Goal: Task Accomplishment & Management: Manage account settings

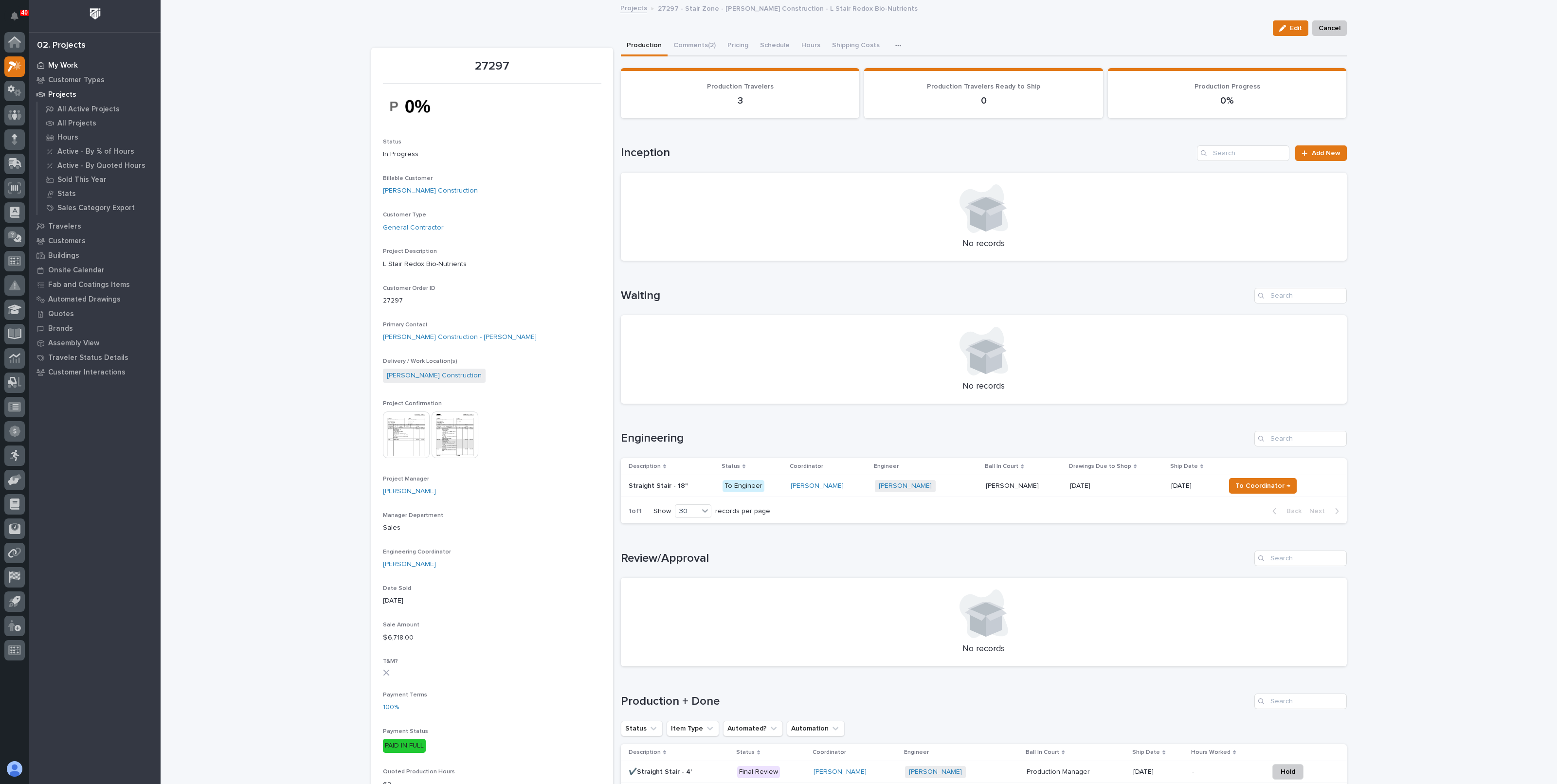
click at [61, 64] on p "My Work" at bounding box center [62, 65] width 29 height 8
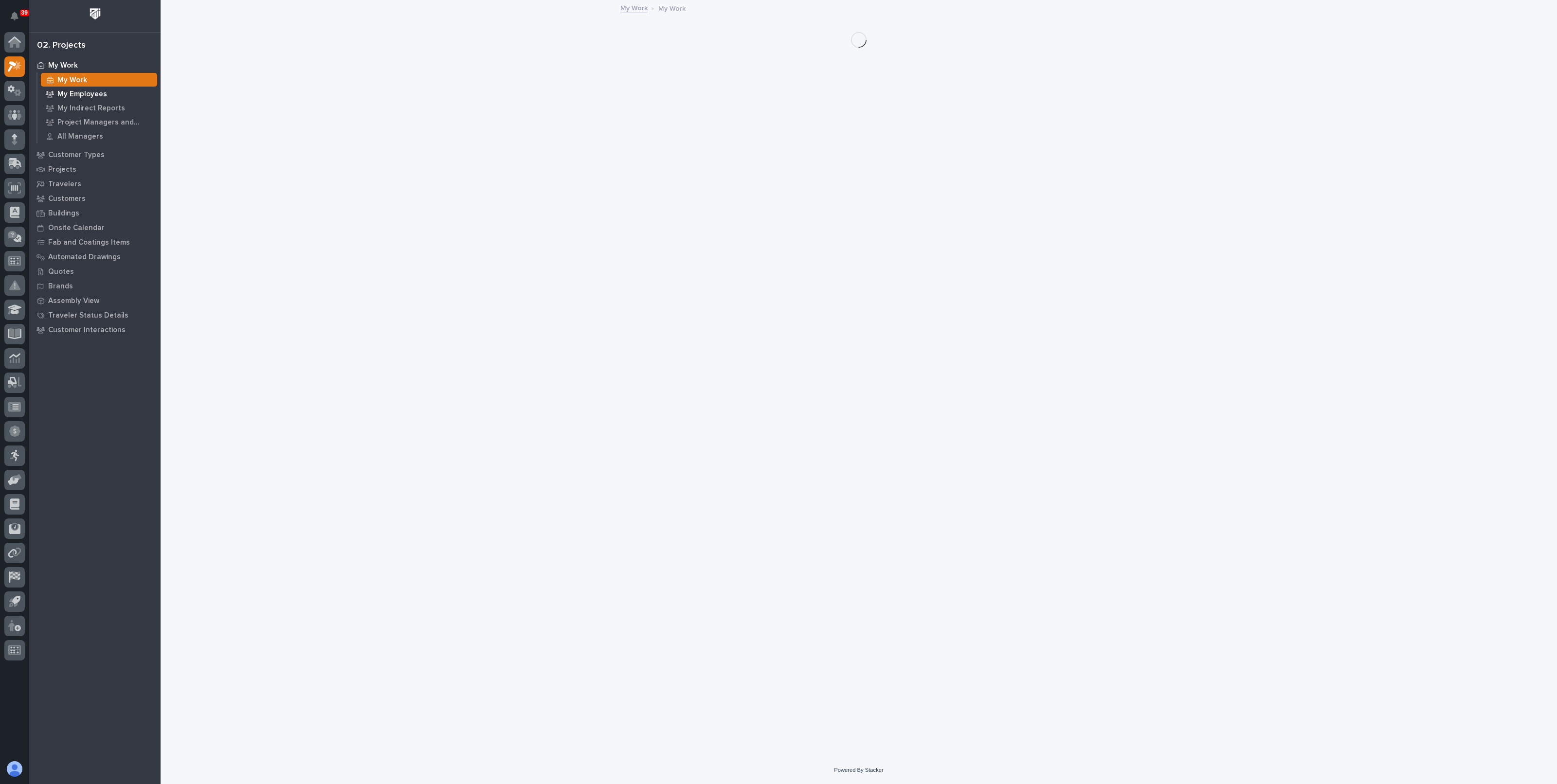
click at [69, 91] on p "My Employees" at bounding box center [82, 94] width 49 height 8
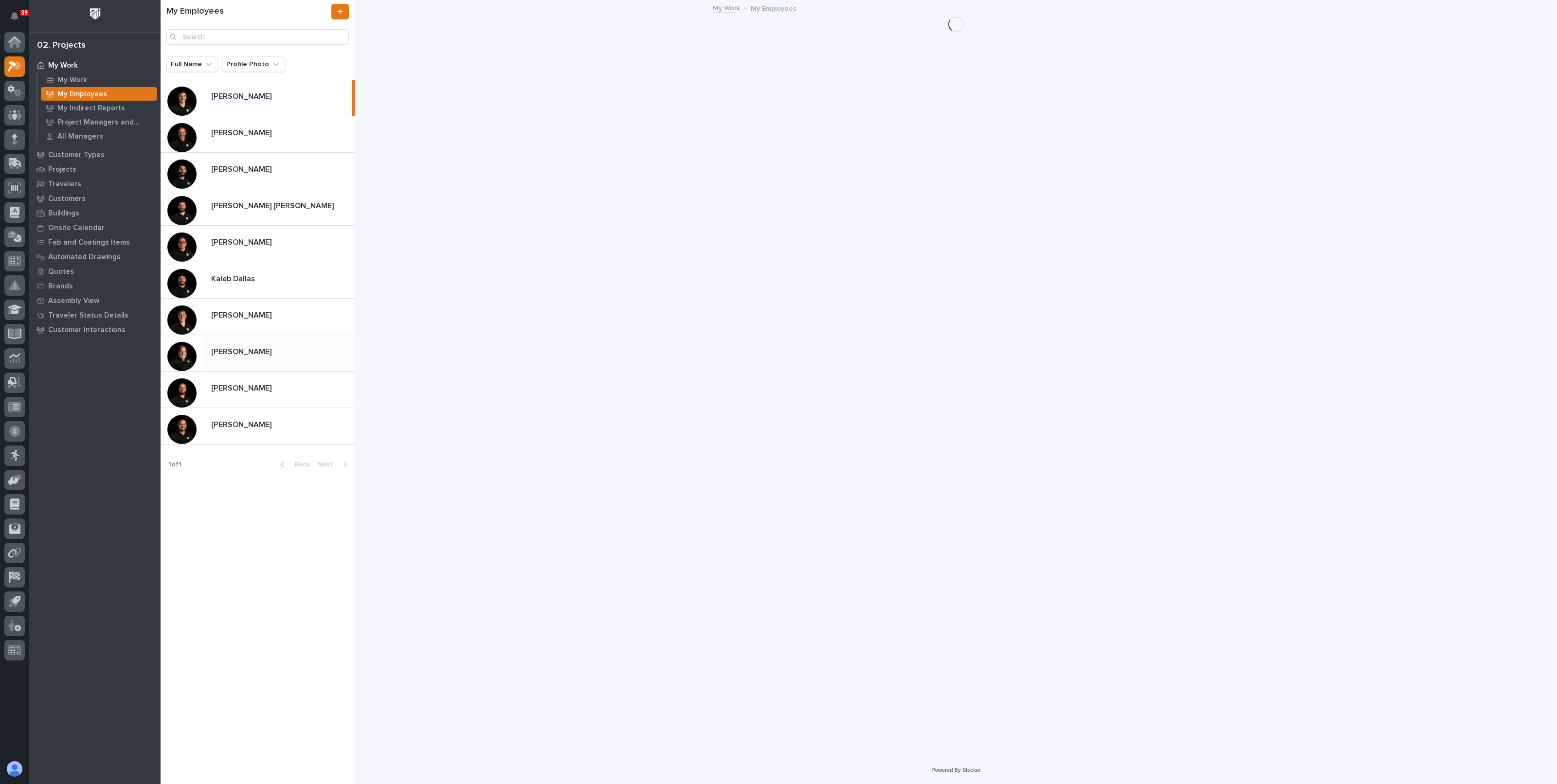
click at [258, 348] on p at bounding box center [281, 352] width 140 height 9
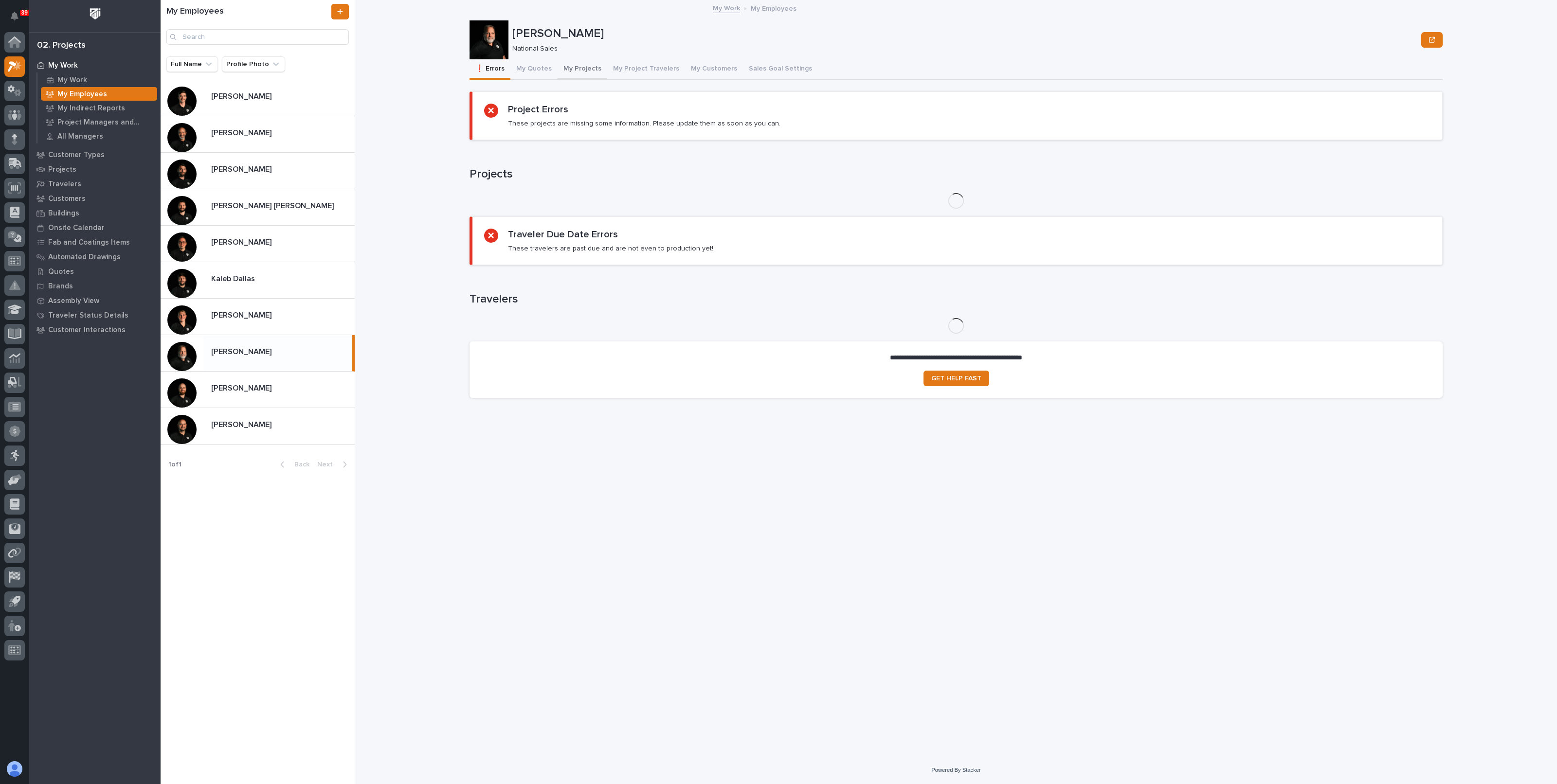
click at [564, 69] on button "My Projects" at bounding box center [582, 70] width 49 height 20
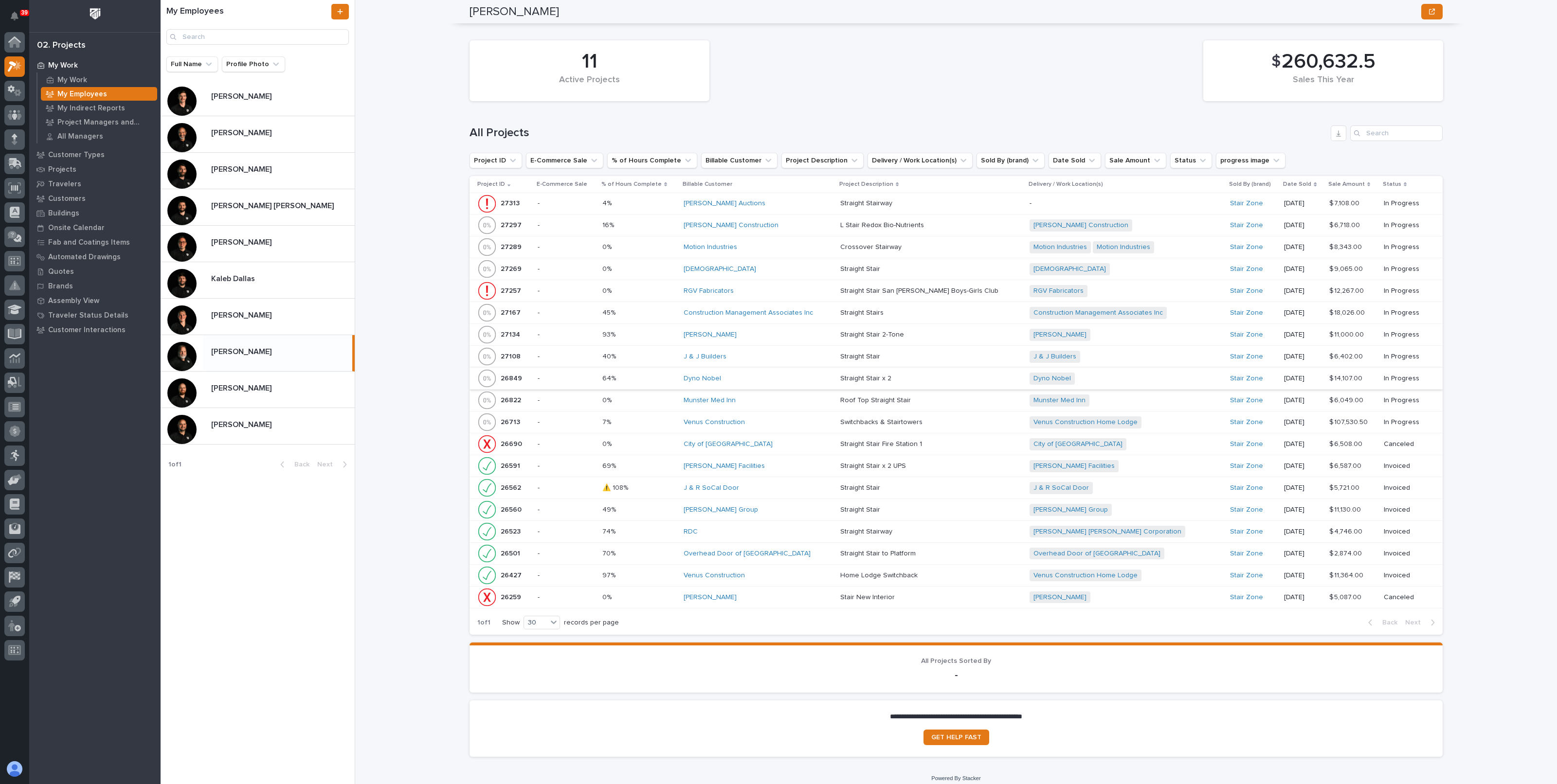
scroll to position [881, 0]
click at [669, 395] on p at bounding box center [639, 398] width 74 height 8
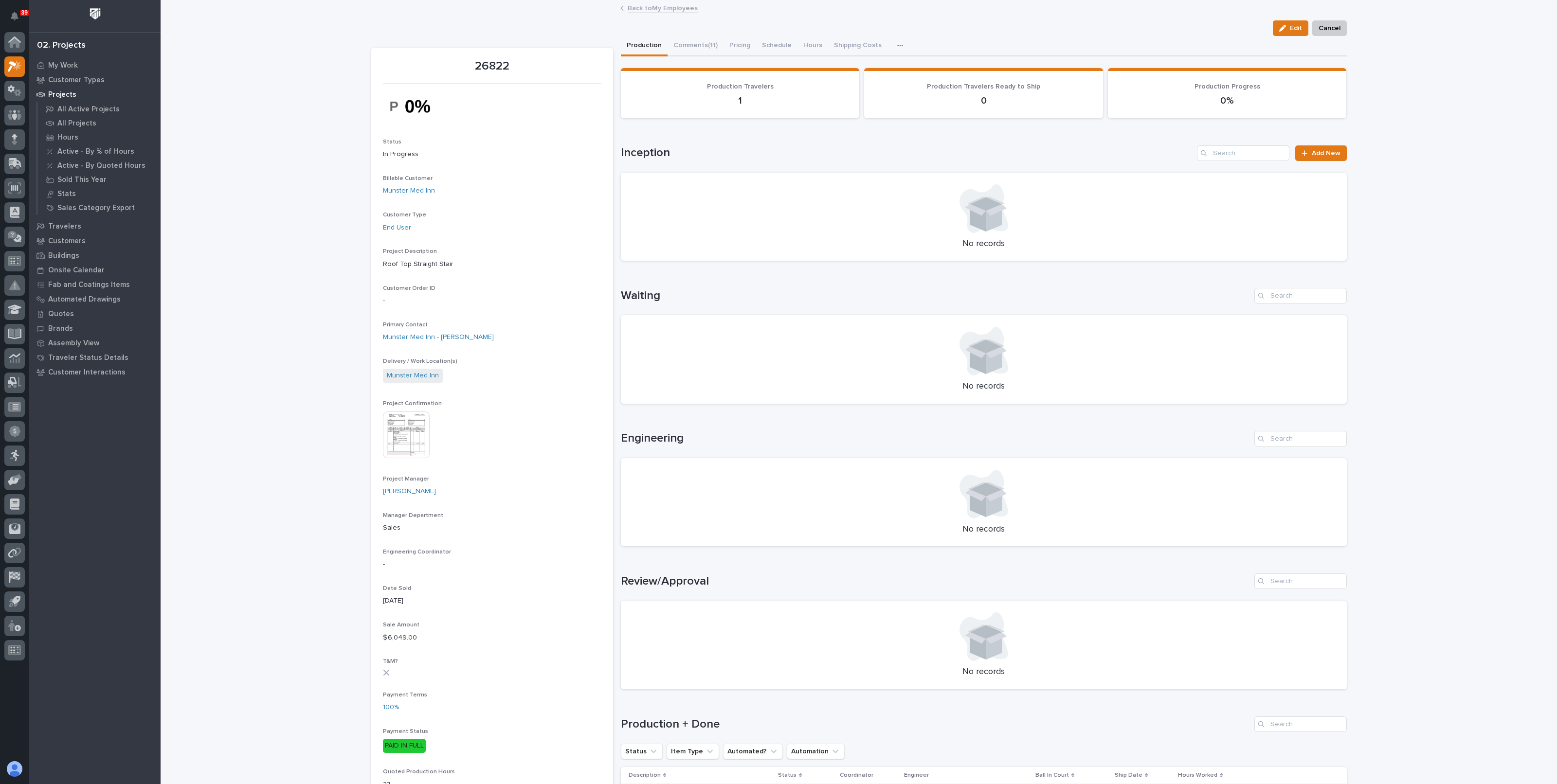
click at [662, 9] on link "Back to My Employees" at bounding box center [663, 7] width 70 height 11
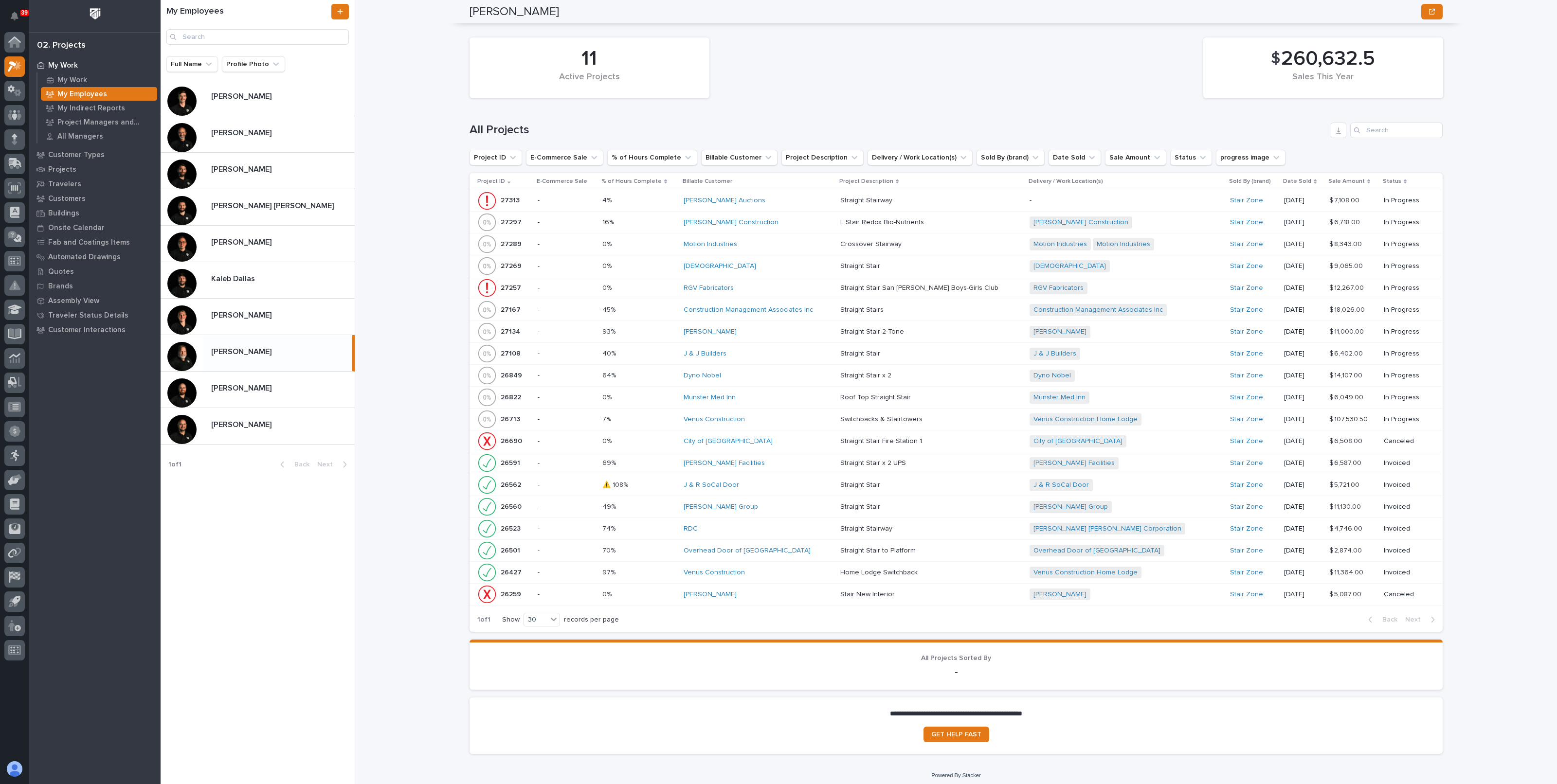
scroll to position [820, 0]
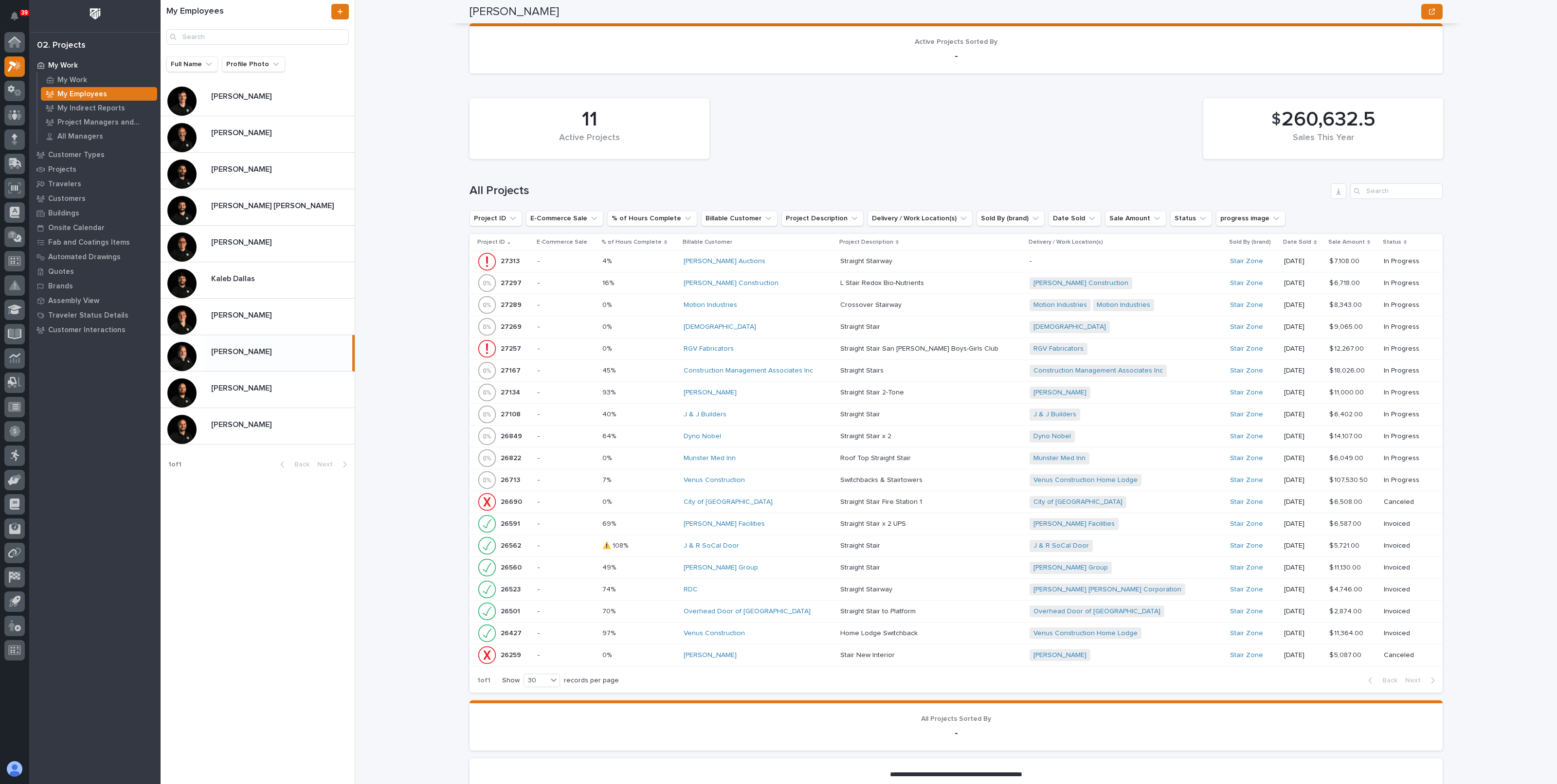
click at [764, 458] on div "Munster Med Inn" at bounding box center [758, 458] width 149 height 16
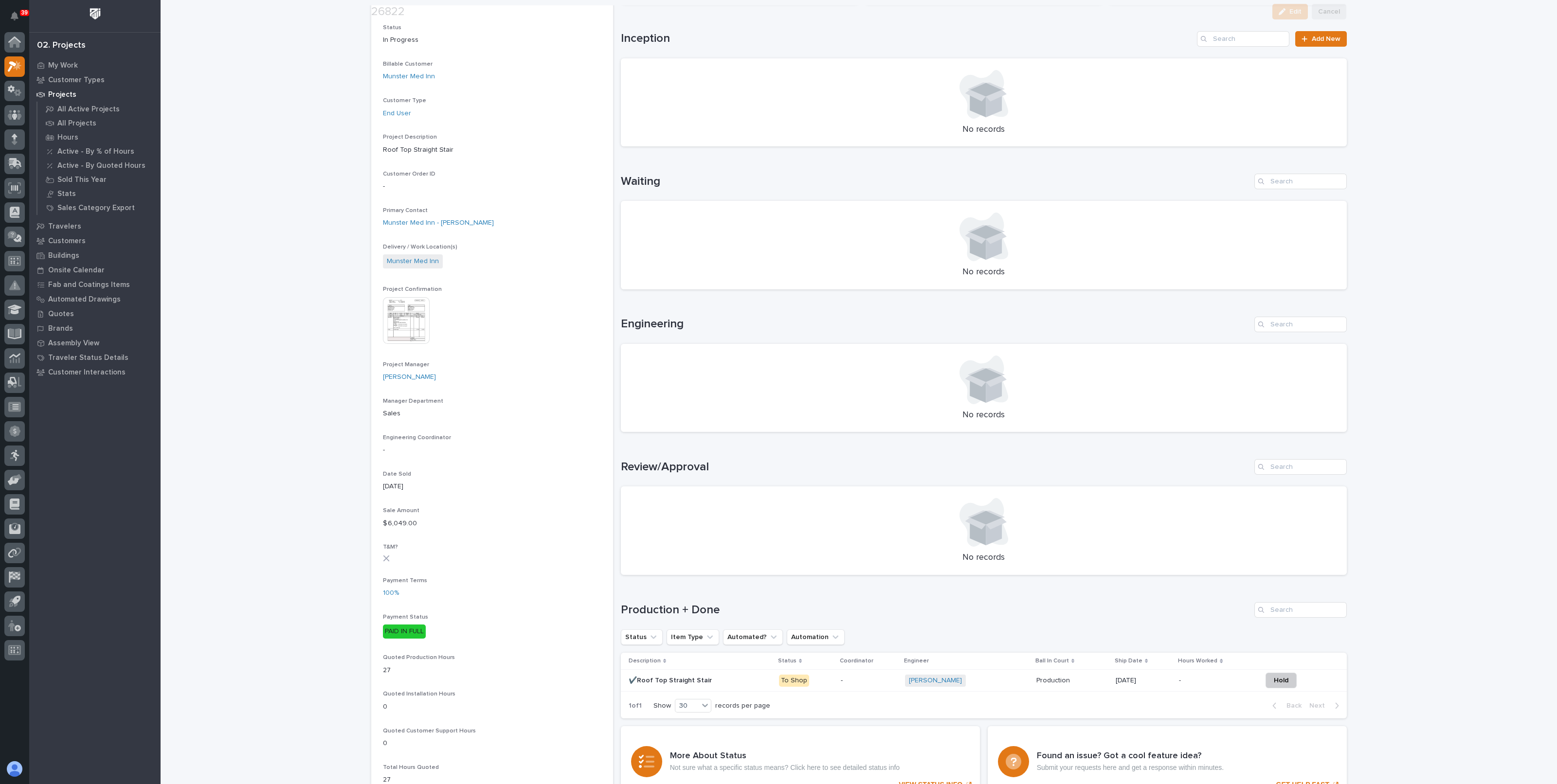
scroll to position [243, 0]
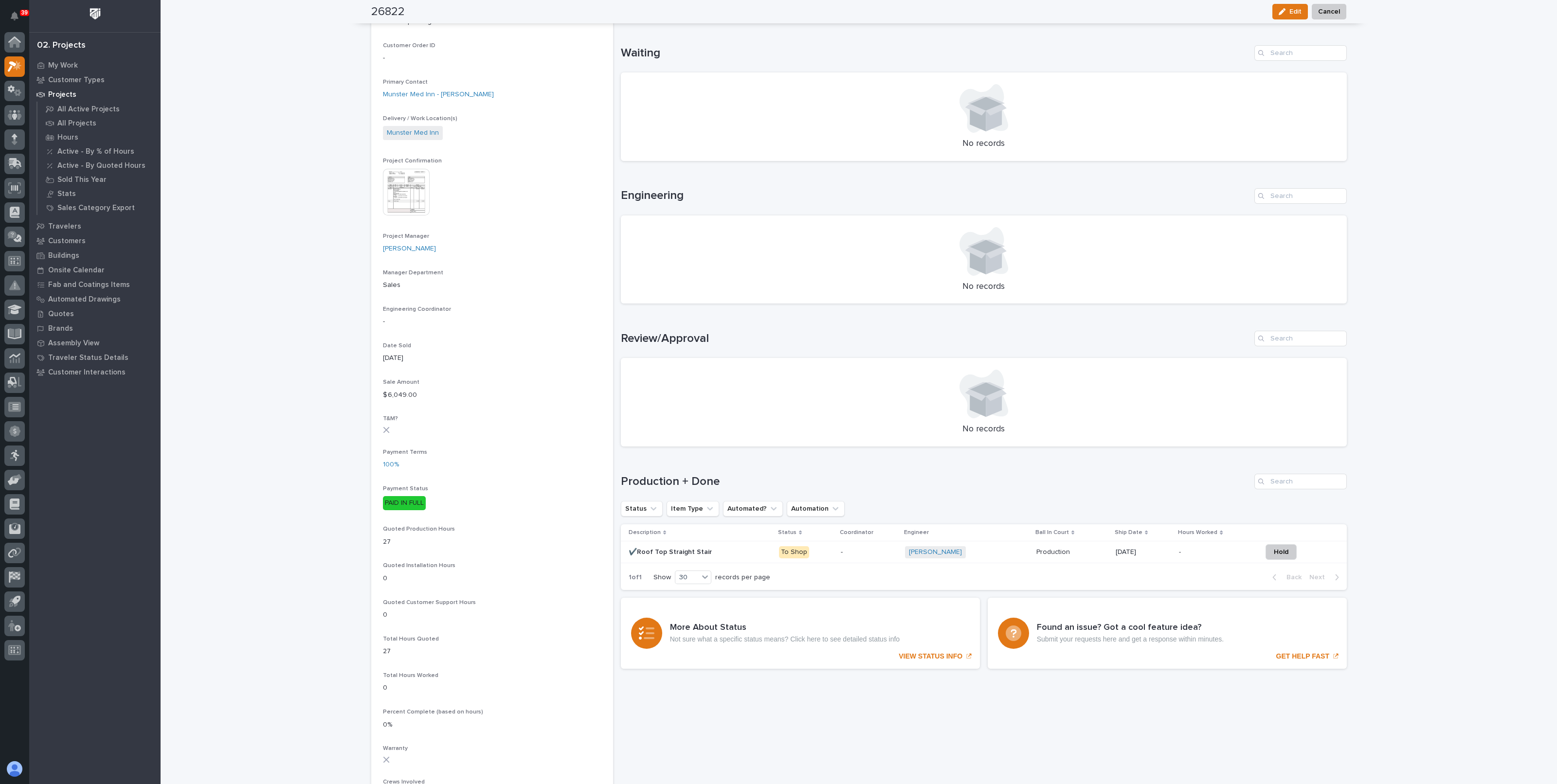
click at [983, 548] on div "Roark Jones + 0" at bounding box center [966, 552] width 123 height 13
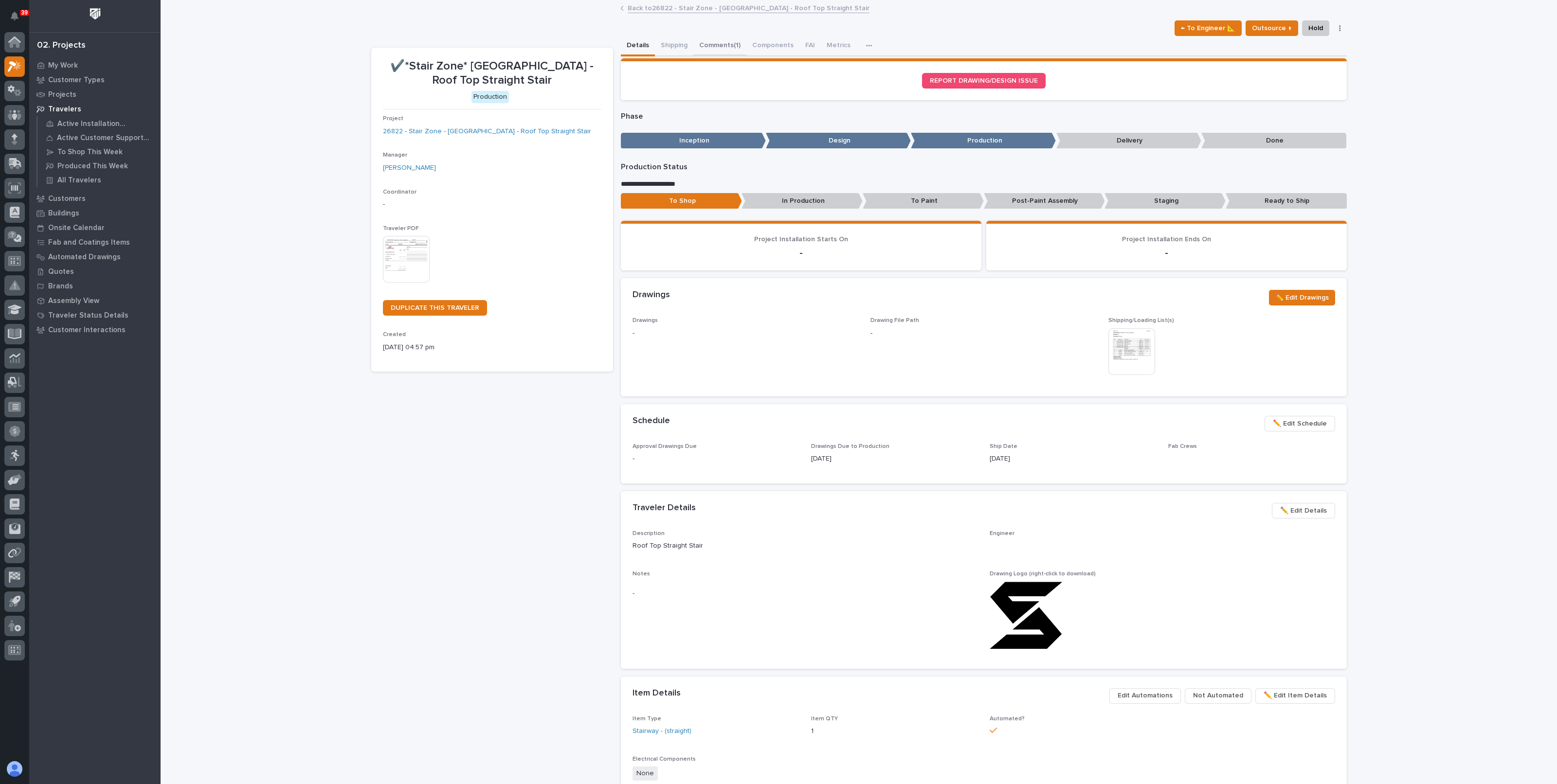
click at [708, 47] on button "Comments (1)" at bounding box center [719, 46] width 53 height 20
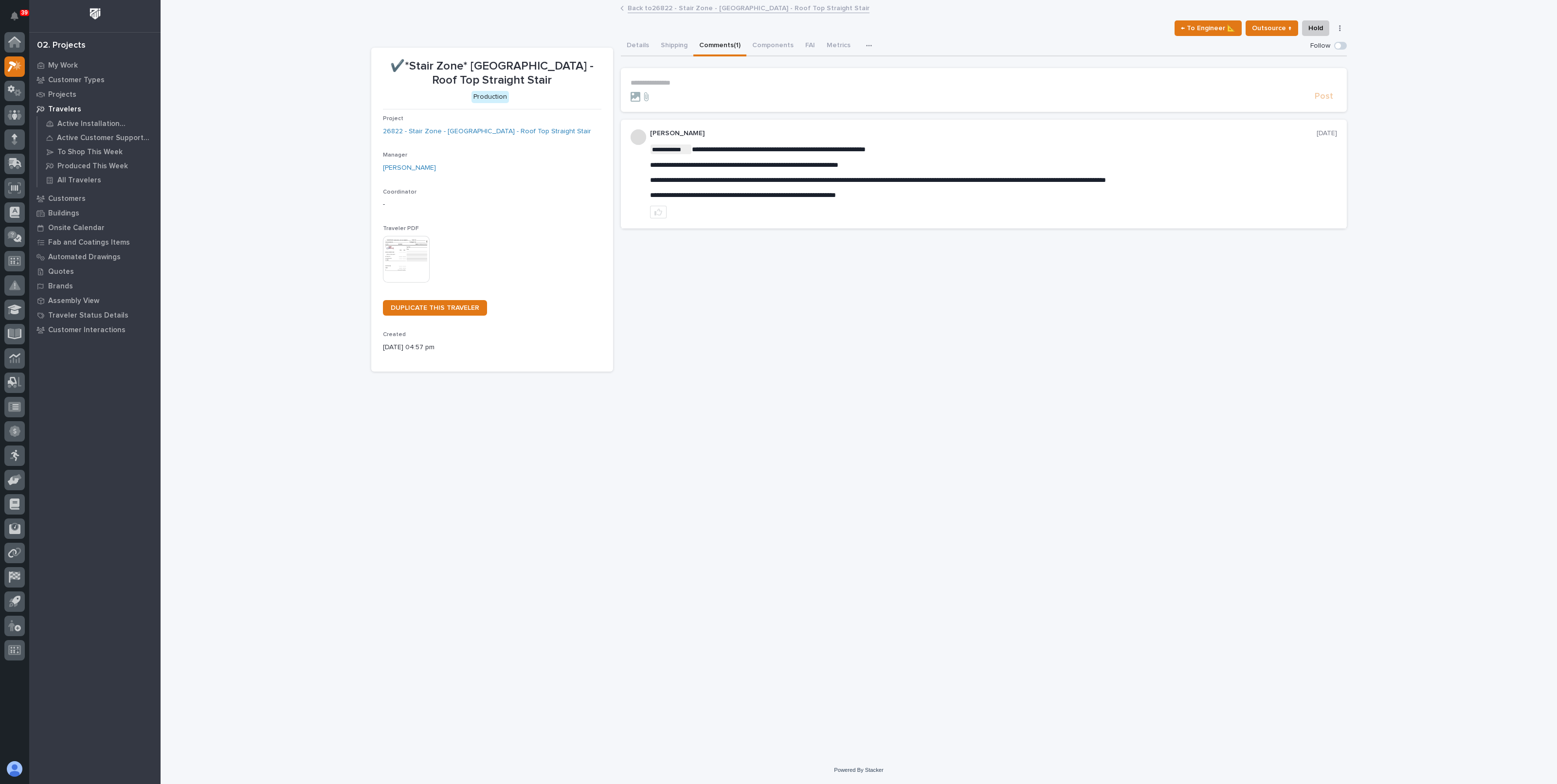
click at [684, 10] on link "Back to 26822 - Stair Zone - Munster Med Inn - Roof Top Straight Stair" at bounding box center [748, 7] width 242 height 11
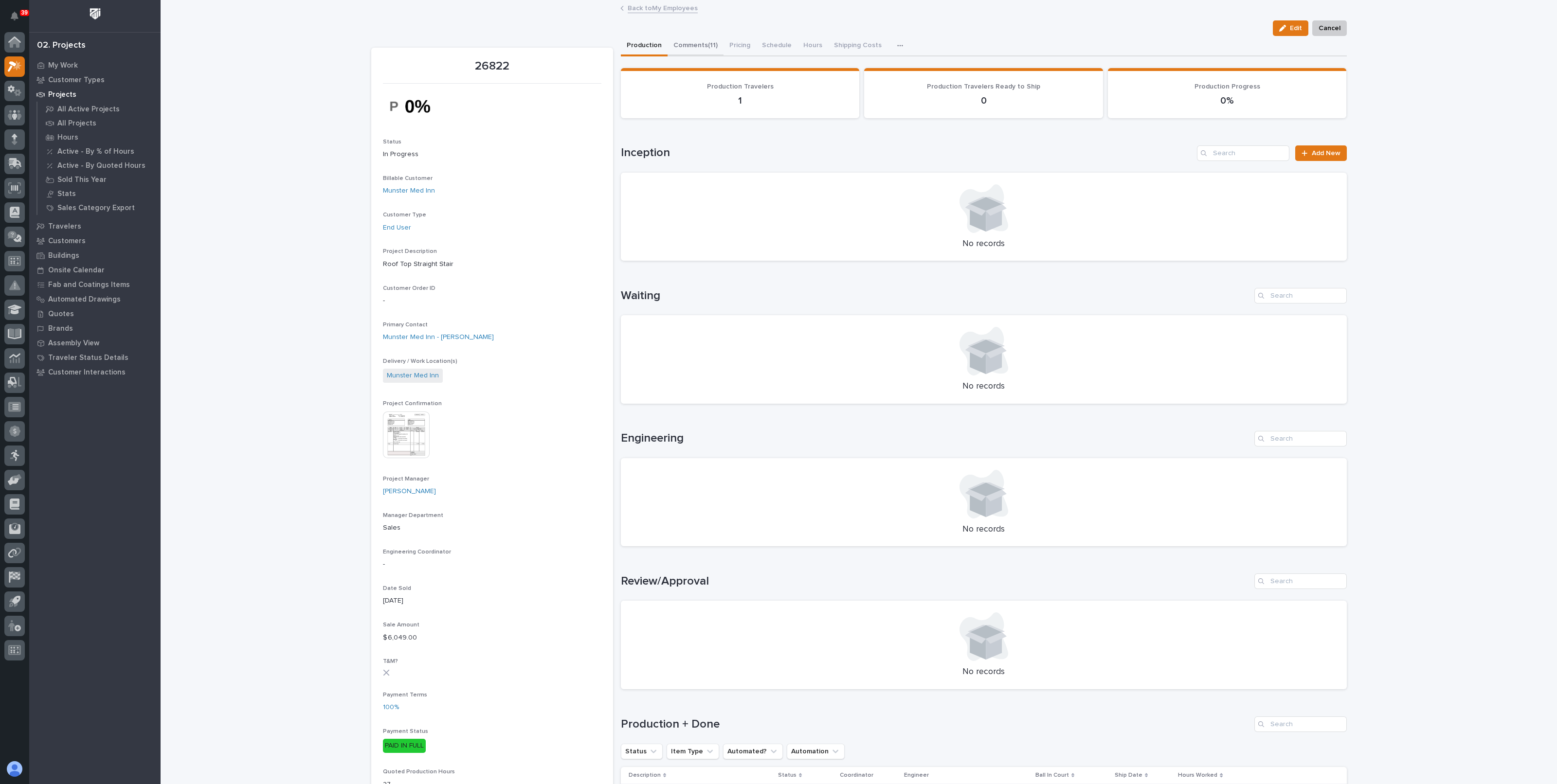
click at [700, 44] on button "Comments (11)" at bounding box center [696, 46] width 56 height 20
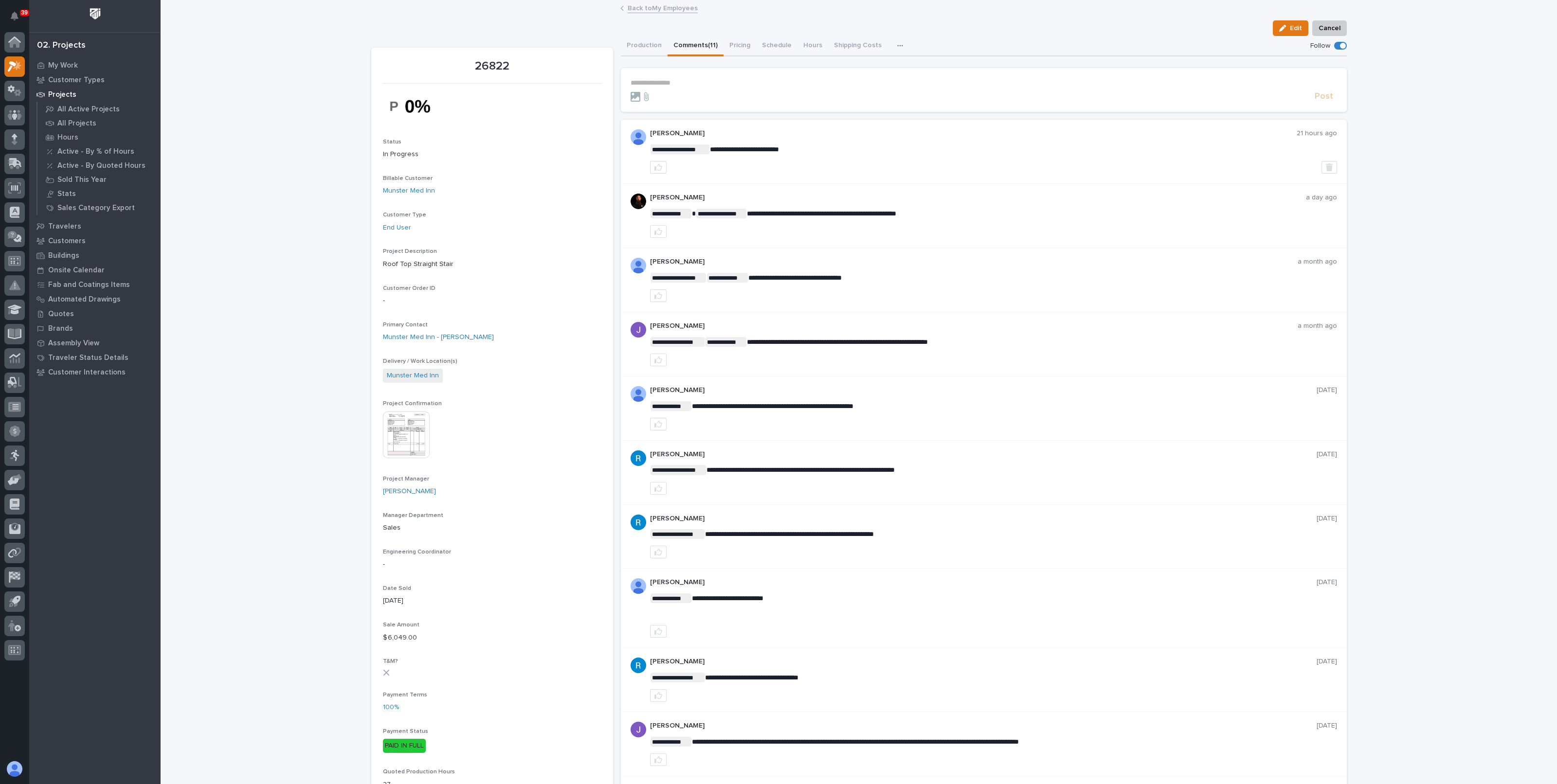
click at [653, 8] on link "Back to My Employees" at bounding box center [663, 7] width 70 height 11
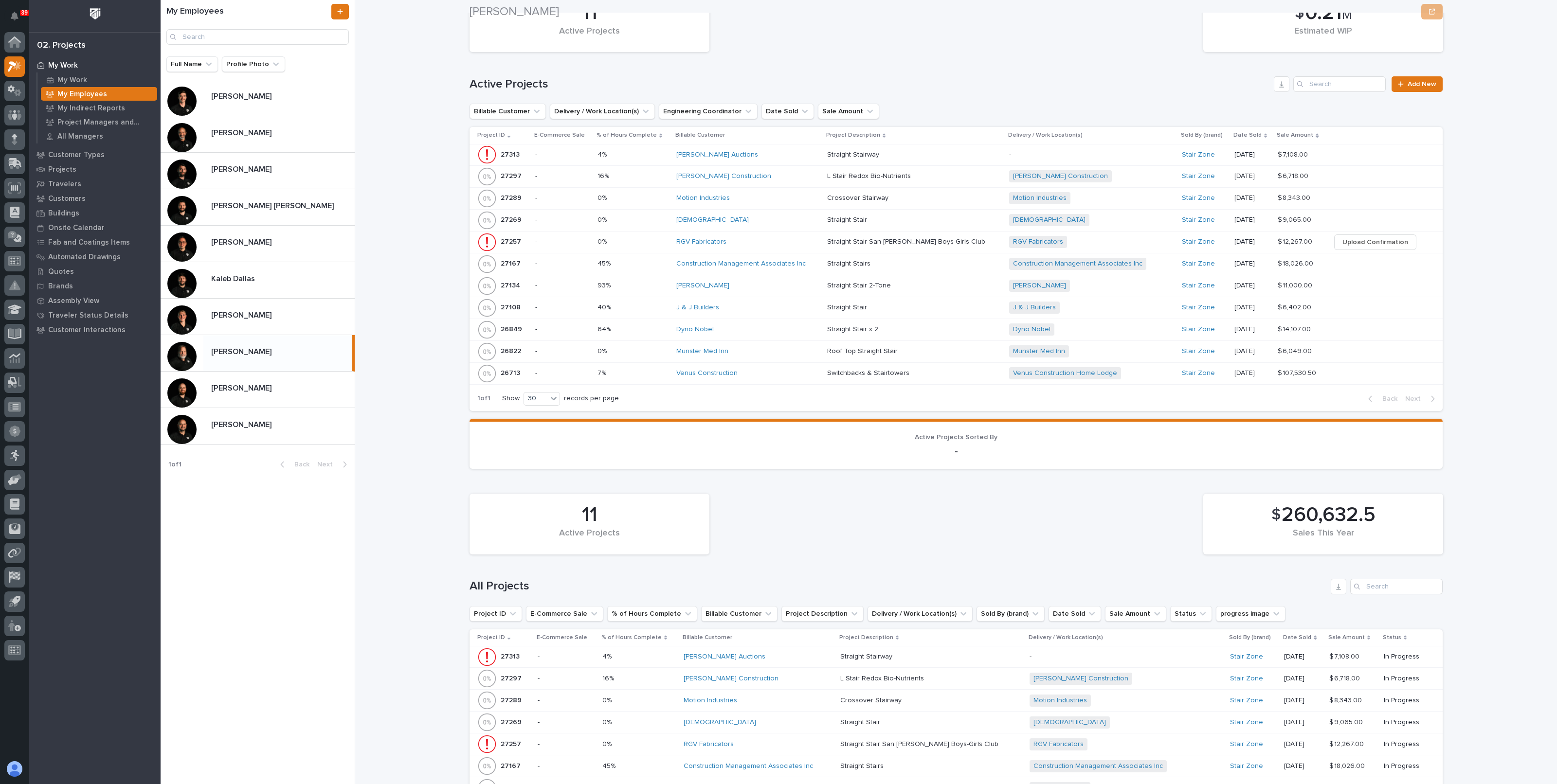
scroll to position [881, 0]
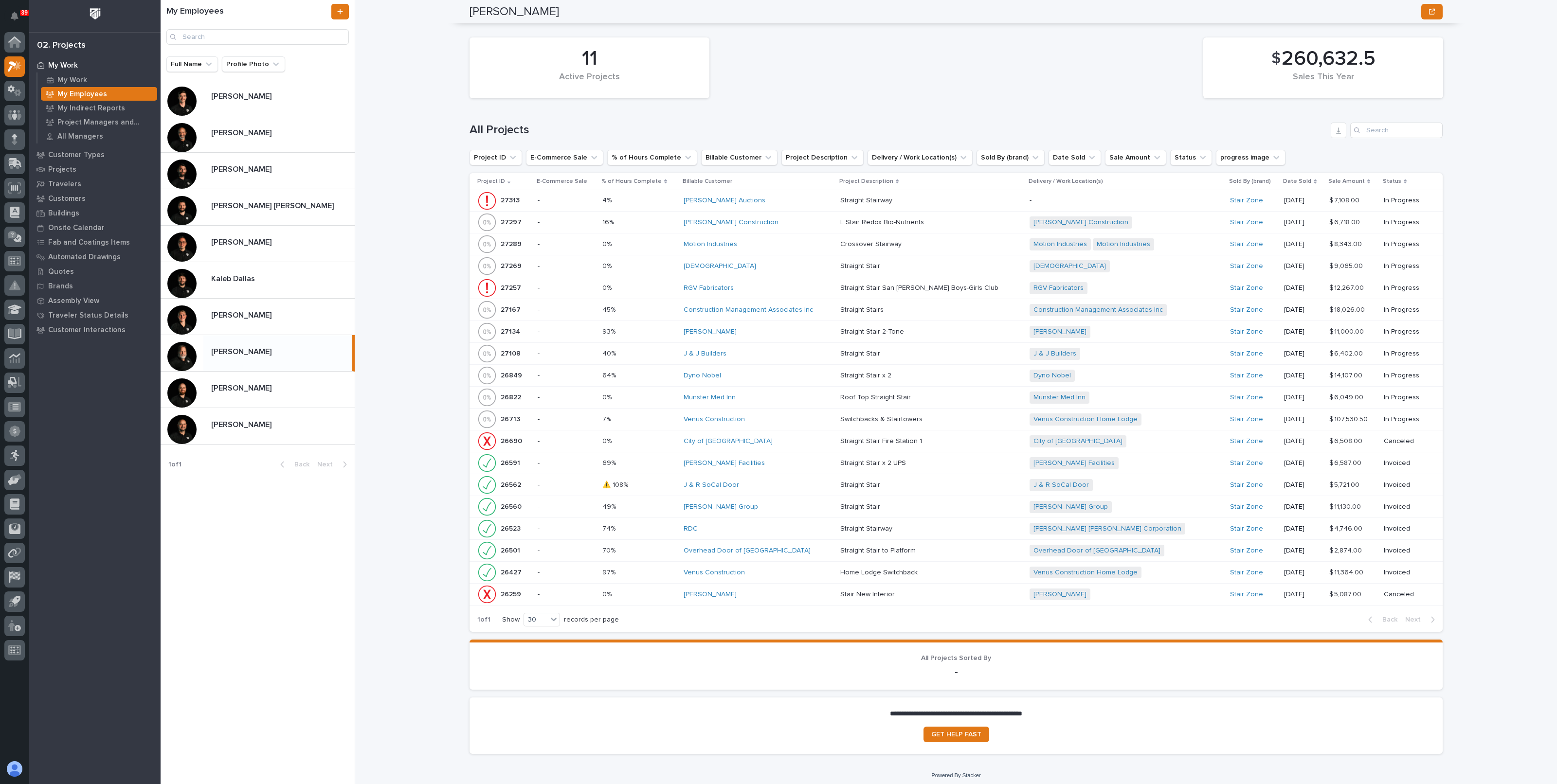
click at [832, 372] on div "Dyno Nobel" at bounding box center [758, 376] width 149 height 8
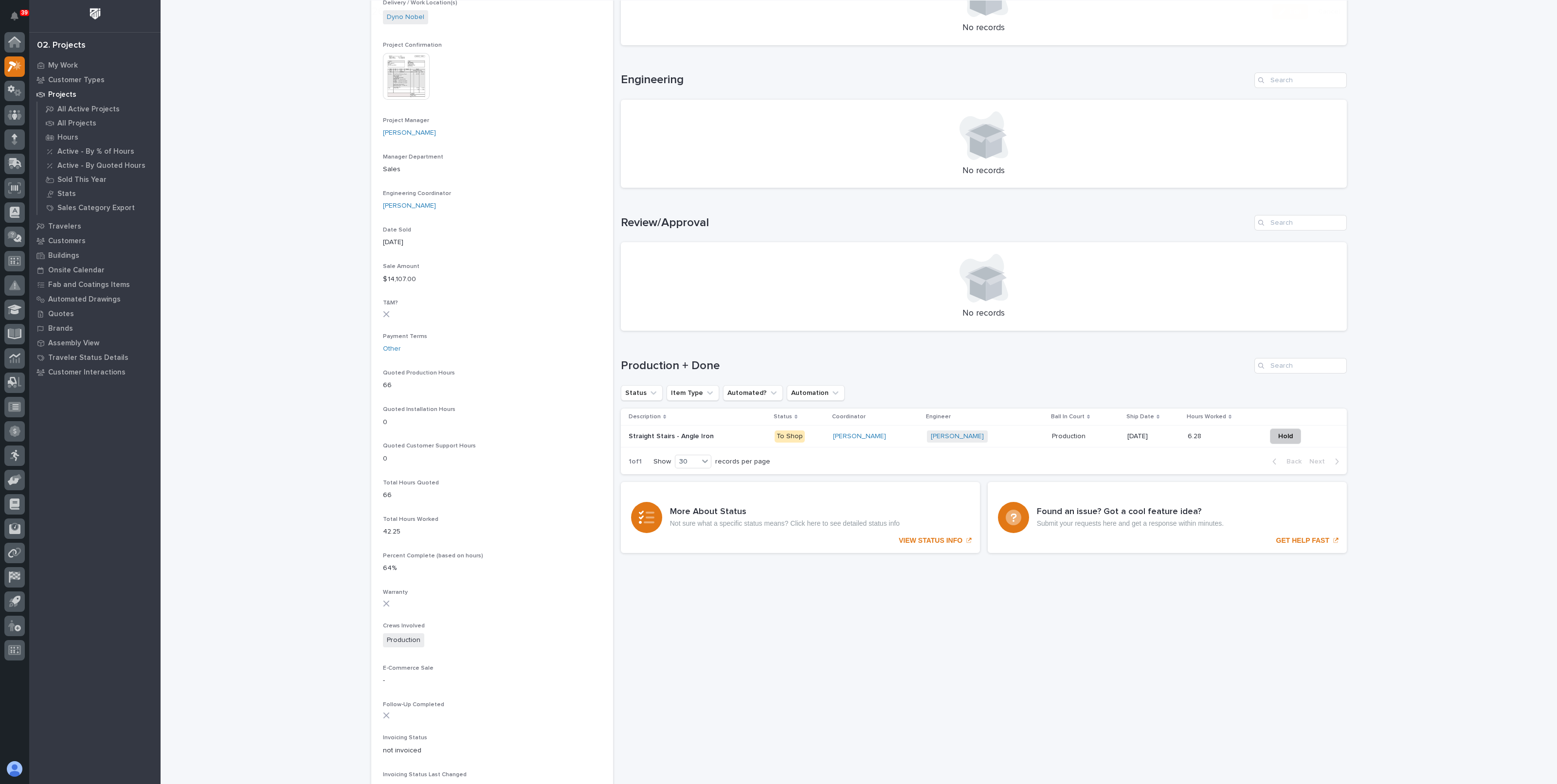
scroll to position [364, 0]
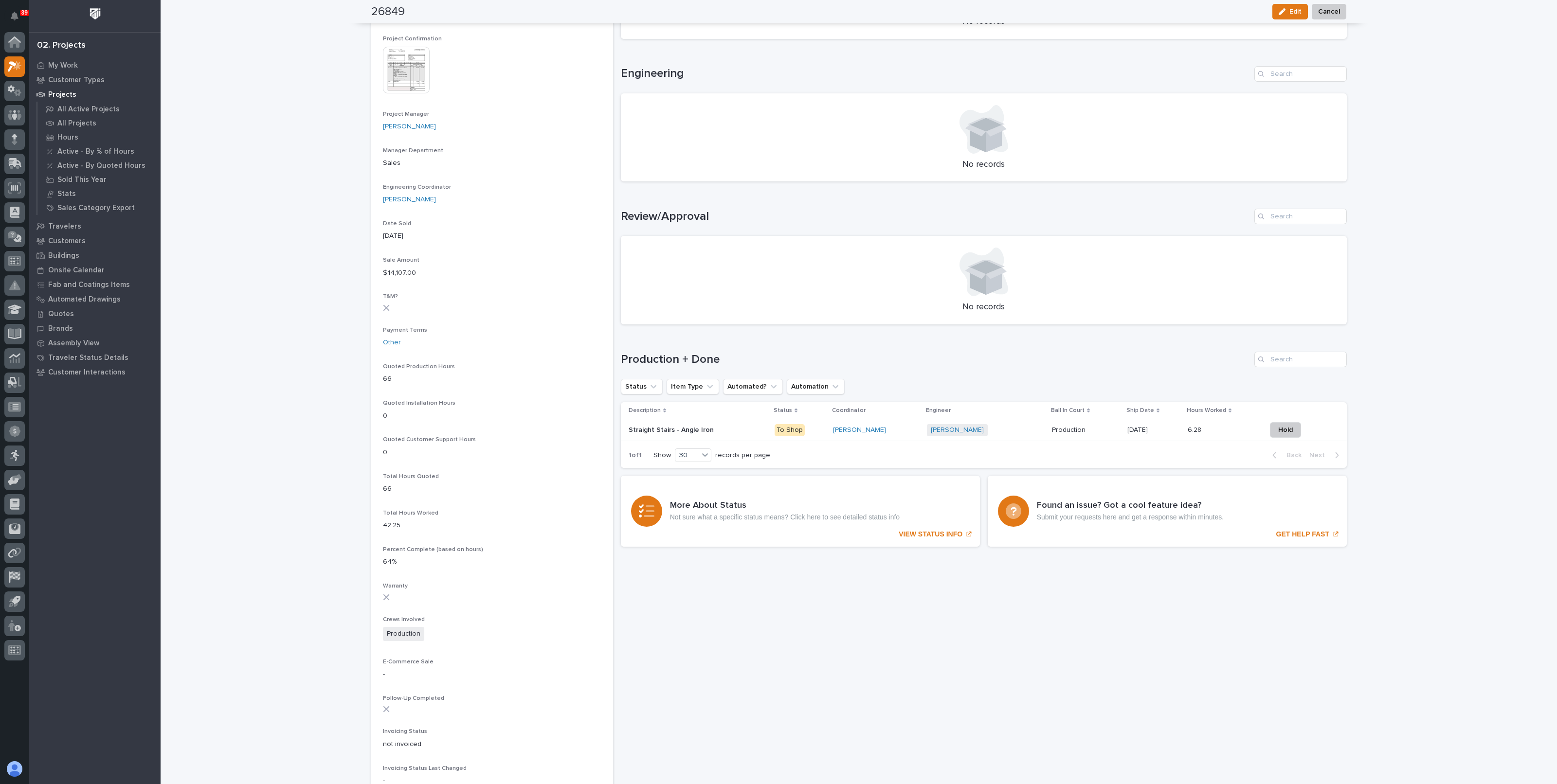
click at [747, 426] on p at bounding box center [697, 431] width 138 height 8
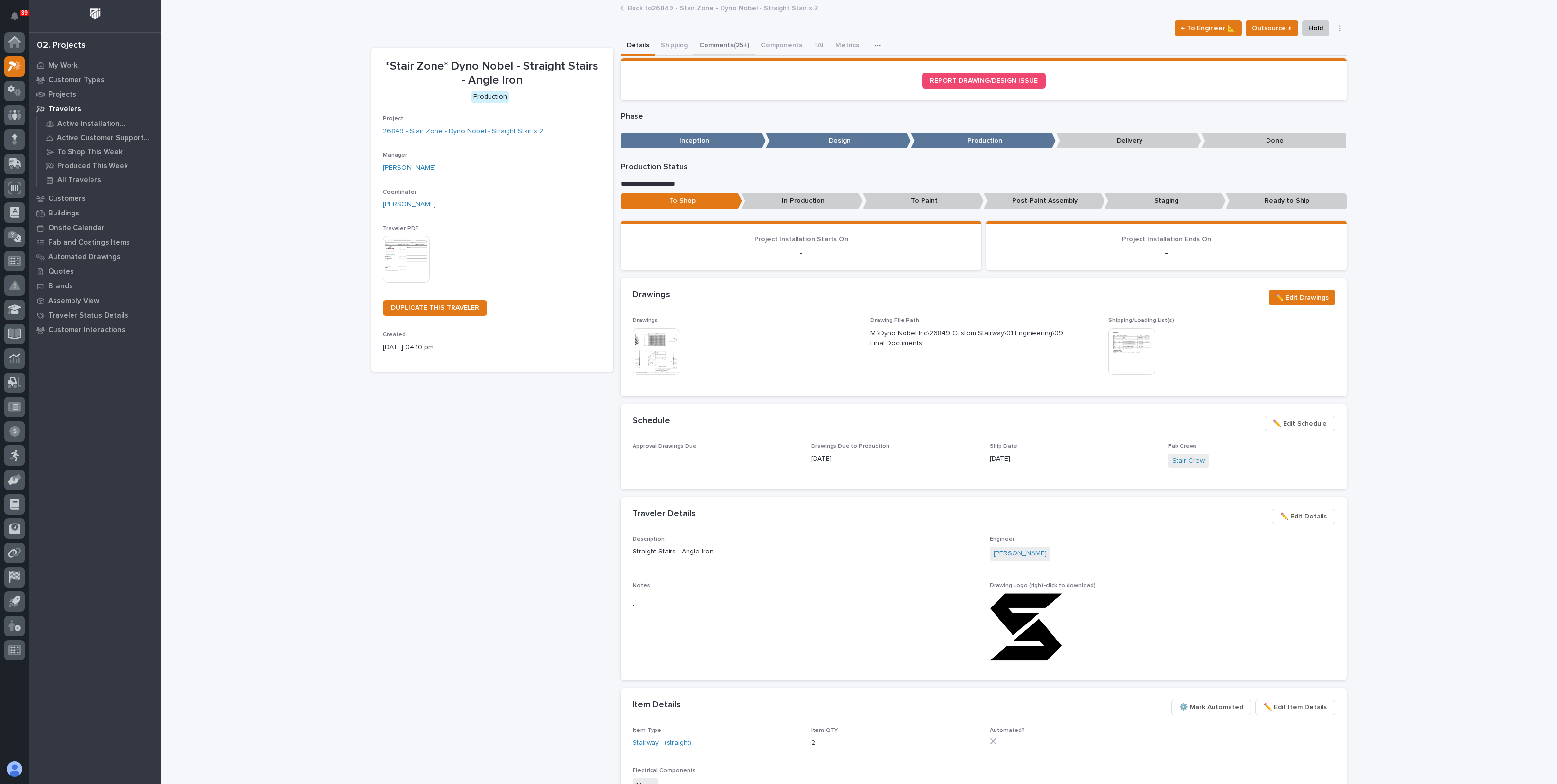
click at [717, 48] on button "Comments (25+)" at bounding box center [724, 46] width 62 height 20
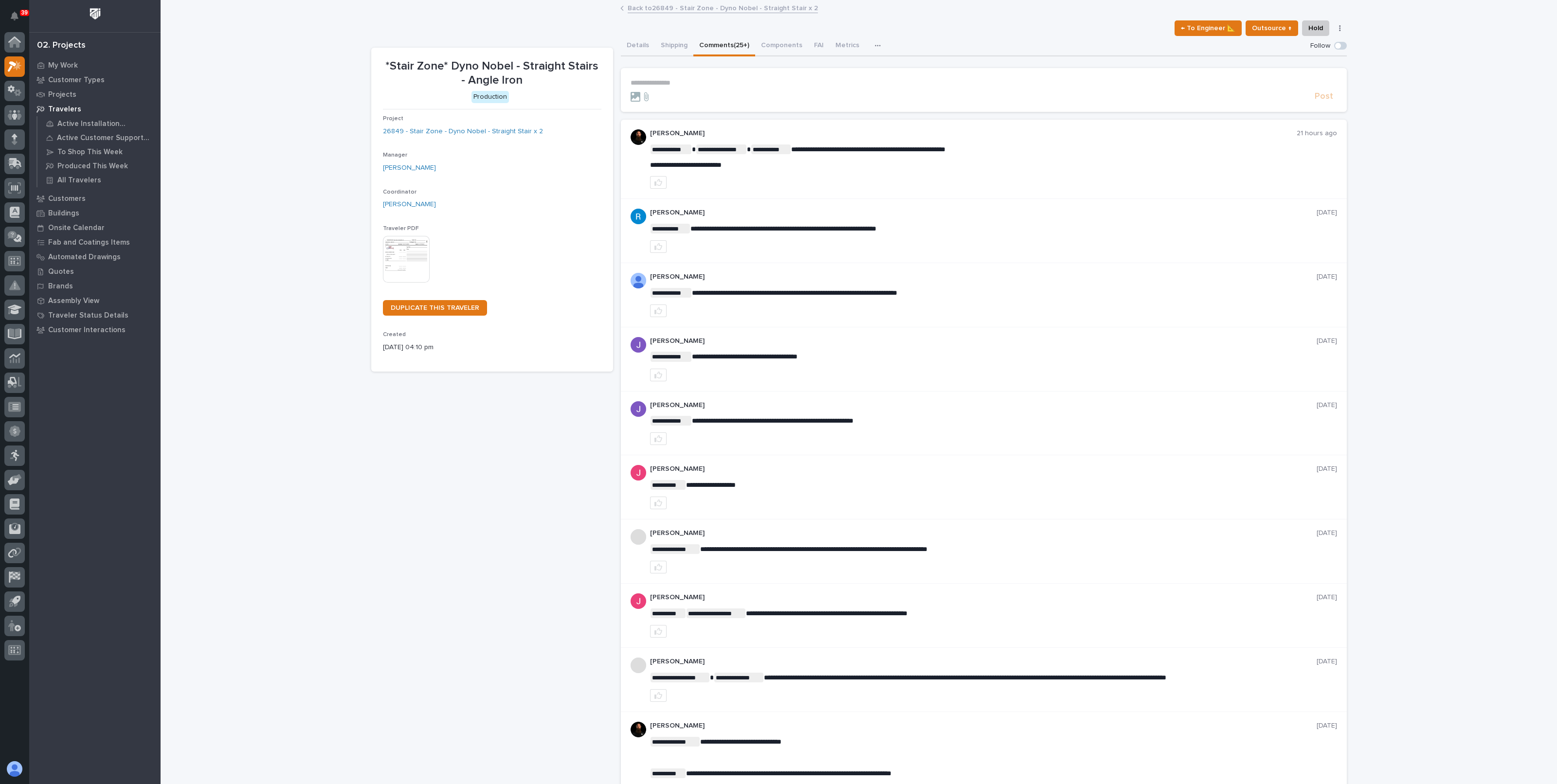
click at [685, 8] on link "Back to 26849 - Stair Zone - Dyno Nobel - Straight Stair x 2" at bounding box center [722, 7] width 190 height 11
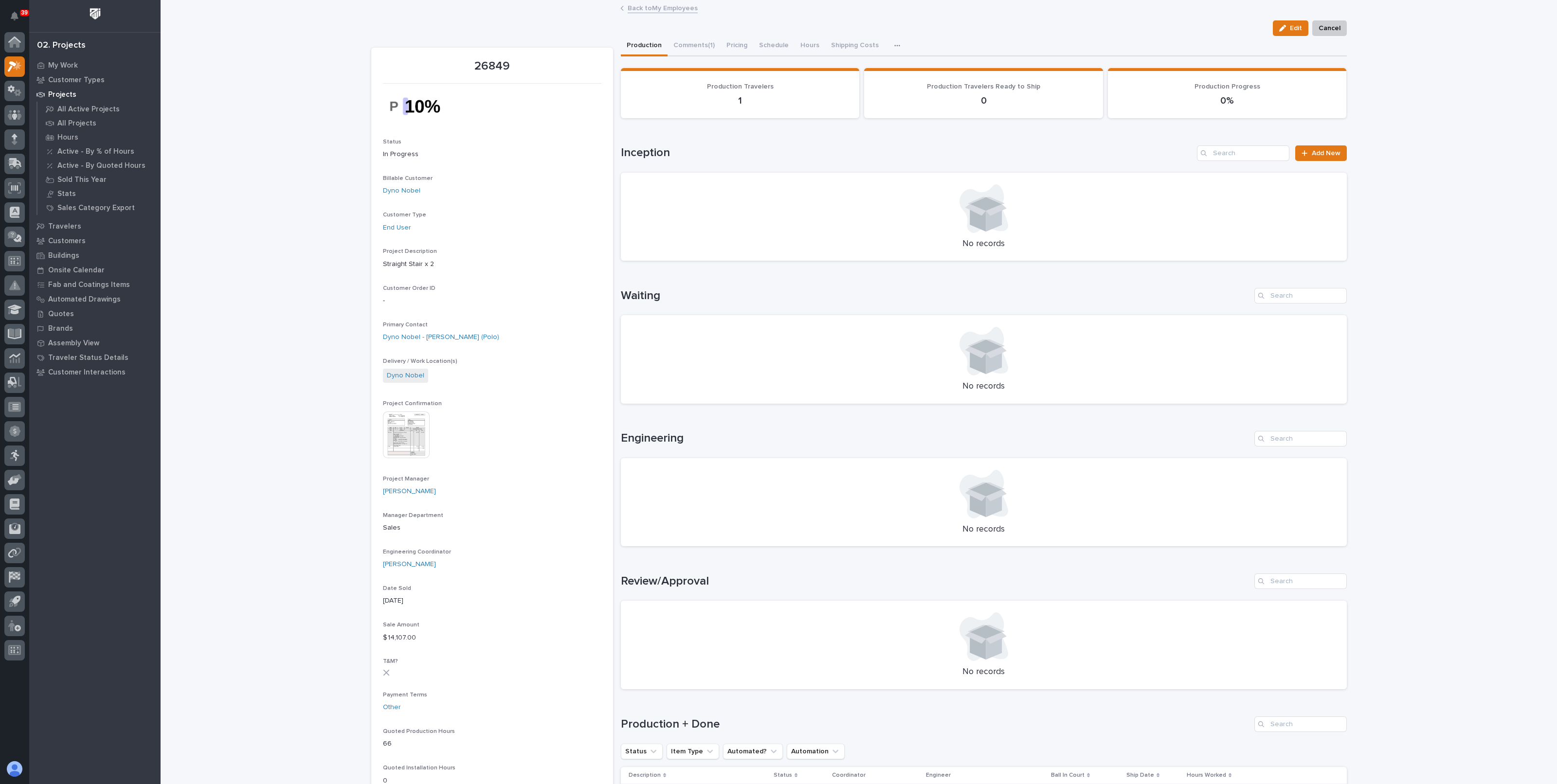
click at [674, 8] on link "Back to My Employees" at bounding box center [663, 7] width 70 height 11
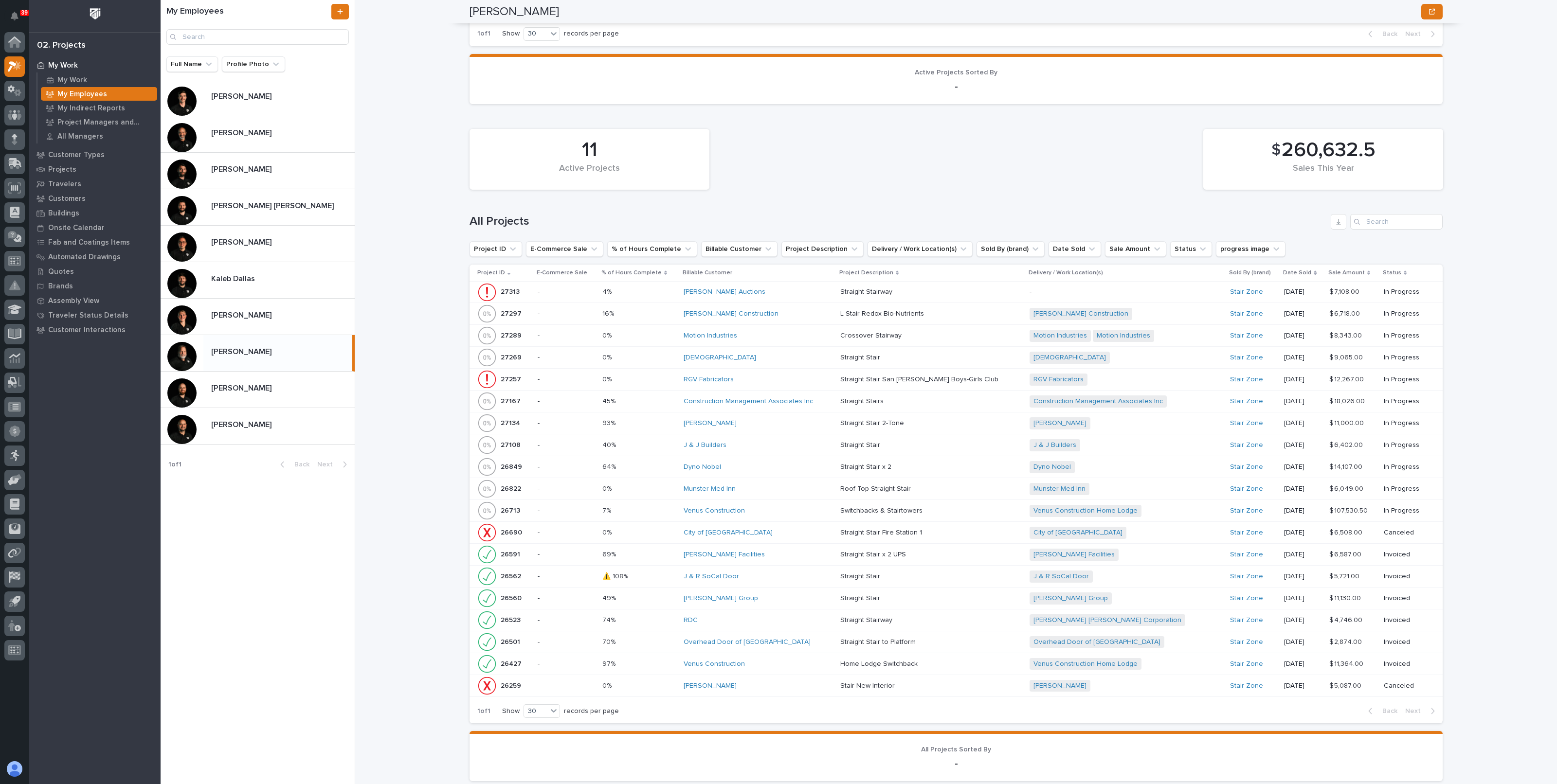
scroll to position [850, 0]
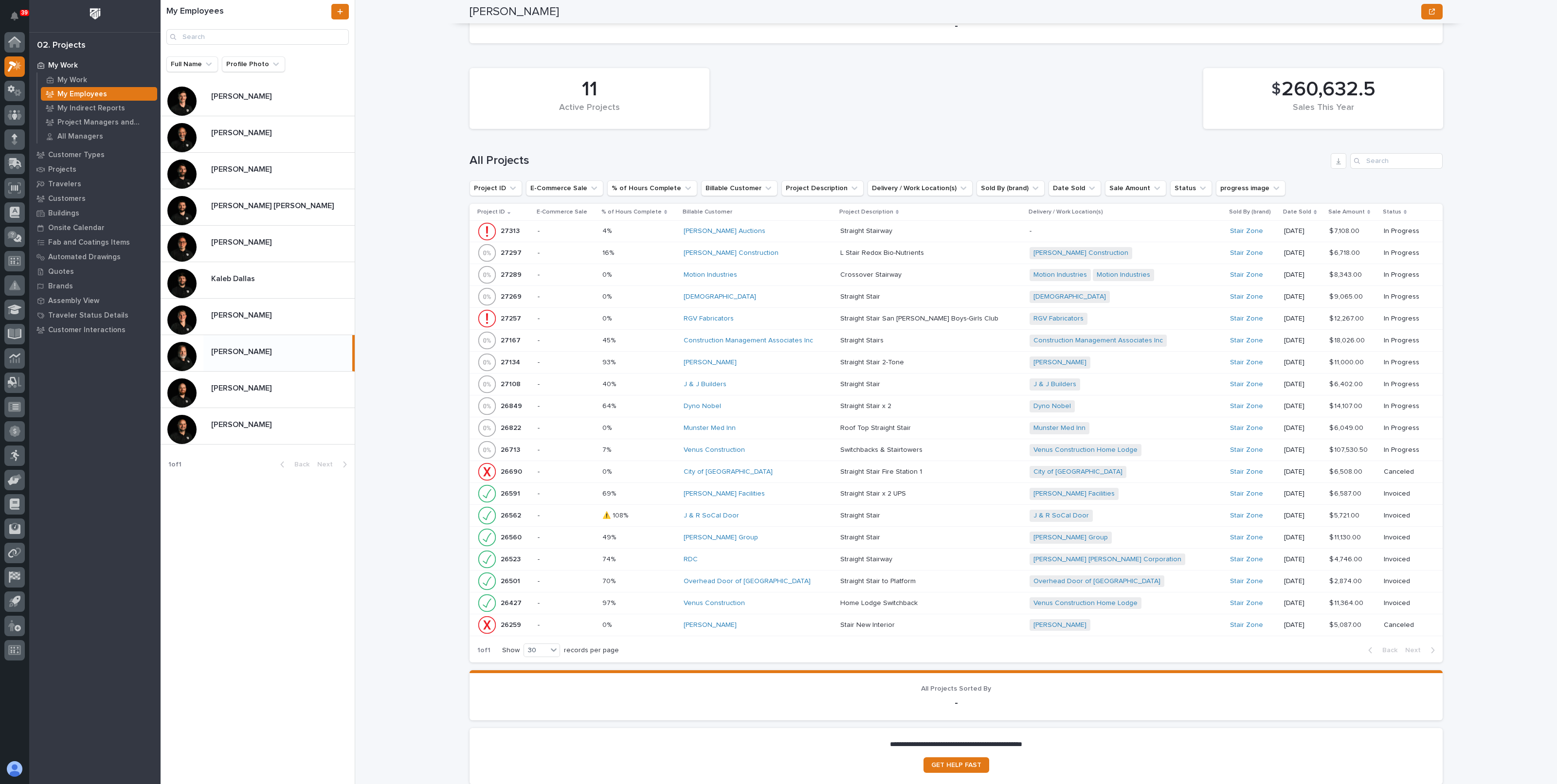
click at [673, 380] on p at bounding box center [639, 384] width 74 height 8
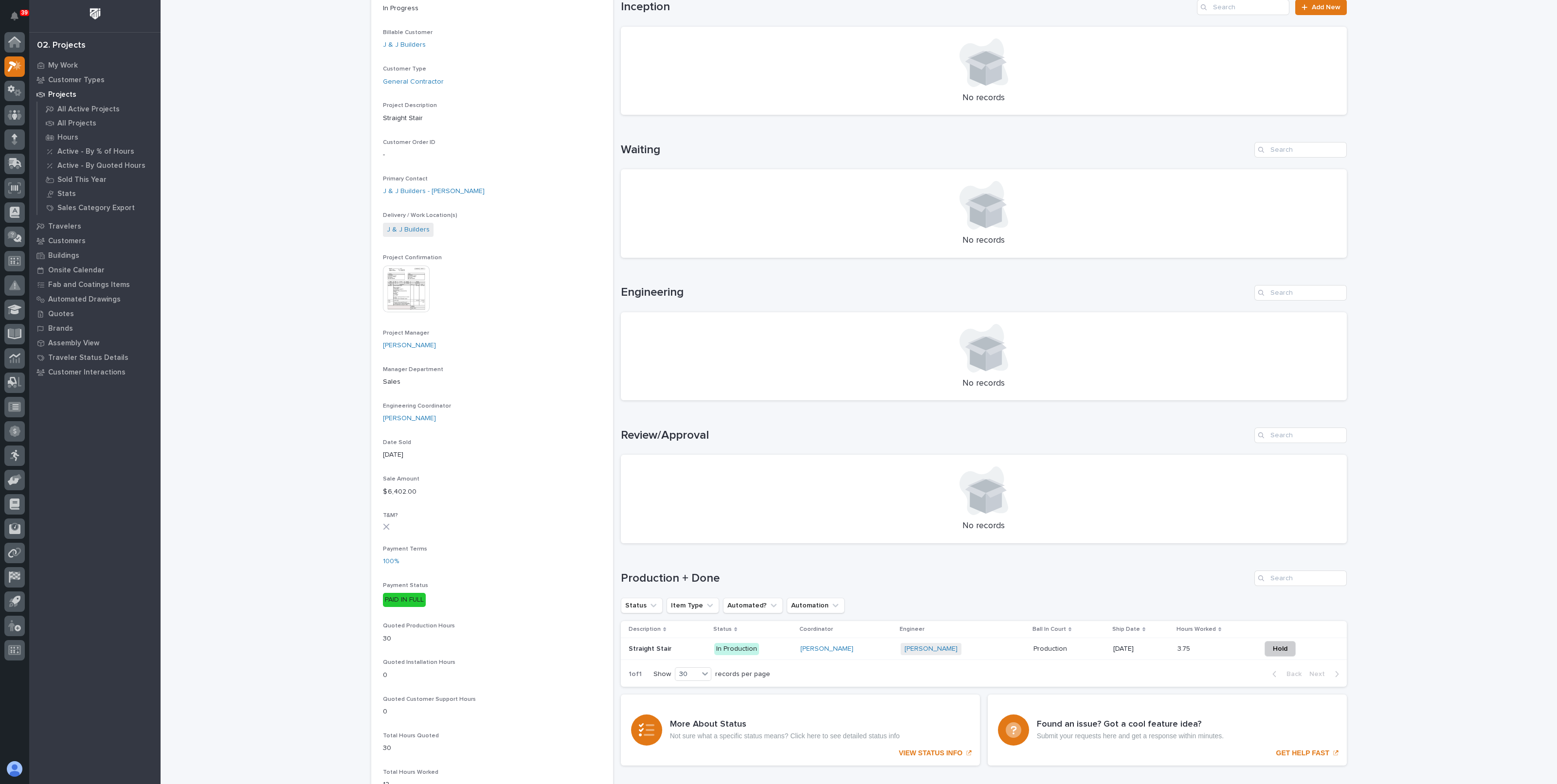
scroll to position [243, 0]
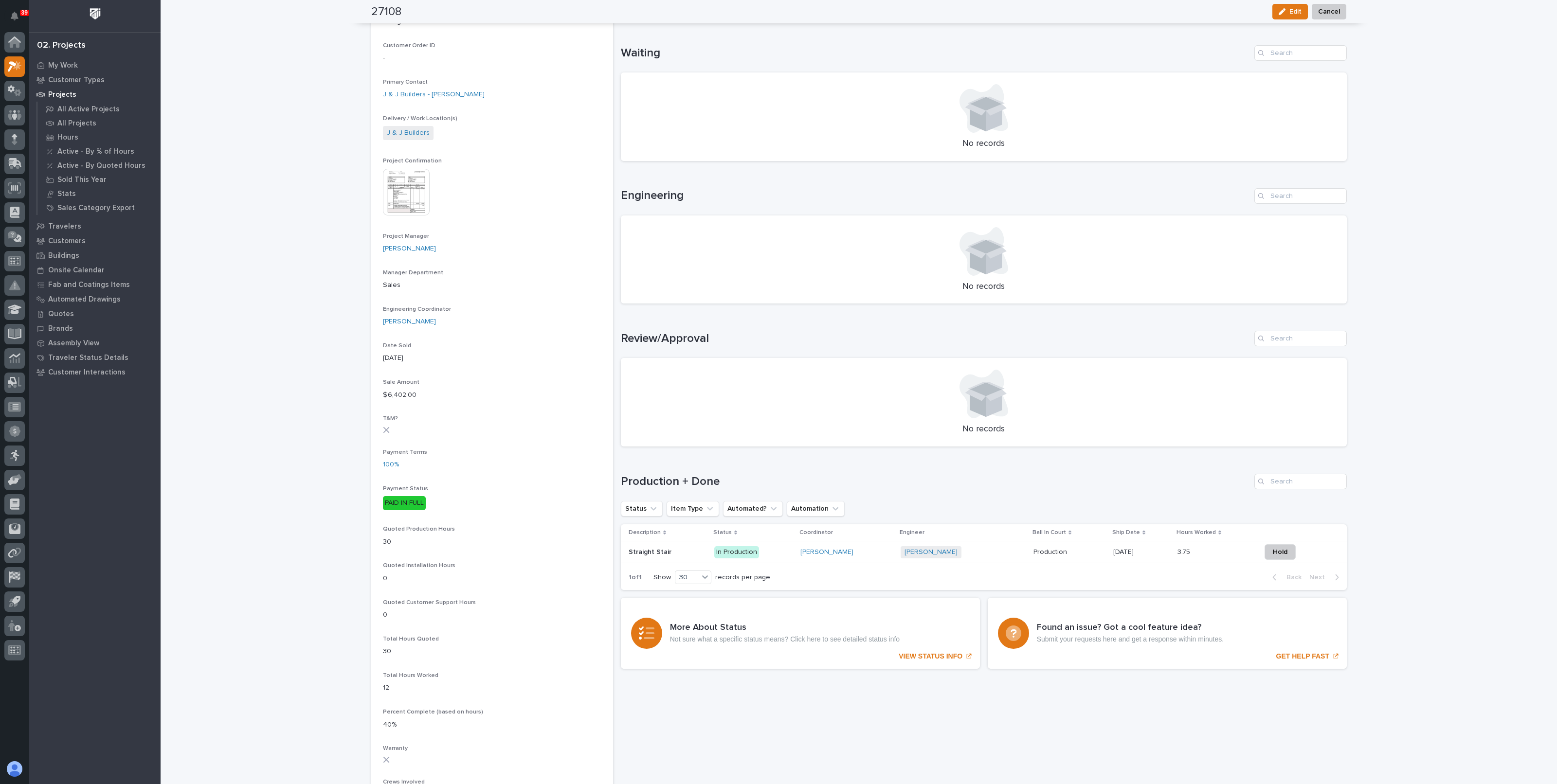
click at [975, 550] on div "Nate Rulli + 0" at bounding box center [963, 552] width 125 height 13
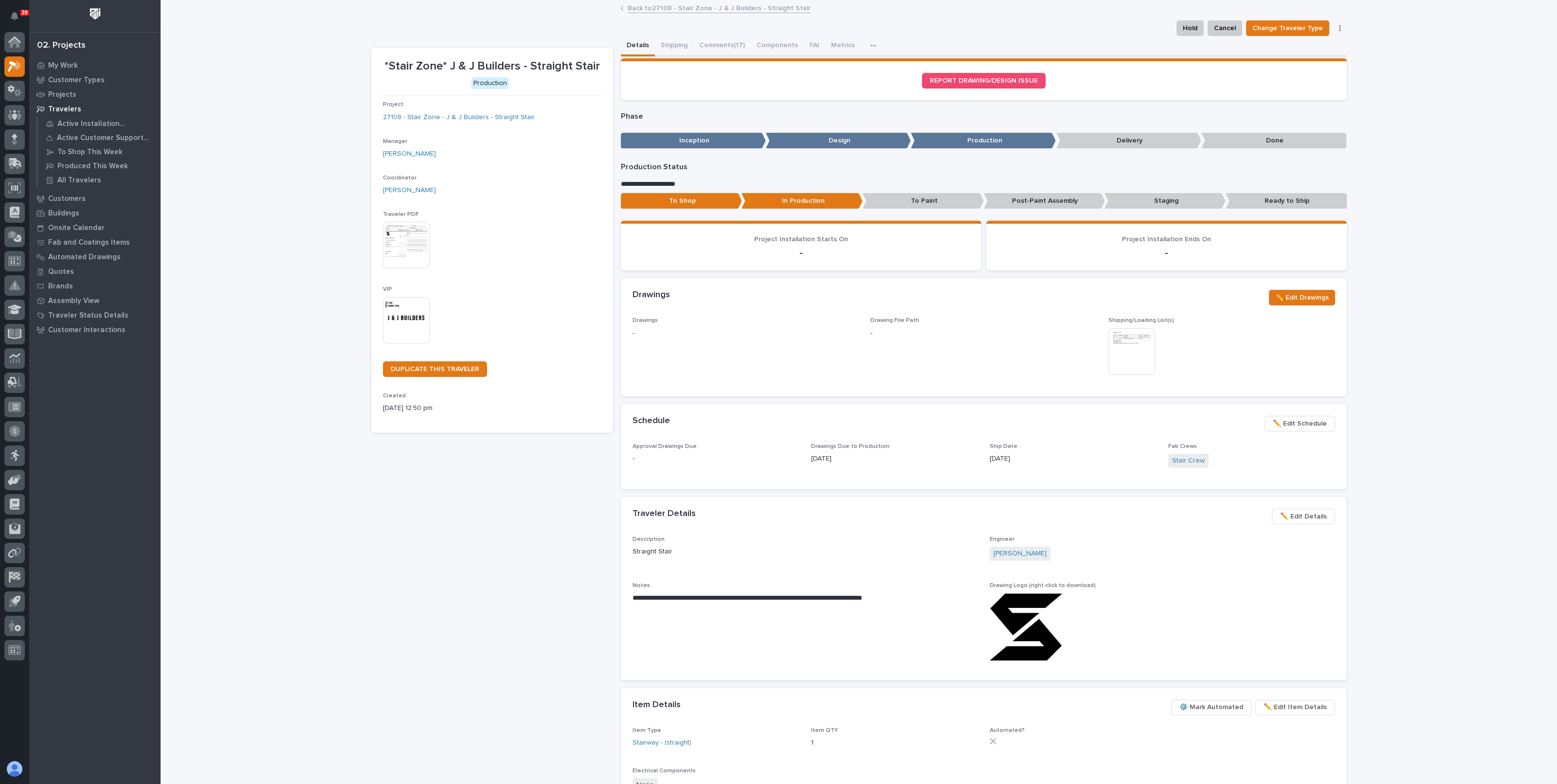
click at [1307, 424] on span "✏️ Edit Schedule" at bounding box center [1300, 424] width 54 height 12
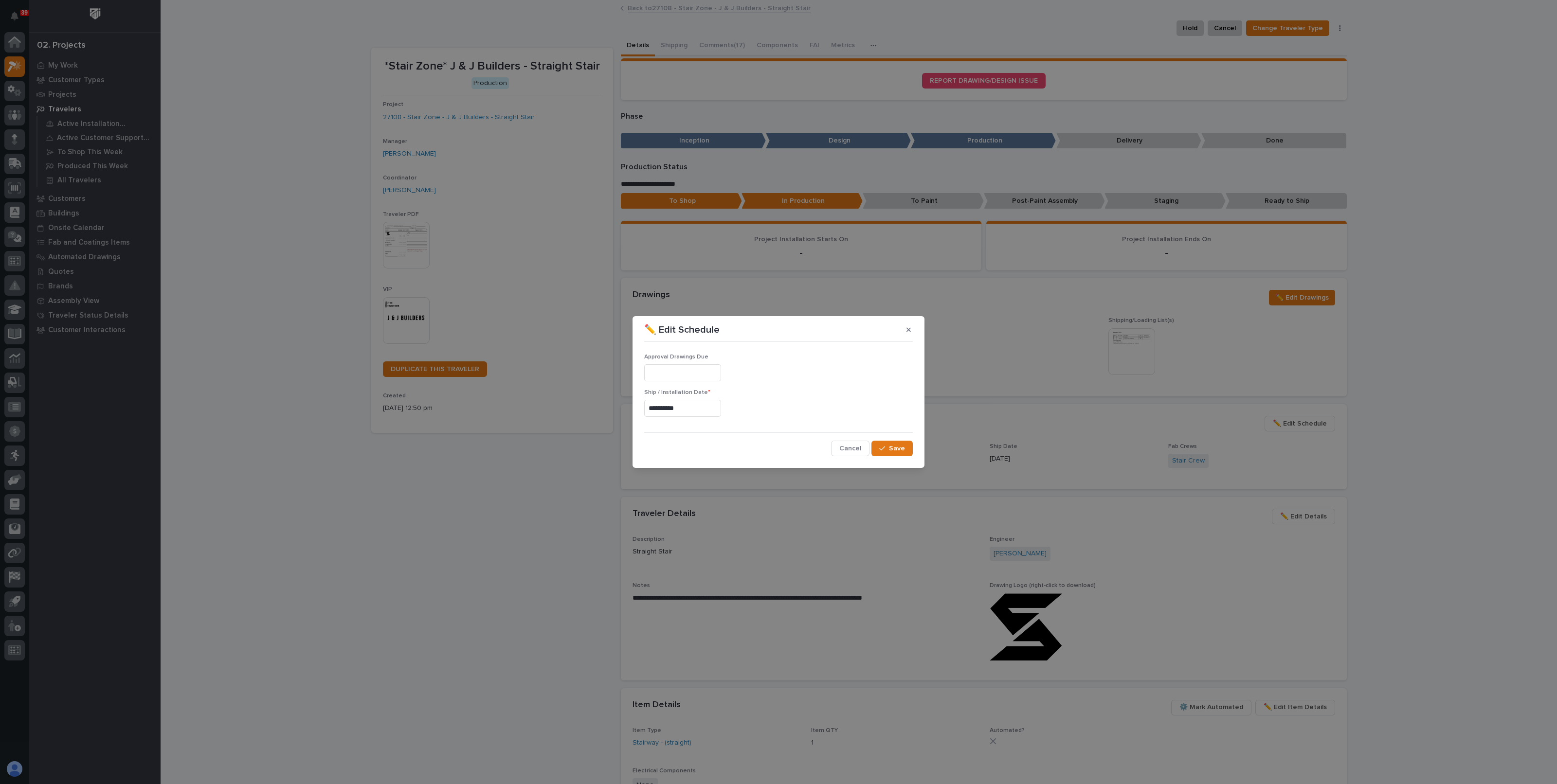
click at [675, 410] on input "**********" at bounding box center [683, 408] width 77 height 17
click at [649, 343] on div "20" at bounding box center [645, 345] width 13 height 13
type input "**********"
click at [900, 448] on span "Save" at bounding box center [897, 448] width 16 height 8
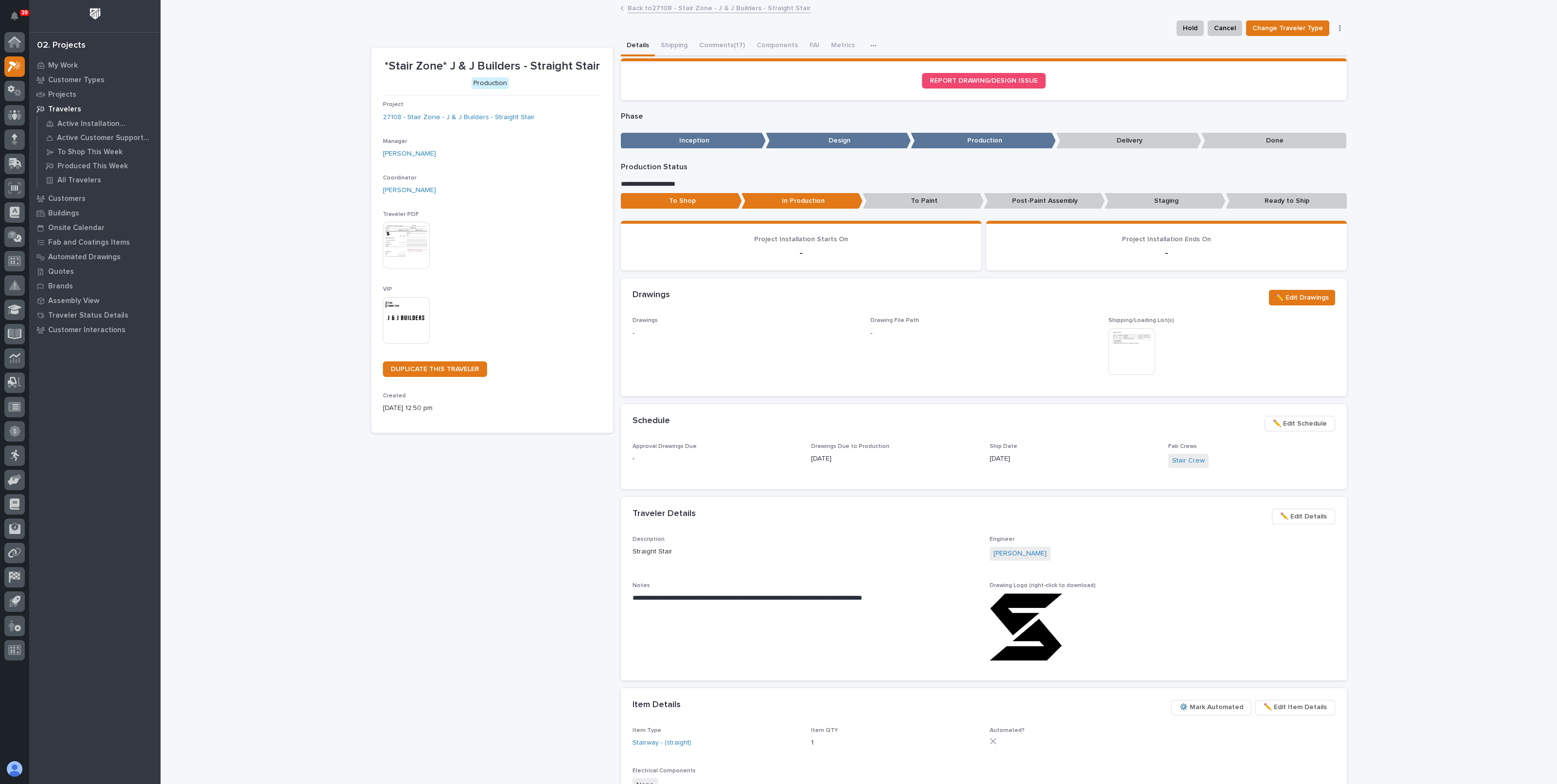
click at [635, 8] on link "Back to 27108 - Stair Zone - J & J Builders - Straight Stair" at bounding box center [719, 7] width 183 height 11
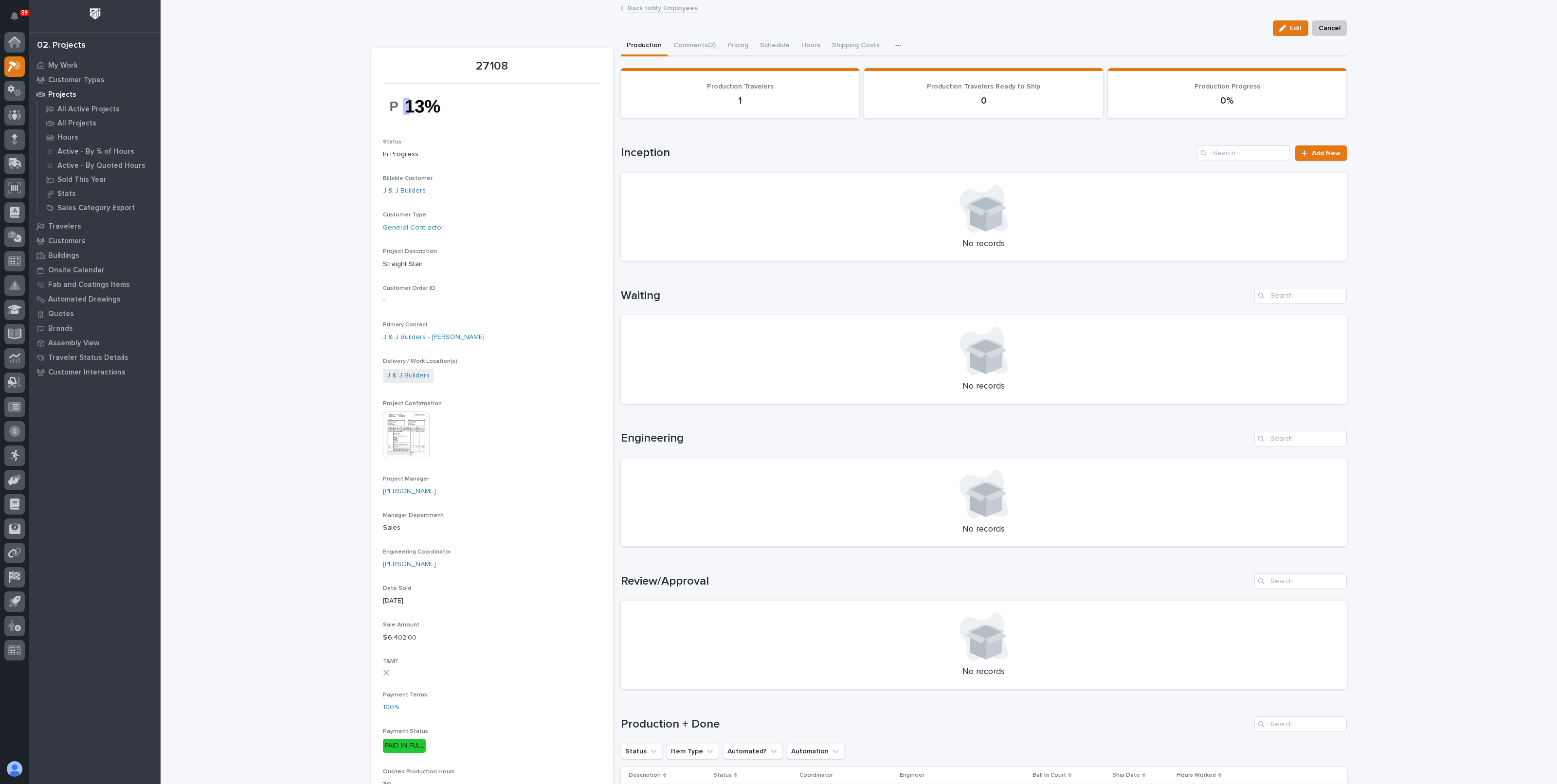
click at [666, 10] on link "Back to My Employees" at bounding box center [663, 7] width 70 height 11
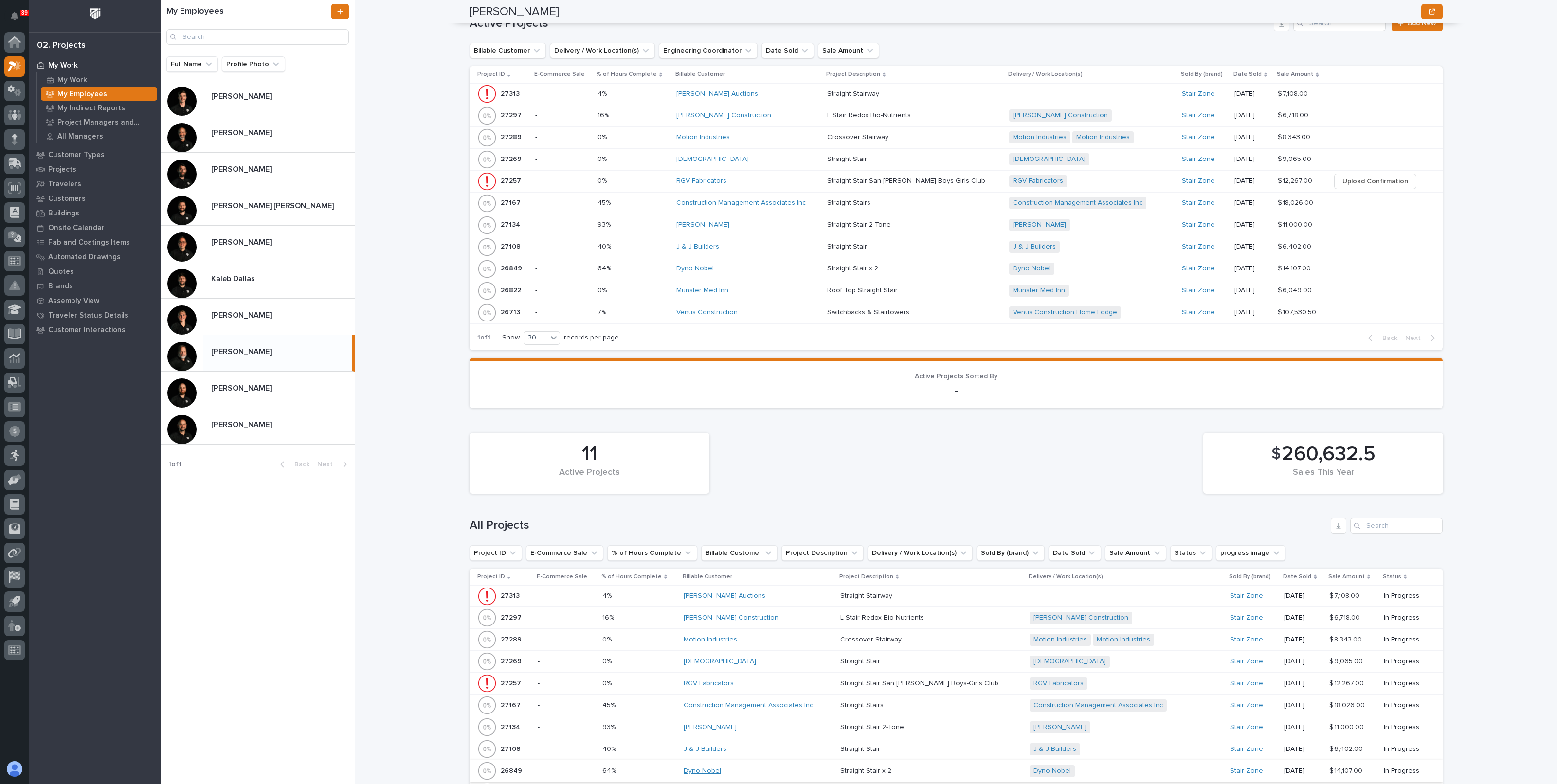
scroll to position [850, 0]
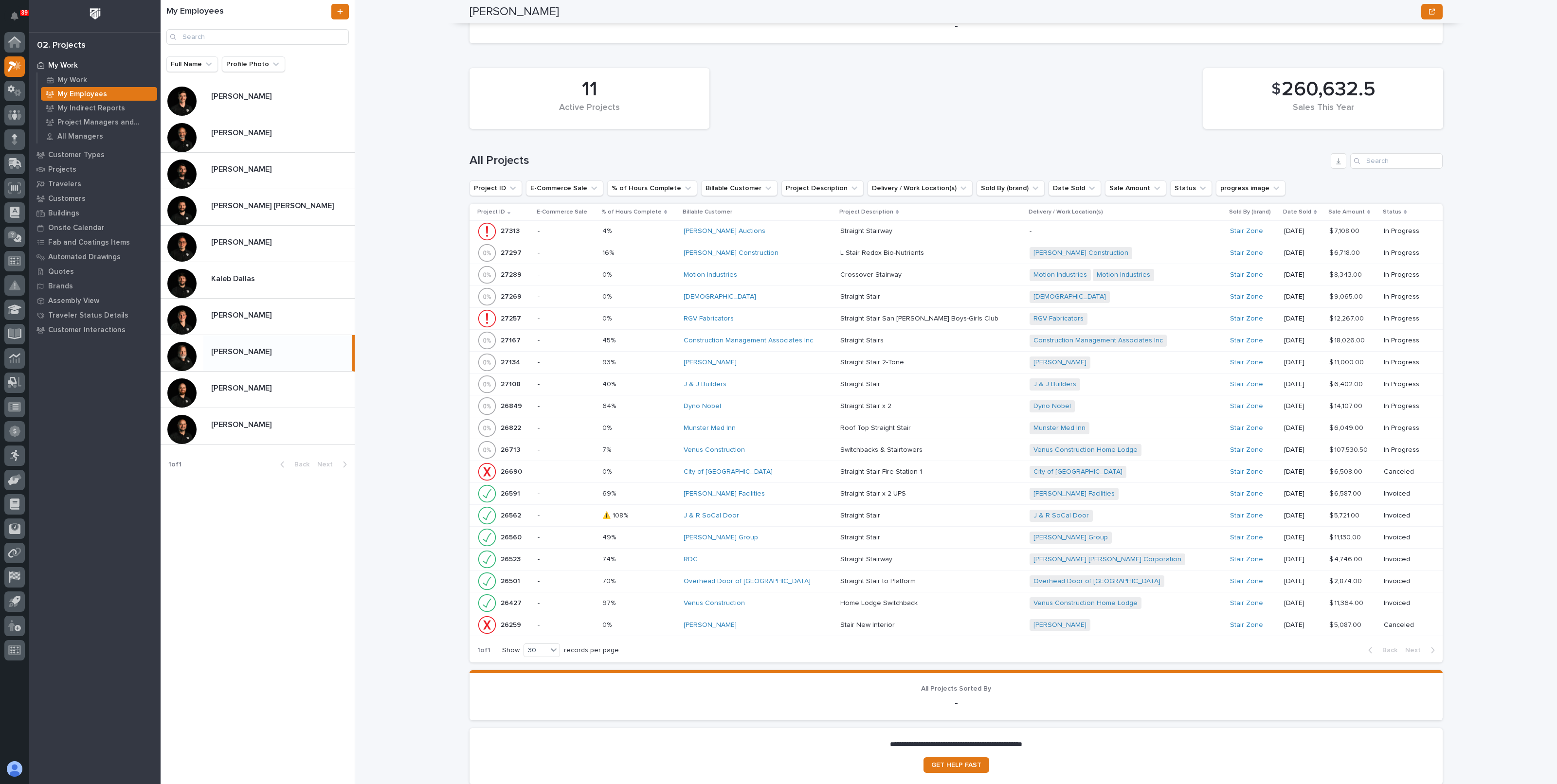
click at [832, 359] on div "[PERSON_NAME]" at bounding box center [758, 363] width 149 height 8
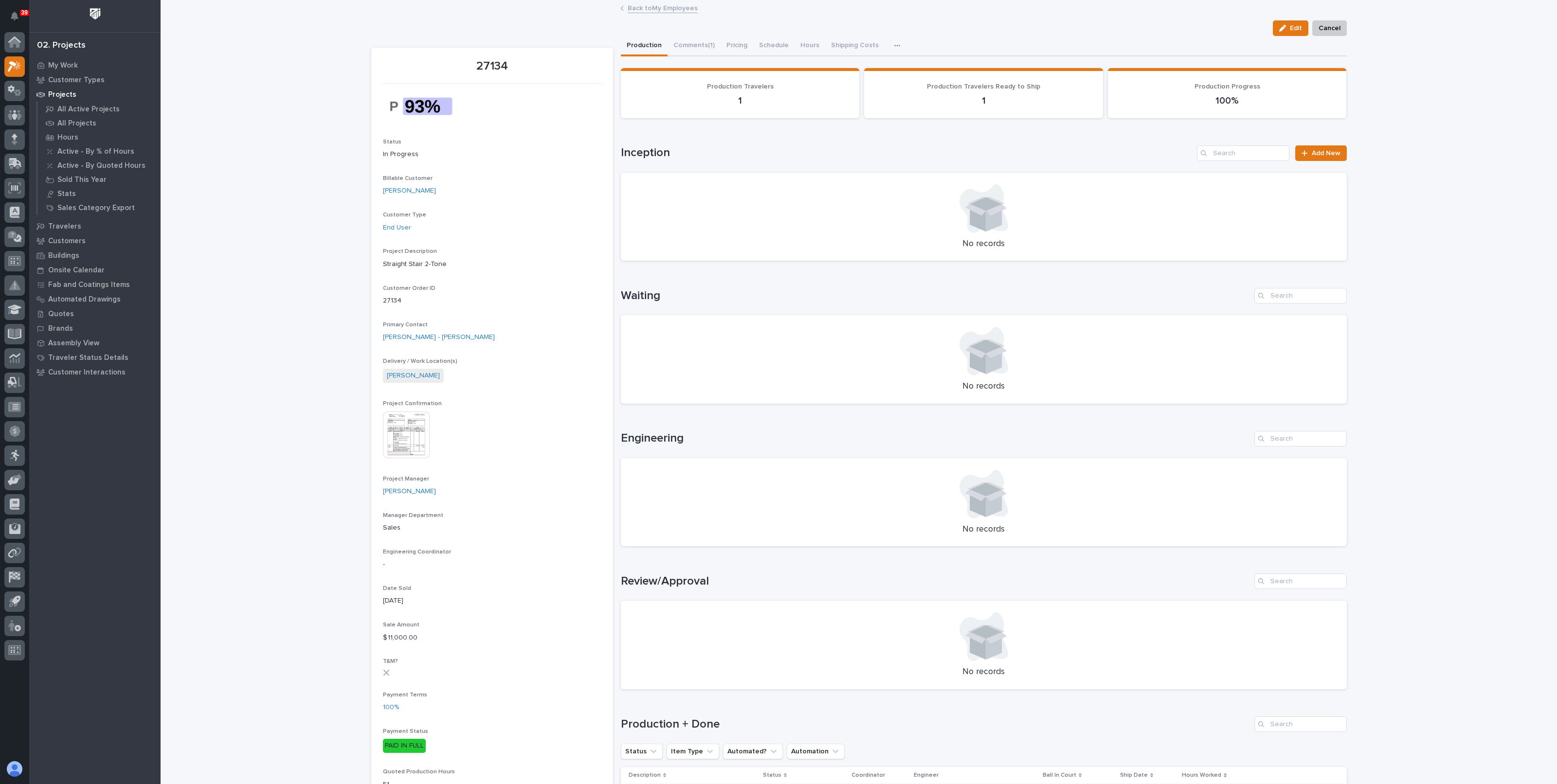
click at [639, 12] on link "Back to My Employees" at bounding box center [663, 7] width 70 height 11
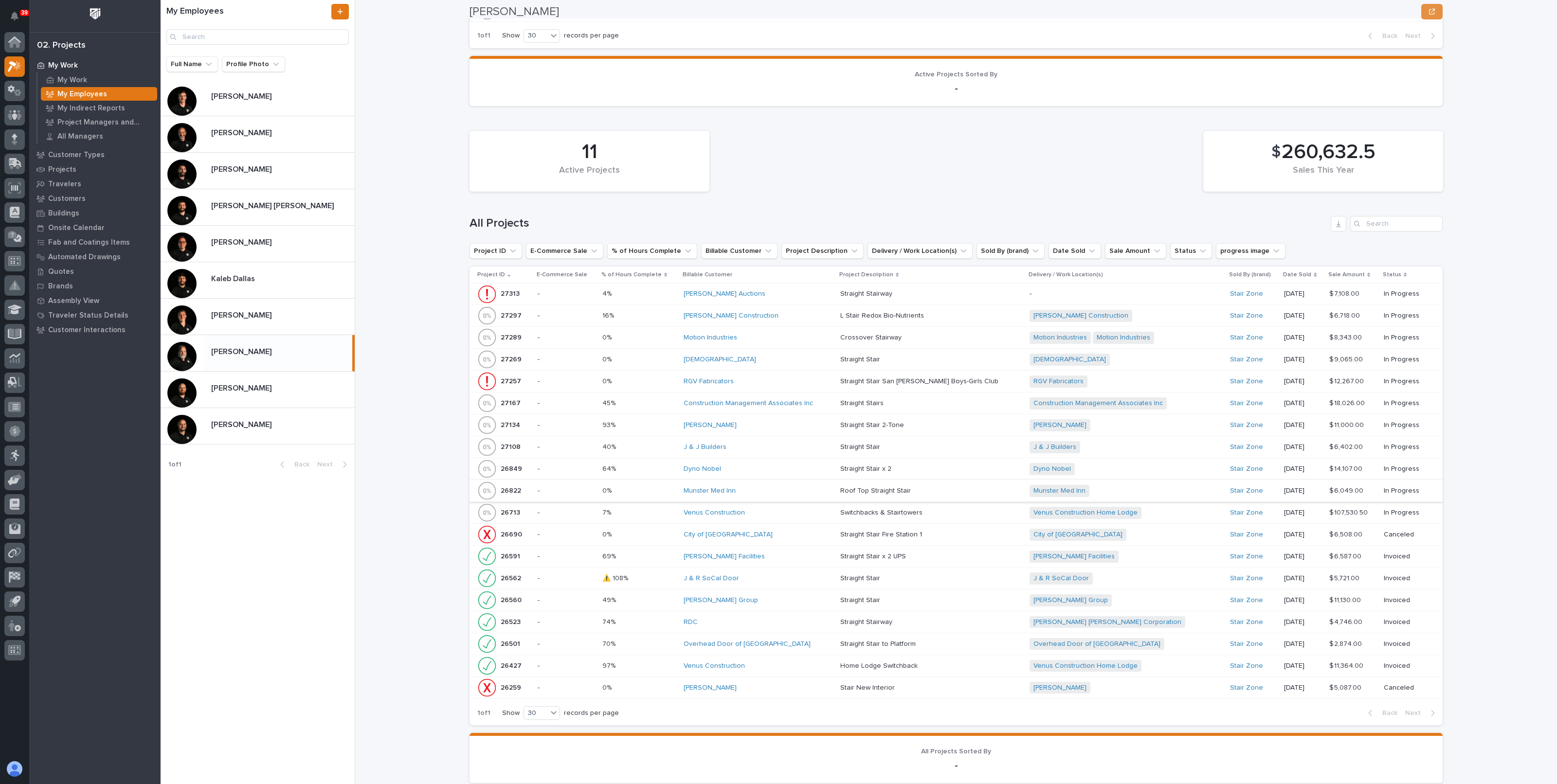
scroll to position [881, 0]
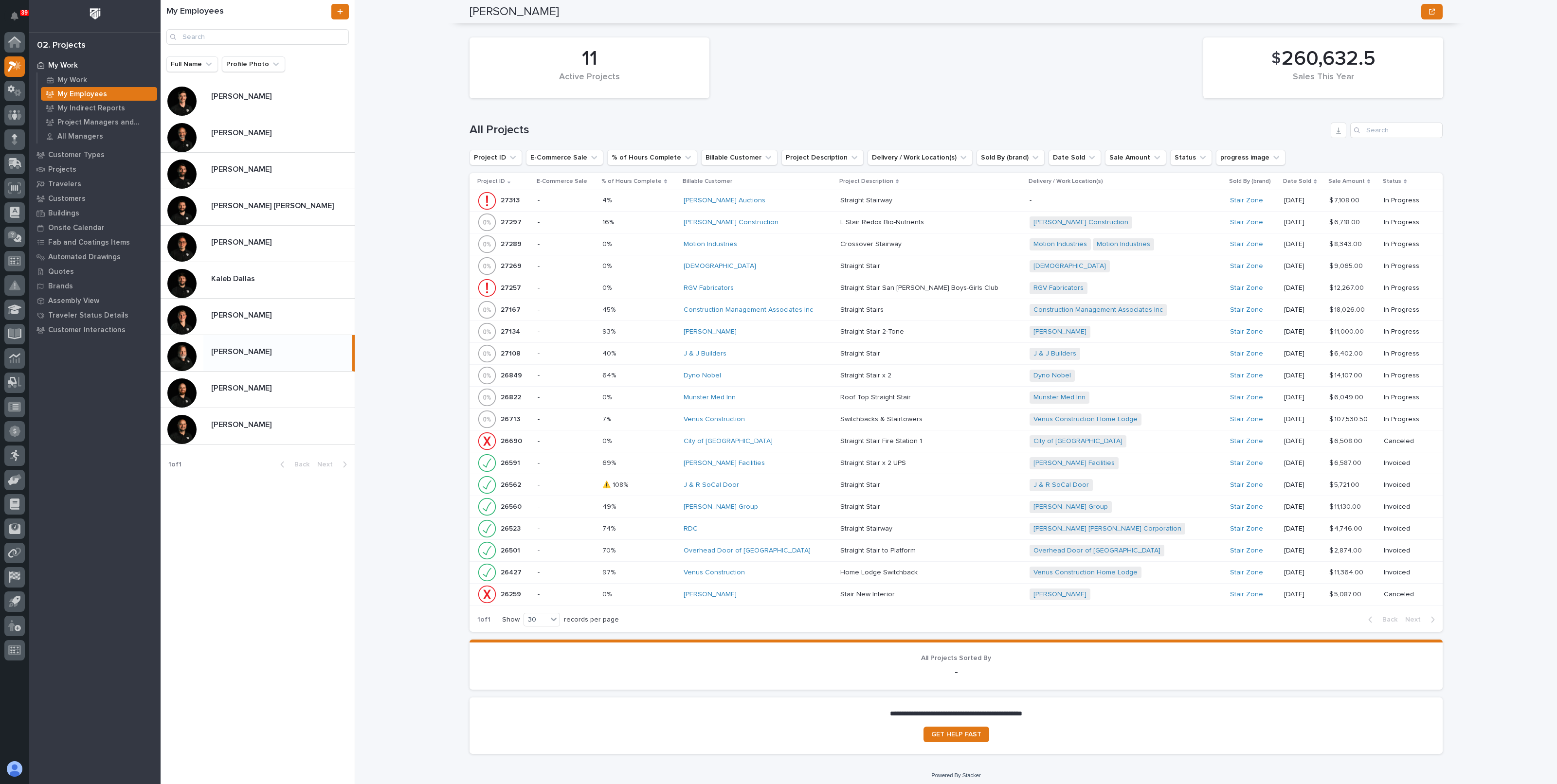
click at [662, 309] on p at bounding box center [639, 310] width 74 height 8
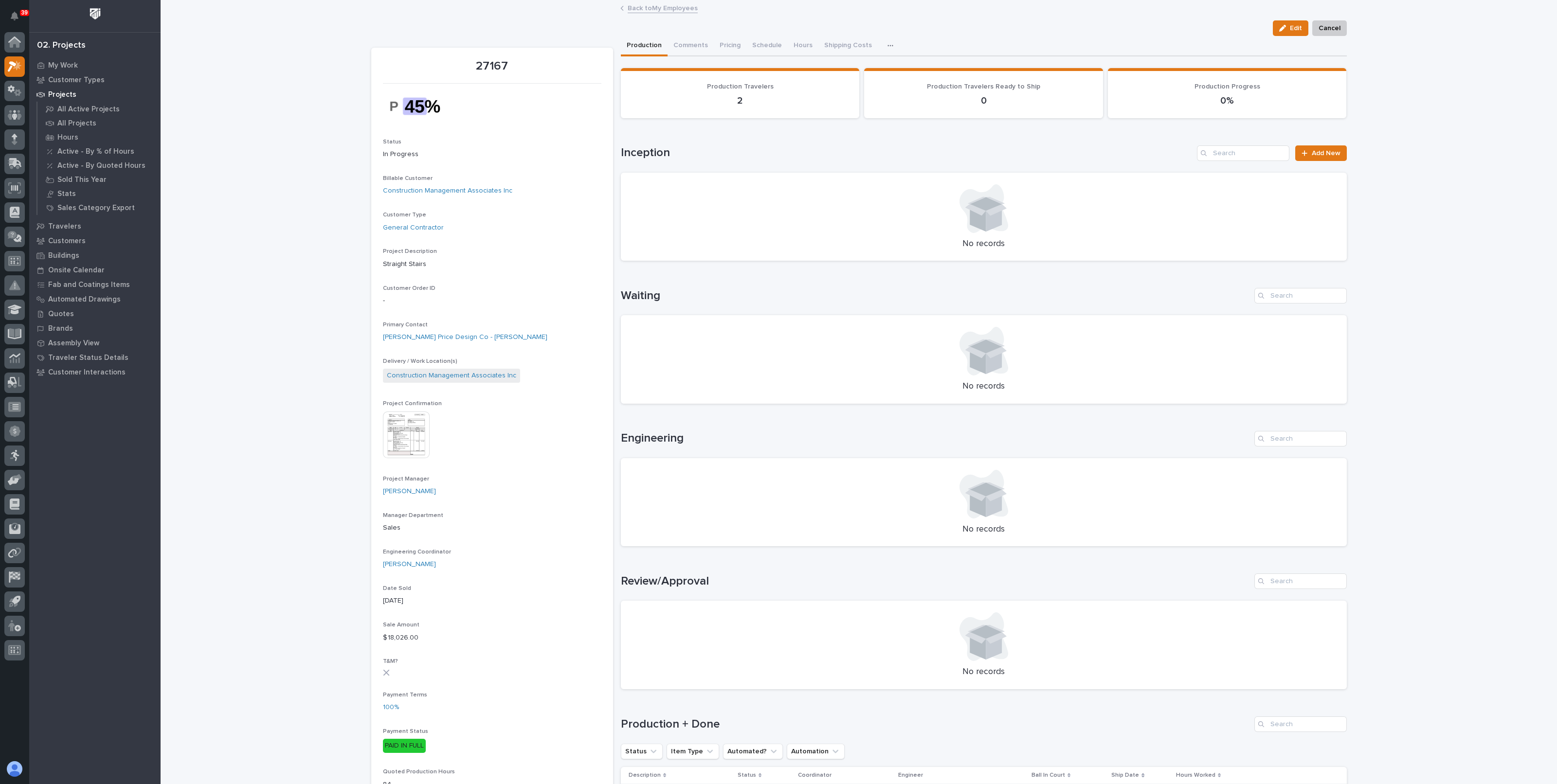
click at [635, 8] on link "Back to My Employees" at bounding box center [663, 7] width 70 height 11
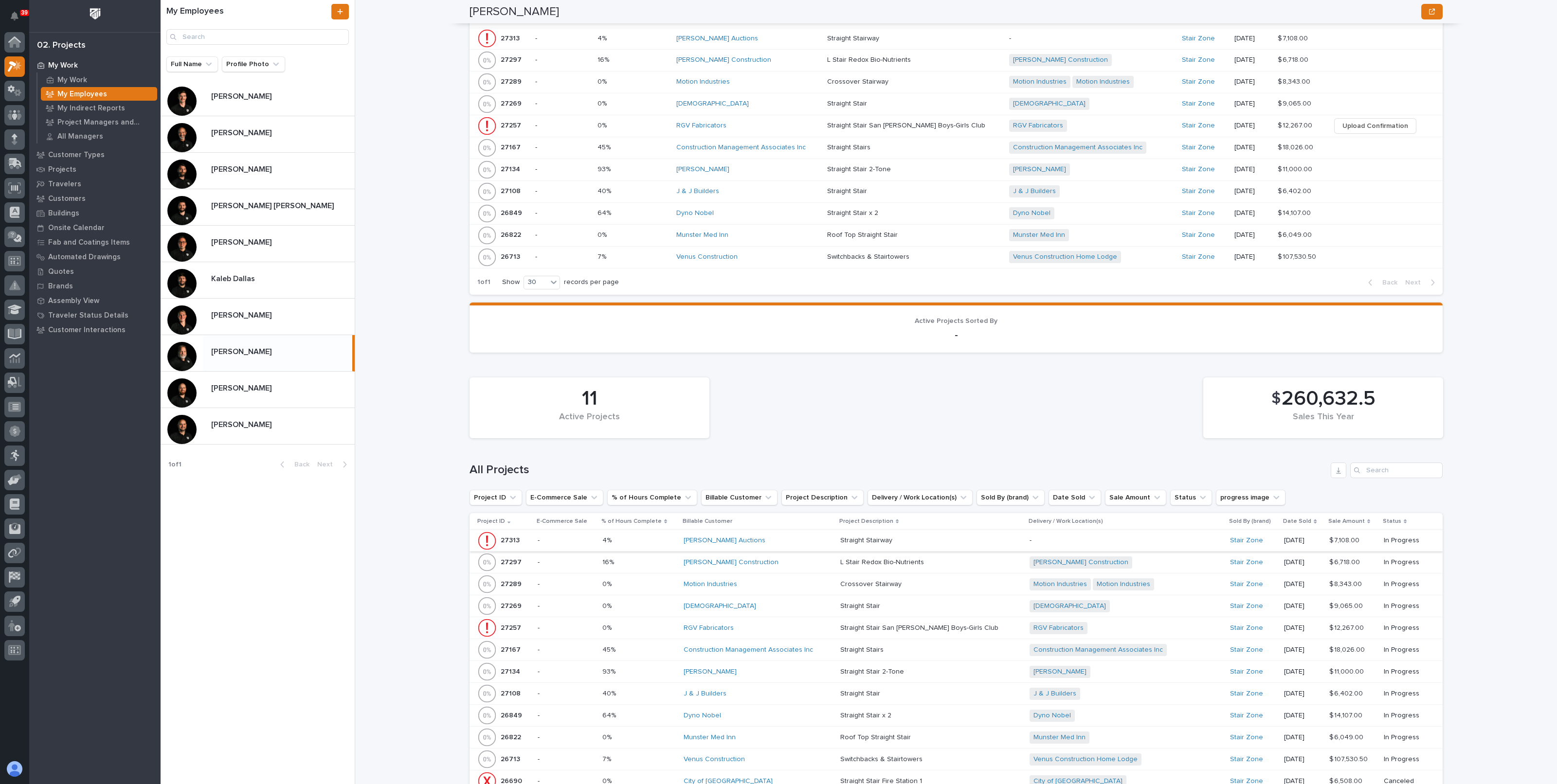
scroll to position [790, 0]
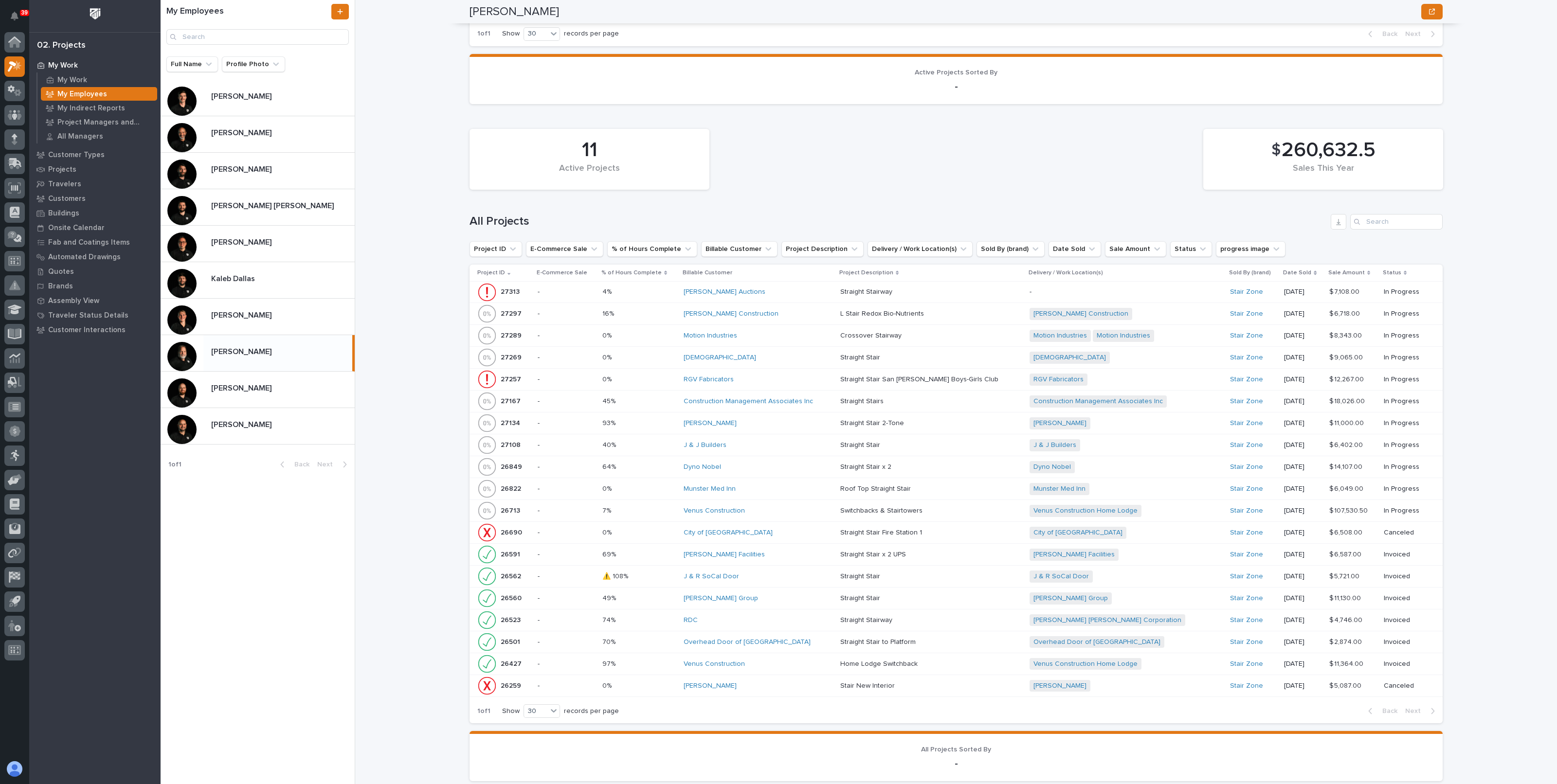
click at [672, 375] on p at bounding box center [639, 379] width 74 height 8
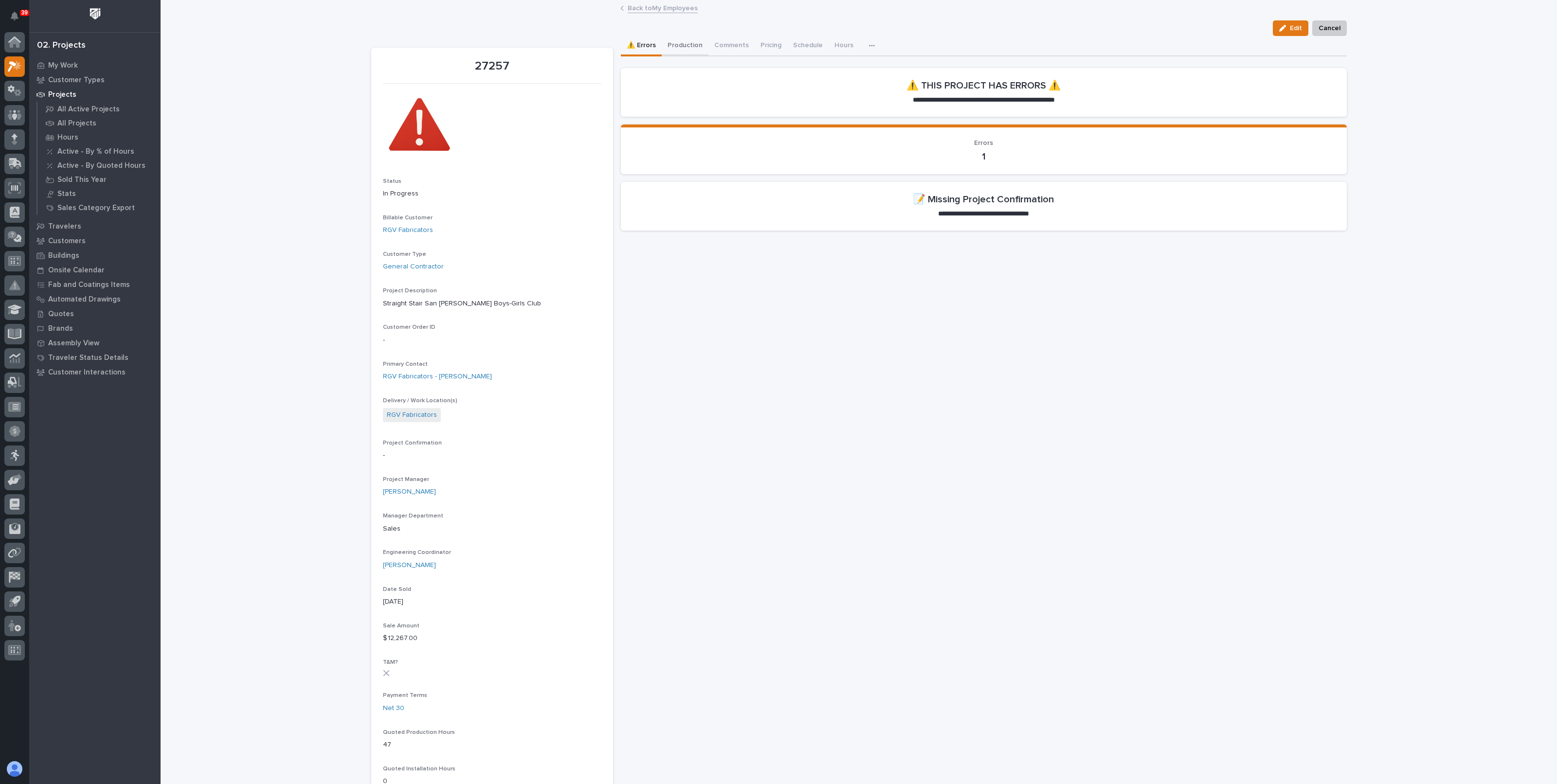
click at [677, 51] on button "Production" at bounding box center [685, 46] width 47 height 20
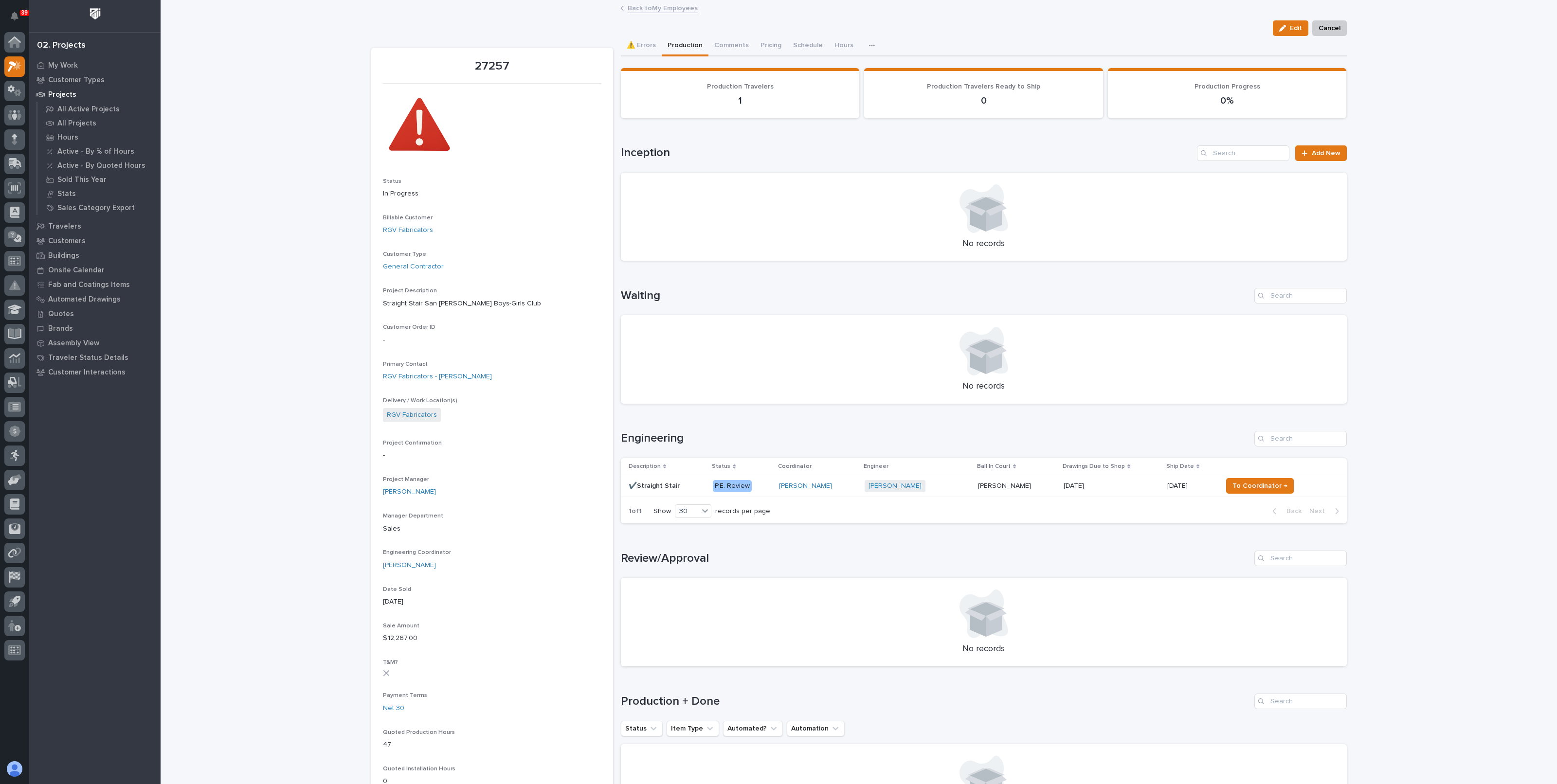
click at [660, 8] on link "Back to My Employees" at bounding box center [663, 7] width 70 height 11
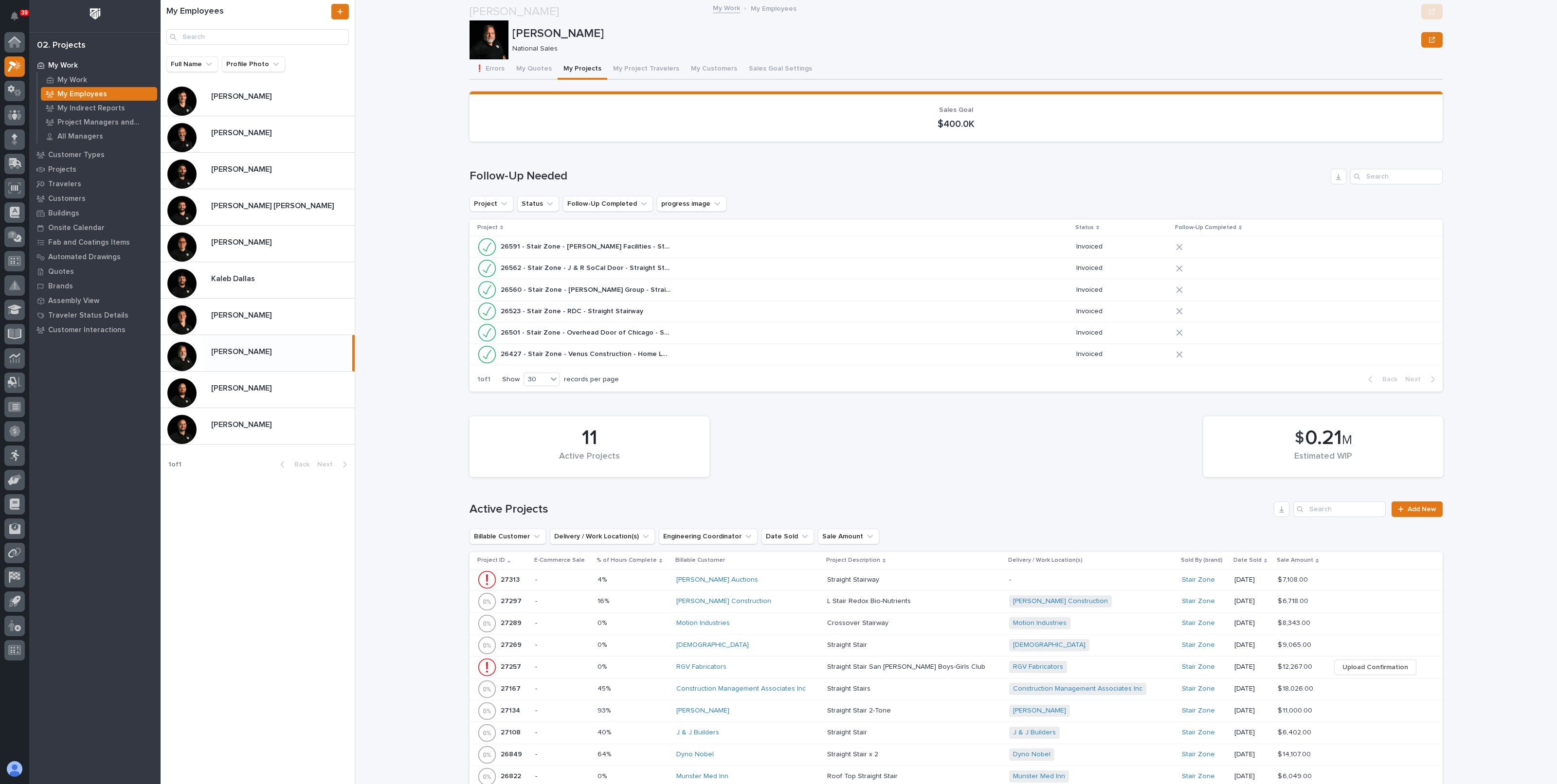
scroll to position [881, 0]
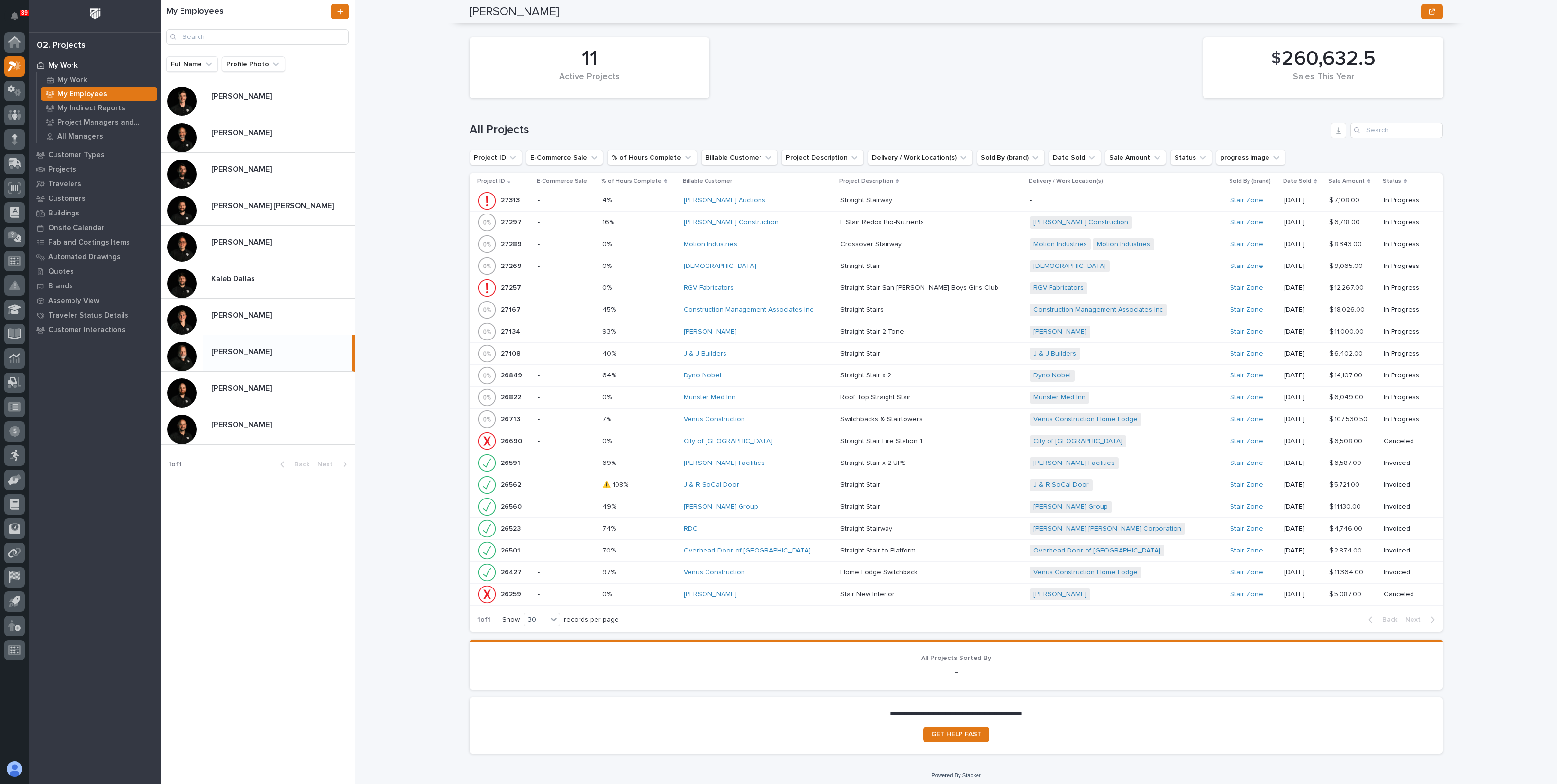
click at [671, 262] on p at bounding box center [639, 266] width 74 height 8
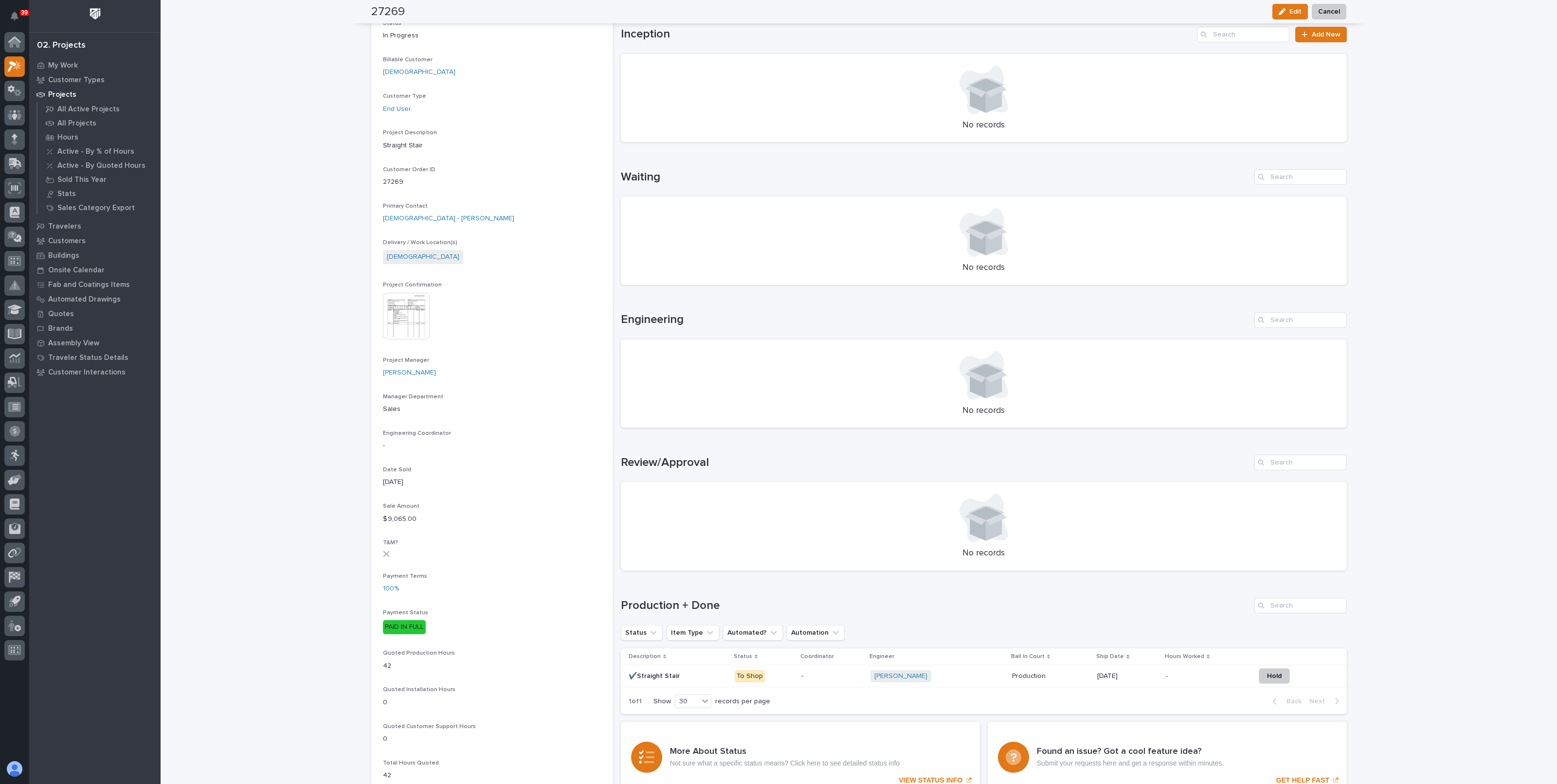
scroll to position [183, 0]
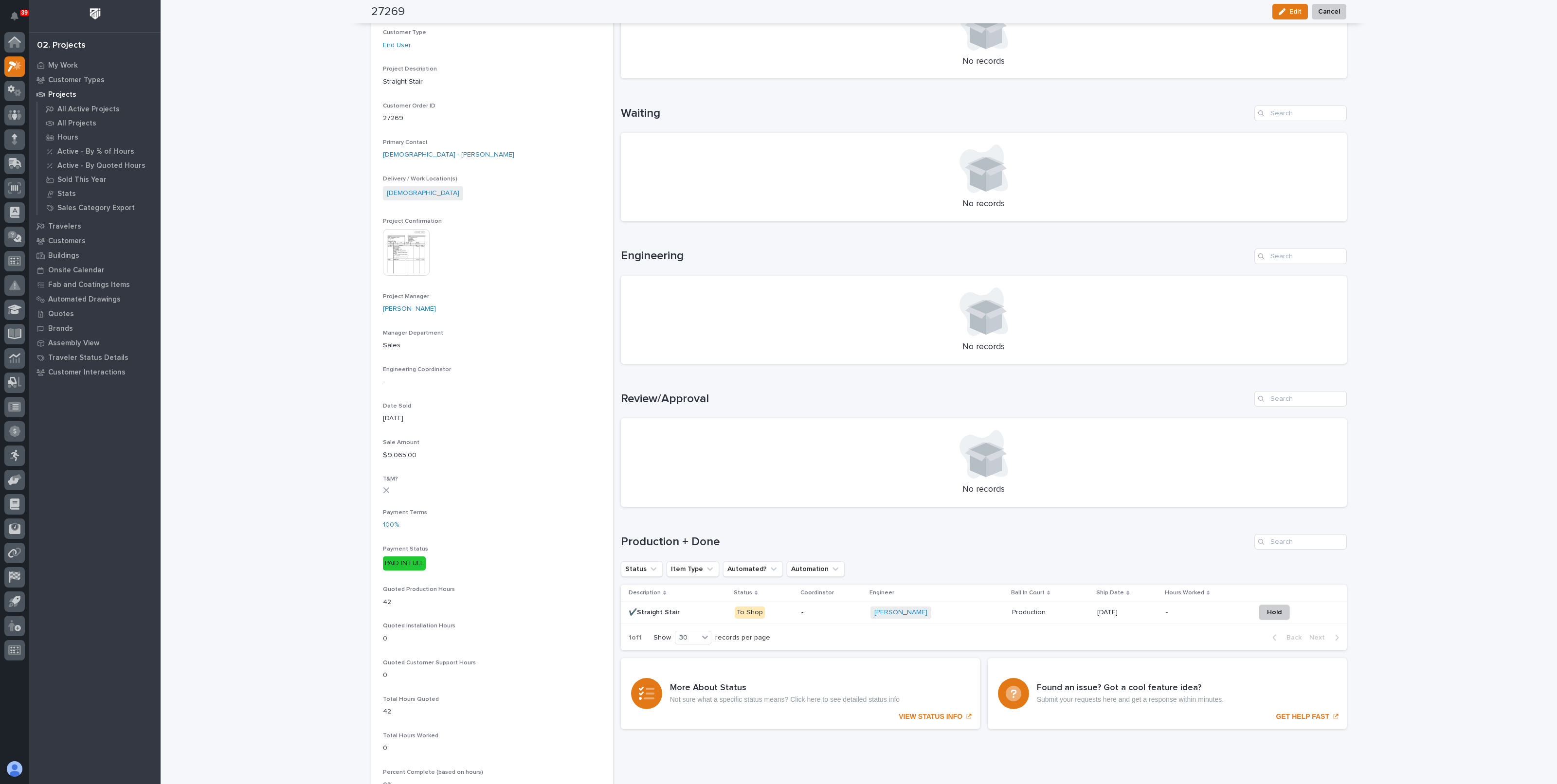
click at [826, 611] on p "-" at bounding box center [831, 612] width 61 height 8
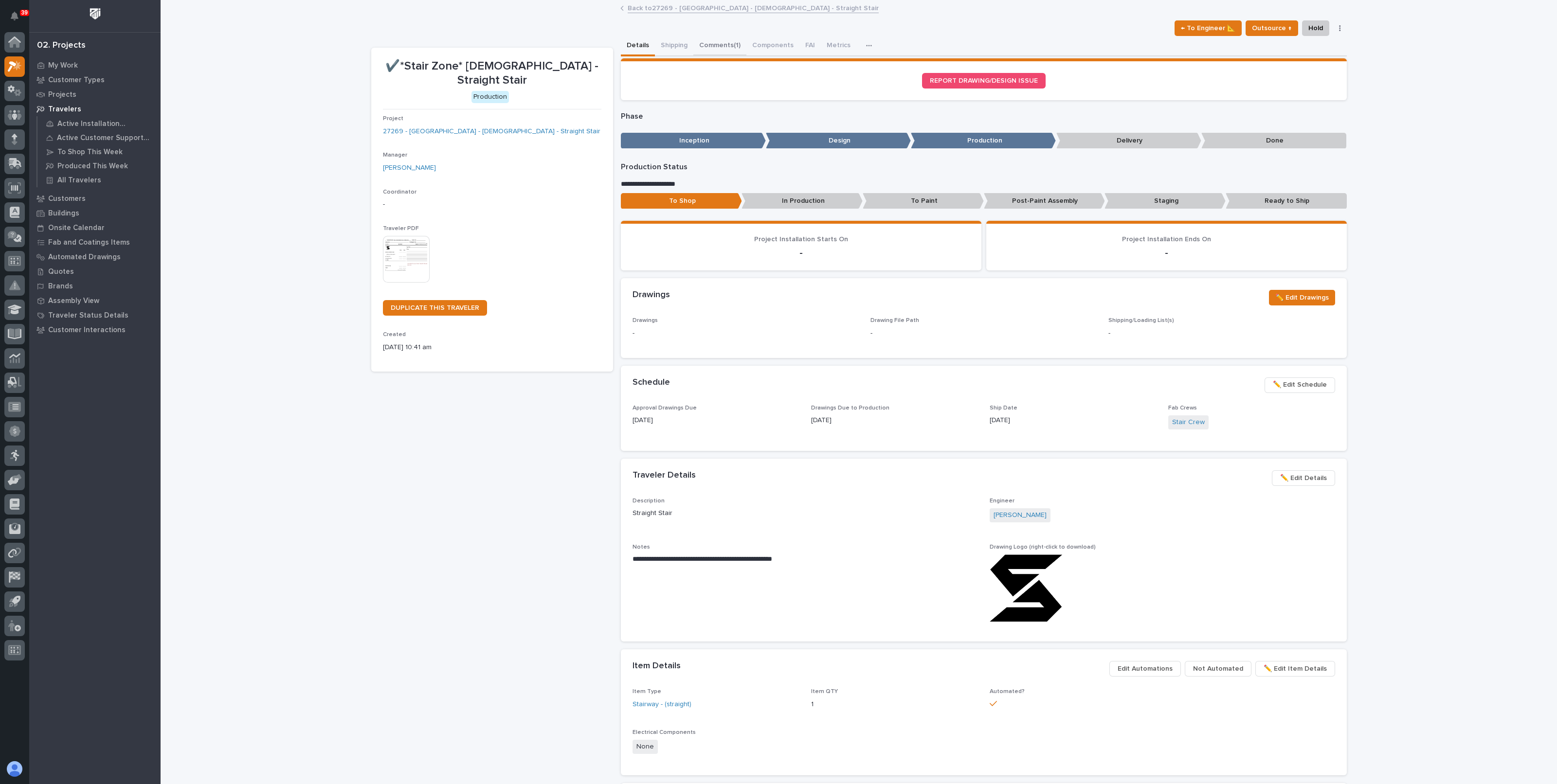
click at [720, 44] on button "Comments (1)" at bounding box center [719, 46] width 53 height 20
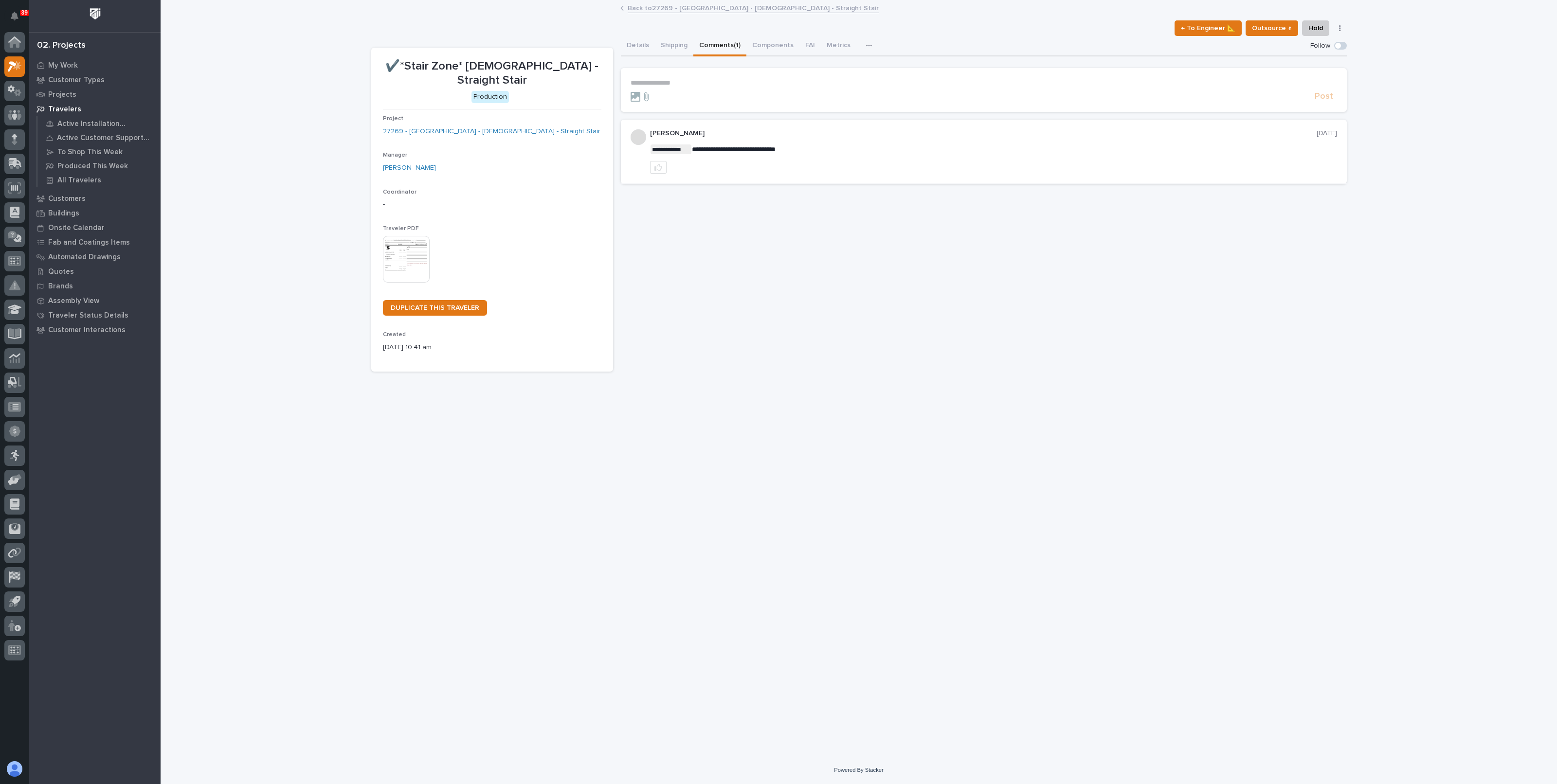
click at [690, 11] on link "Back to 27269 - Stair Zone - Mount Calvary Baptist Church - Straight Stair" at bounding box center [753, 7] width 251 height 11
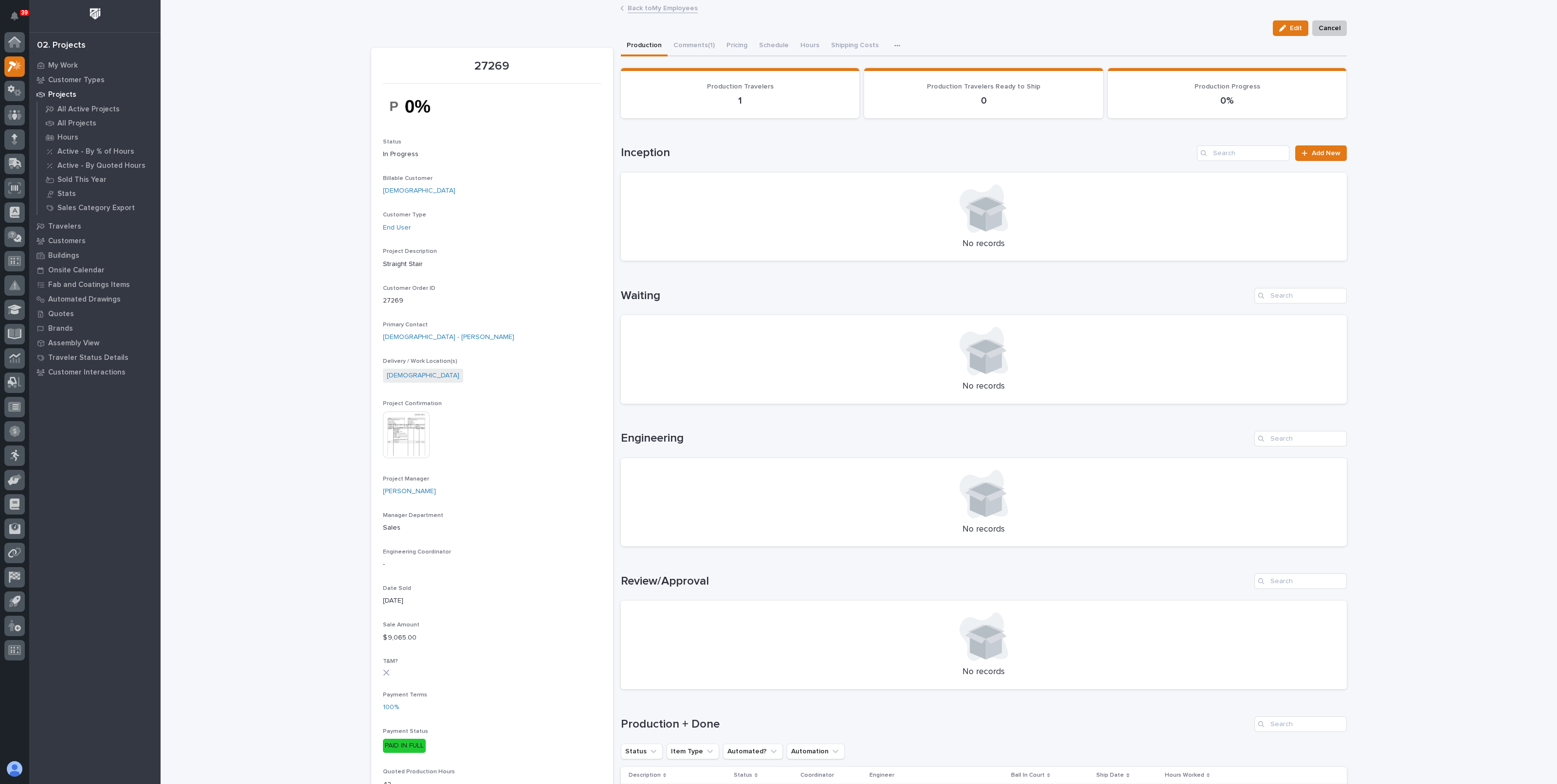
click at [628, 3] on link "Back to My Employees" at bounding box center [663, 7] width 70 height 11
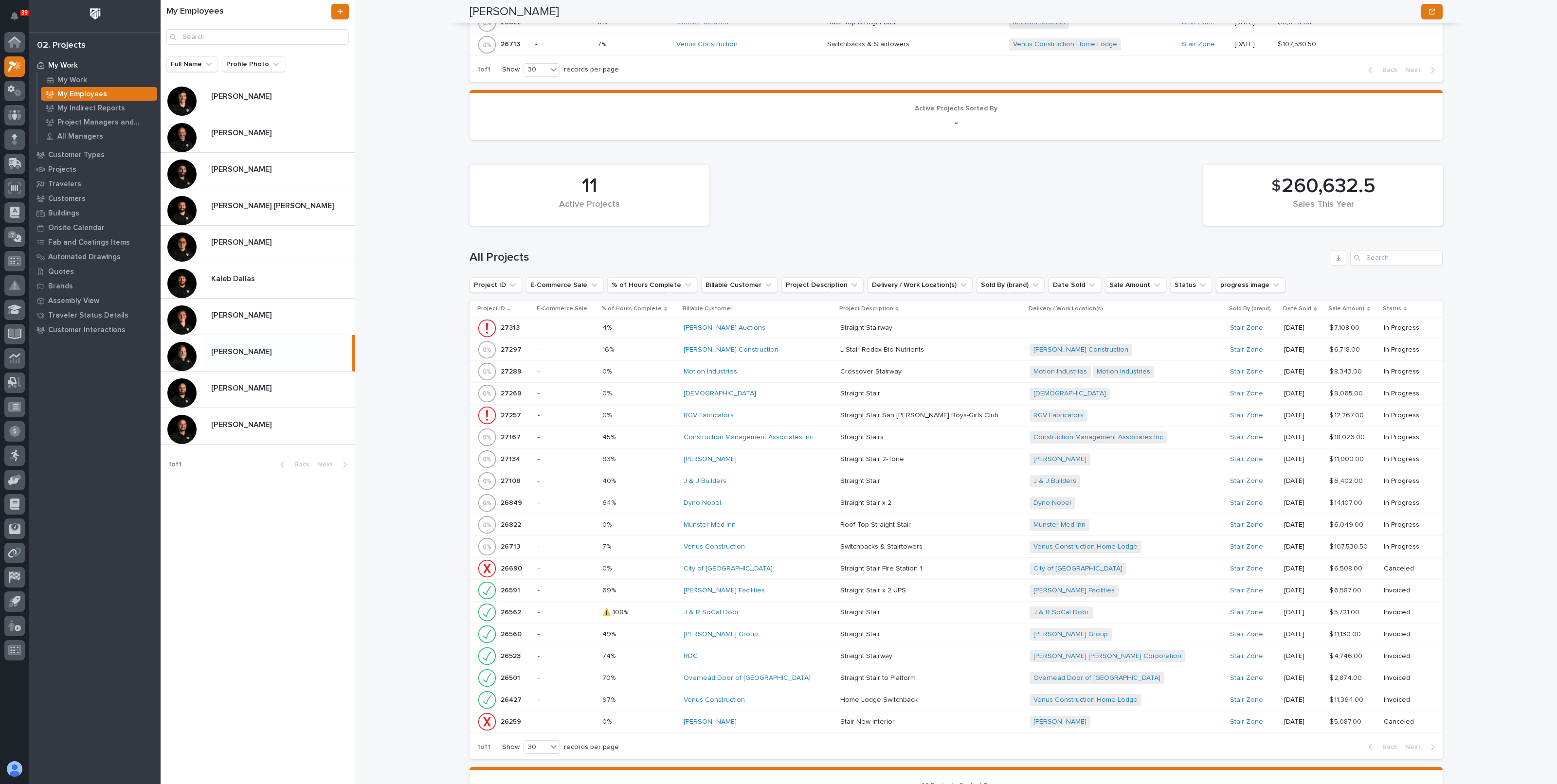
scroll to position [850, 0]
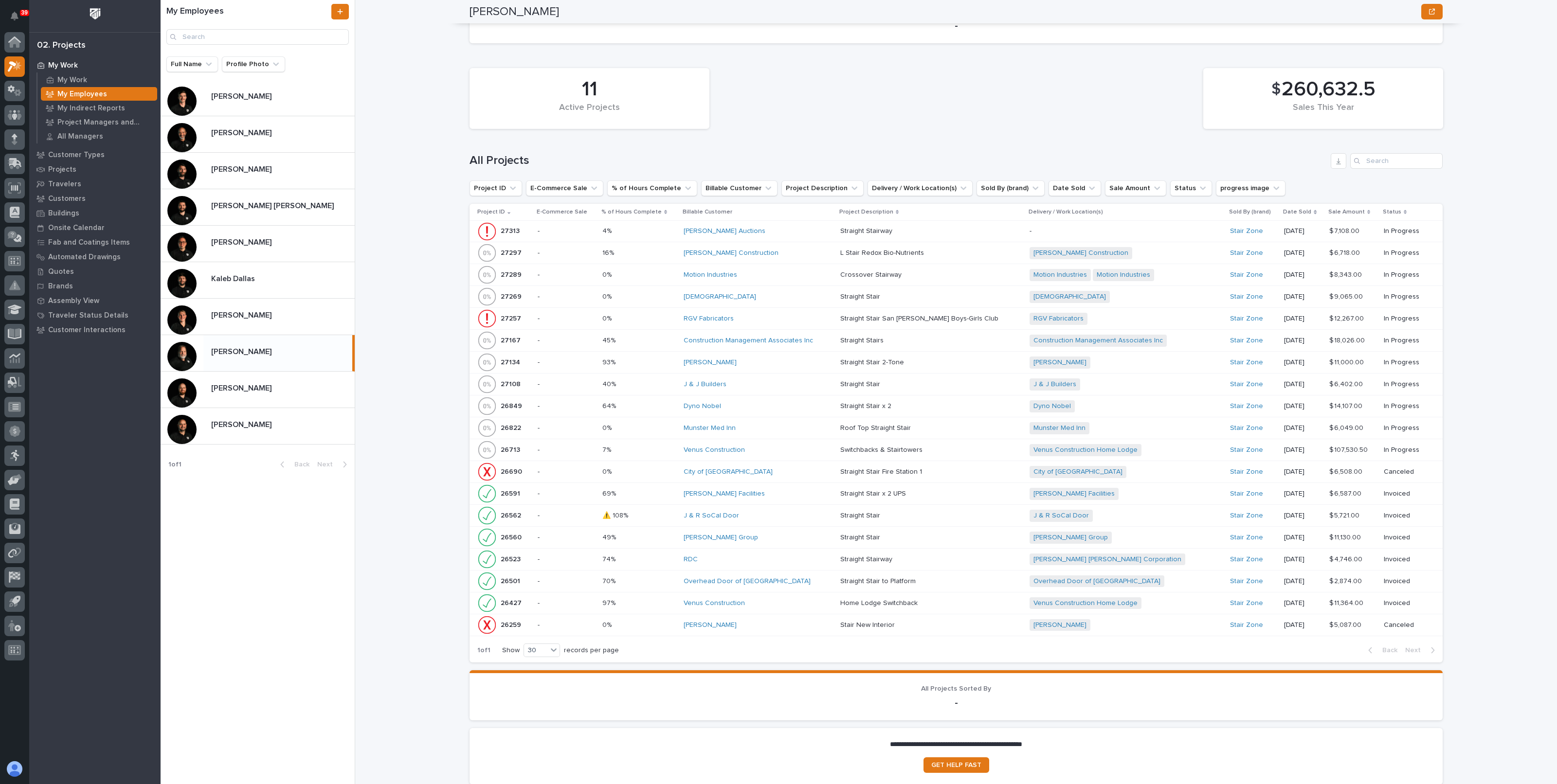
click at [767, 272] on div "Motion Industries" at bounding box center [758, 275] width 149 height 8
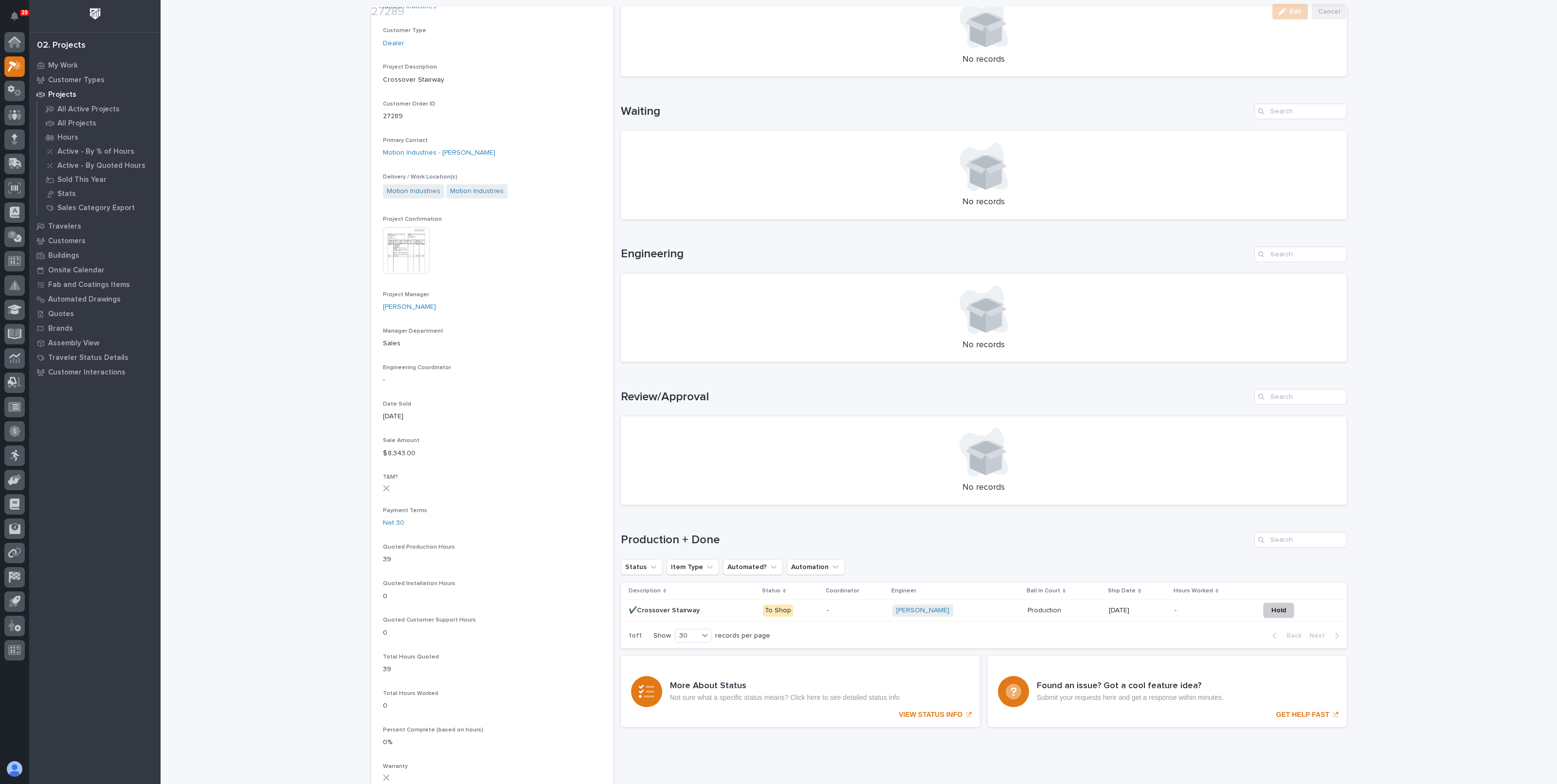
scroll to position [243, 0]
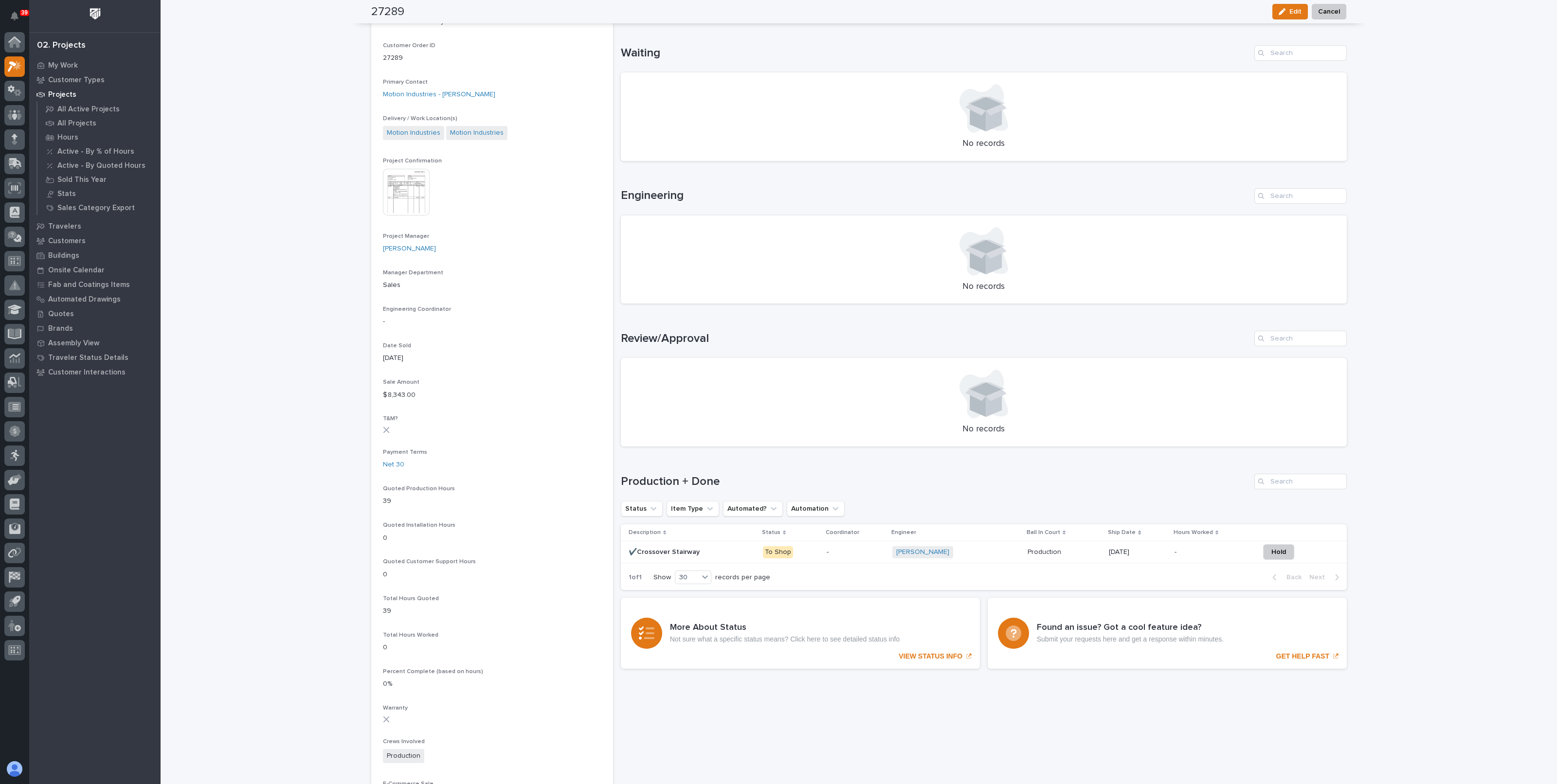
click at [846, 550] on p "-" at bounding box center [856, 552] width 59 height 8
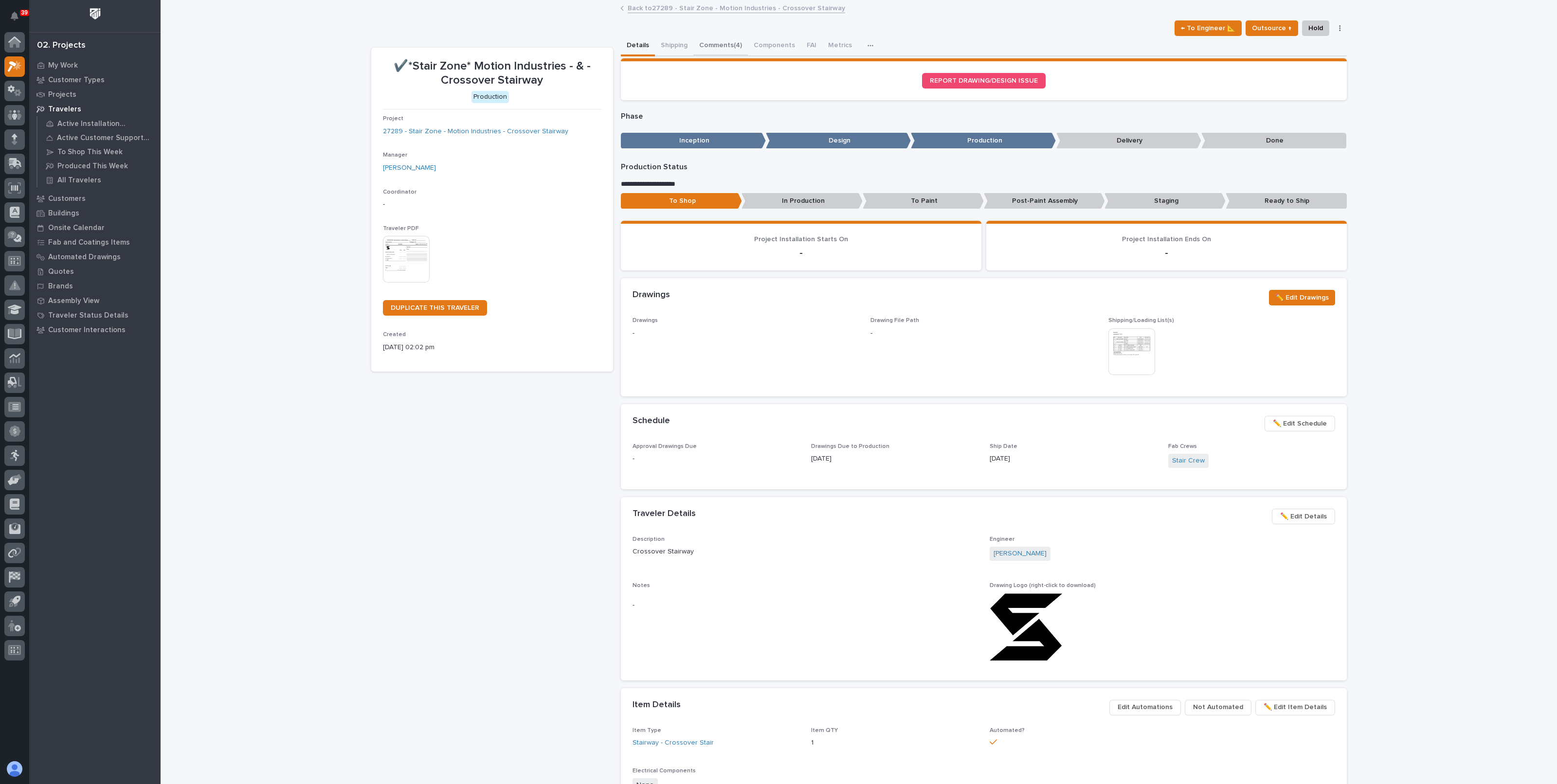
click at [707, 38] on button "Comments (4)" at bounding box center [720, 46] width 54 height 20
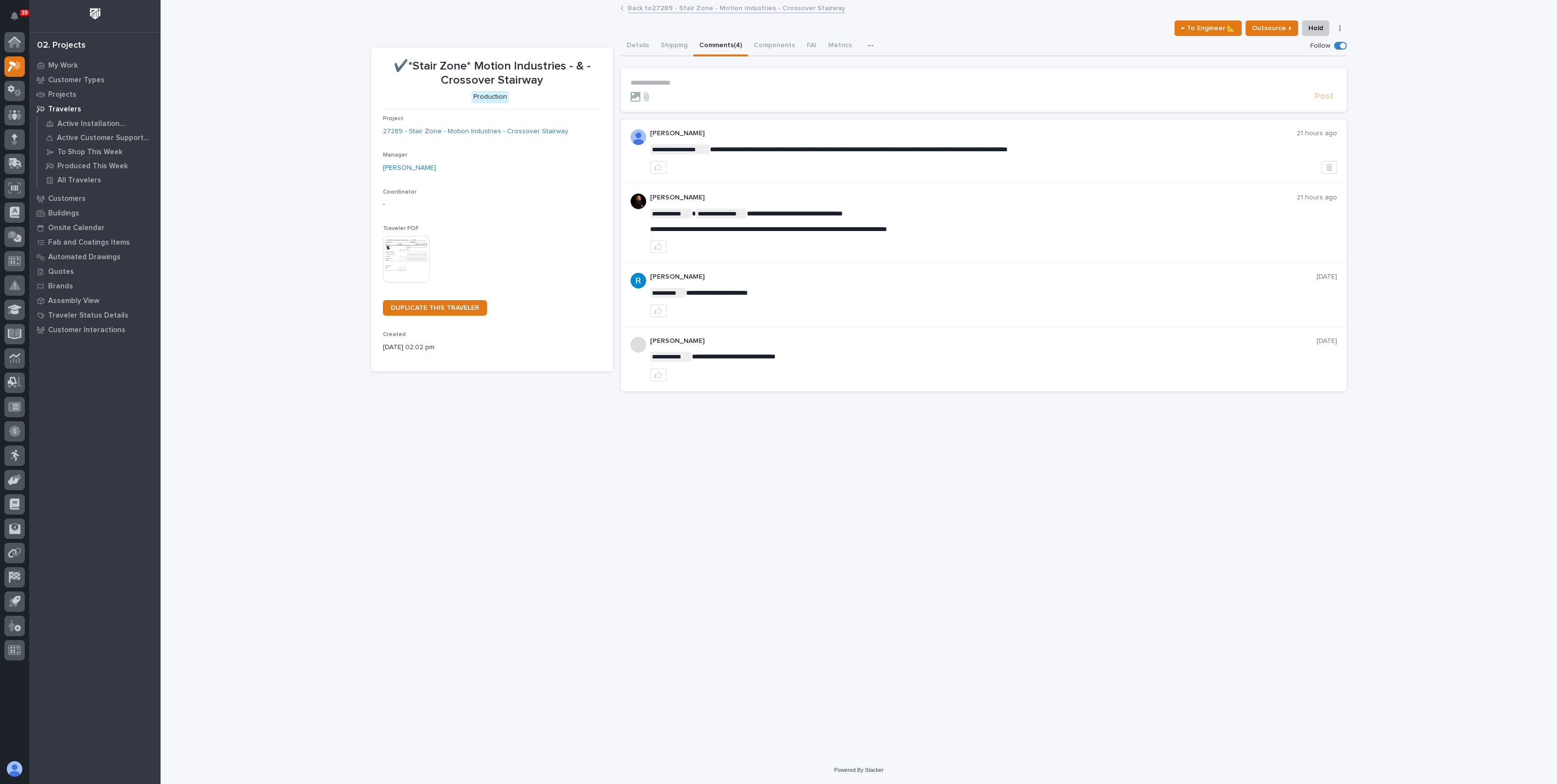
click at [642, 8] on link "Back to 27289 - Stair Zone - Motion Industries - Crossover Stairway" at bounding box center [737, 7] width 218 height 11
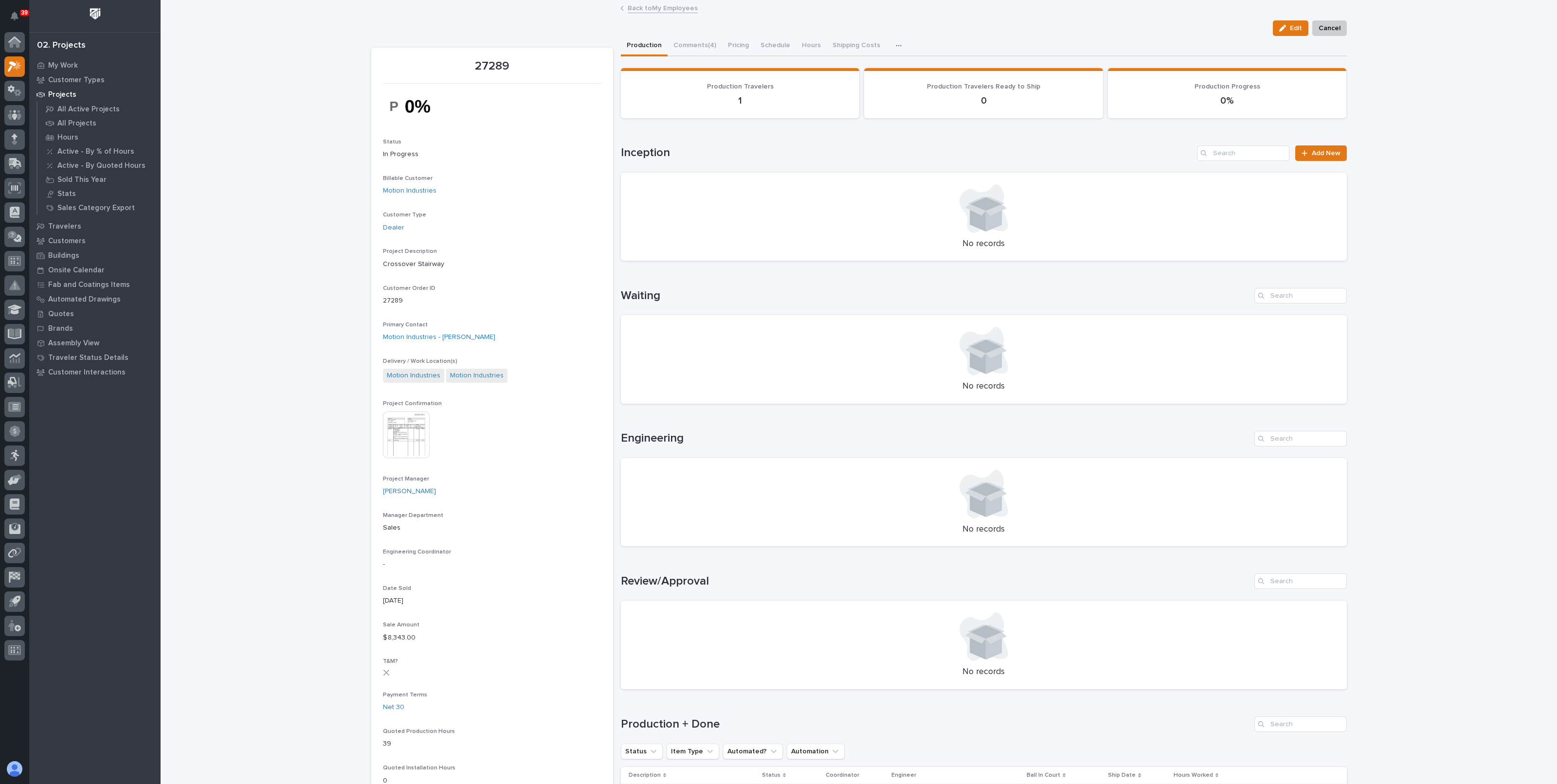
click at [649, 10] on link "Back to My Employees" at bounding box center [663, 7] width 70 height 11
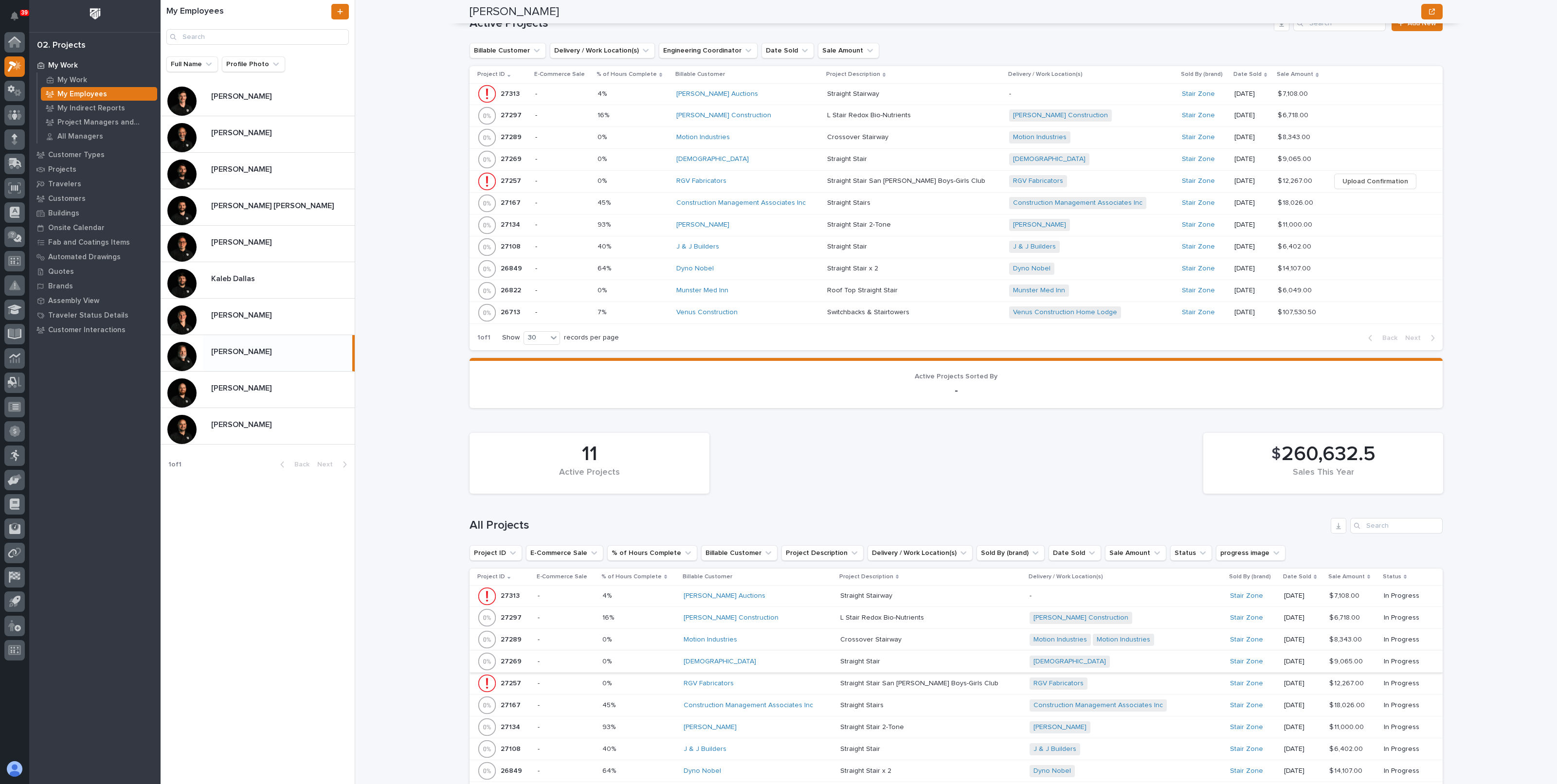
scroll to position [730, 0]
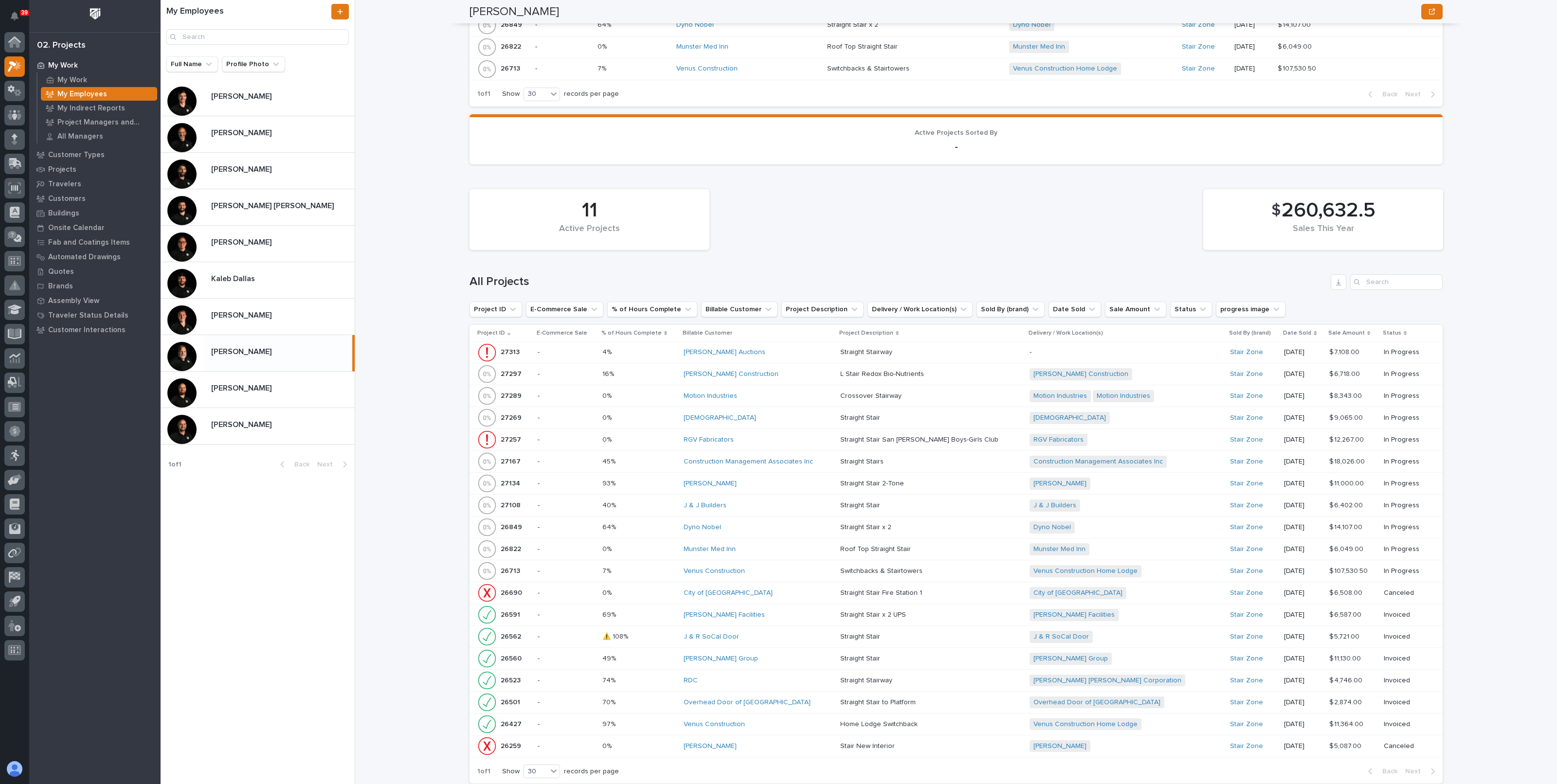
click at [648, 370] on p at bounding box center [639, 374] width 74 height 8
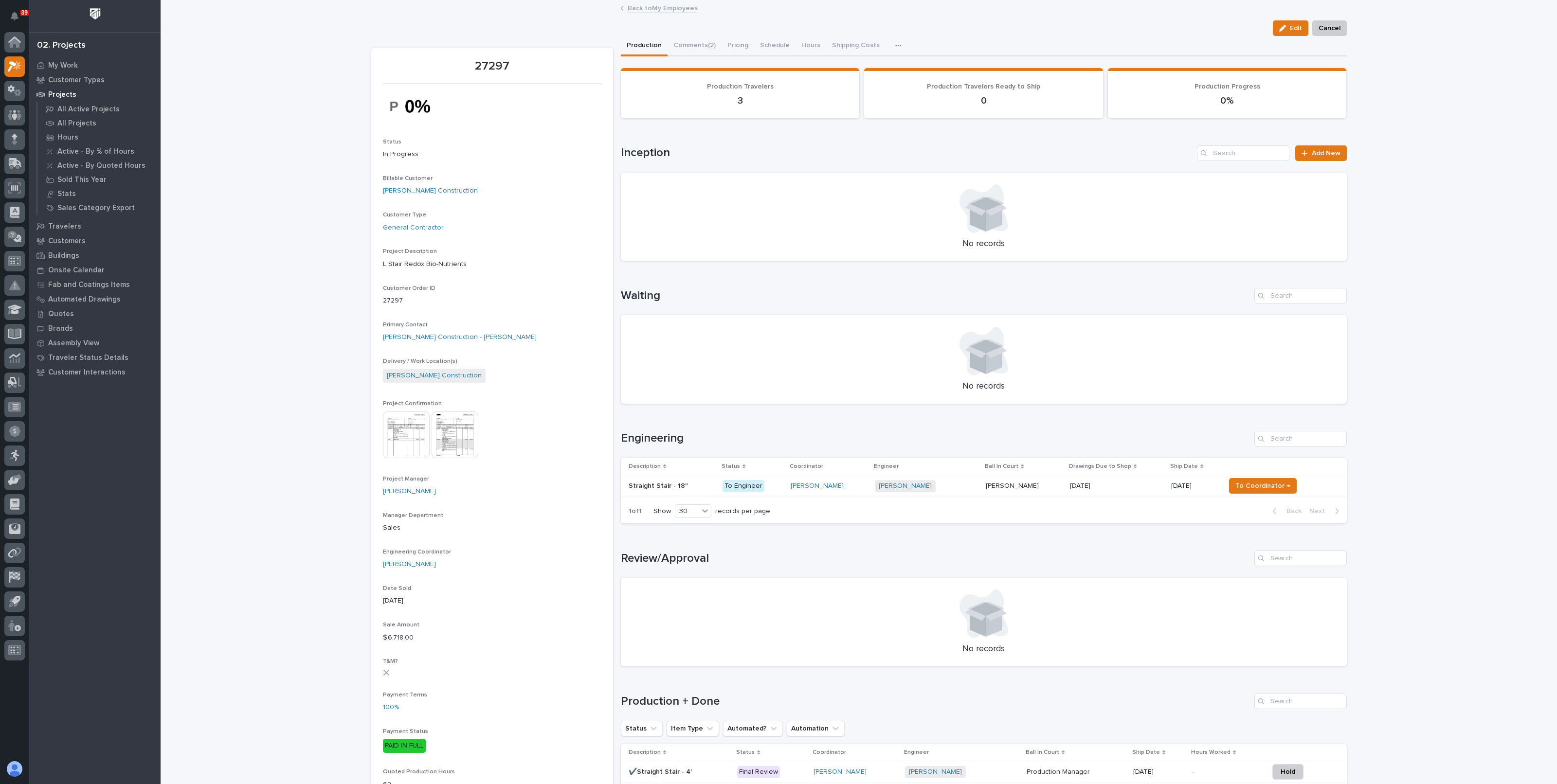
click at [650, 11] on link "Back to My Employees" at bounding box center [663, 7] width 70 height 11
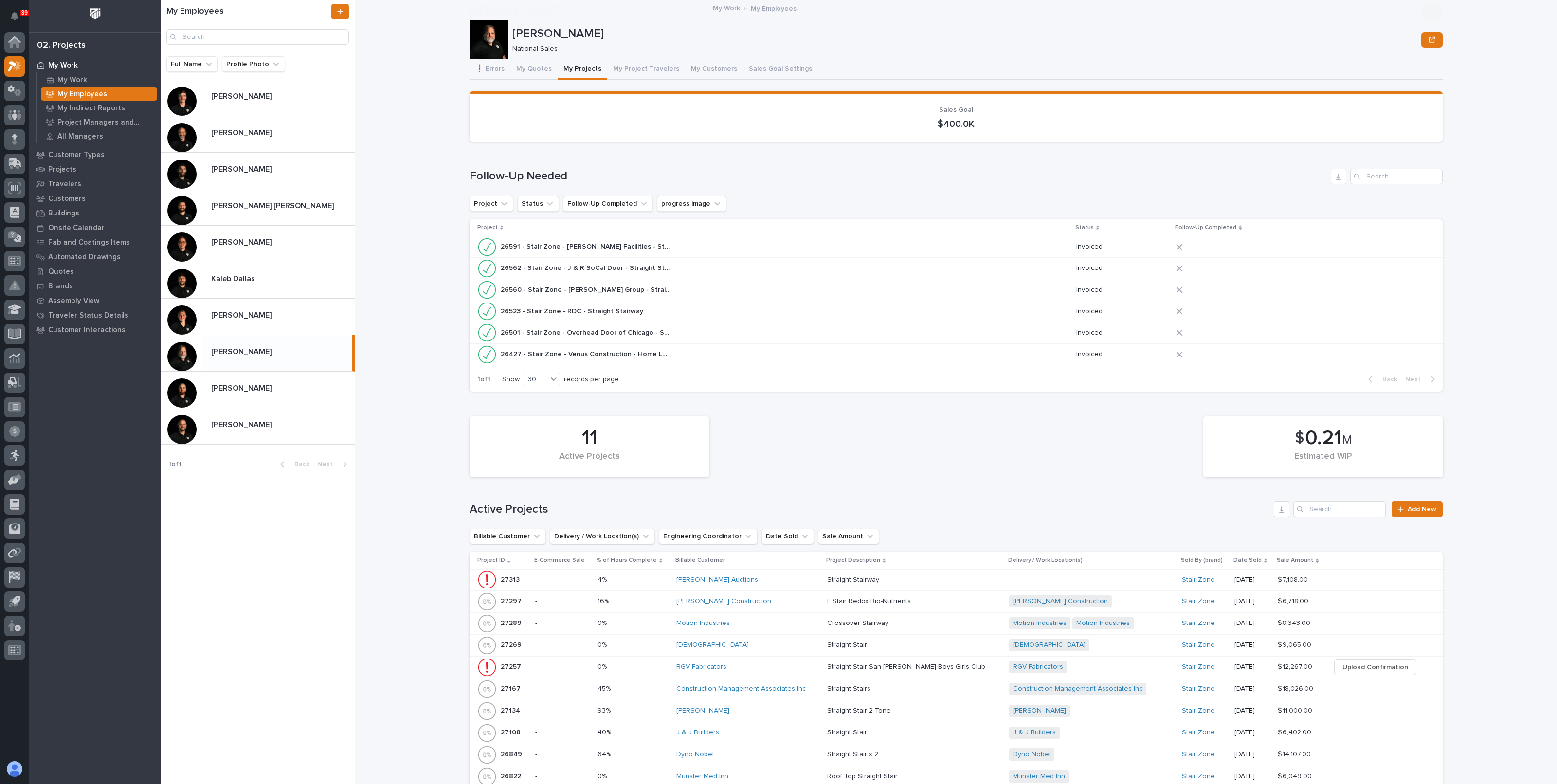
scroll to position [881, 0]
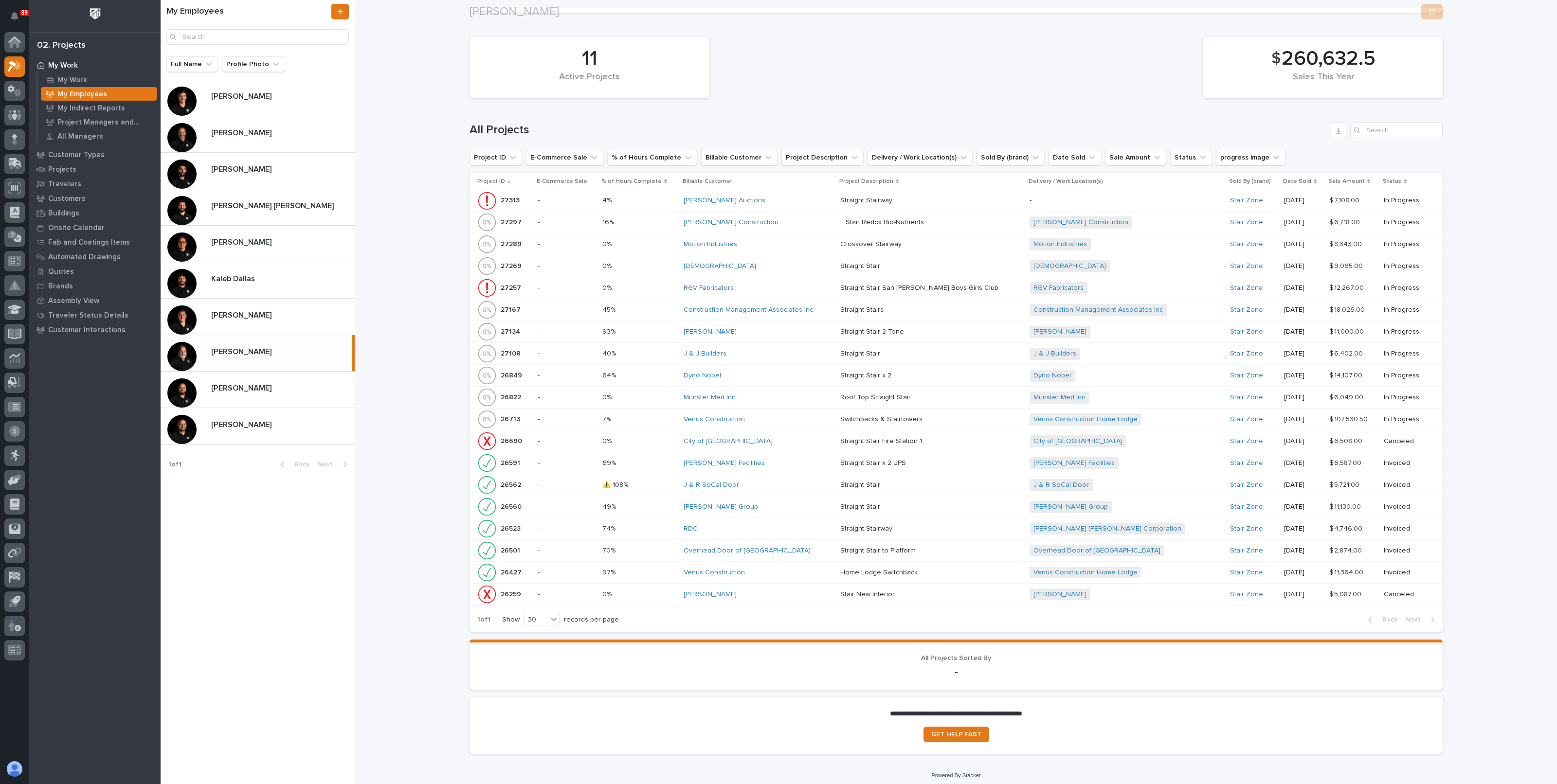
click at [666, 193] on div "4% 4%" at bounding box center [639, 200] width 74 height 16
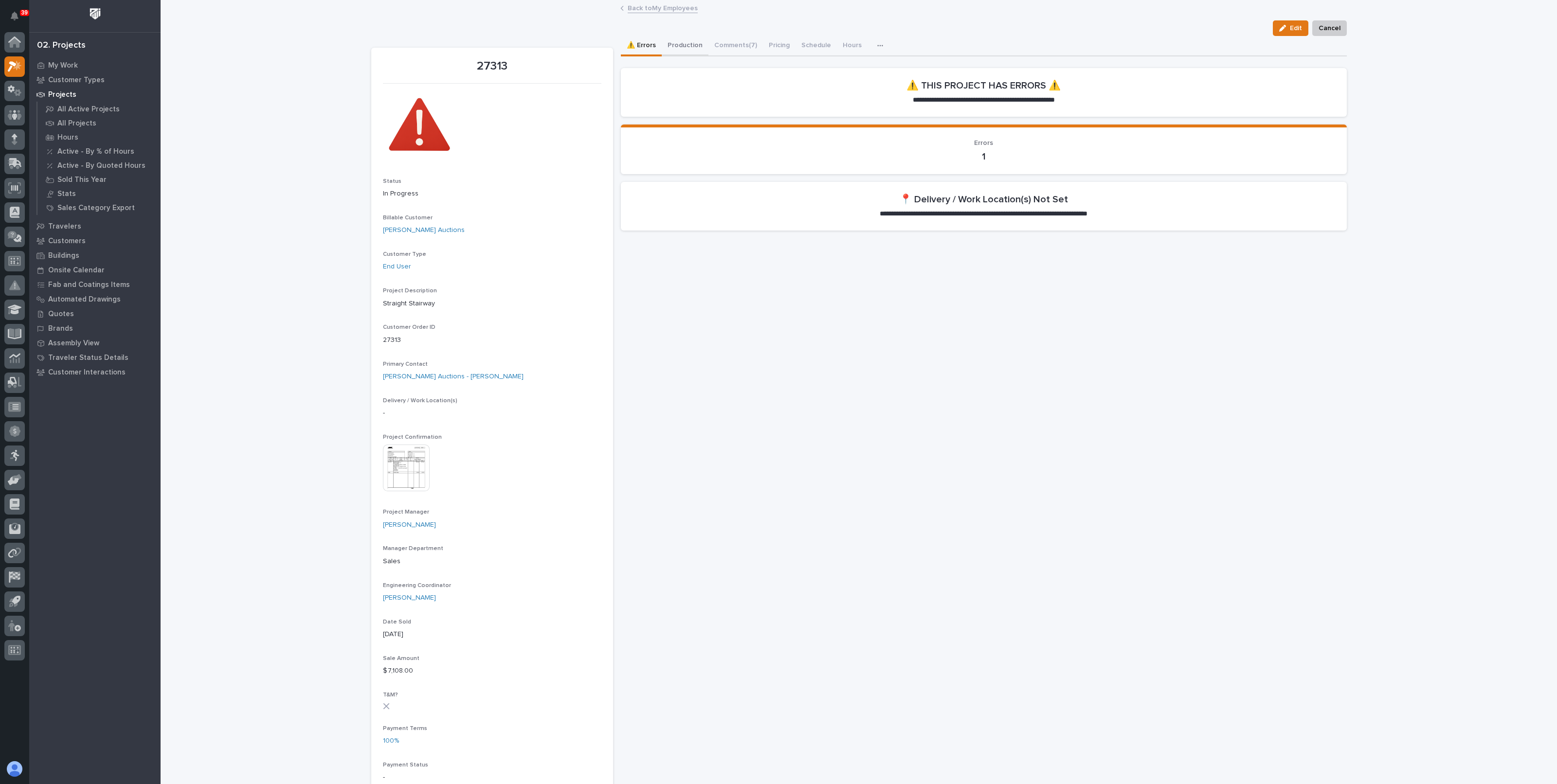
click at [689, 44] on button "Production" at bounding box center [685, 46] width 47 height 20
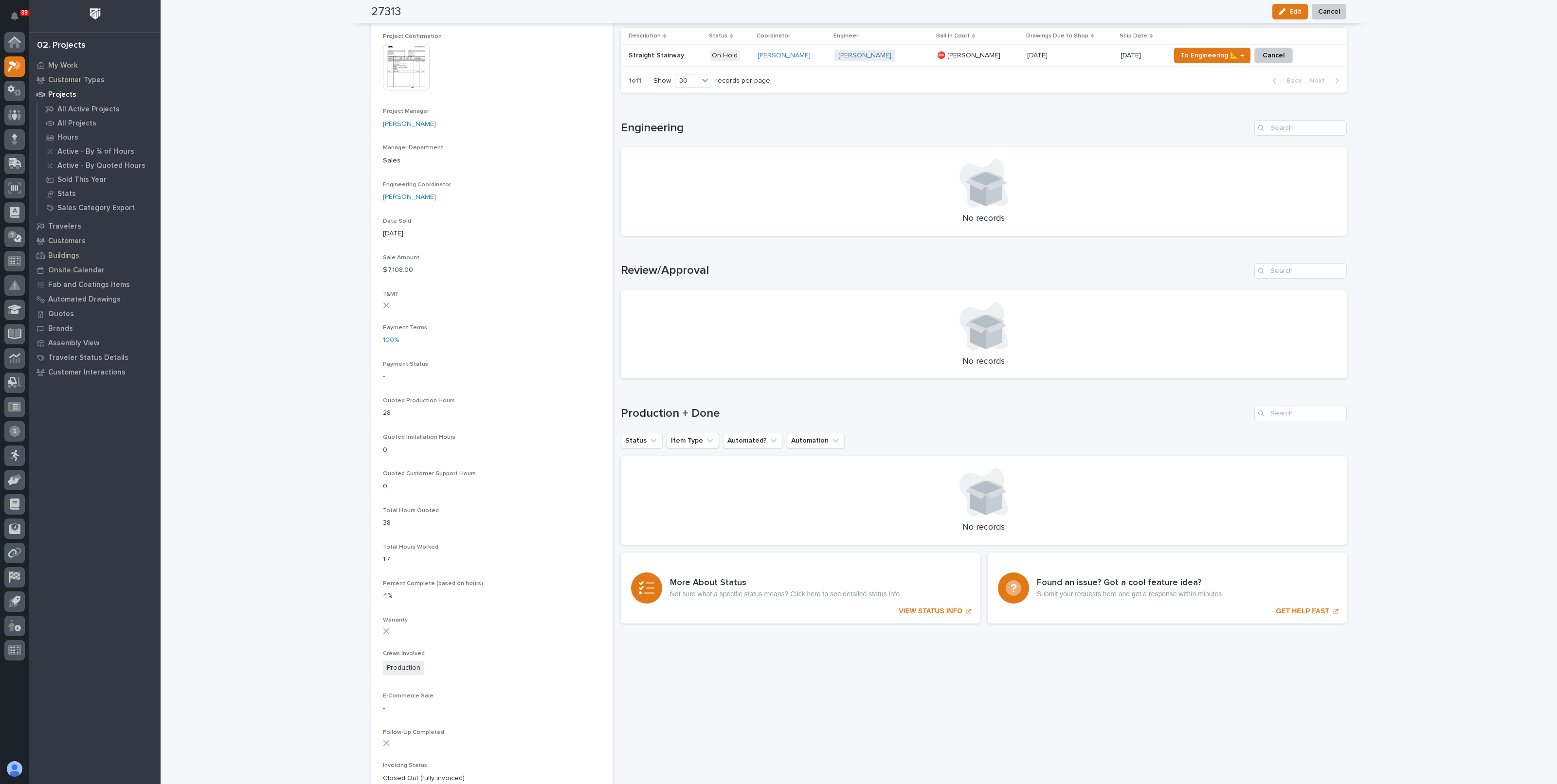
scroll to position [183, 0]
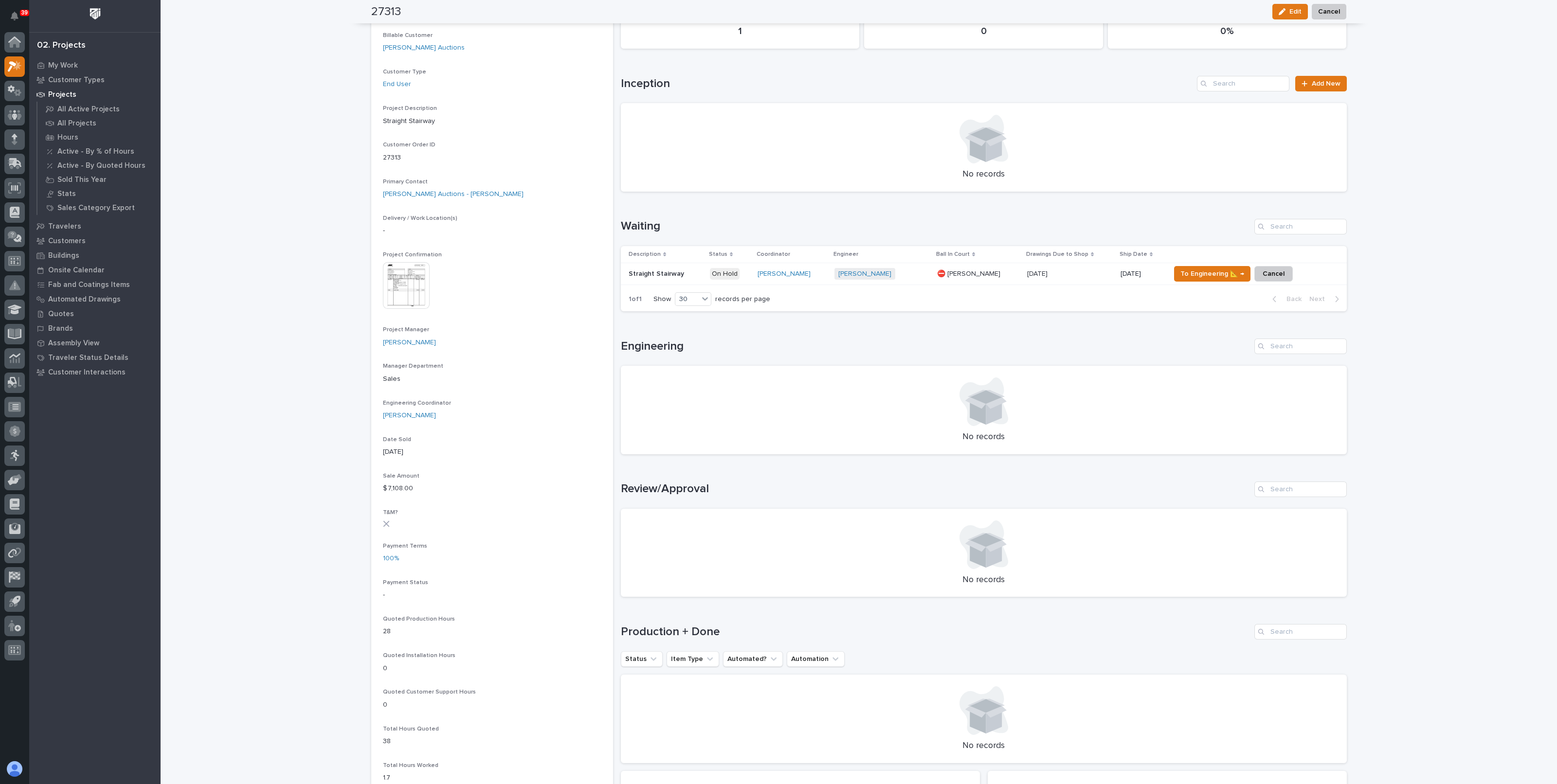
click at [328, 361] on div "Loading... Saving… Loading... Saving… 27313 Edit Cancel Edit Cancel 27313 Statu…" at bounding box center [859, 534] width 1396 height 1432
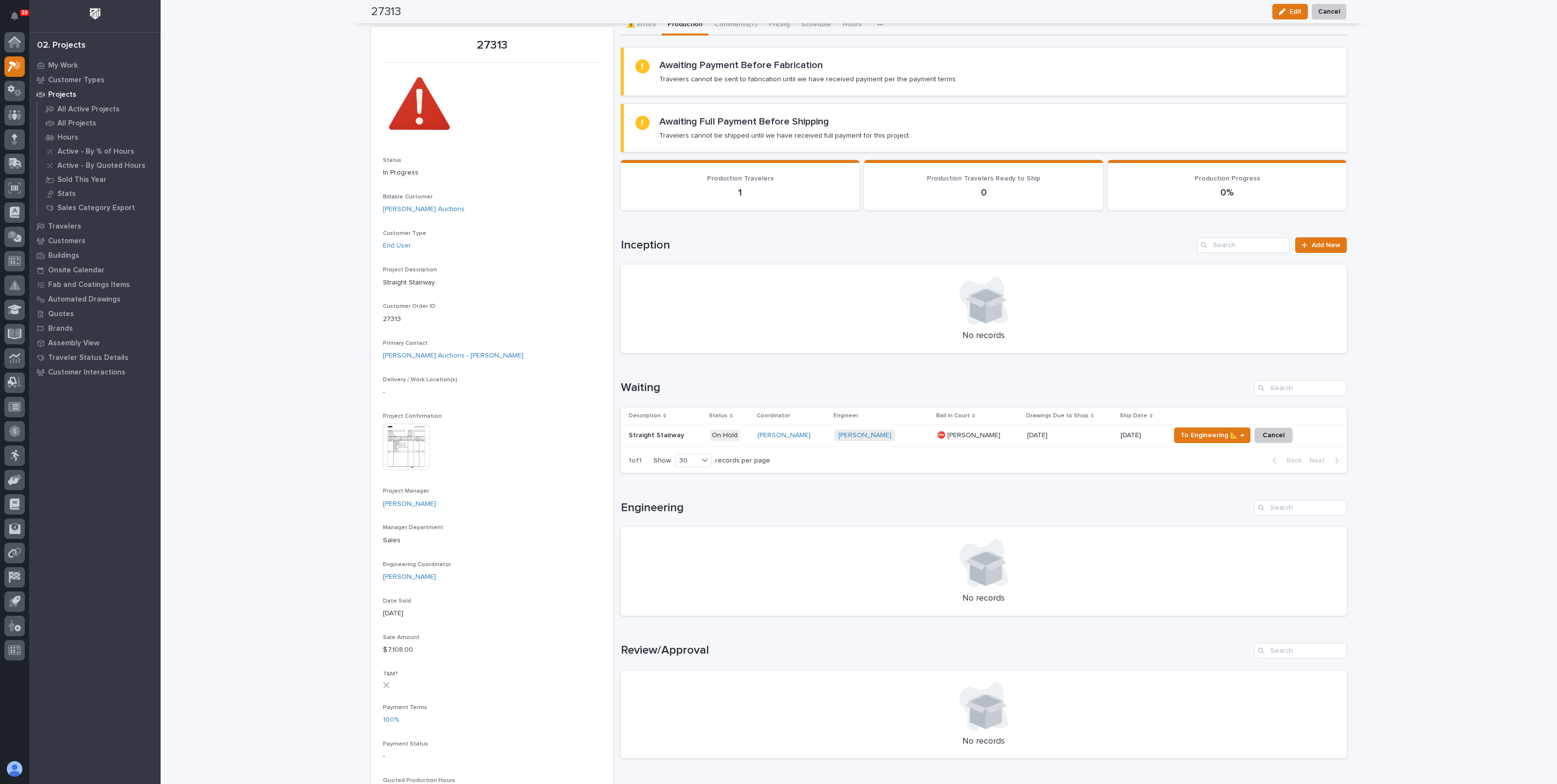
scroll to position [0, 0]
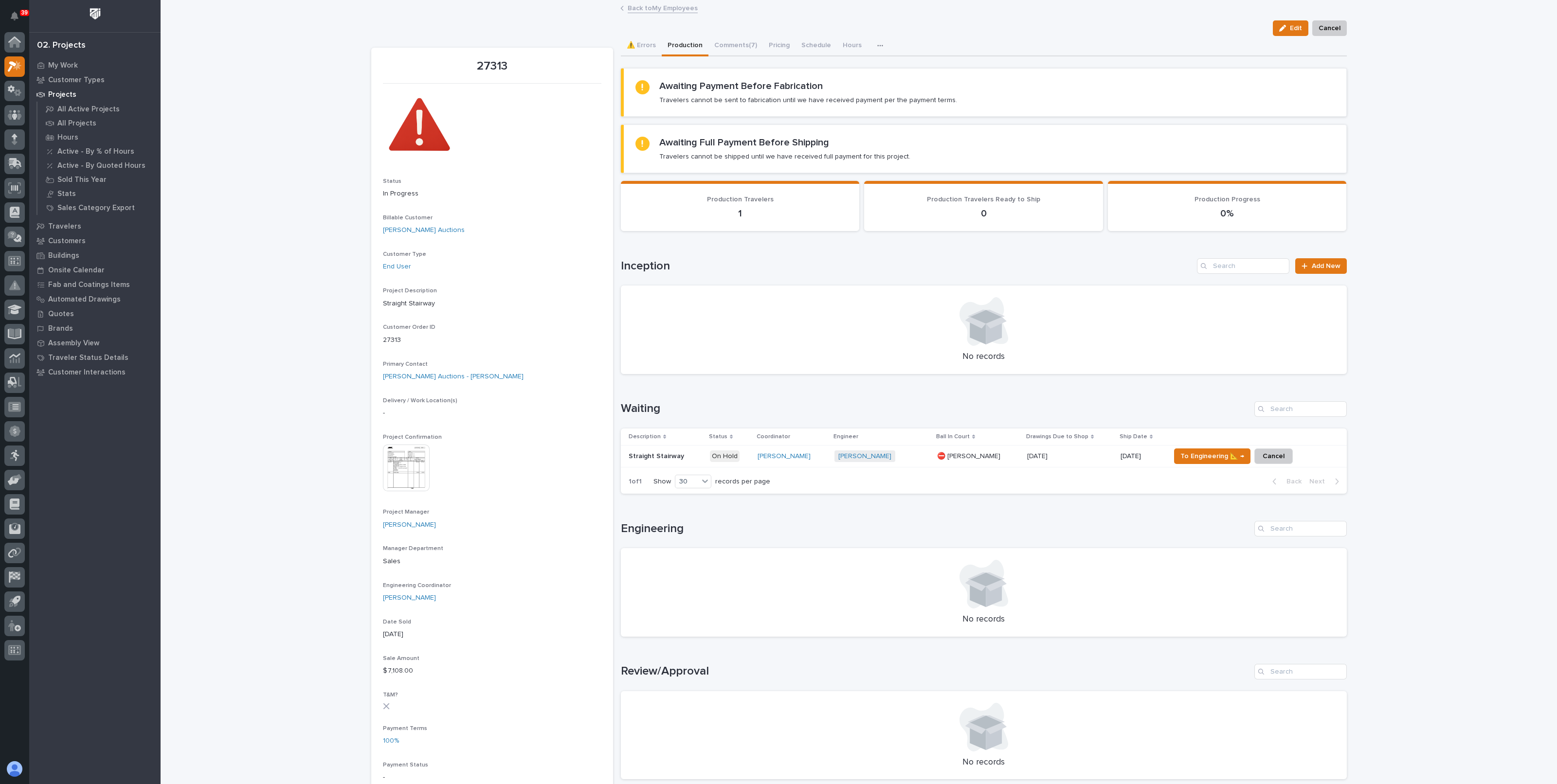
click at [654, 8] on link "Back to My Employees" at bounding box center [663, 7] width 70 height 11
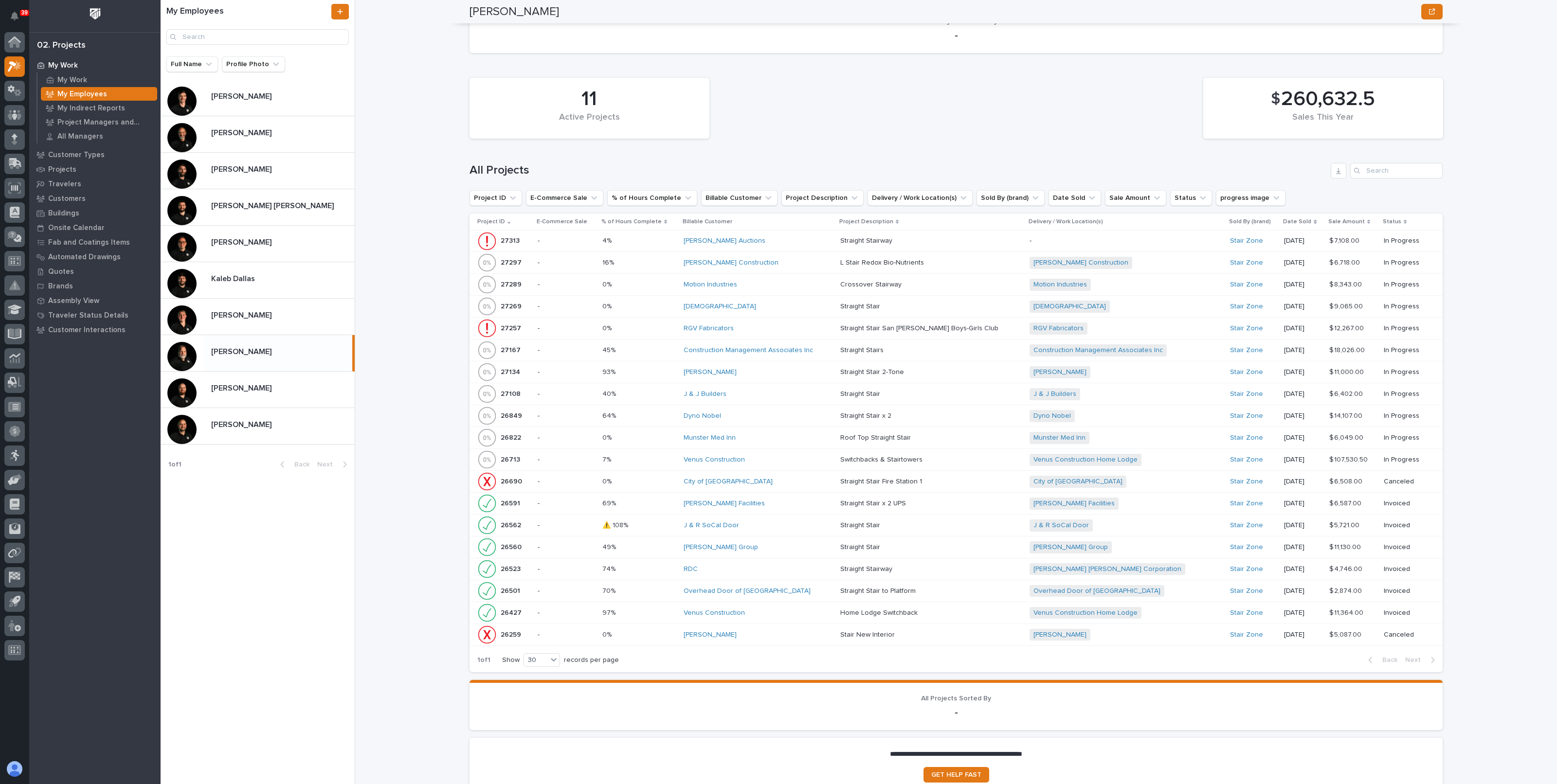
scroll to position [881, 0]
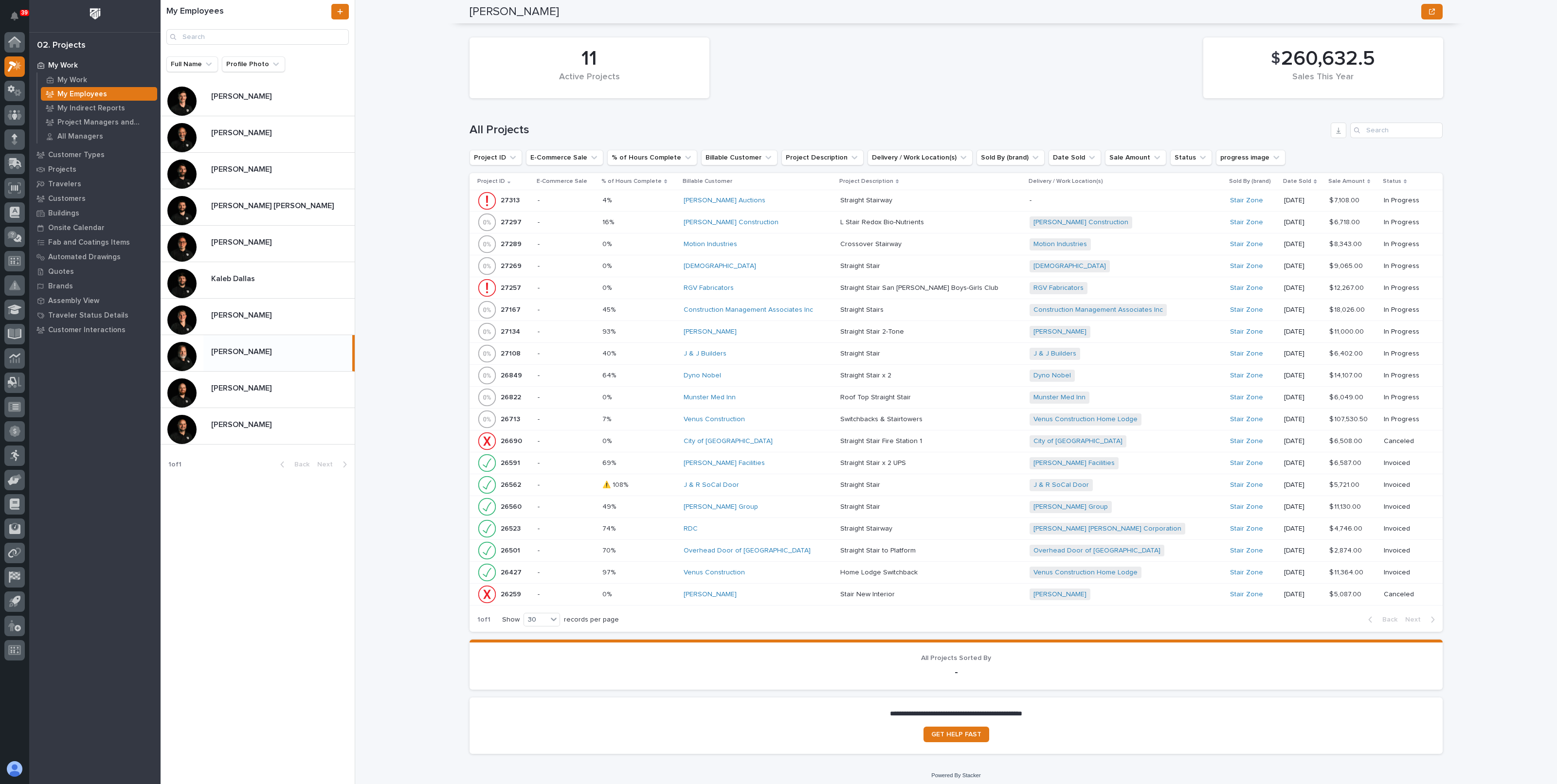
click at [665, 349] on p at bounding box center [639, 353] width 74 height 8
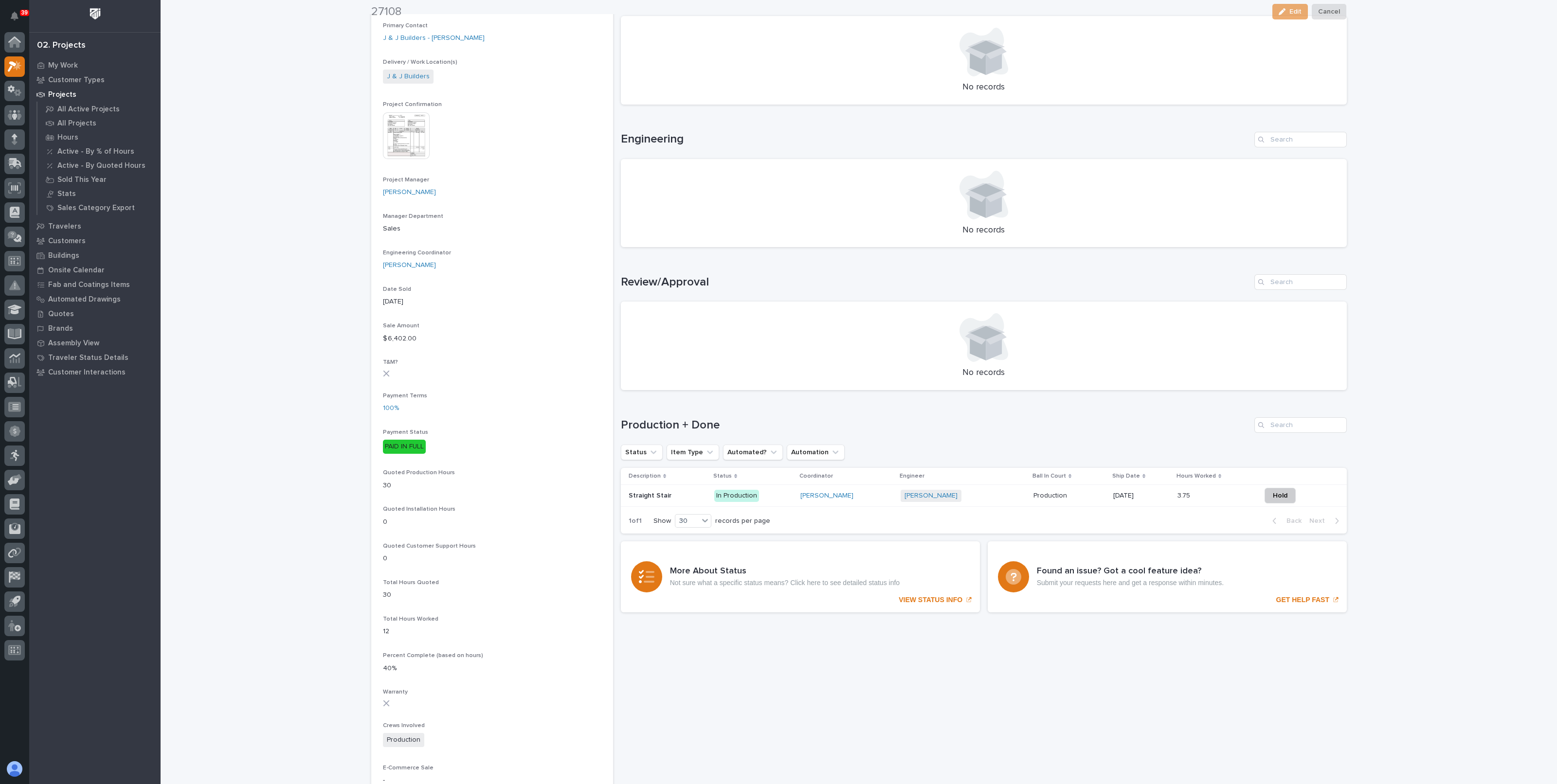
scroll to position [304, 0]
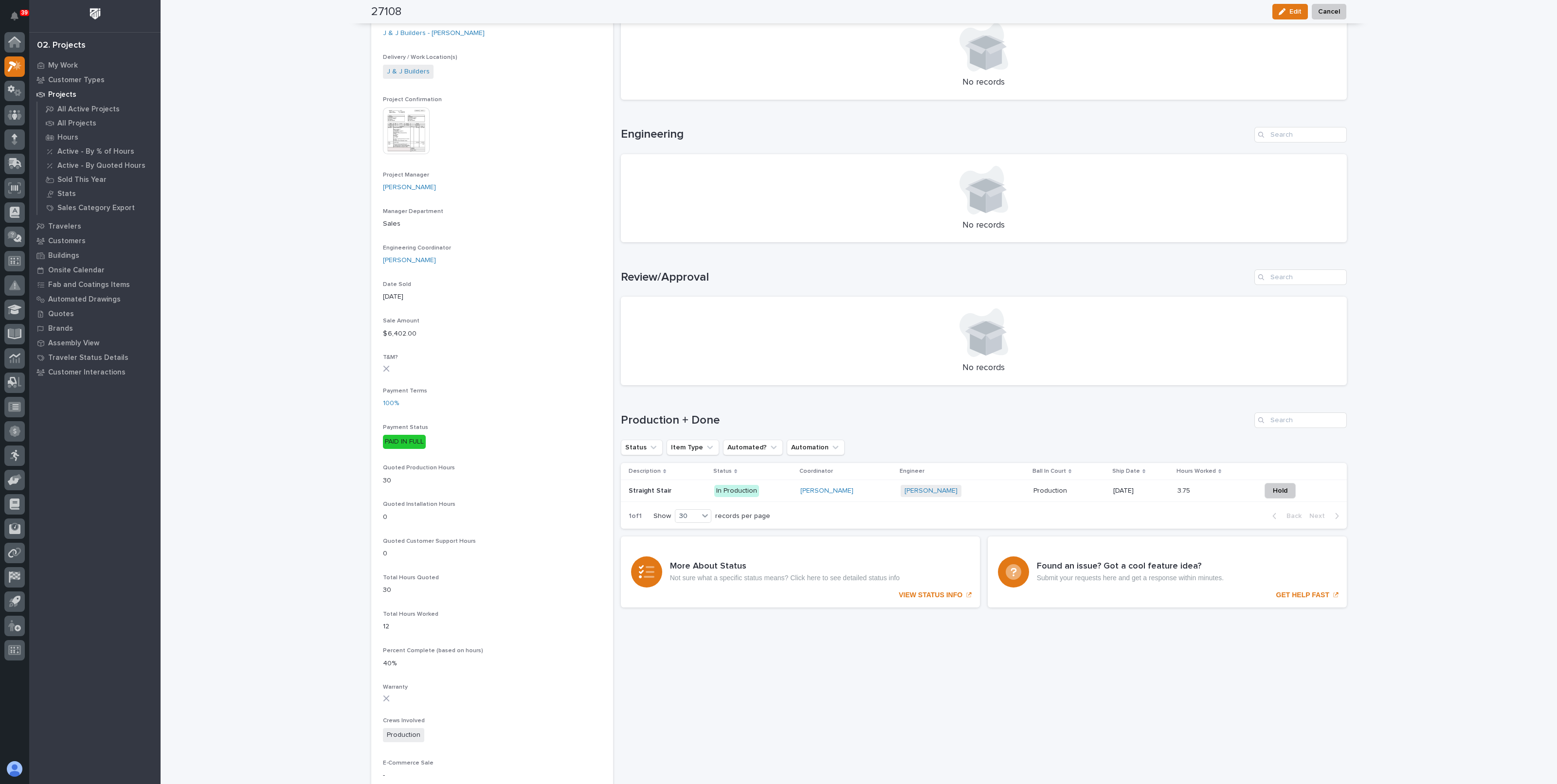
click at [1113, 491] on p "10/20/2025" at bounding box center [1141, 491] width 56 height 8
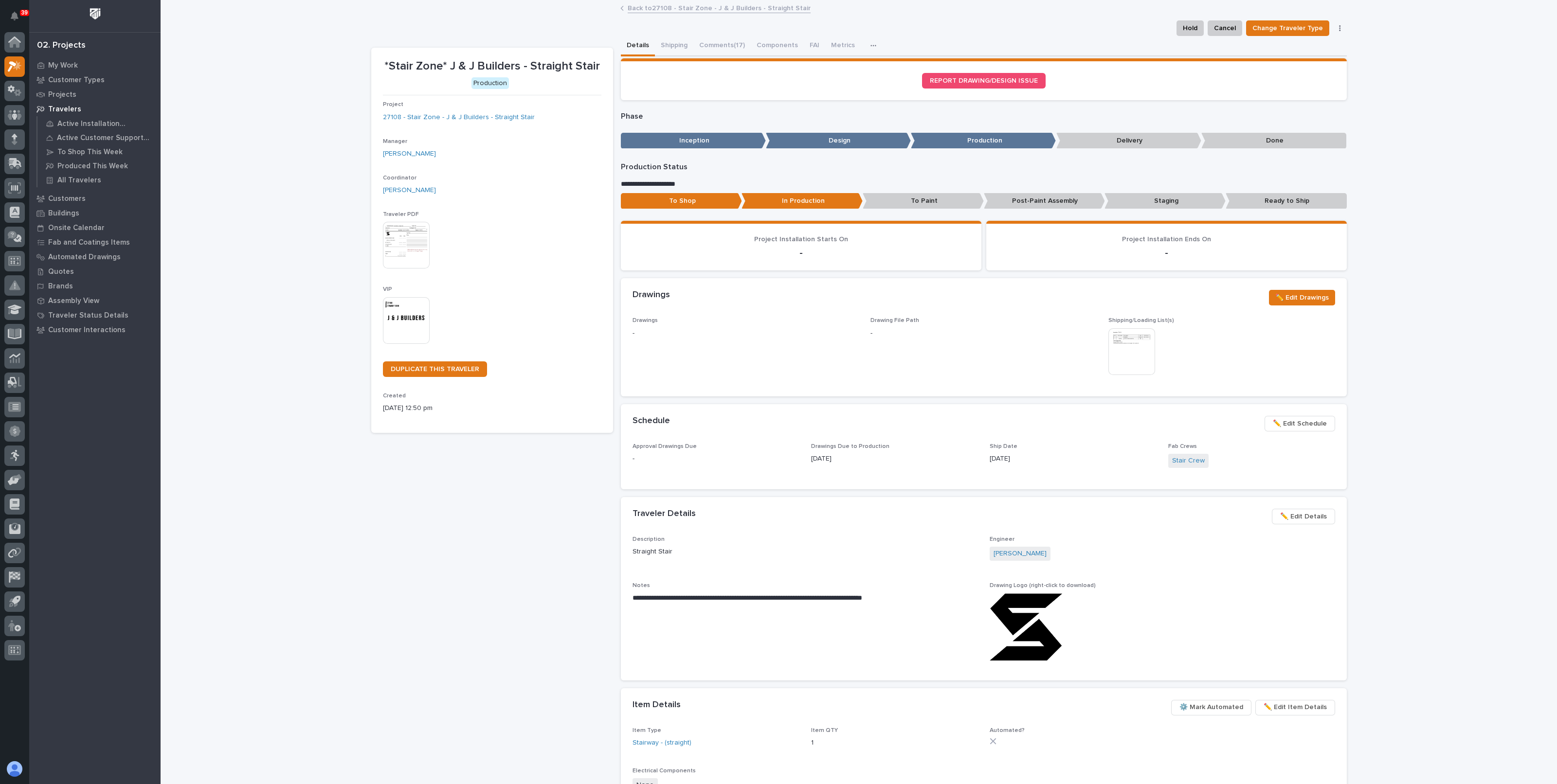
click at [1311, 424] on span "✏️ Edit Schedule" at bounding box center [1300, 424] width 54 height 12
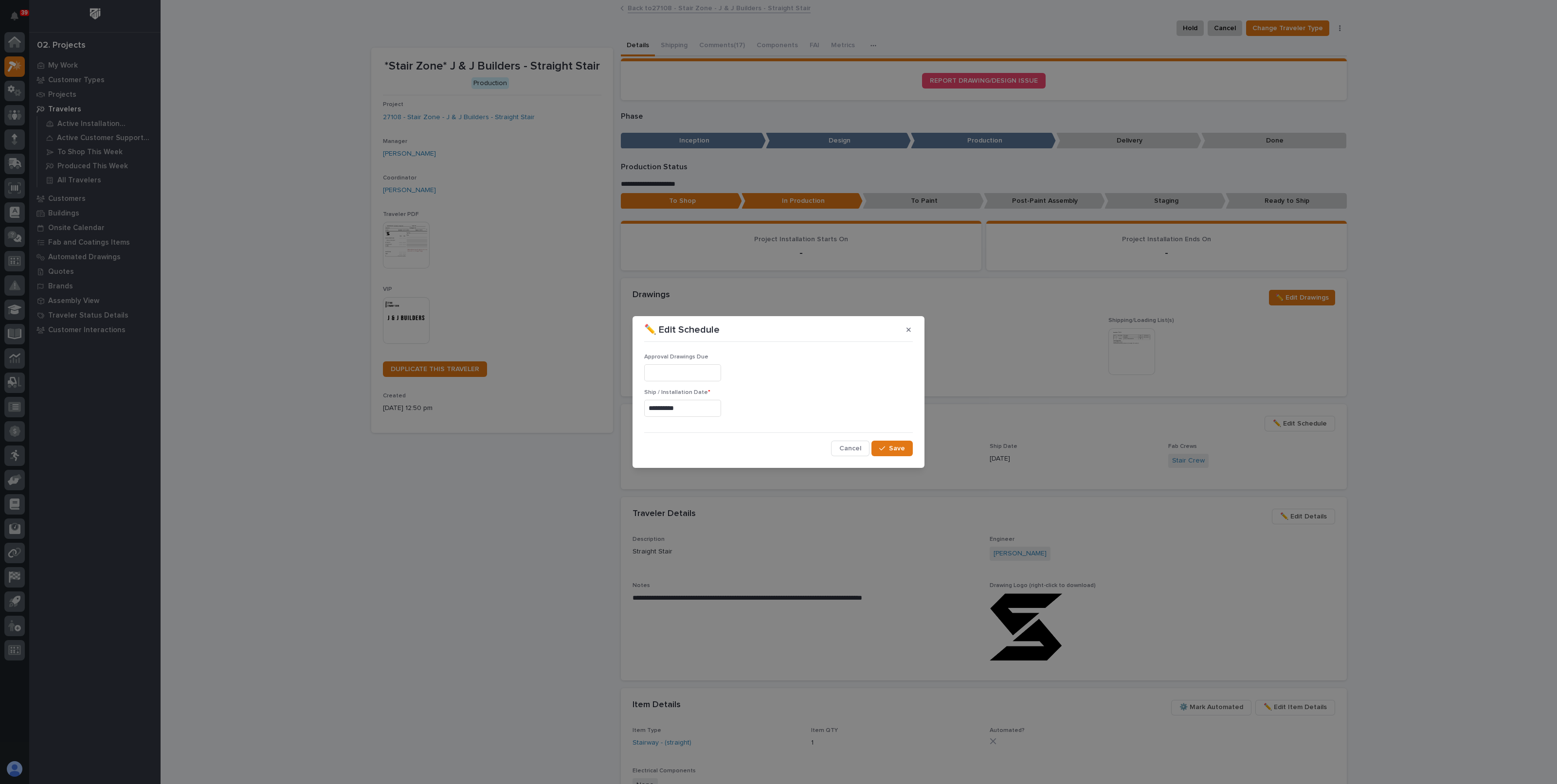
click at [683, 409] on input "**********" at bounding box center [683, 408] width 77 height 17
click at [708, 330] on div "17" at bounding box center [709, 329] width 13 height 13
type input "**********"
click at [895, 448] on span "Save" at bounding box center [897, 448] width 16 height 8
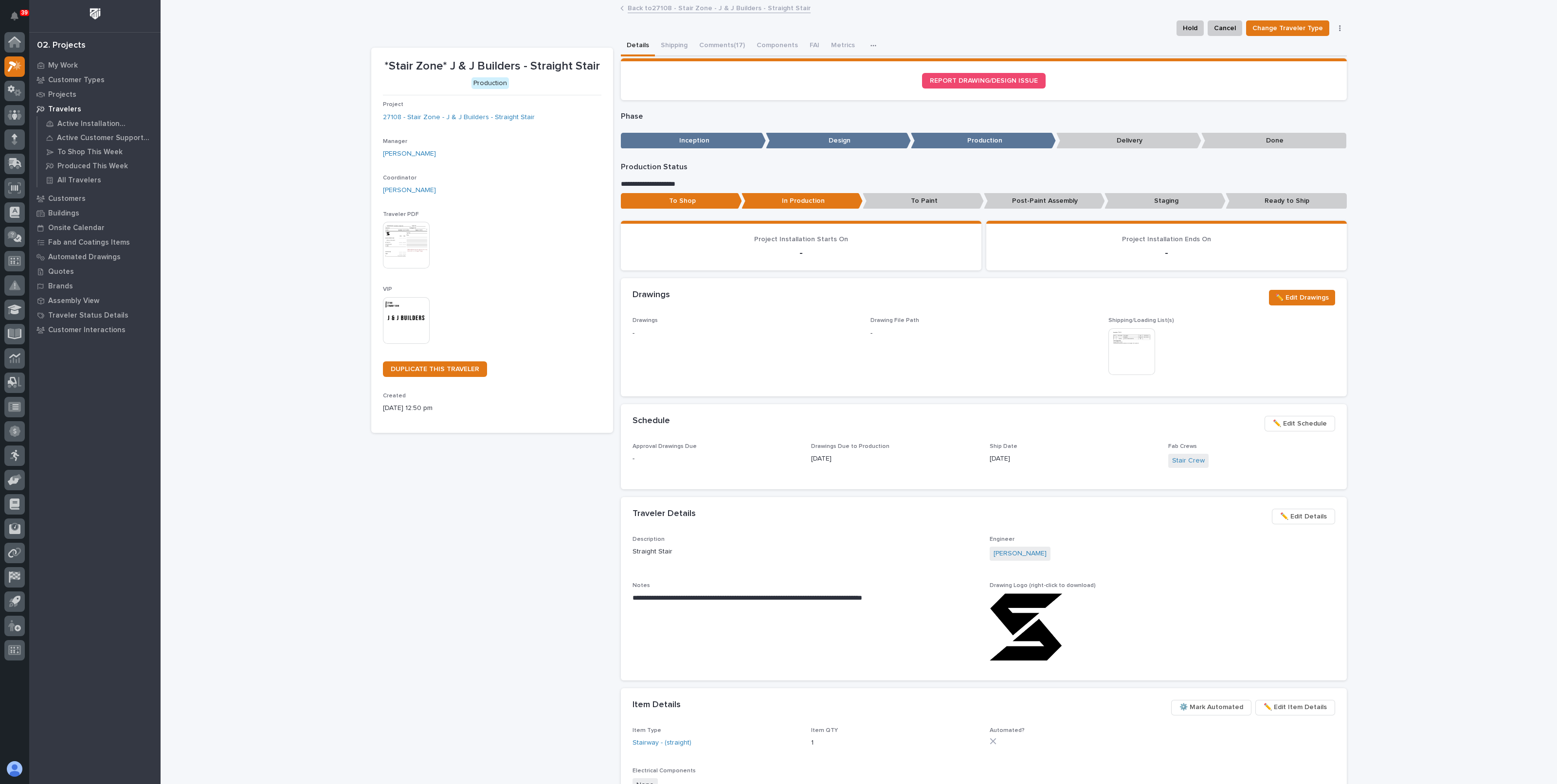
click at [1420, 453] on div "Loading... Saving… Loading... Saving… *Stair Zone* J & J Builders - Straight St…" at bounding box center [859, 543] width 1396 height 1084
click at [731, 12] on link "Back to 27108 - Stair Zone - J & J Builders - Straight Stair" at bounding box center [719, 7] width 183 height 11
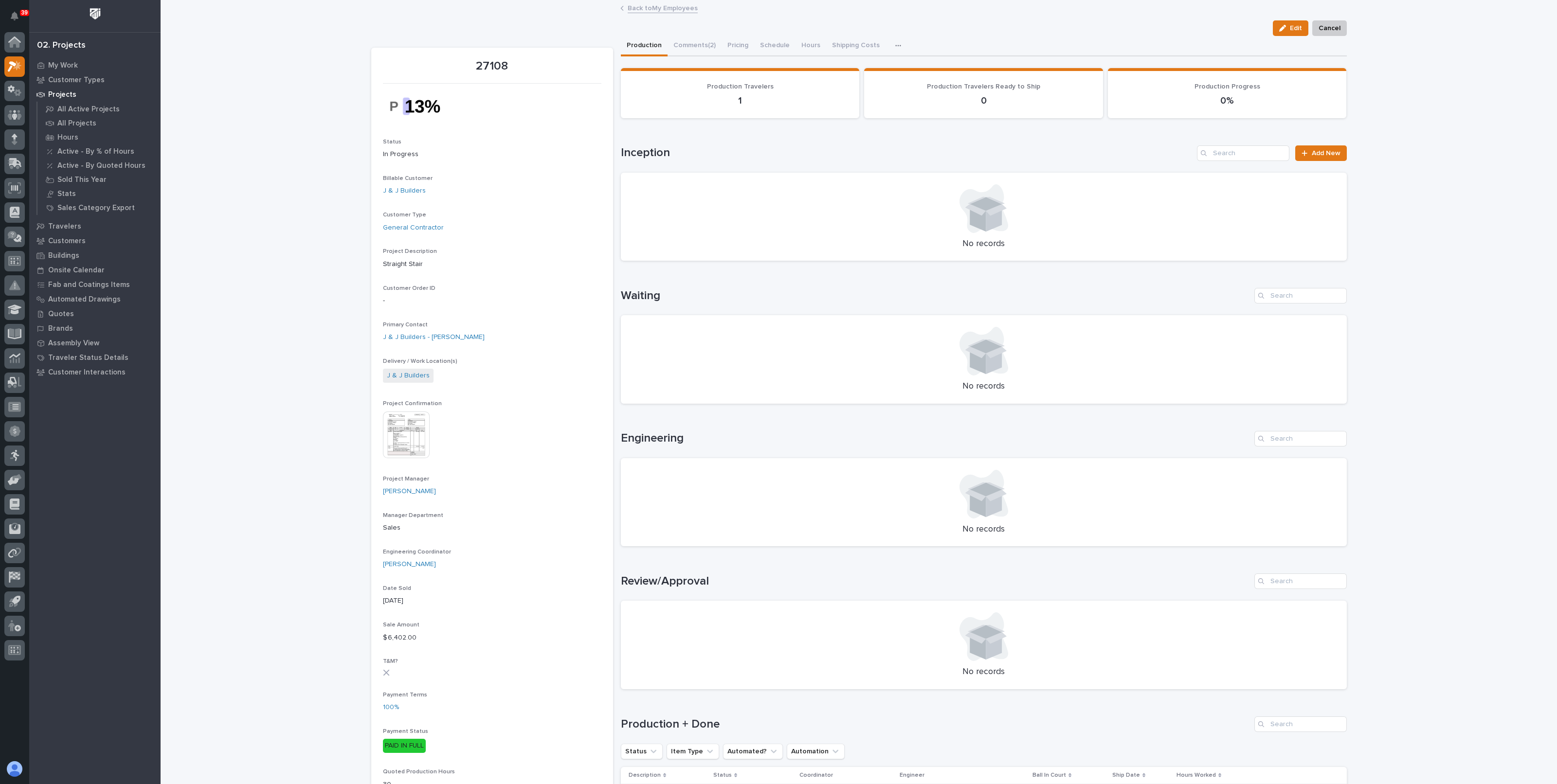
click at [677, 11] on link "Back to My Employees" at bounding box center [663, 7] width 70 height 11
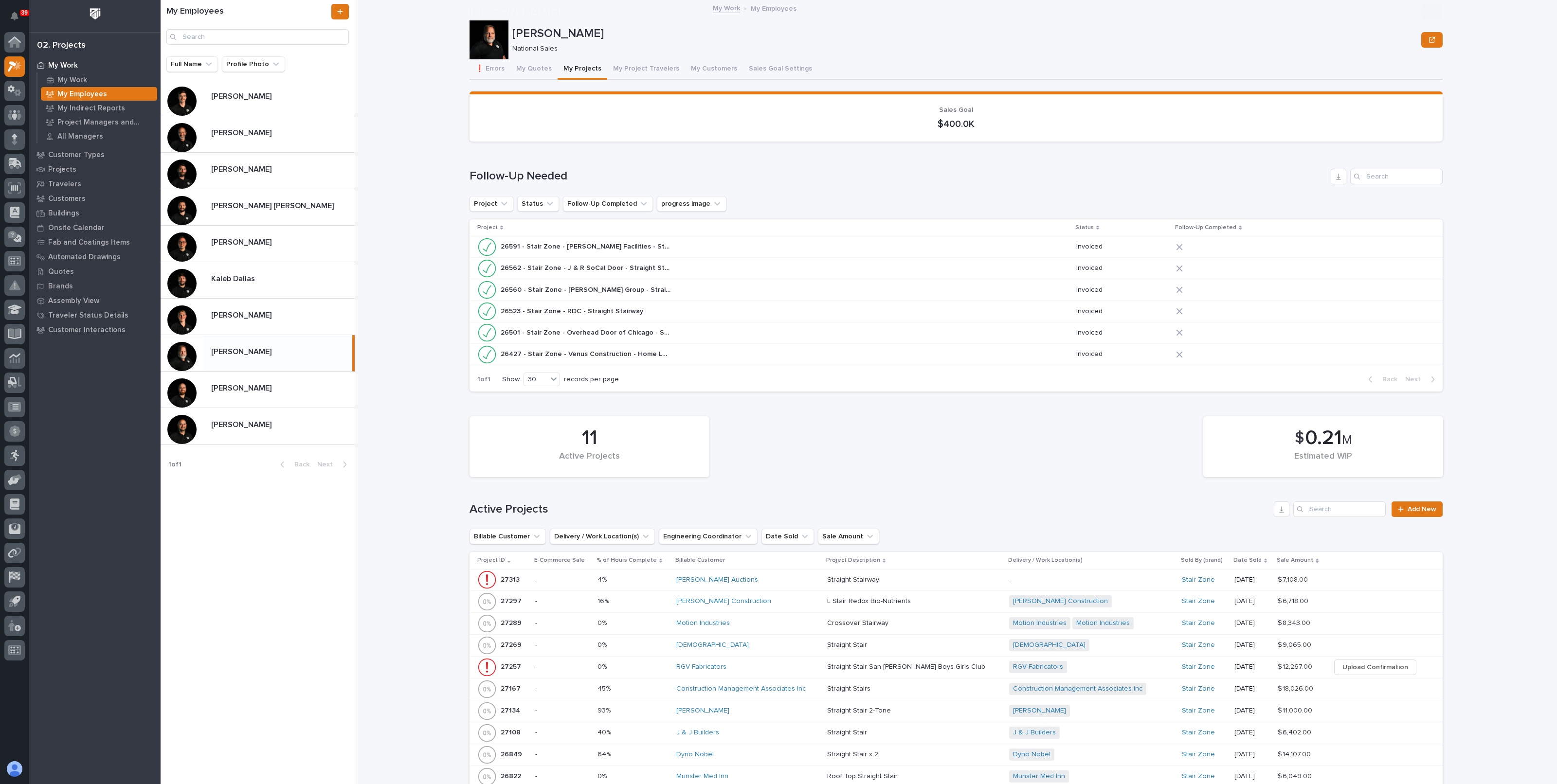
scroll to position [425, 0]
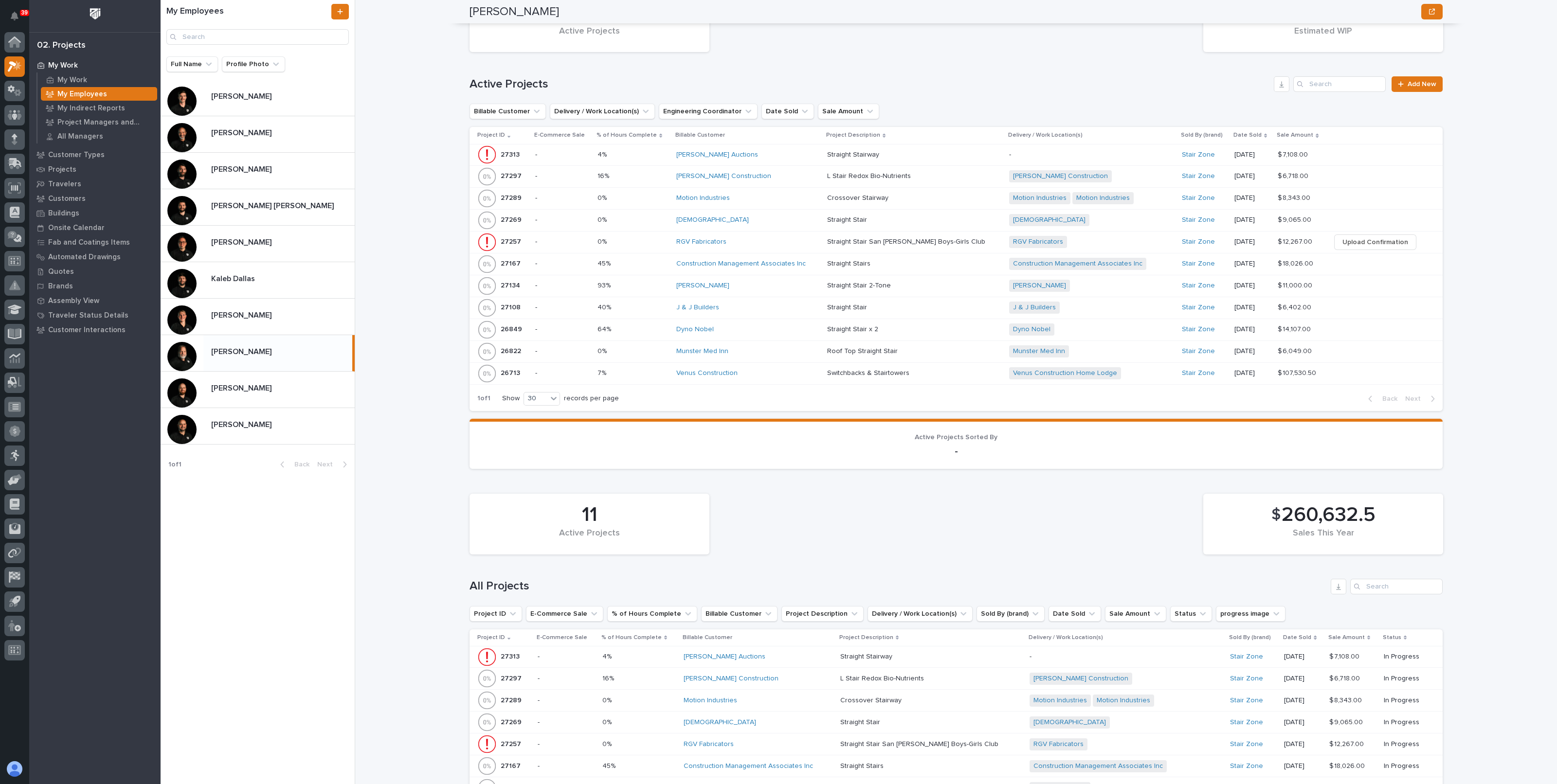
click at [780, 351] on div "Munster Med Inn" at bounding box center [747, 352] width 143 height 8
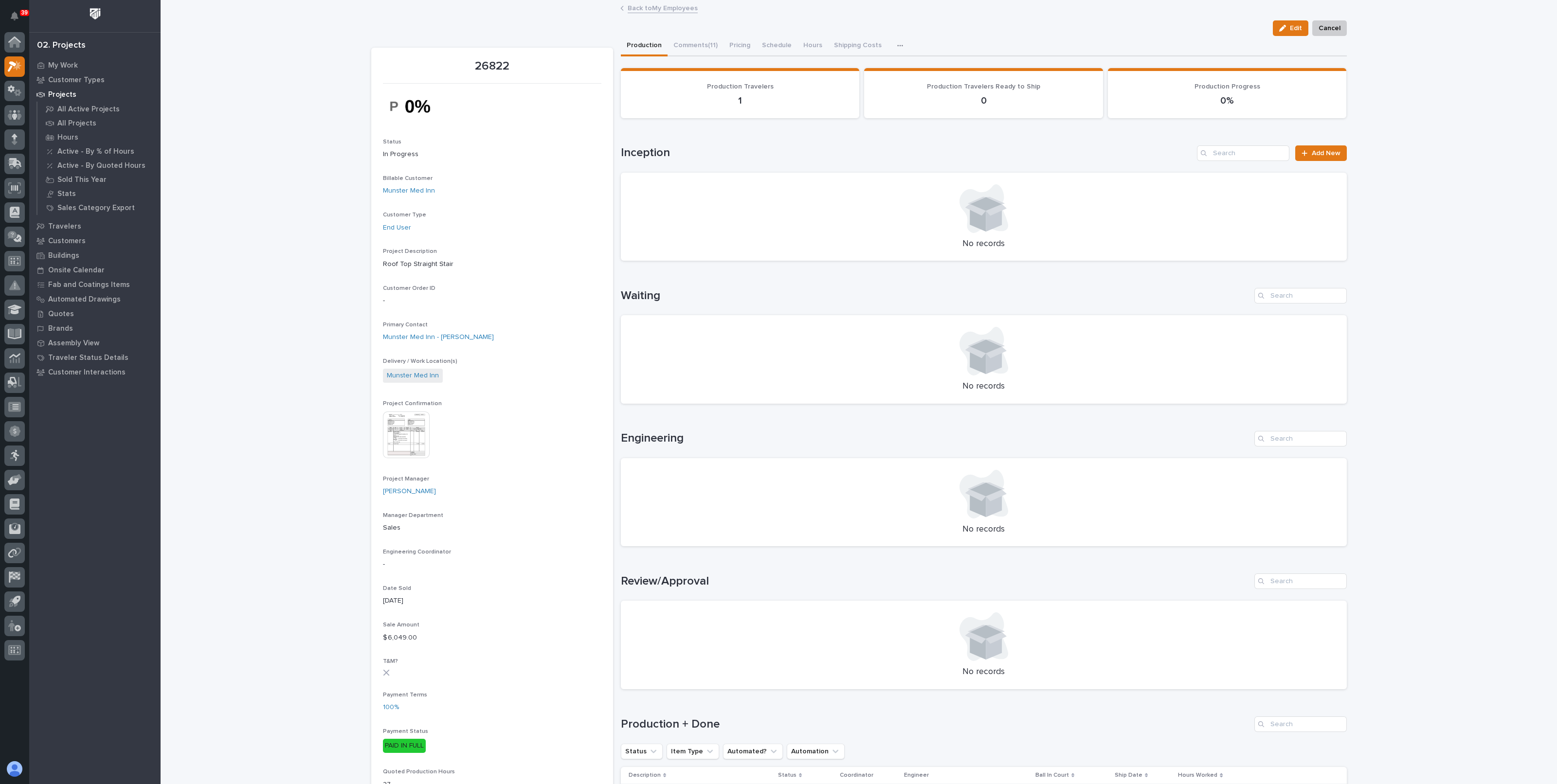
click at [666, 10] on link "Back to My Employees" at bounding box center [663, 7] width 70 height 11
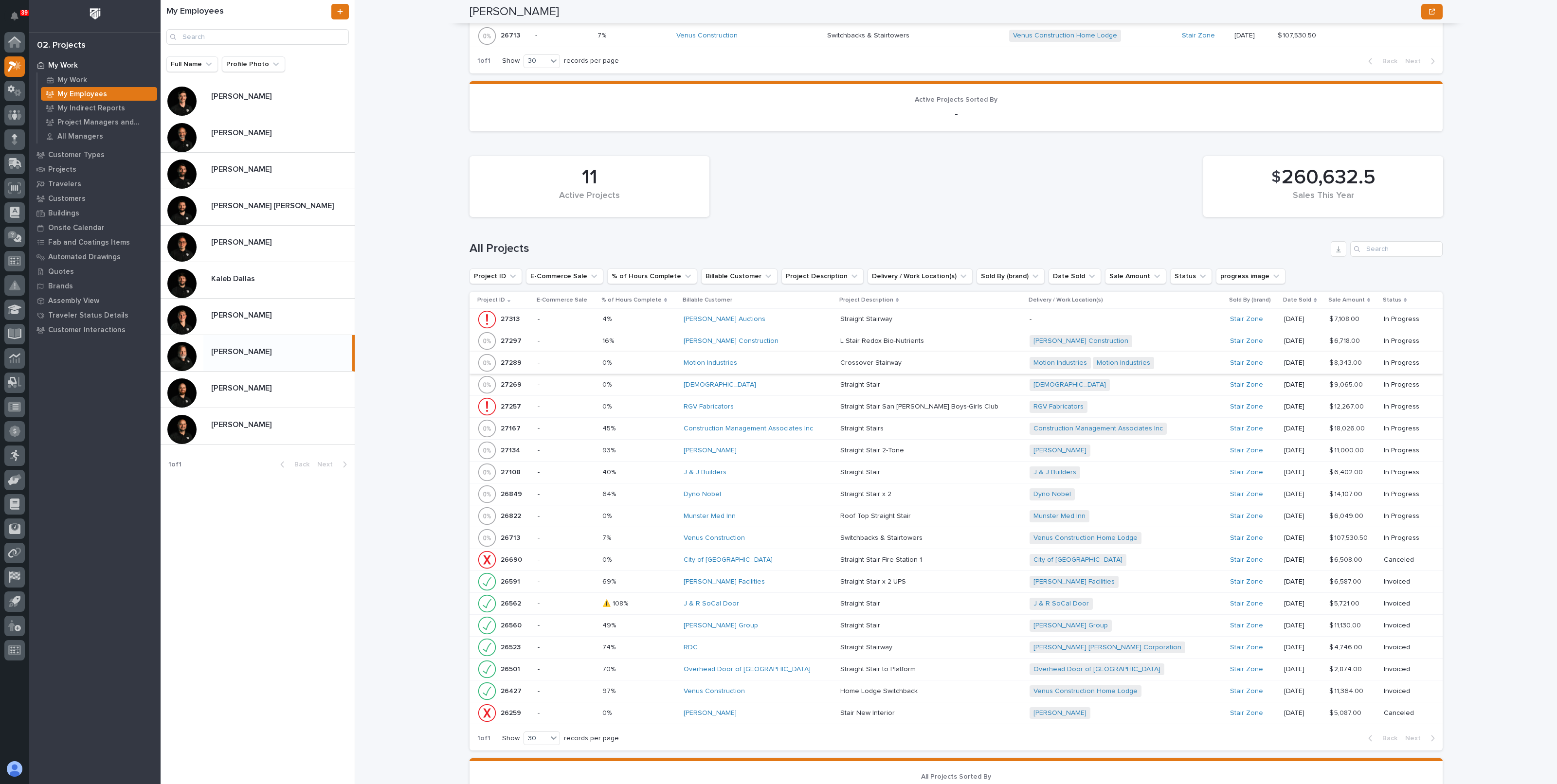
scroll to position [790, 0]
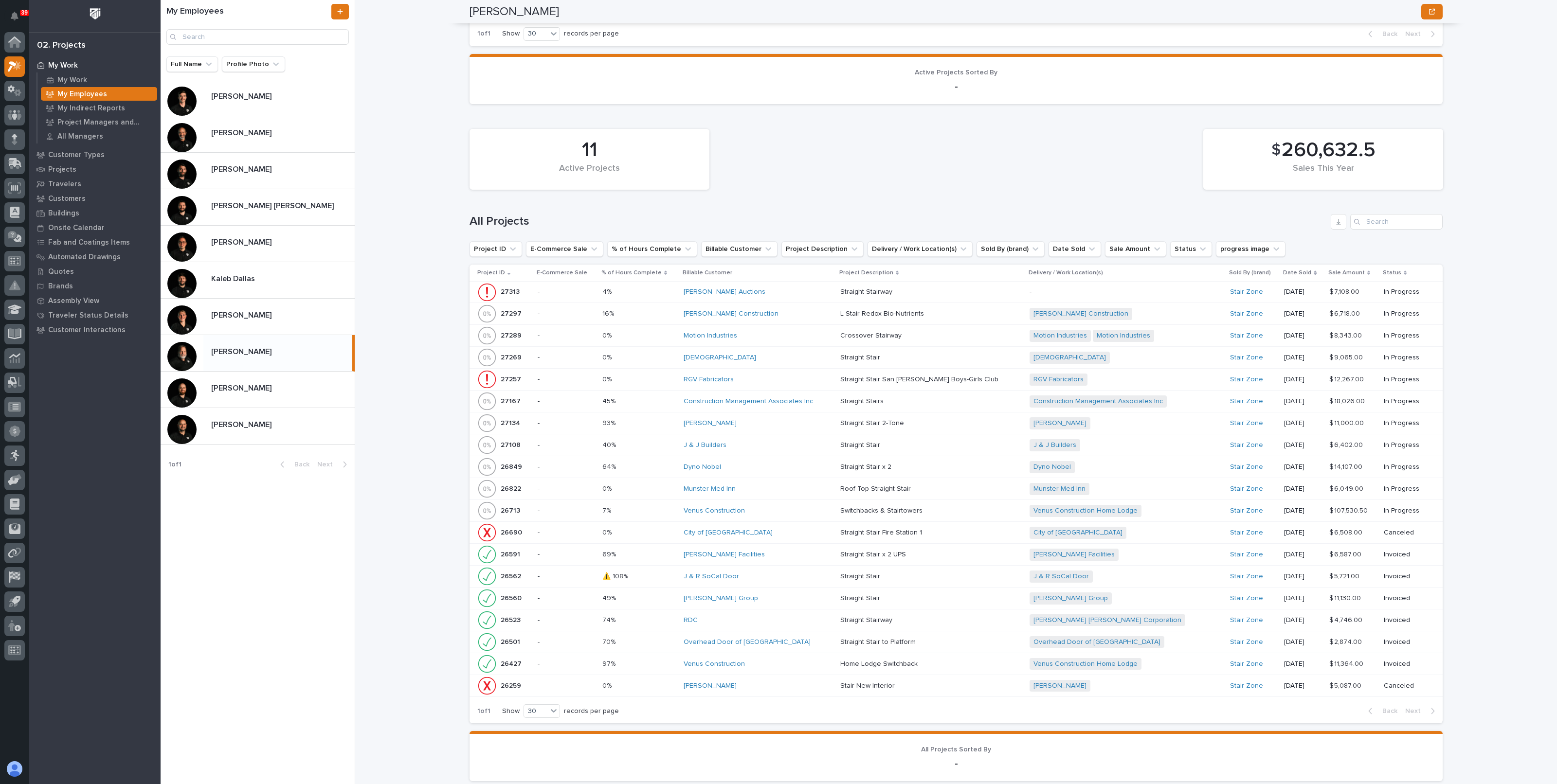
click at [758, 463] on div "Dyno Nobel" at bounding box center [758, 467] width 149 height 8
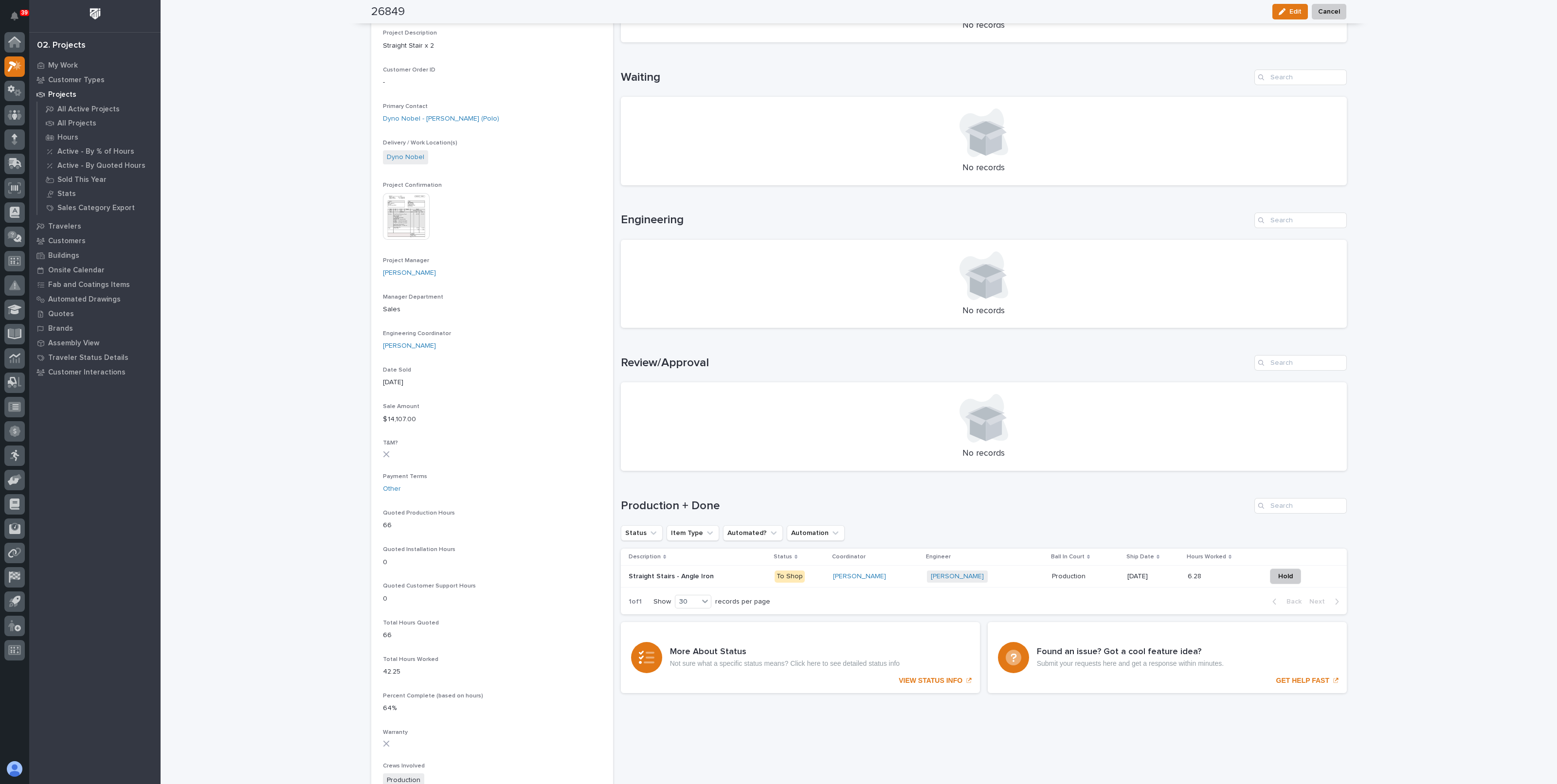
scroll to position [243, 0]
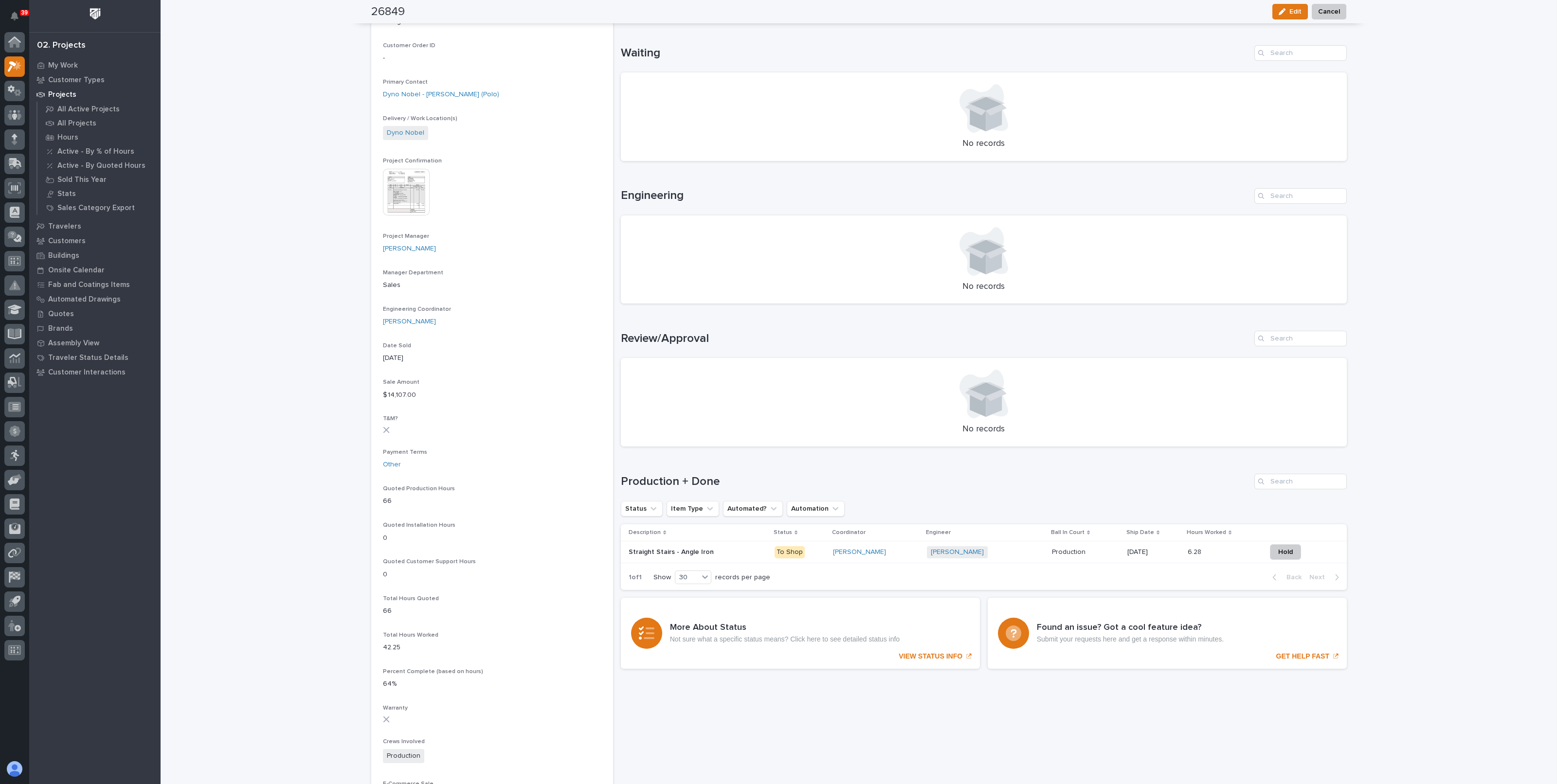
click at [1100, 548] on p at bounding box center [1085, 552] width 68 height 8
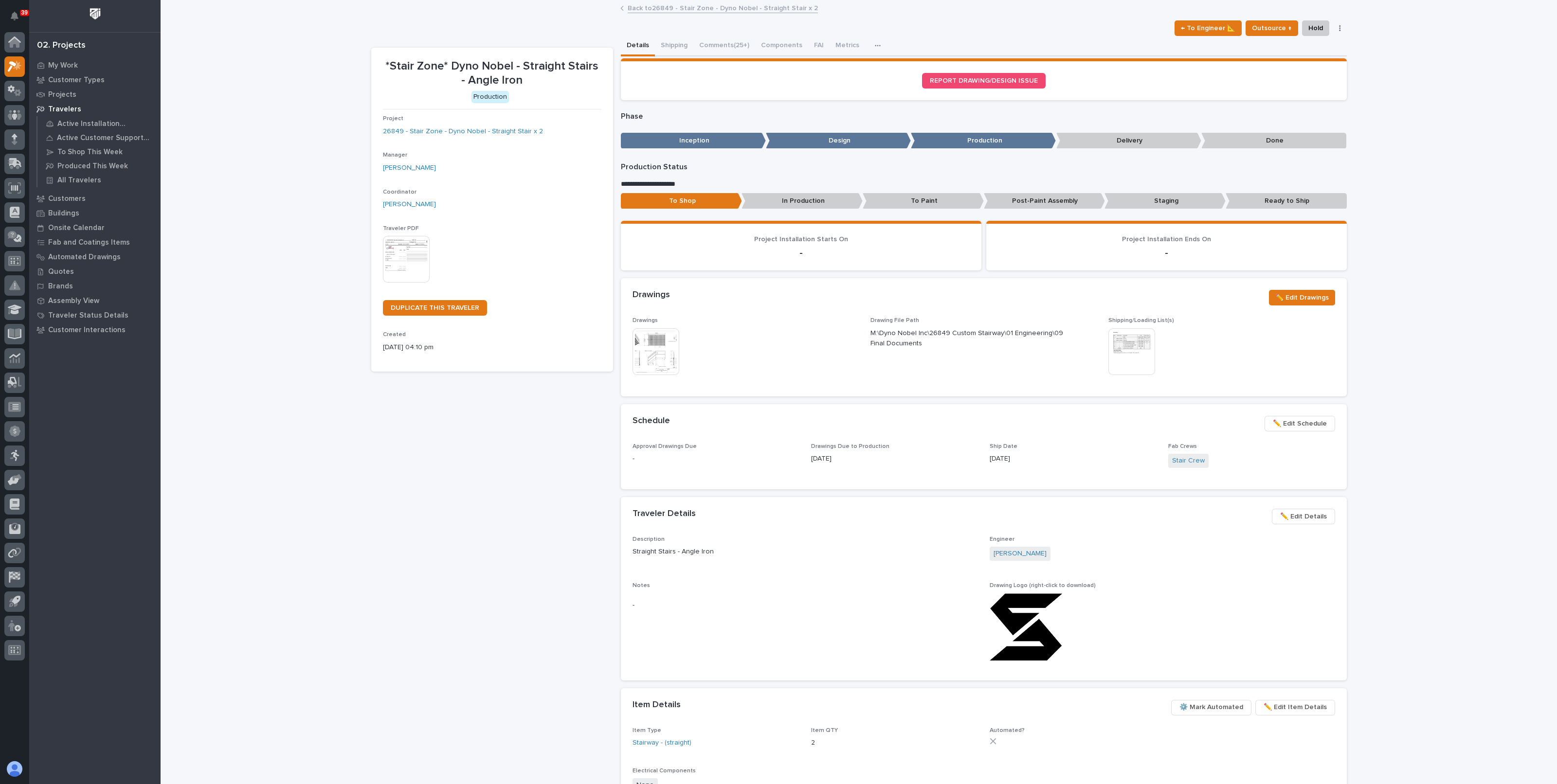
click at [1316, 418] on span "✏️ Edit Schedule" at bounding box center [1300, 424] width 54 height 12
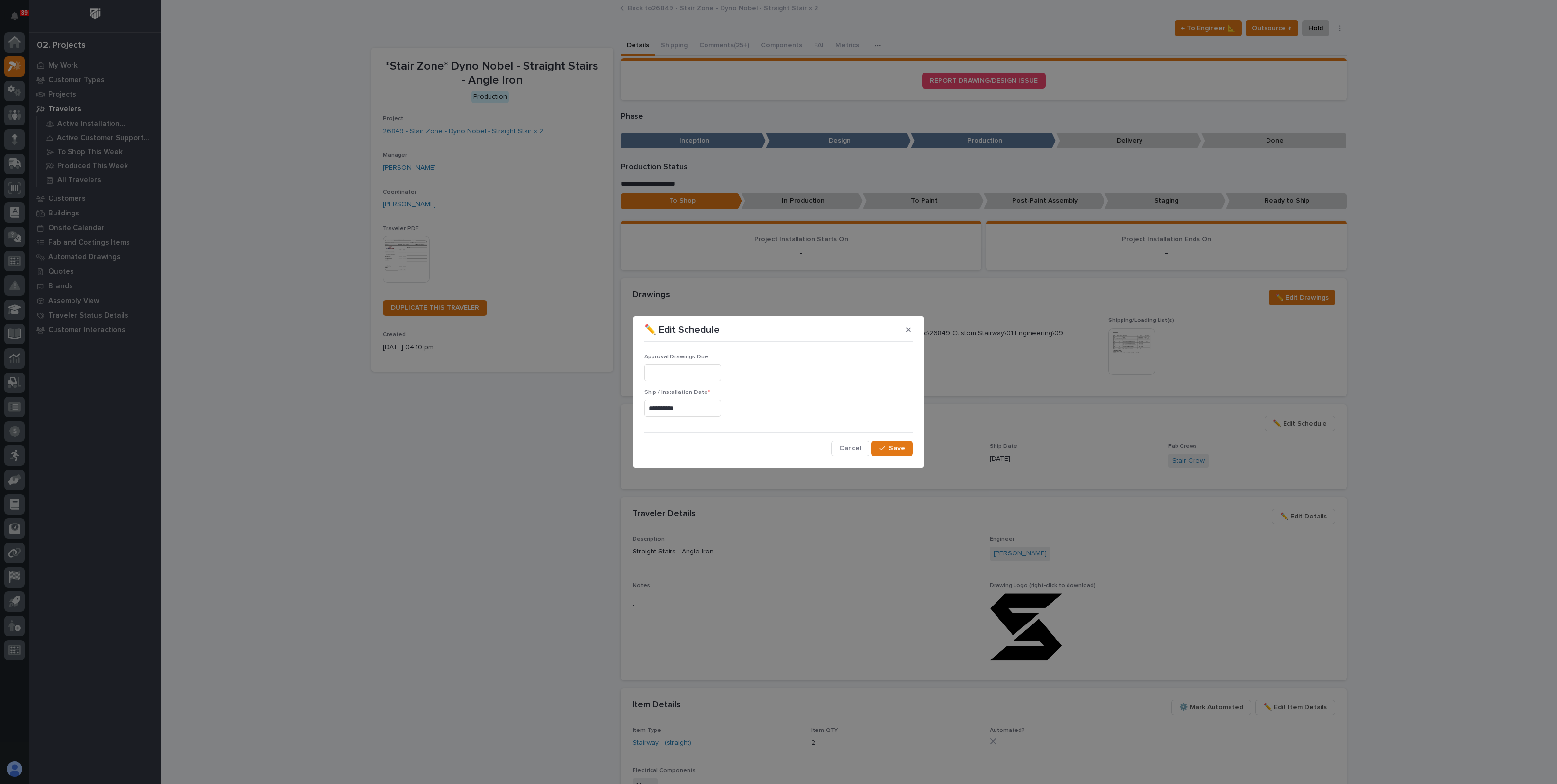
click at [751, 412] on div "**********" at bounding box center [778, 408] width 268 height 17
click at [719, 408] on input "**********" at bounding box center [683, 408] width 77 height 17
click at [694, 346] on div "23" at bounding box center [693, 345] width 13 height 13
type input "**********"
click at [901, 451] on span "Save" at bounding box center [897, 448] width 16 height 8
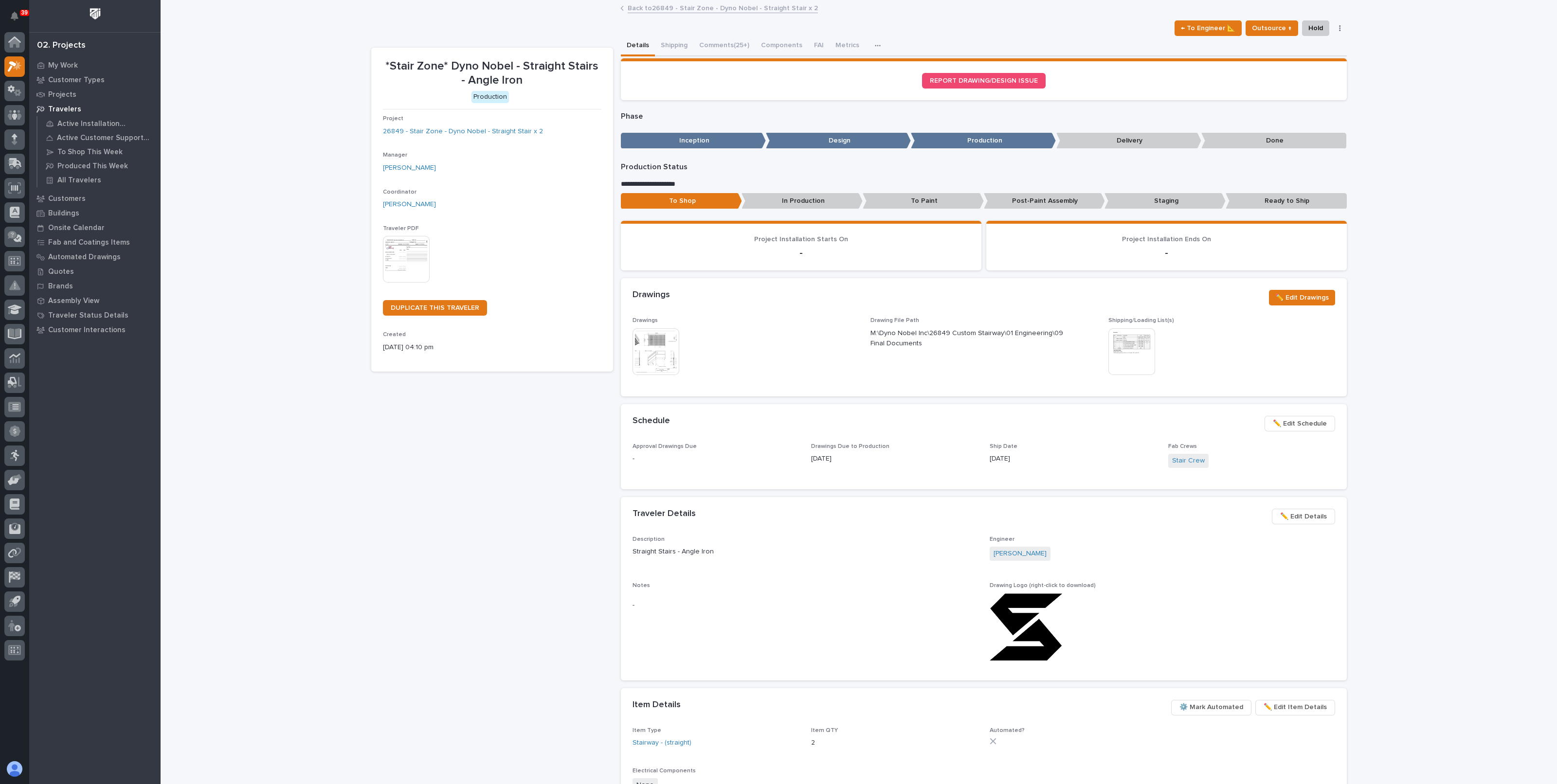
click at [637, 11] on link "Back to 26849 - Stair Zone - Dyno Nobel - Straight Stair x 2" at bounding box center [722, 7] width 190 height 11
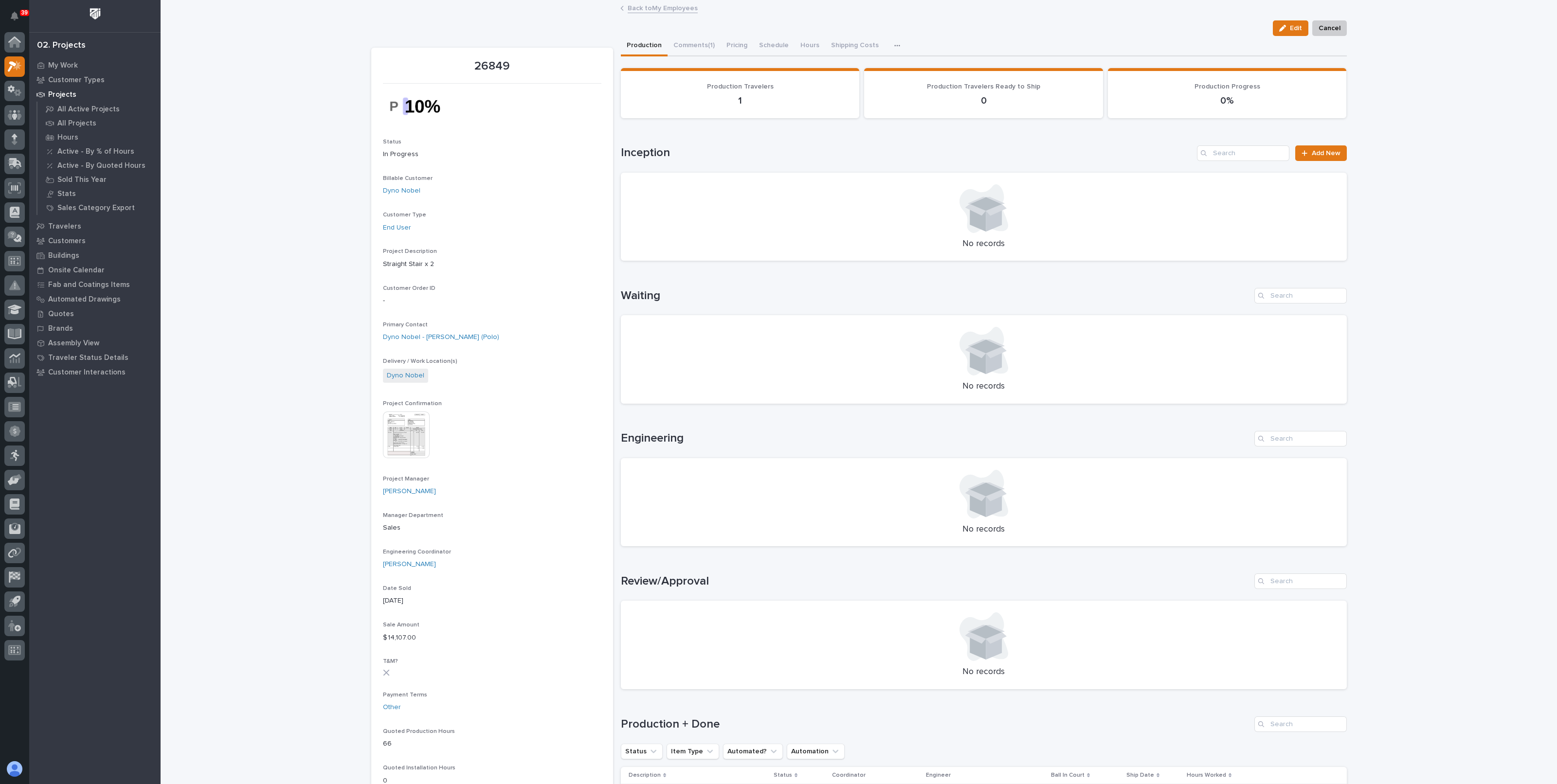
click at [676, 7] on link "Back to My Employees" at bounding box center [663, 7] width 70 height 11
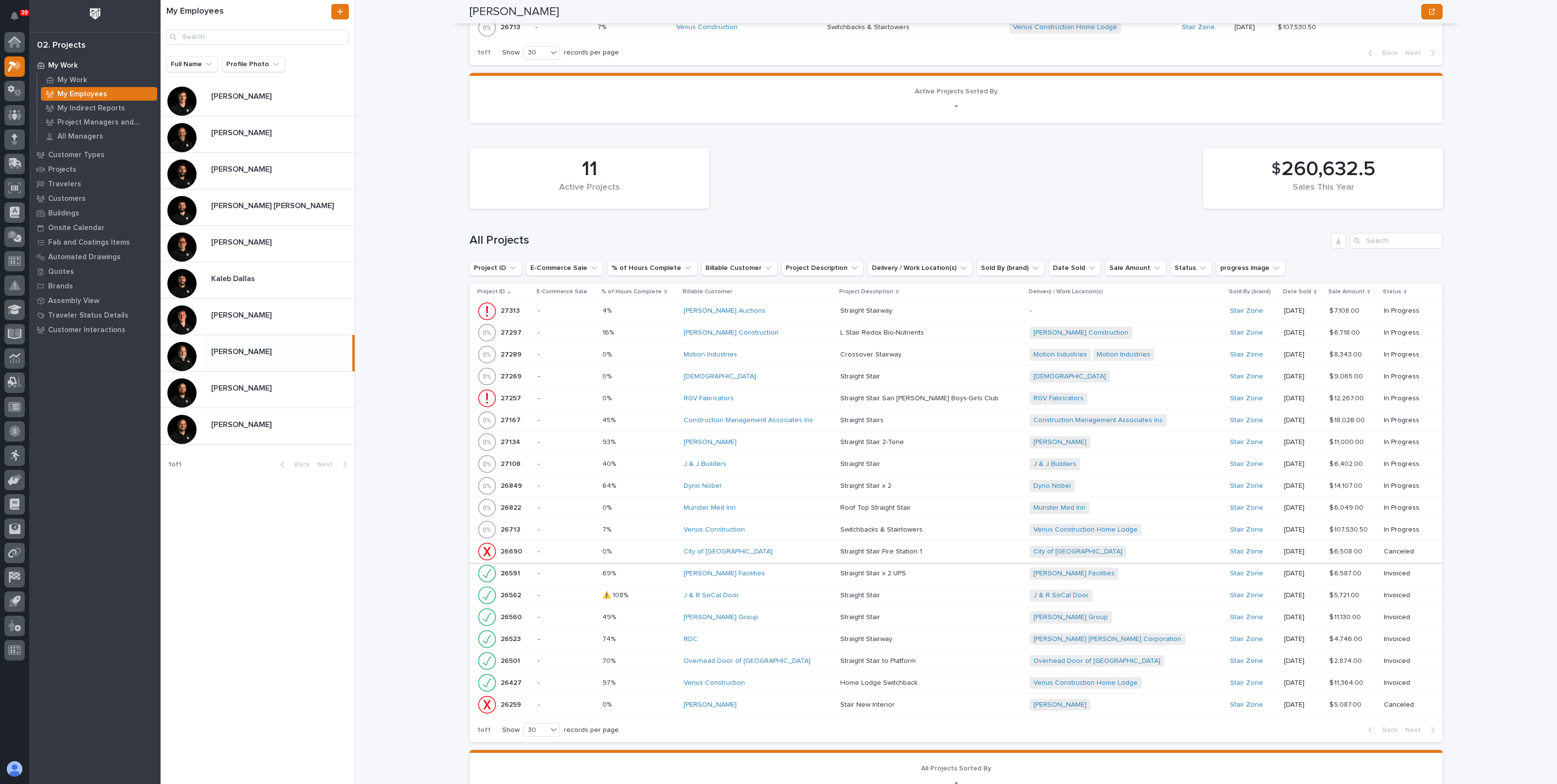
scroll to position [790, 0]
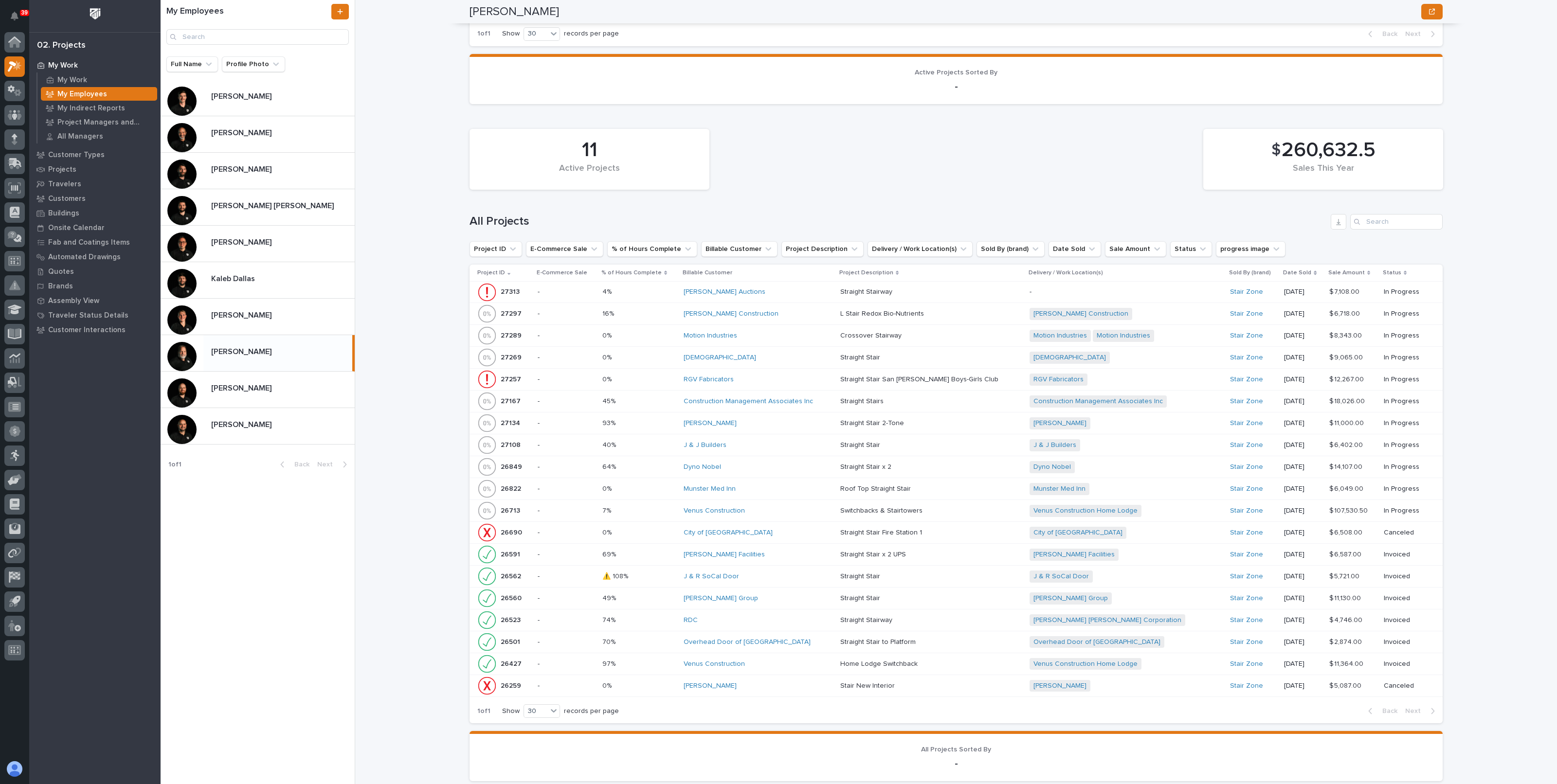
click at [664, 463] on p at bounding box center [639, 467] width 74 height 8
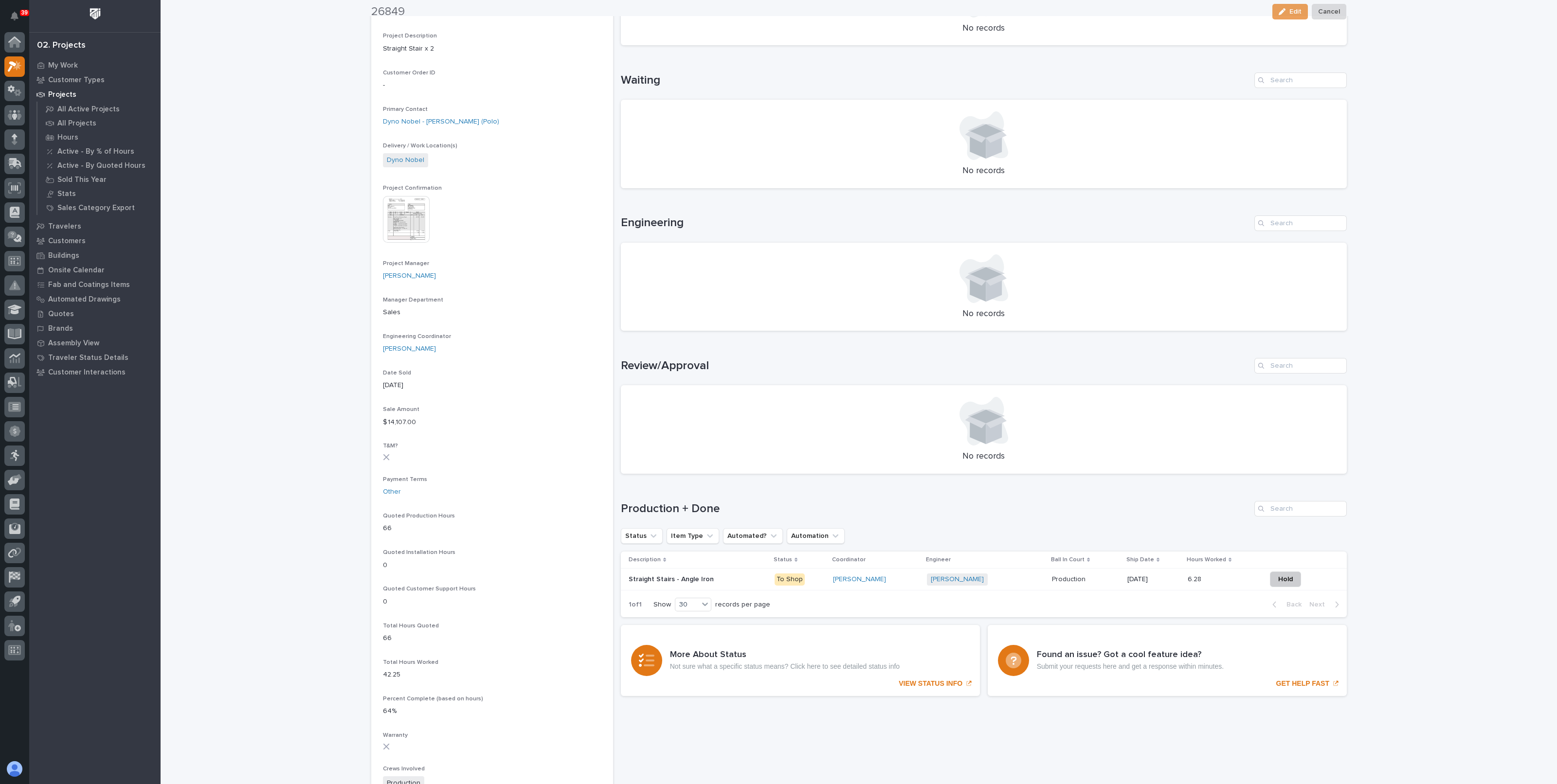
scroll to position [243, 0]
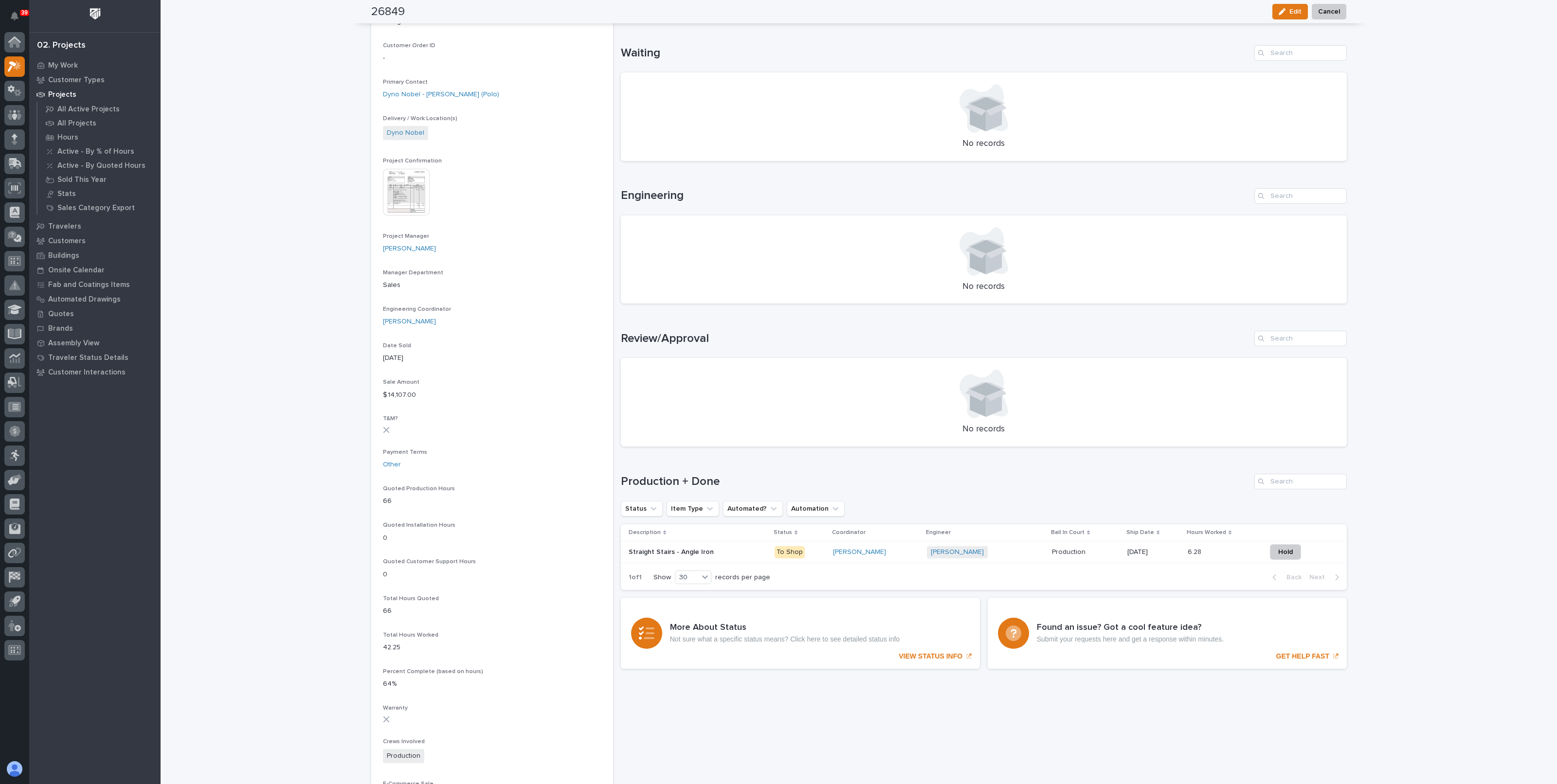
click at [409, 193] on img at bounding box center [406, 192] width 47 height 47
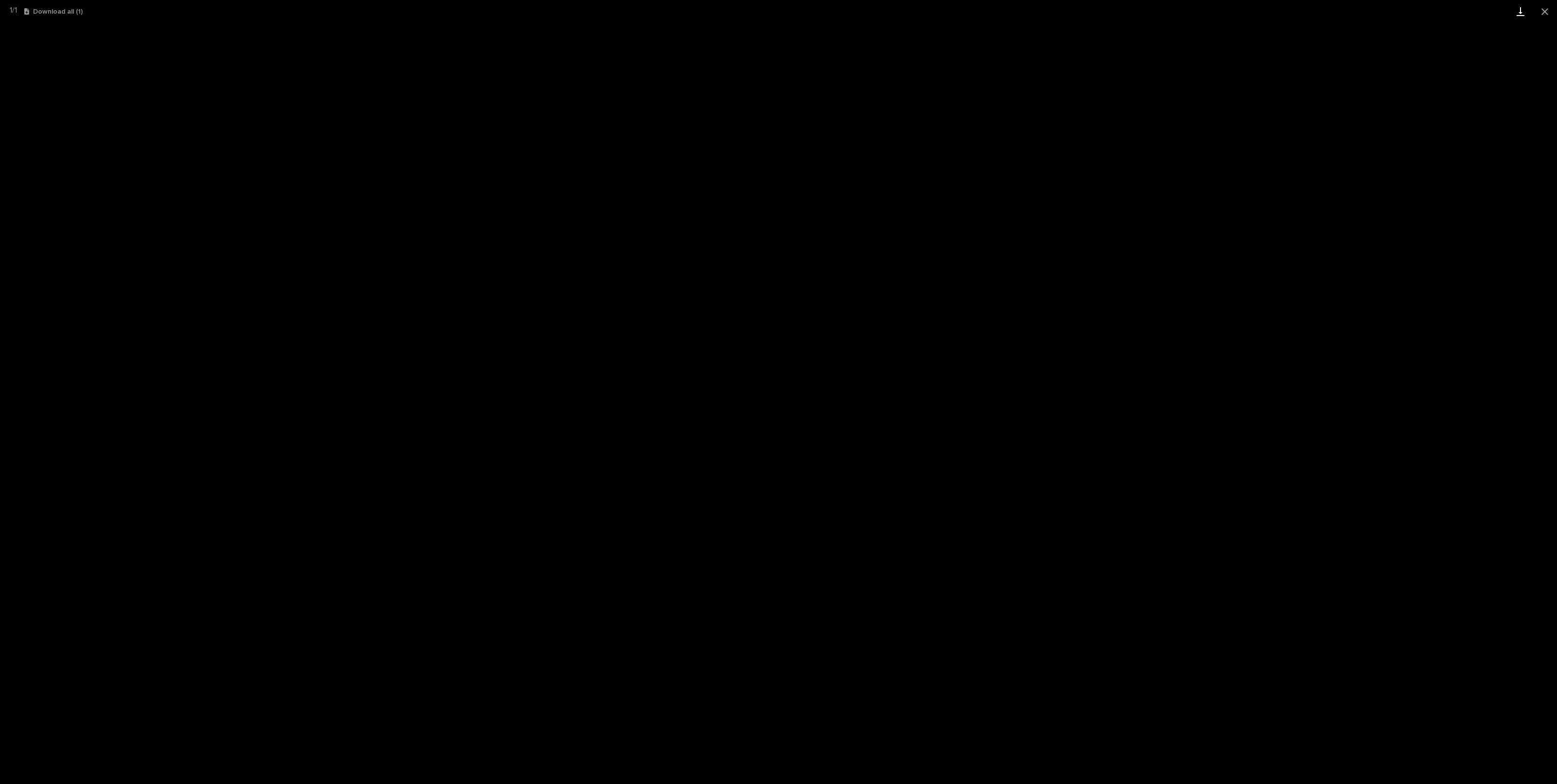
click at [1541, 11] on button "Close gallery" at bounding box center [1544, 11] width 24 height 23
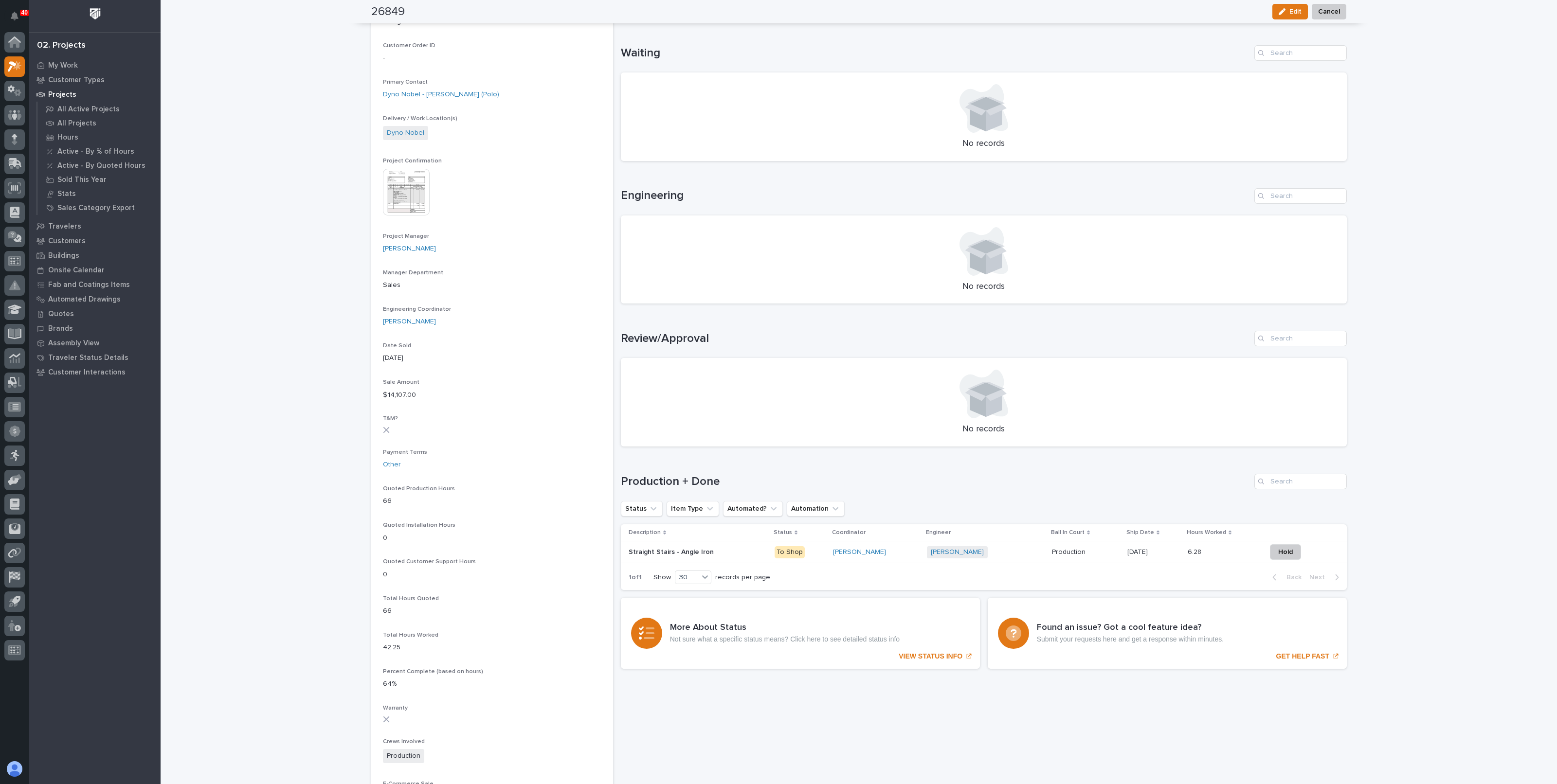
click at [399, 169] on img at bounding box center [406, 192] width 47 height 47
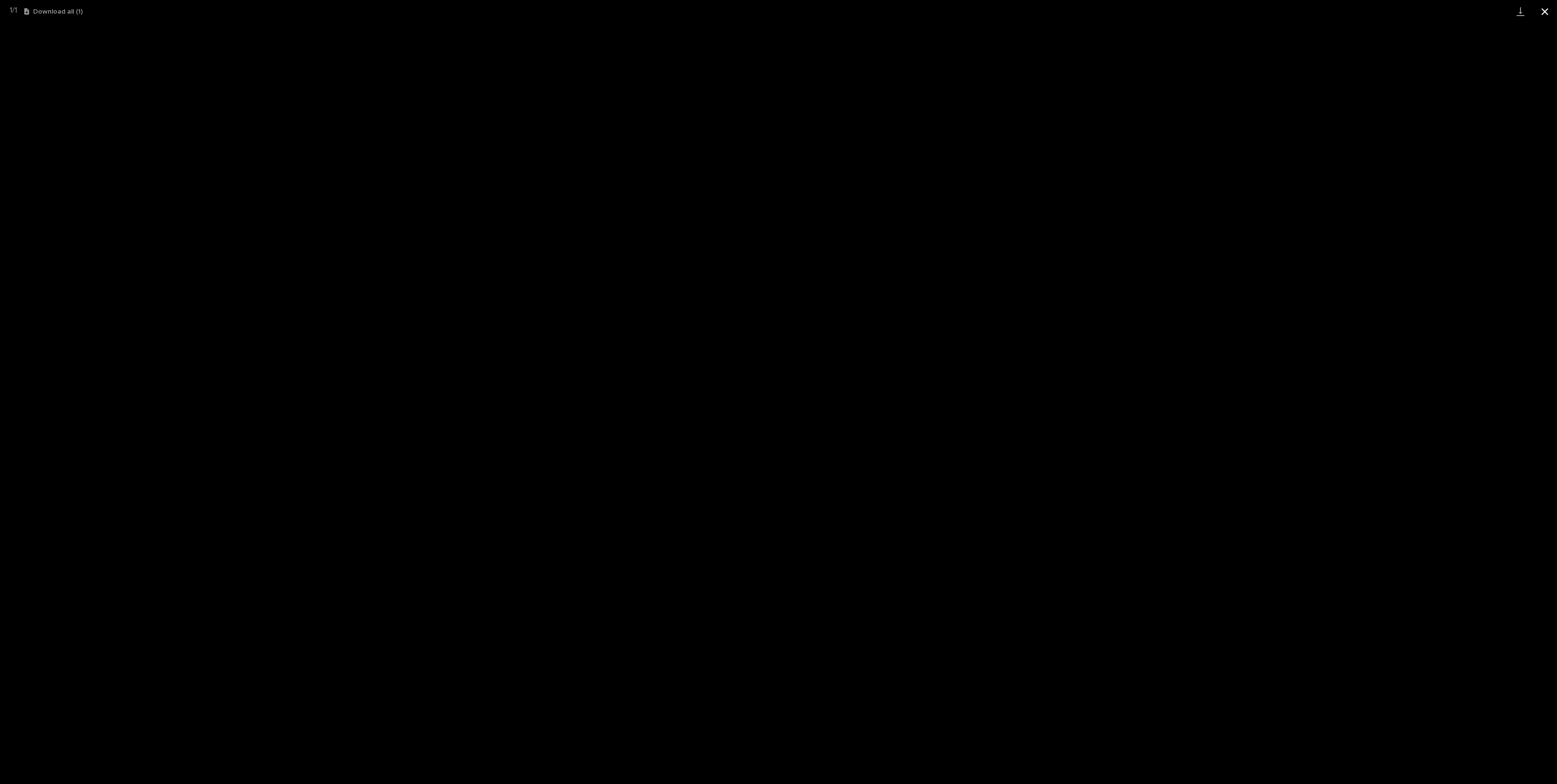
click at [1543, 5] on button "Close gallery" at bounding box center [1544, 11] width 24 height 23
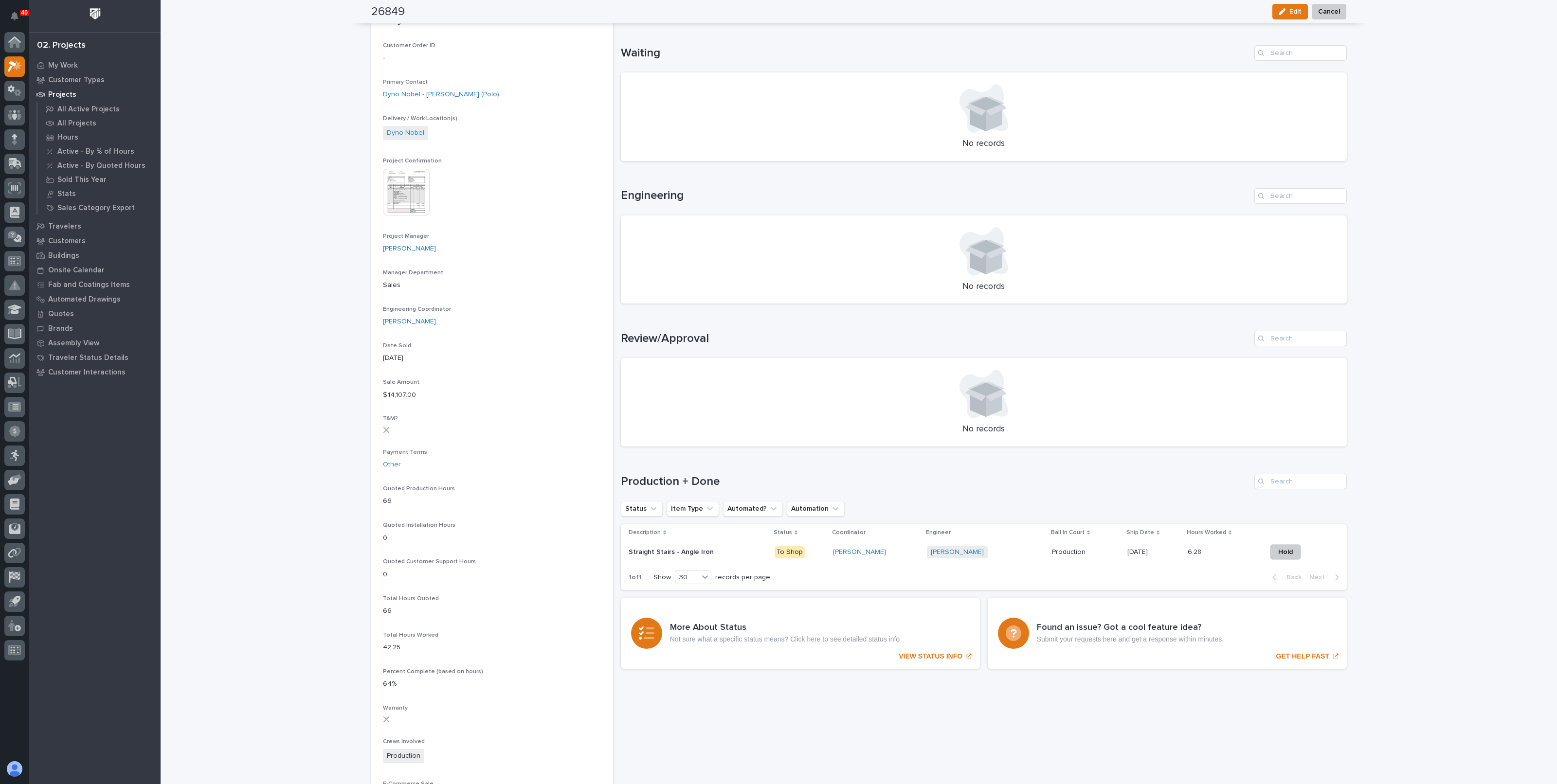
scroll to position [0, 0]
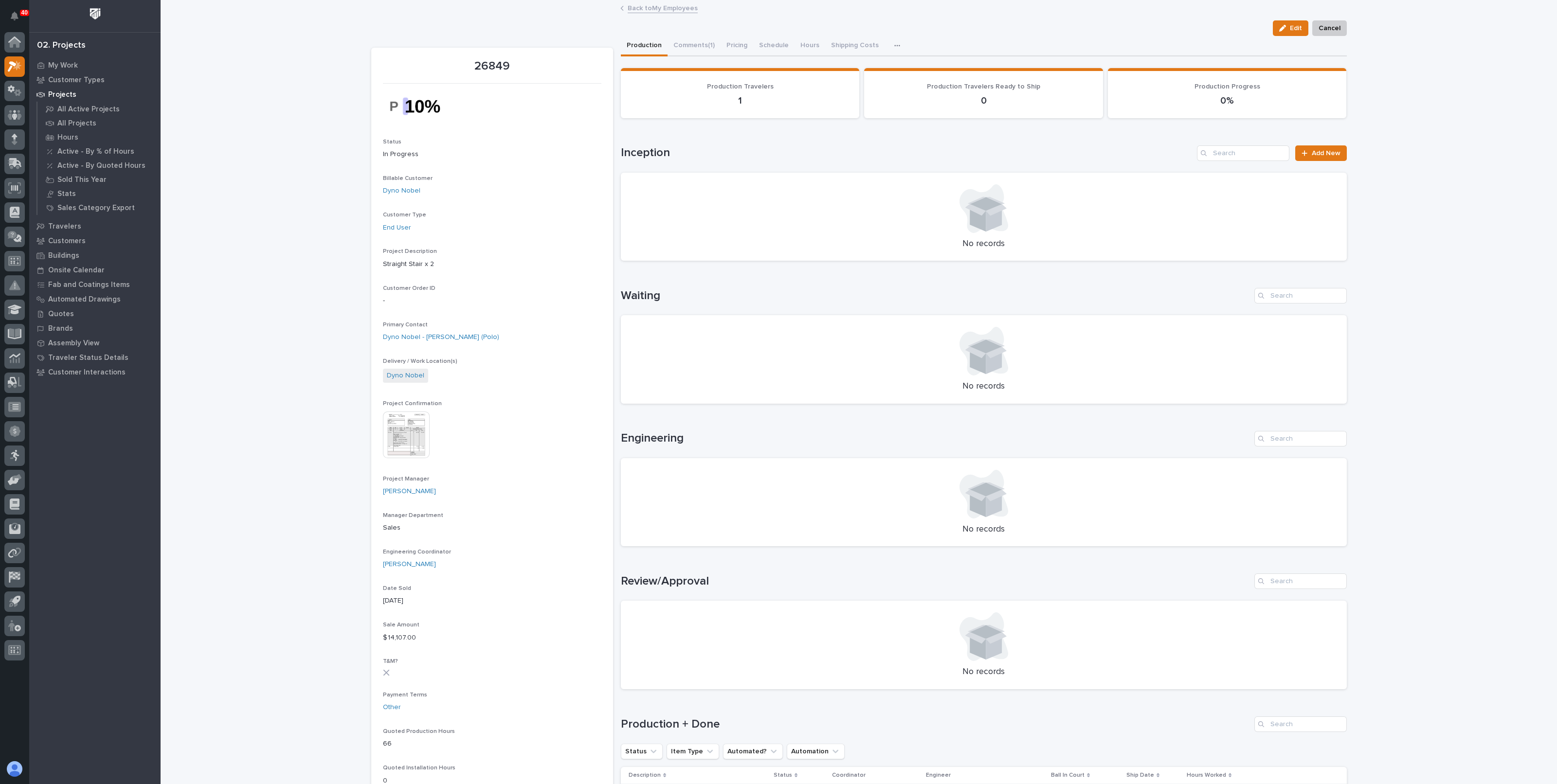
click at [633, 7] on link "Back to My Employees" at bounding box center [663, 7] width 70 height 11
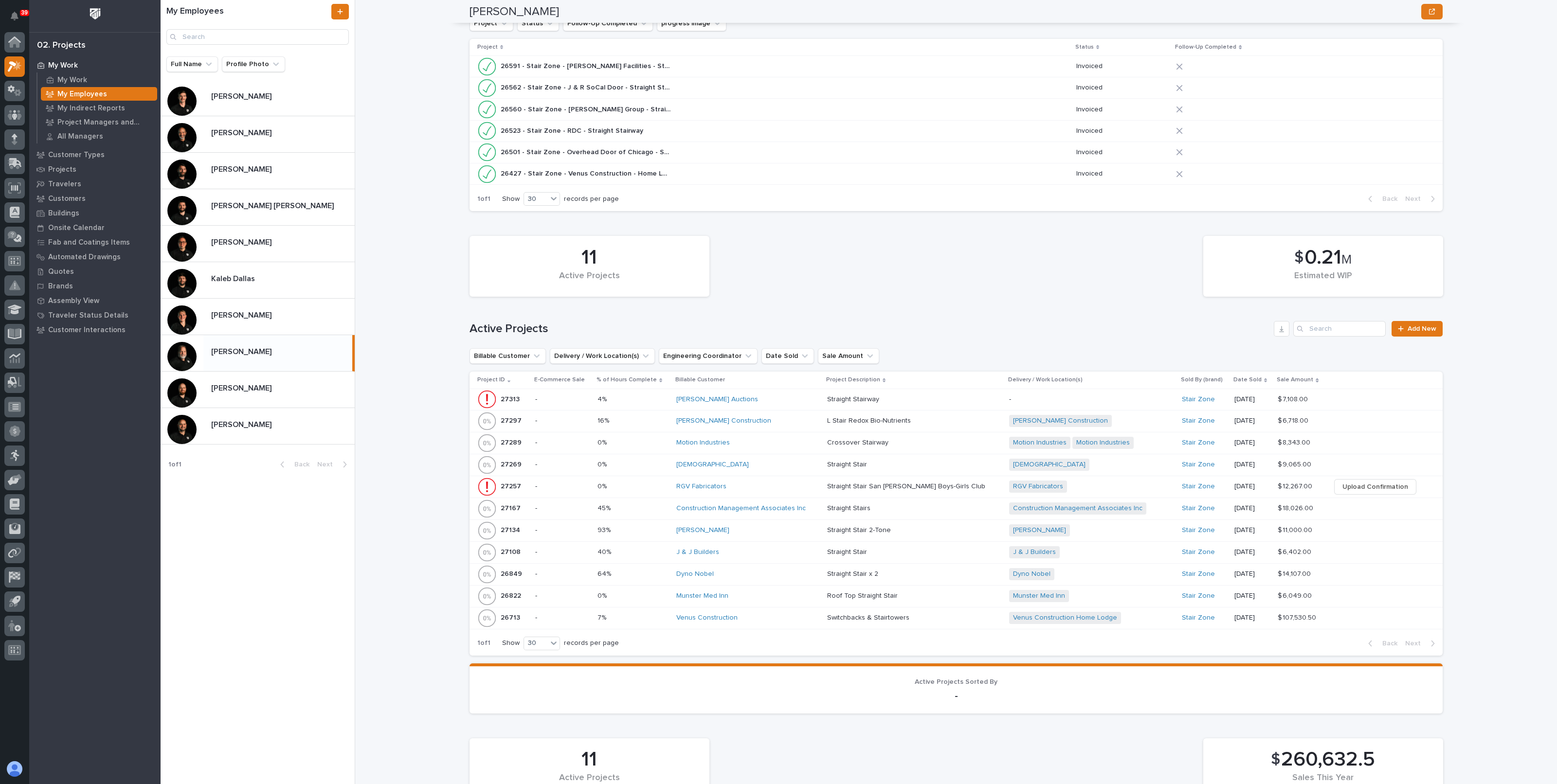
scroll to position [183, 0]
click at [661, 483] on p at bounding box center [633, 485] width 71 height 8
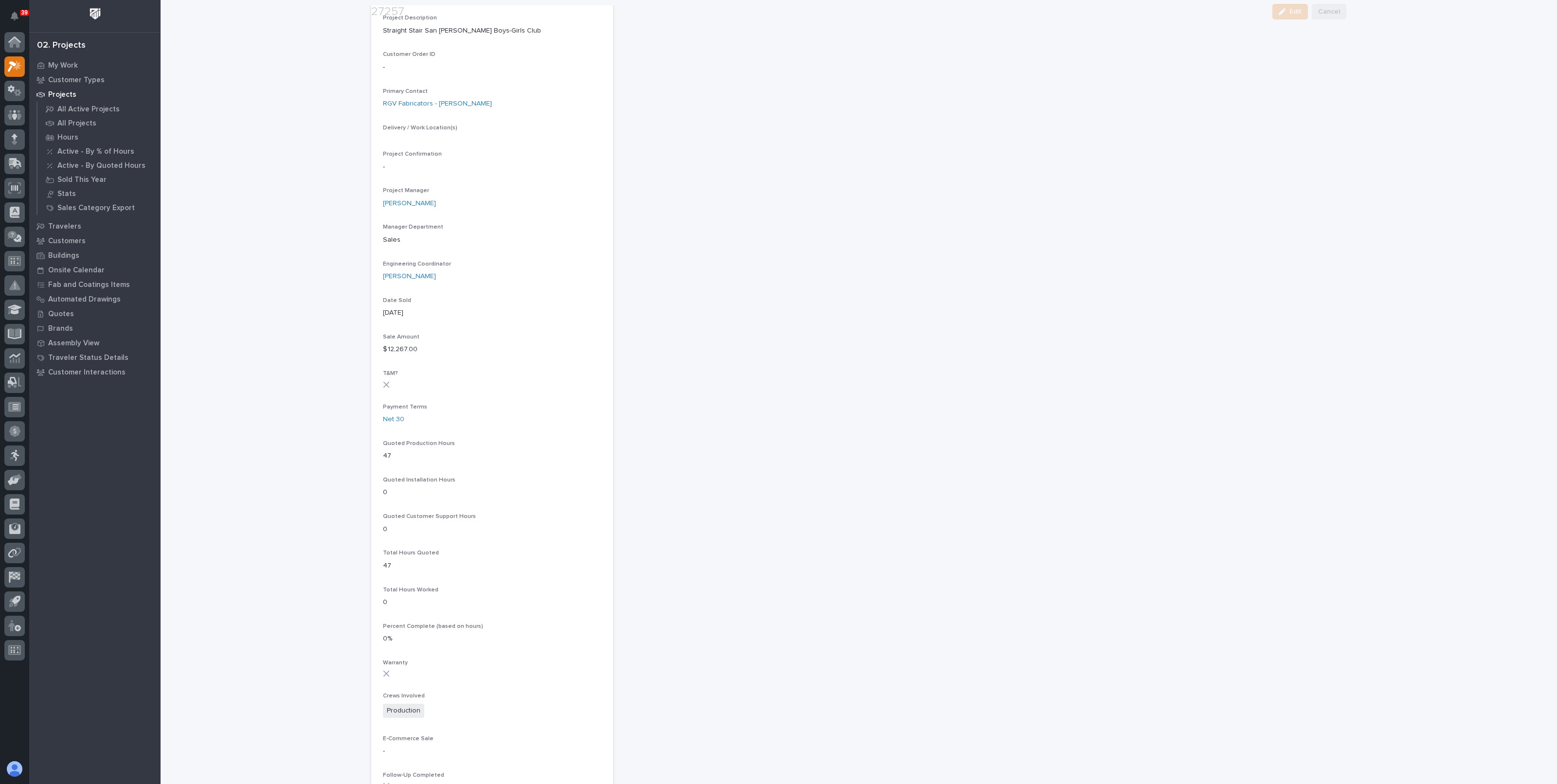
scroll to position [373, 0]
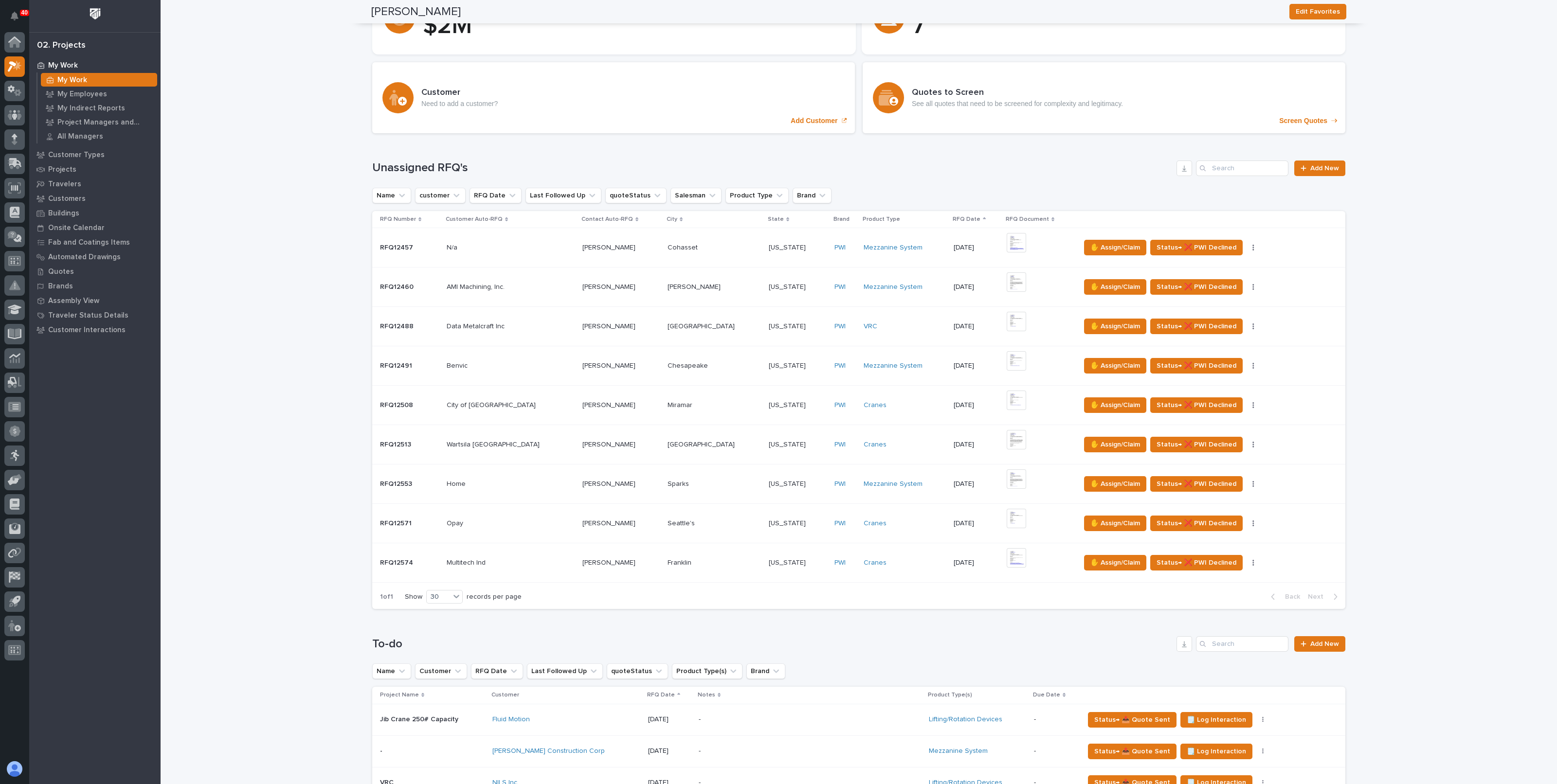
scroll to position [183, 0]
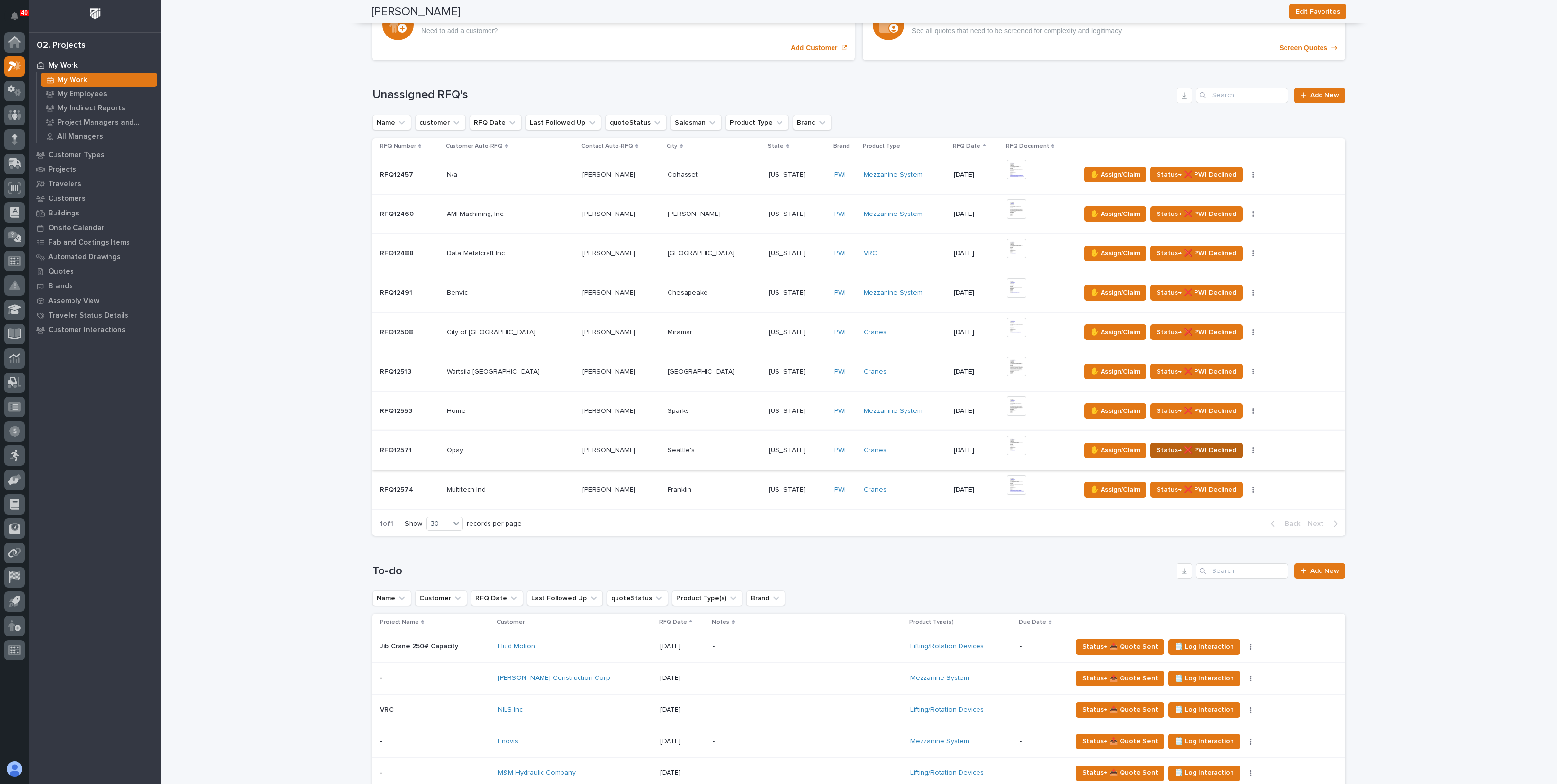
click at [1192, 448] on span "Status→ ❌ PWI Declined" at bounding box center [1196, 451] width 80 height 12
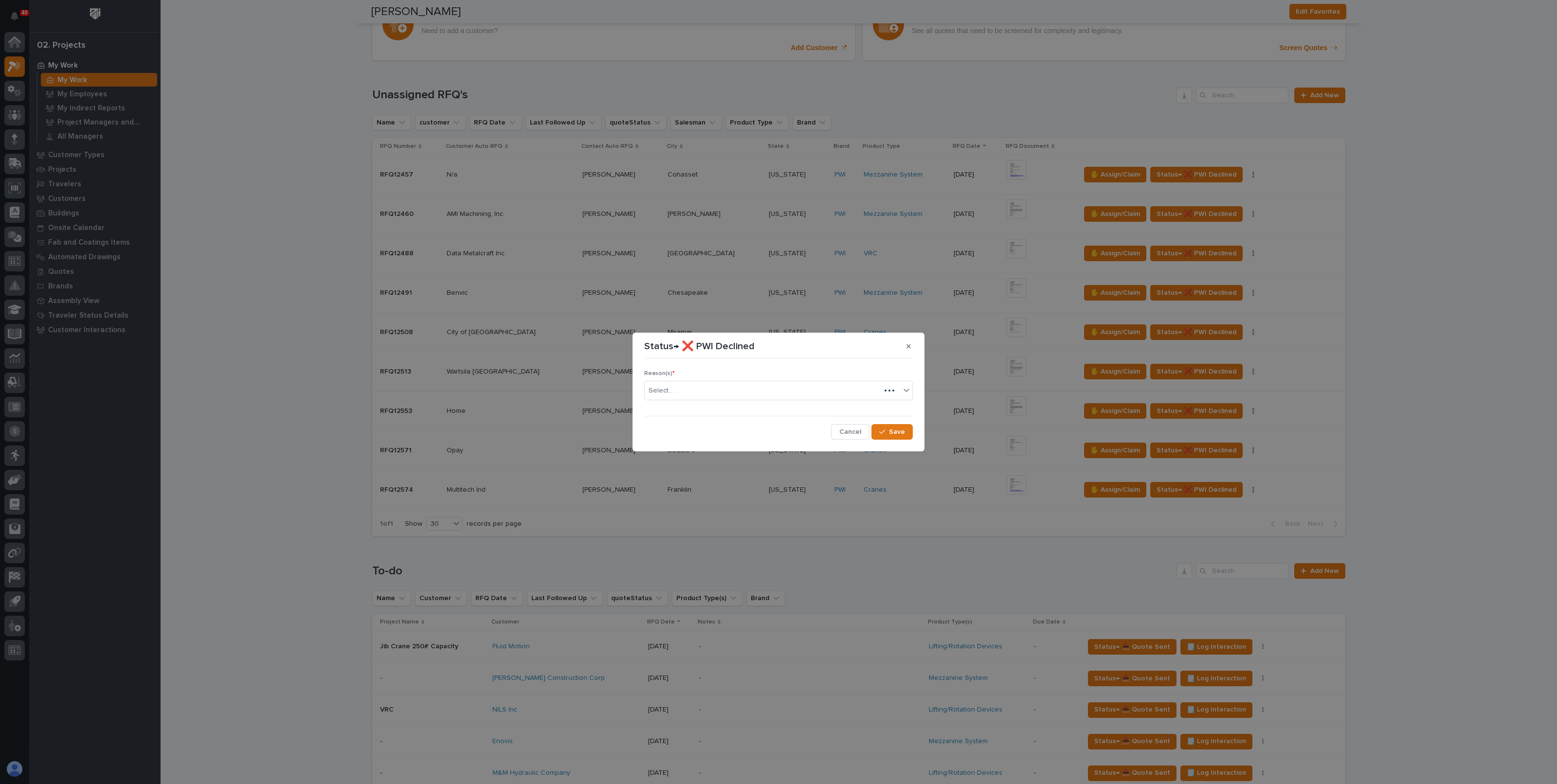
click at [717, 378] on div "Reason(s) * Select..." at bounding box center [778, 389] width 268 height 38
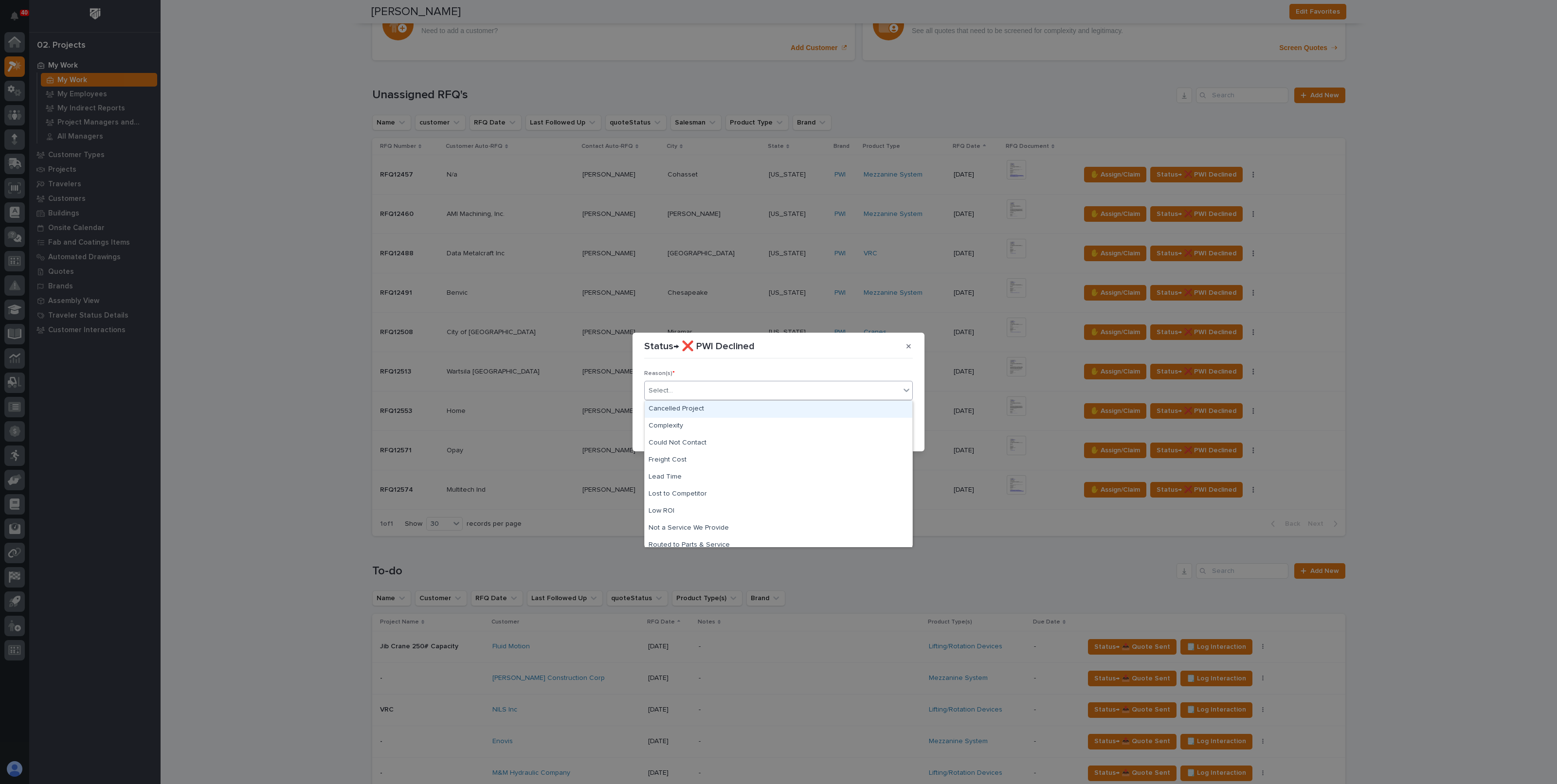
click at [715, 384] on div "Select..." at bounding box center [772, 390] width 256 height 16
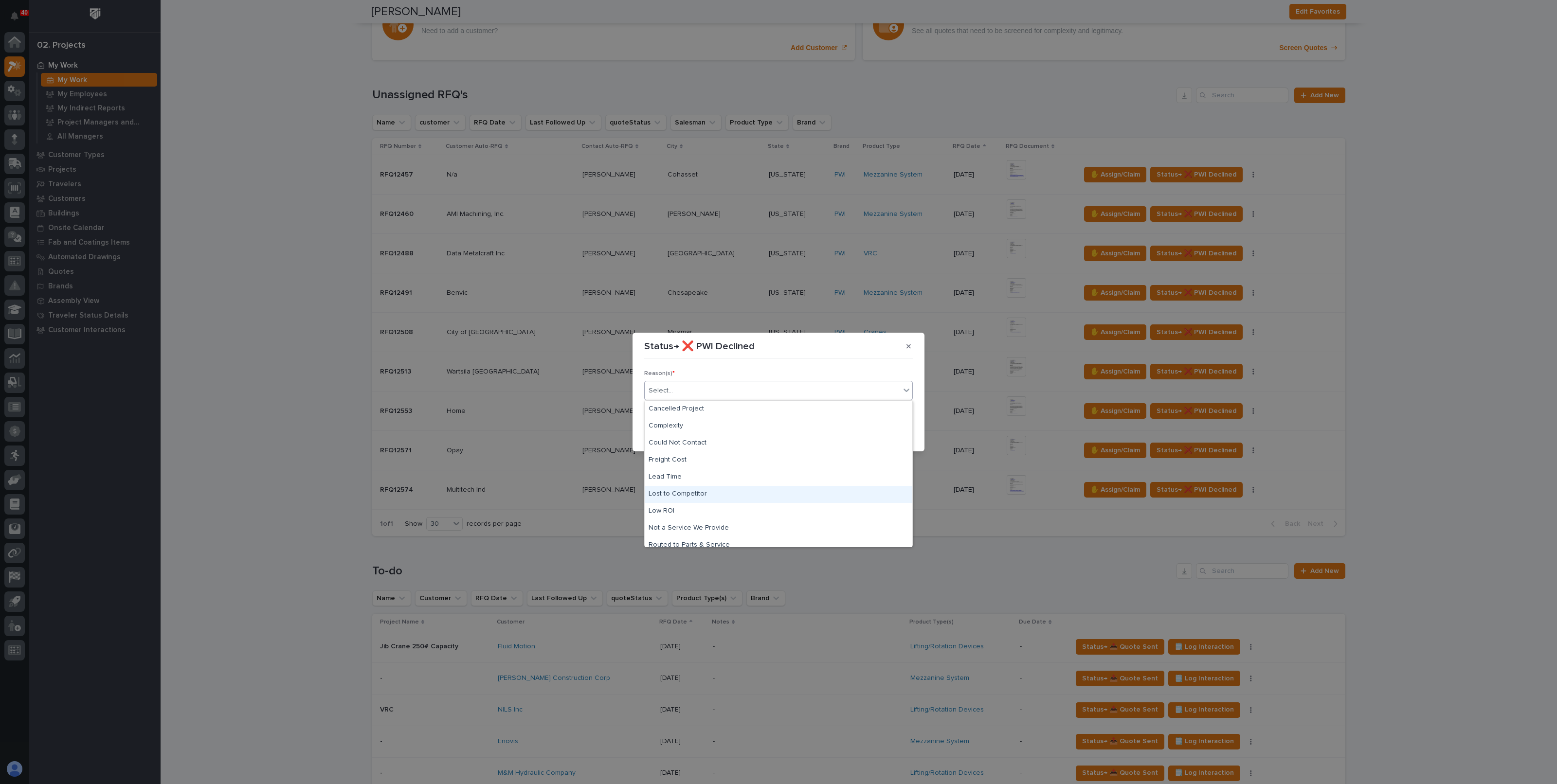
scroll to position [41, 0]
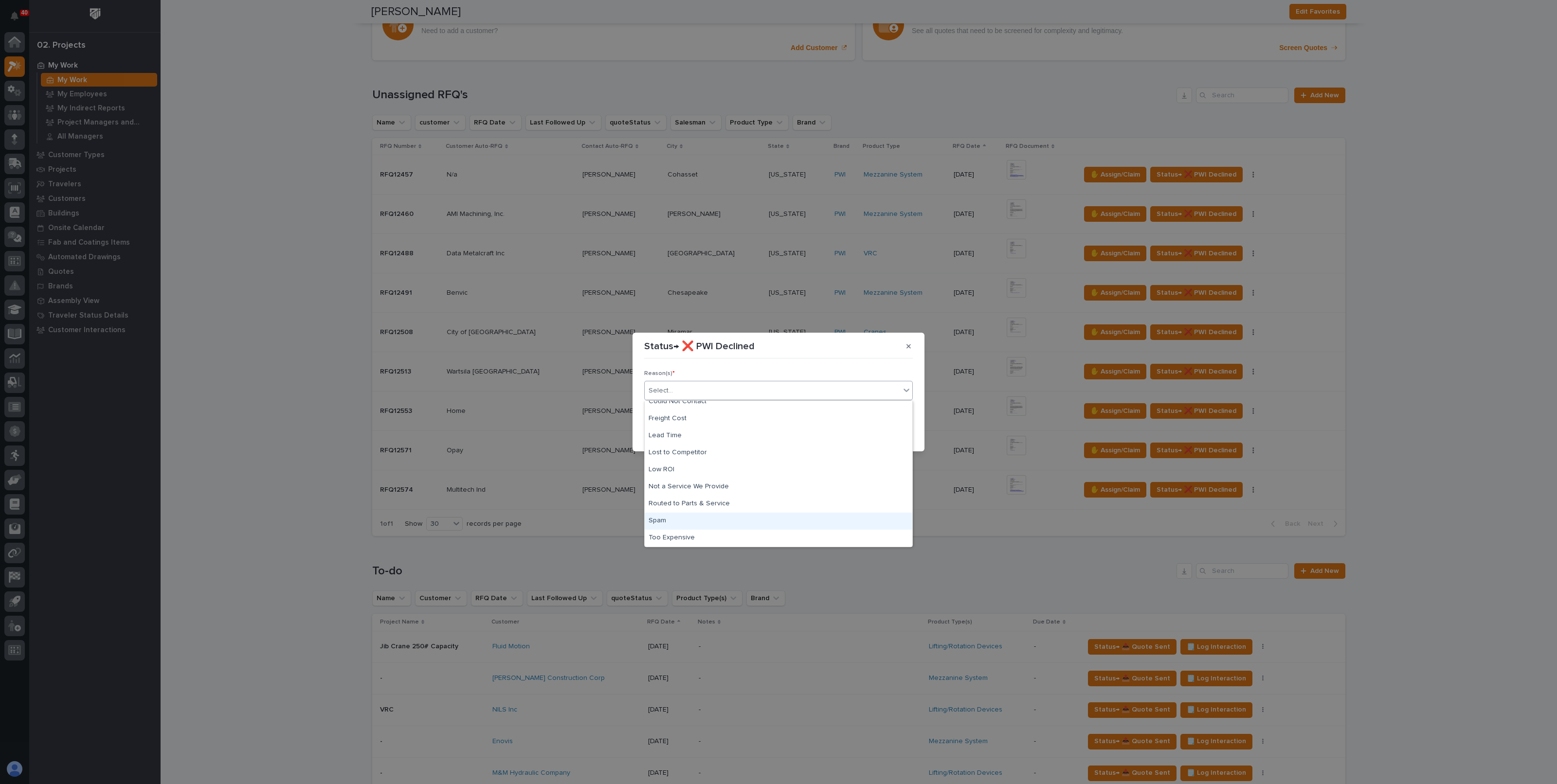
click at [664, 515] on div "Spam" at bounding box center [778, 521] width 267 height 17
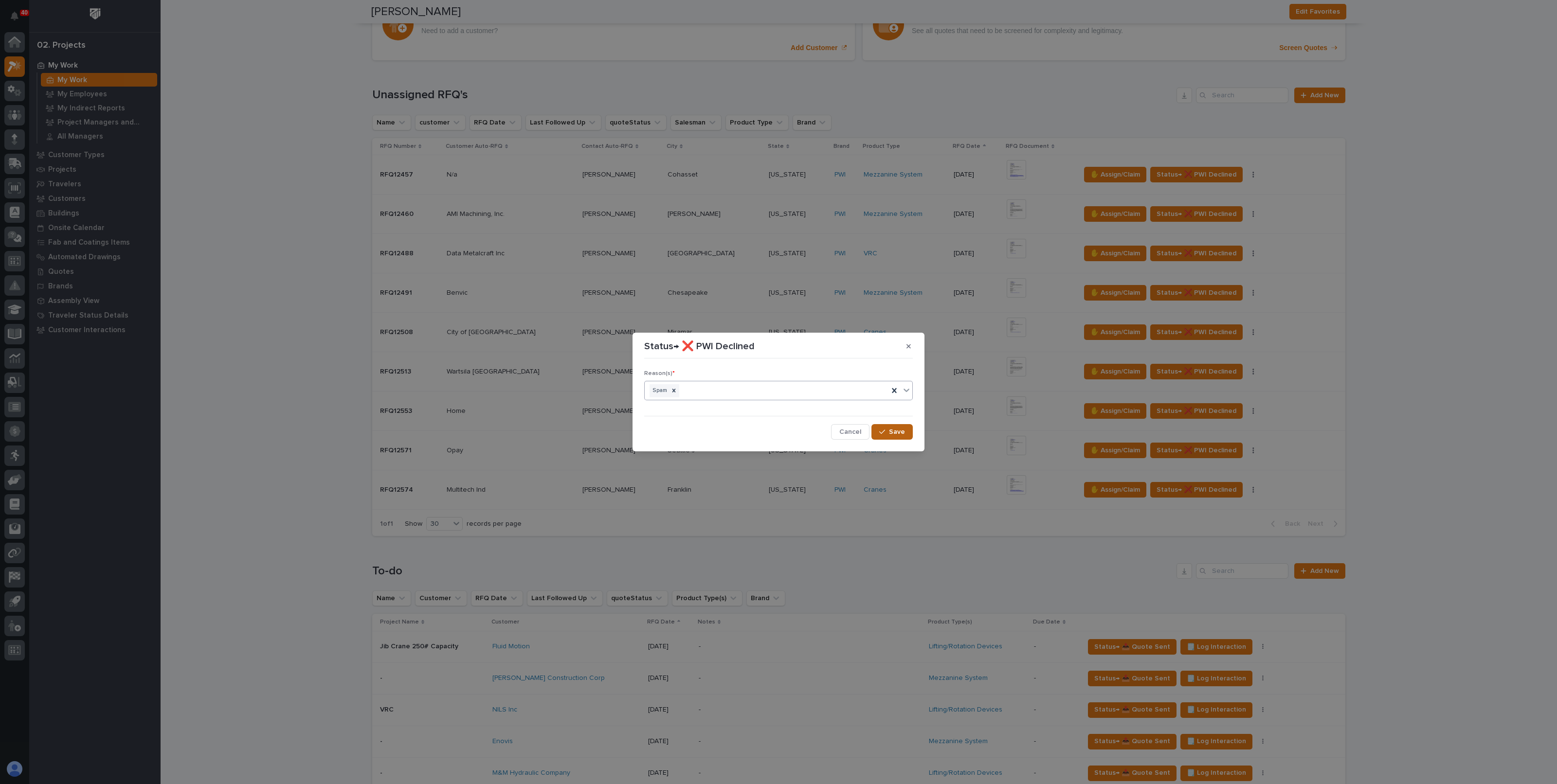
click at [898, 432] on span "Save" at bounding box center [897, 431] width 16 height 8
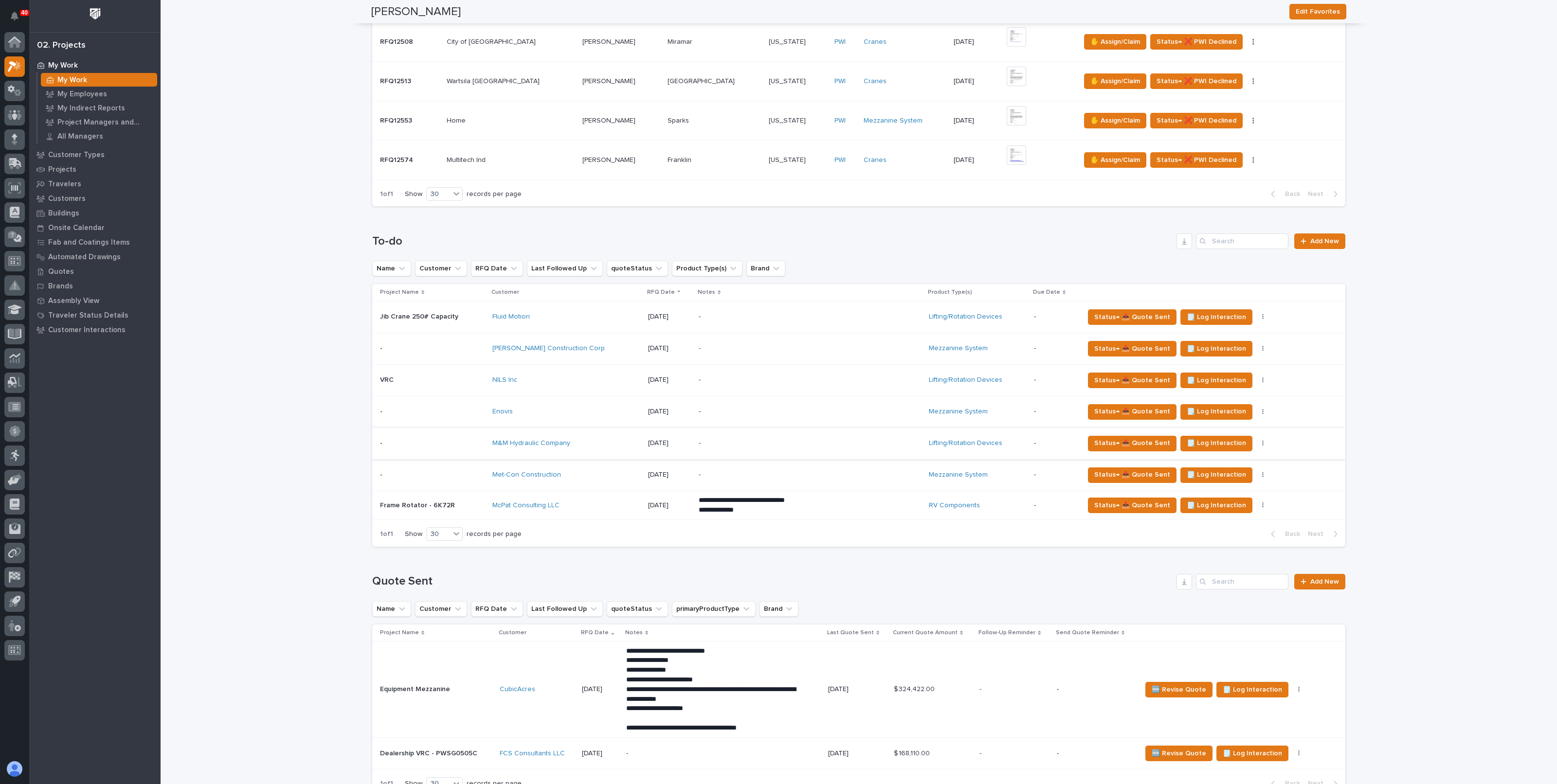
scroll to position [486, 0]
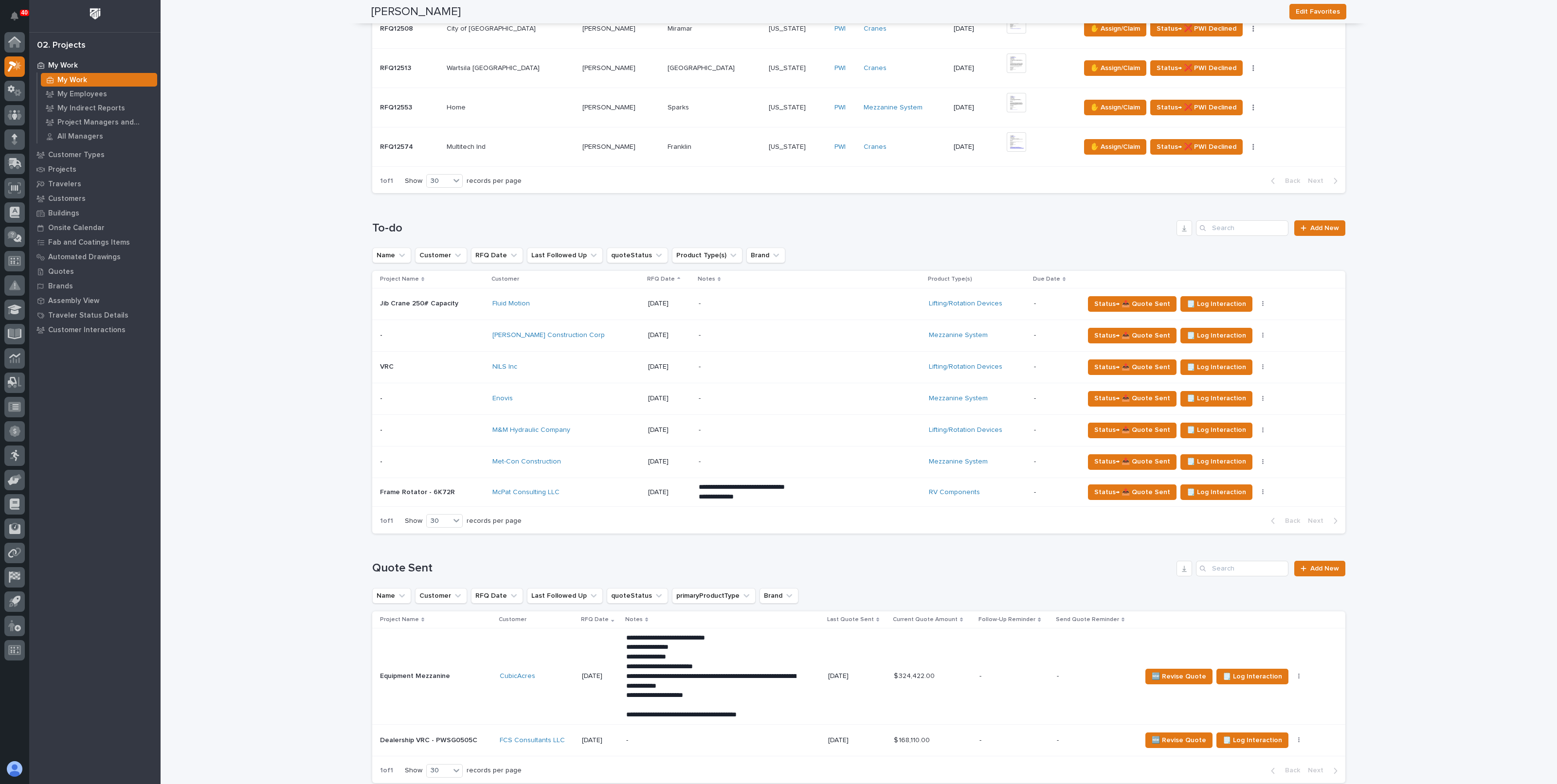
click at [741, 333] on p "-" at bounding box center [784, 335] width 170 height 8
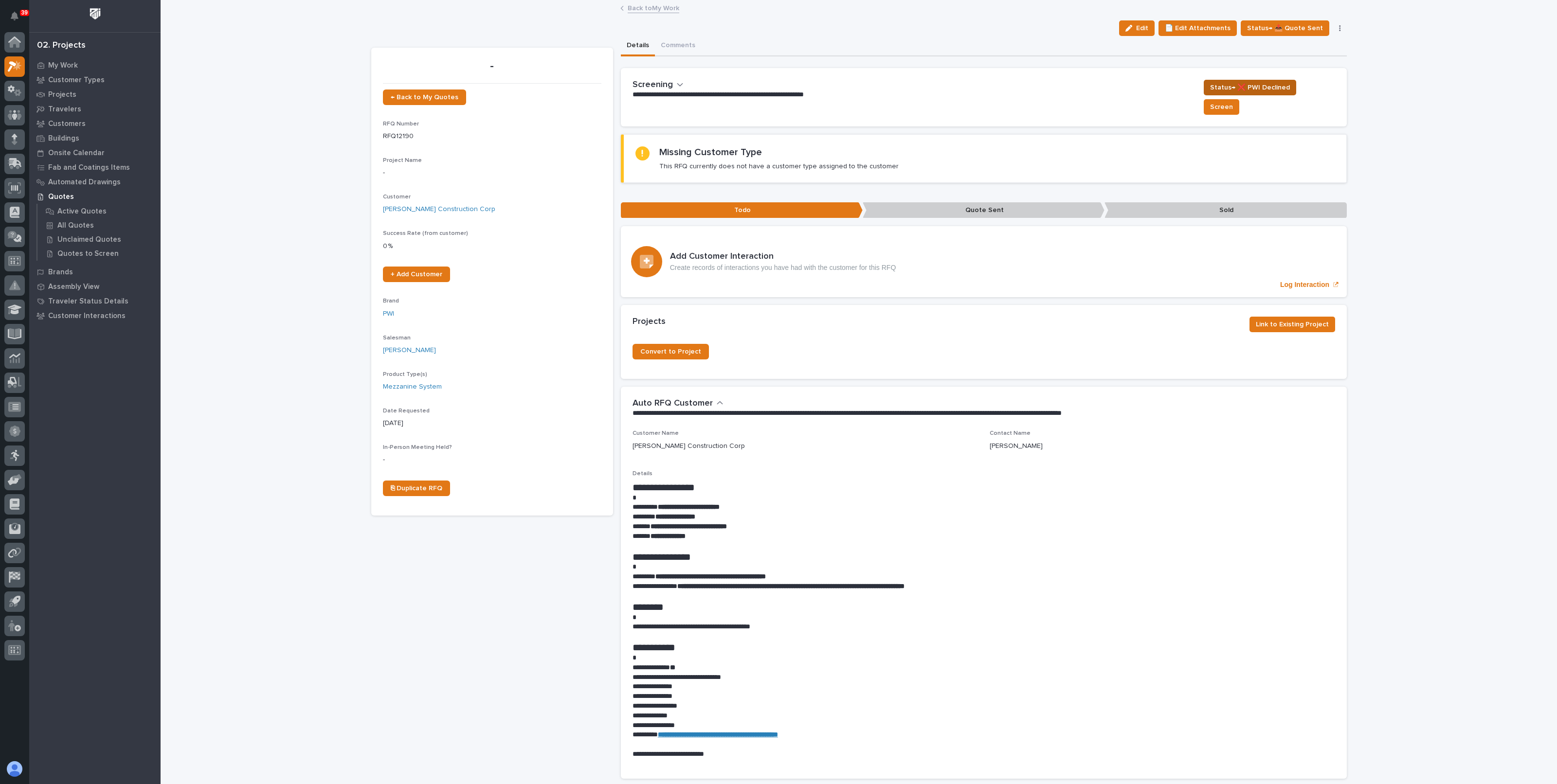
click at [1290, 82] on span "Status→ ❌ PWI Declined" at bounding box center [1249, 88] width 80 height 12
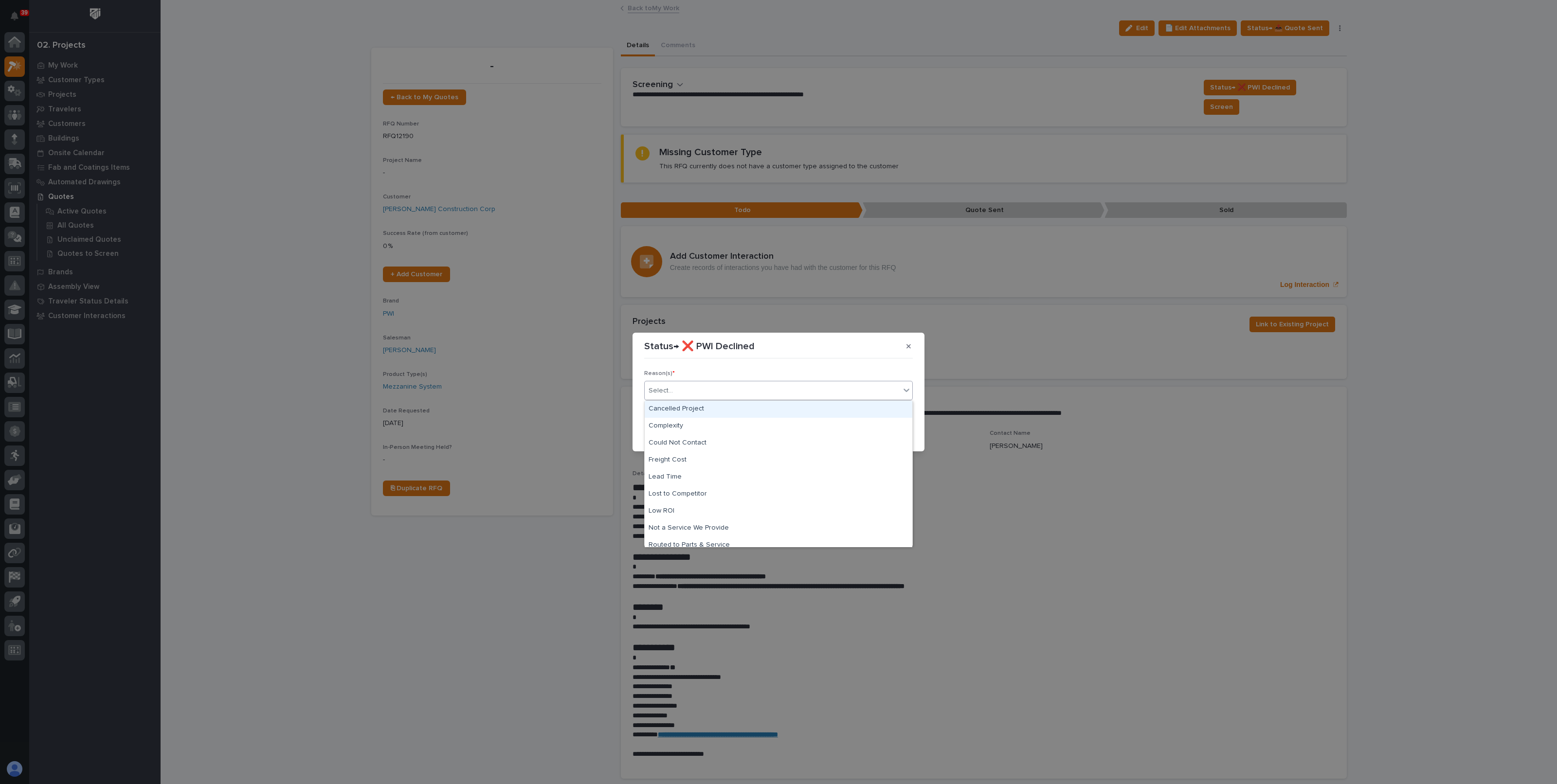
click at [768, 388] on div "Select..." at bounding box center [772, 390] width 256 height 16
click at [704, 493] on div "Lost to Competitor" at bounding box center [778, 494] width 267 height 17
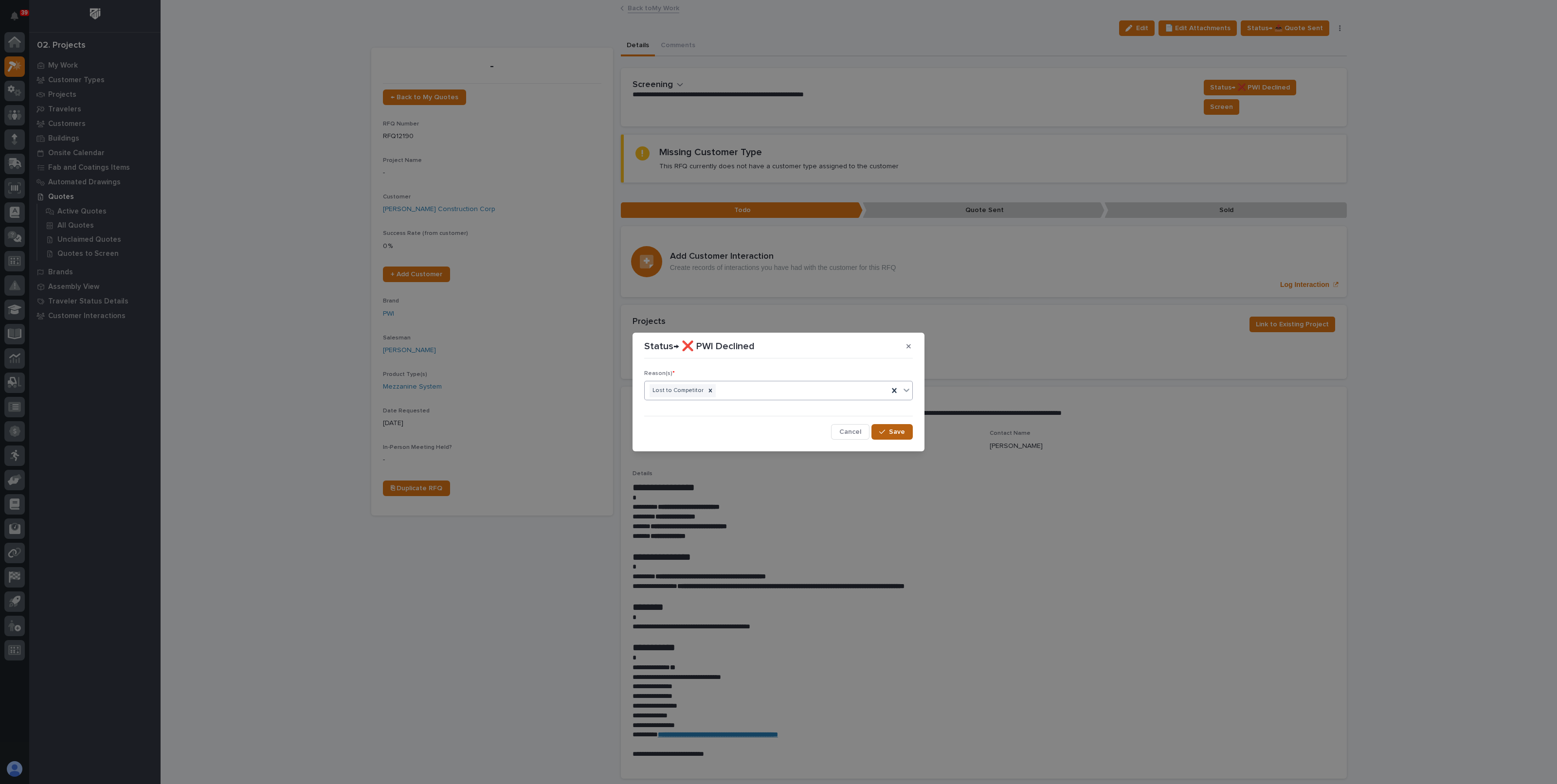
click at [897, 431] on span "Save" at bounding box center [897, 431] width 16 height 8
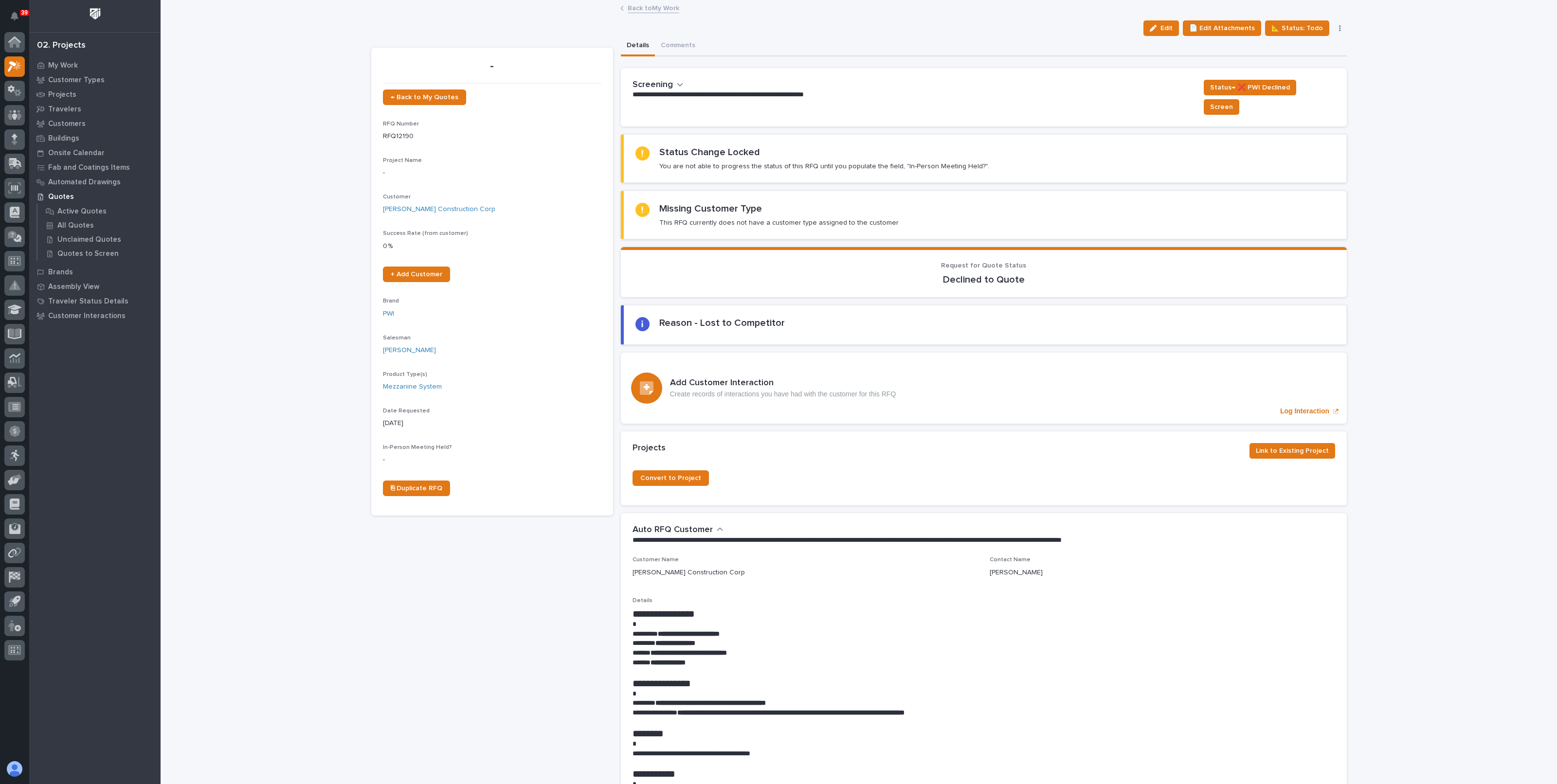
click at [666, 317] on div "Reason - Lost to Competitor" at bounding box center [722, 325] width 126 height 16
click at [642, 317] on div at bounding box center [642, 324] width 14 height 14
click at [638, 11] on link "Back to My Work" at bounding box center [654, 7] width 52 height 11
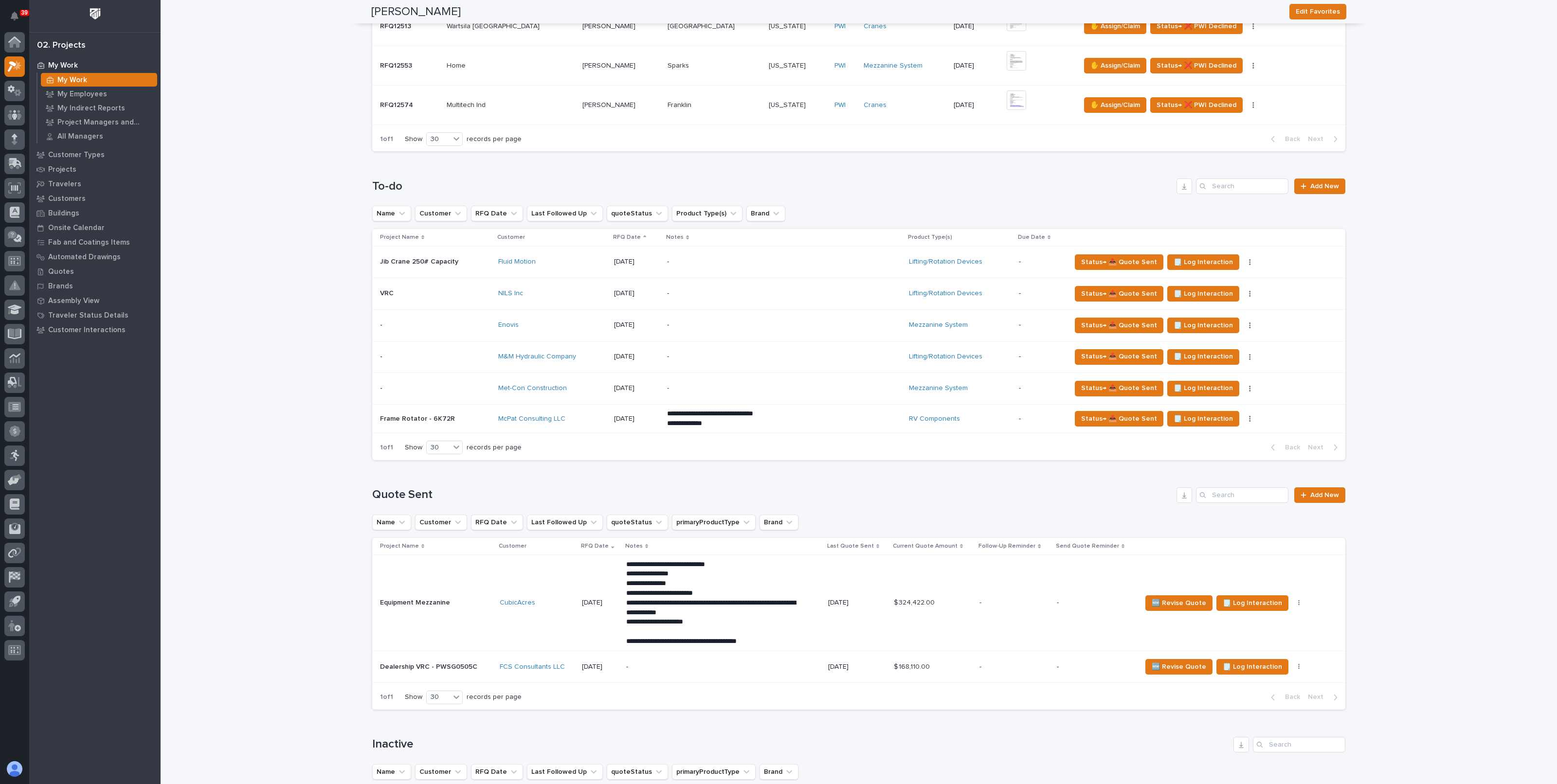
scroll to position [547, 0]
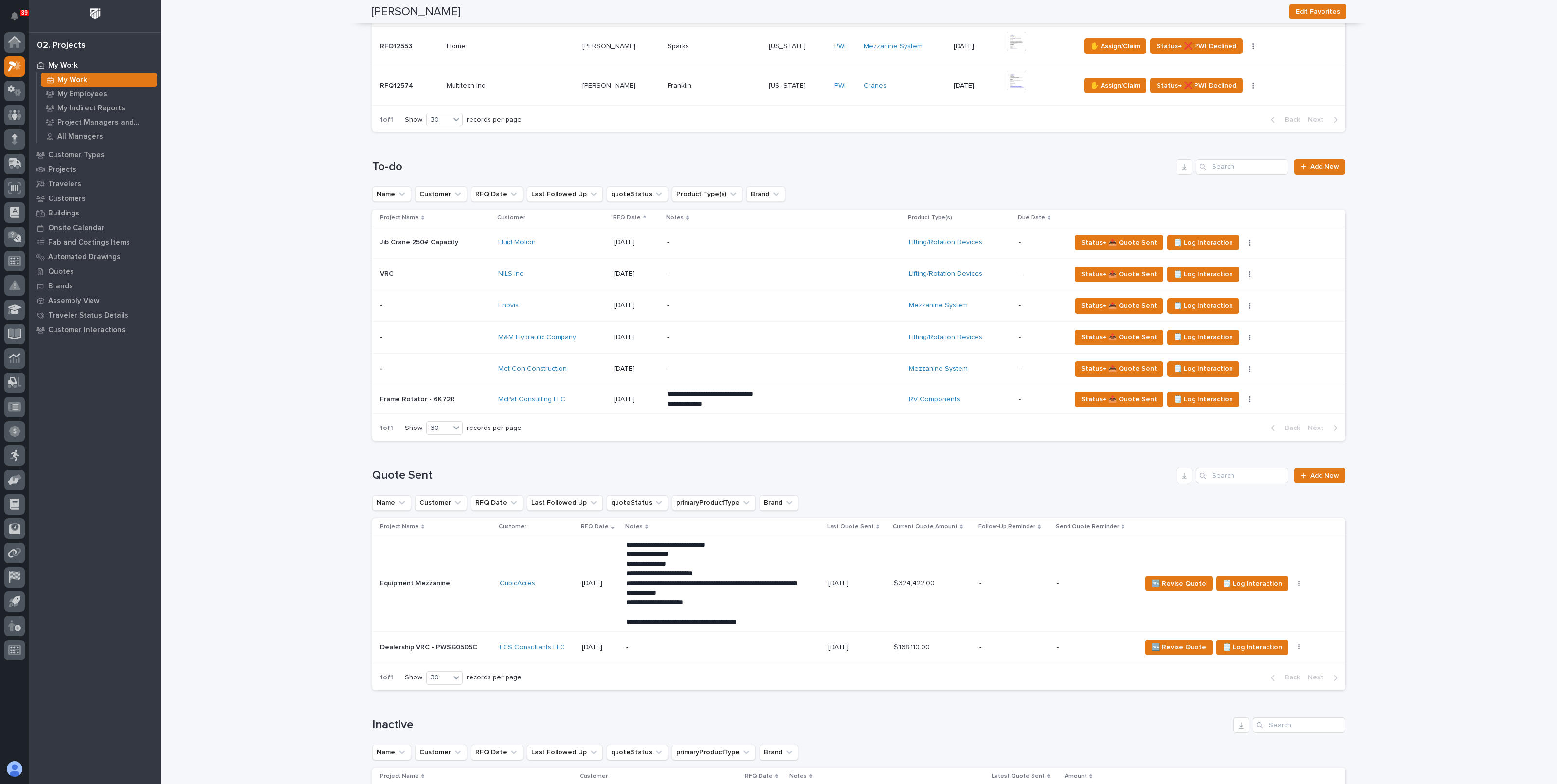
click at [782, 309] on div "-" at bounding box center [752, 306] width 170 height 22
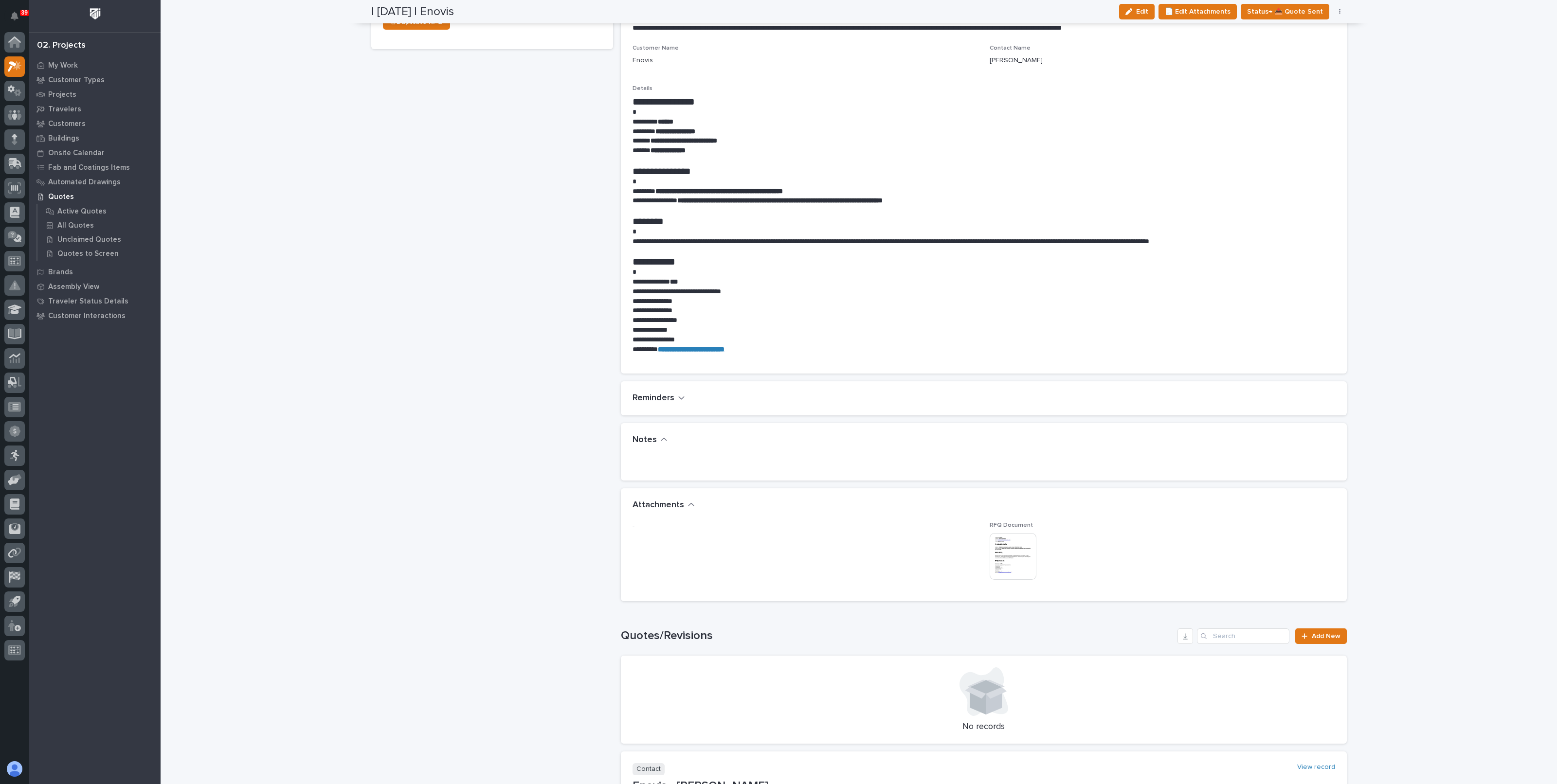
scroll to position [486, 0]
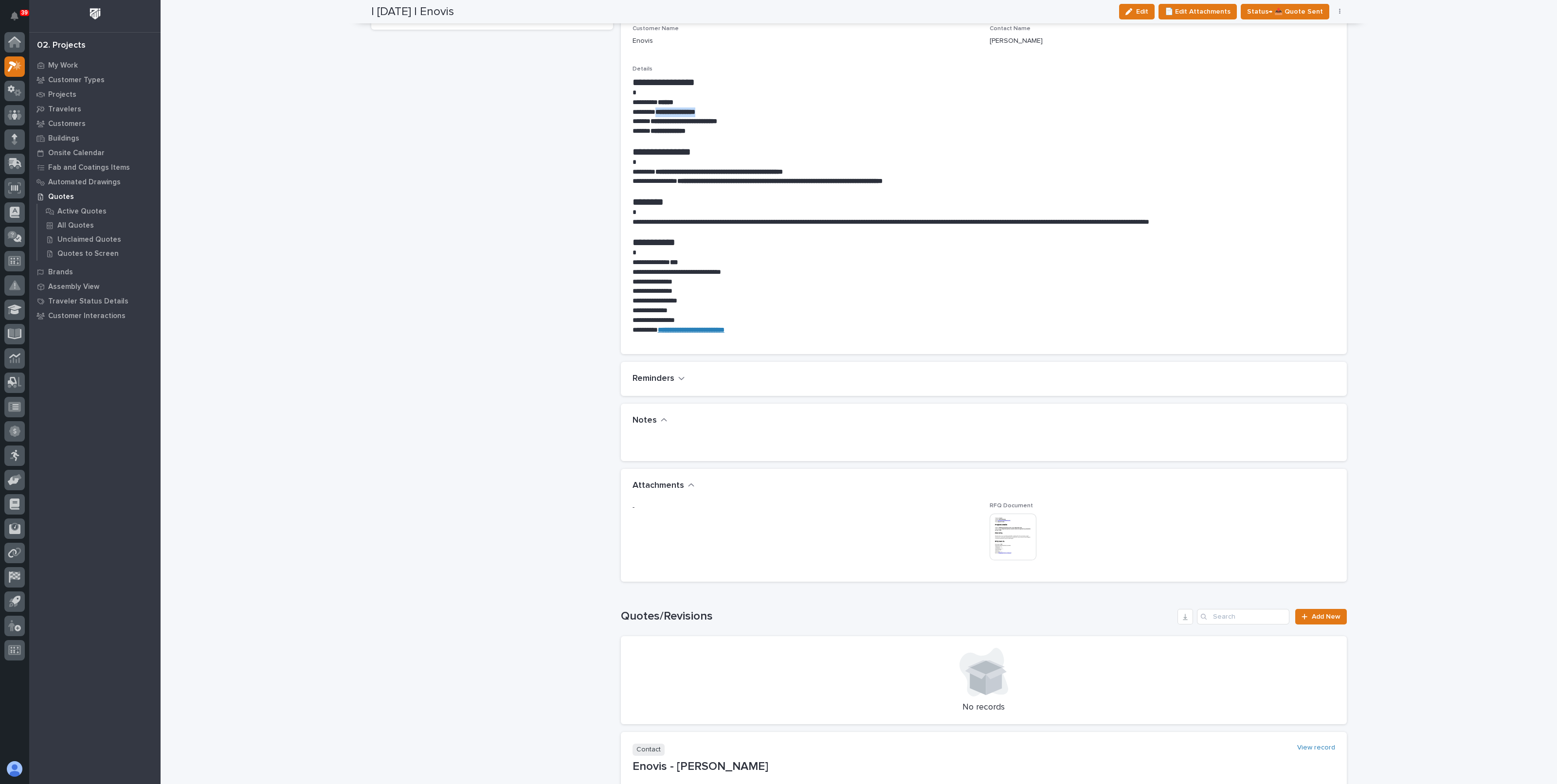
drag, startPoint x: 707, startPoint y: 97, endPoint x: 655, endPoint y: 100, distance: 52.1
click at [655, 107] on p "**********" at bounding box center [984, 112] width 702 height 10
copy strong "**********"
click at [509, 250] on div "- ← Back to My Quotes RFQ Number RFQ12421 Project Name - Customer Enovis Succes…" at bounding box center [492, 209] width 242 height 1295
drag, startPoint x: 647, startPoint y: 106, endPoint x: 732, endPoint y: 106, distance: 85.0
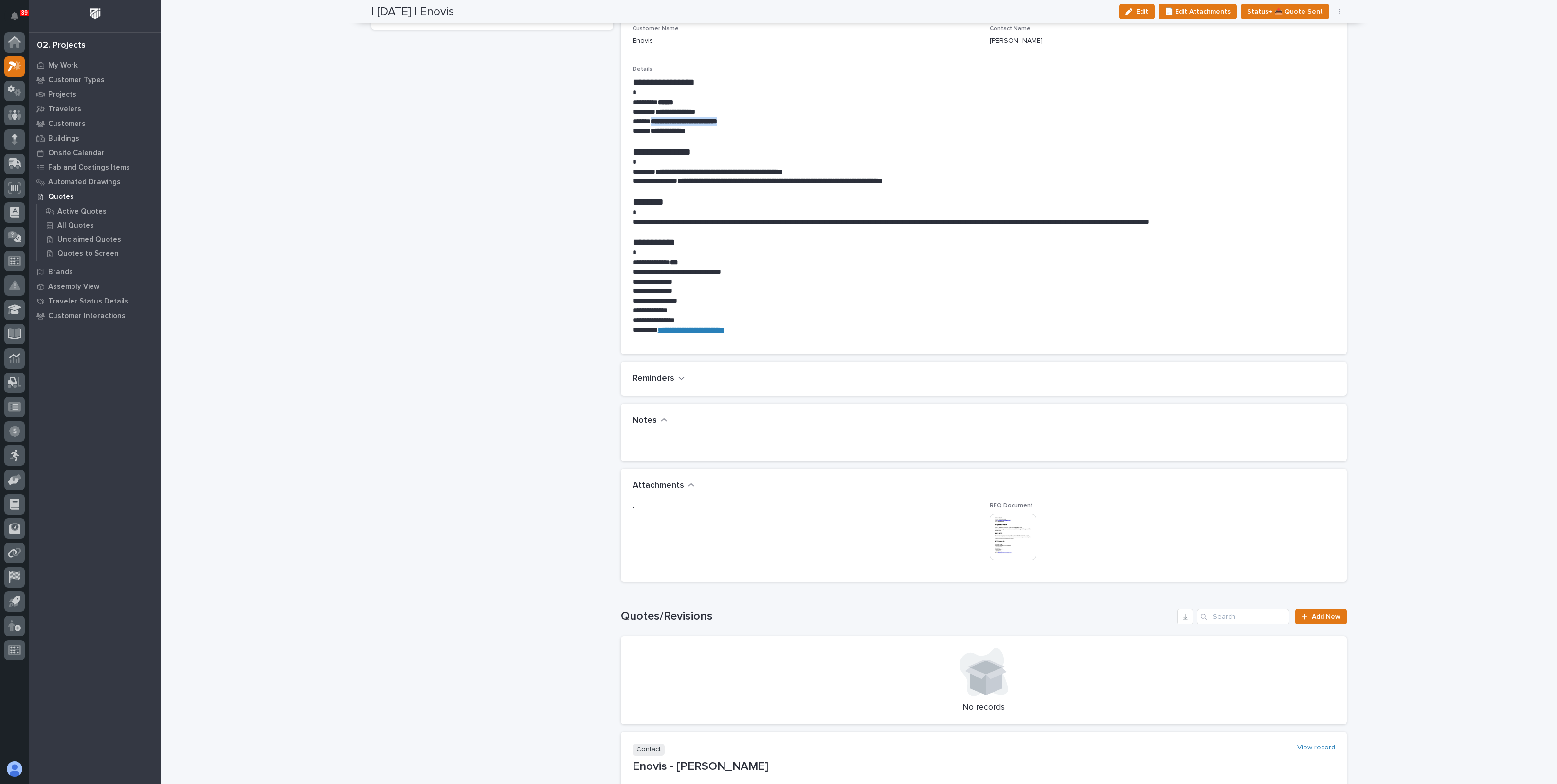
click at [717, 118] on strong "**********" at bounding box center [684, 121] width 67 height 7
copy strong "**********"
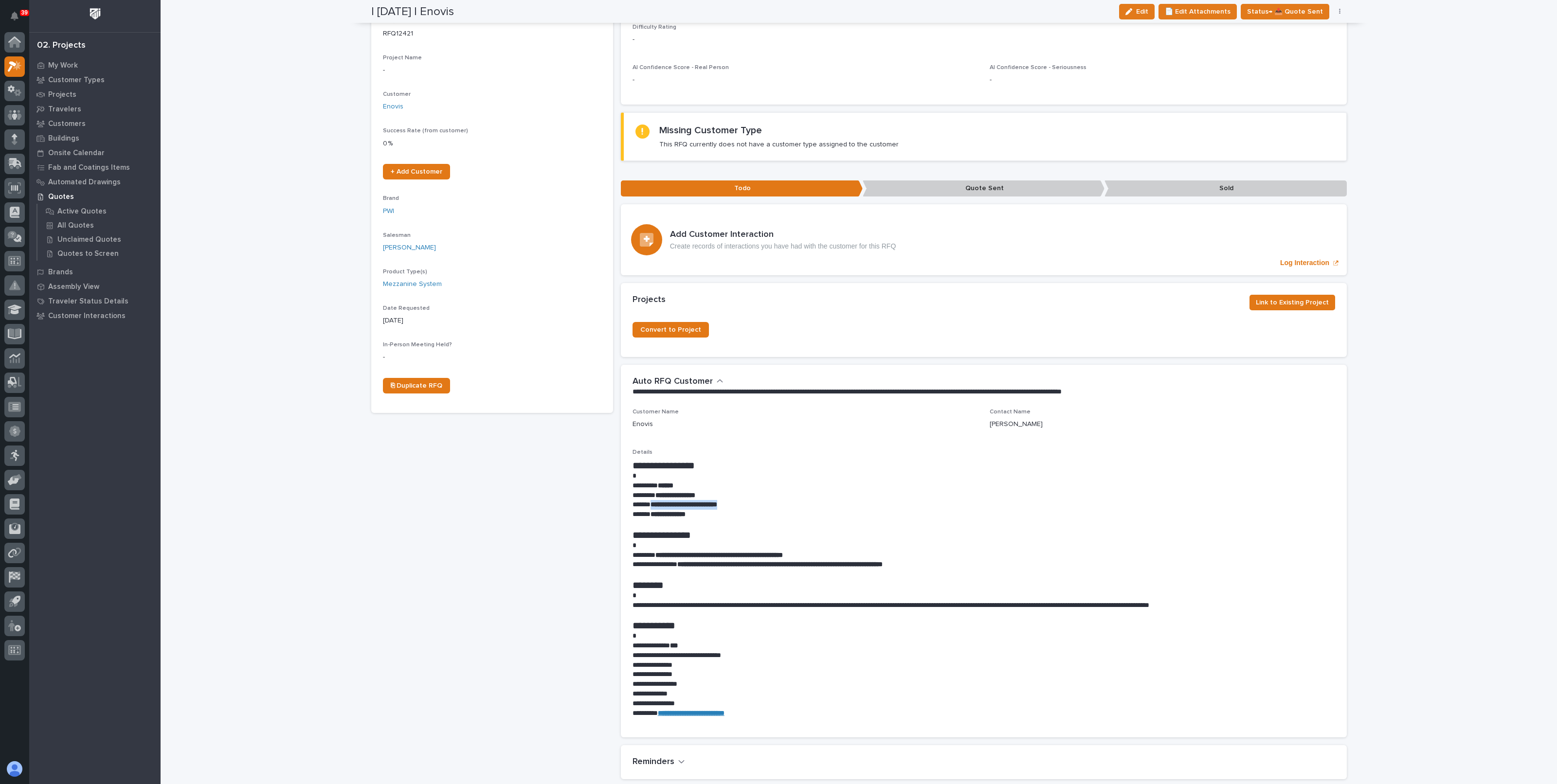
scroll to position [0, 0]
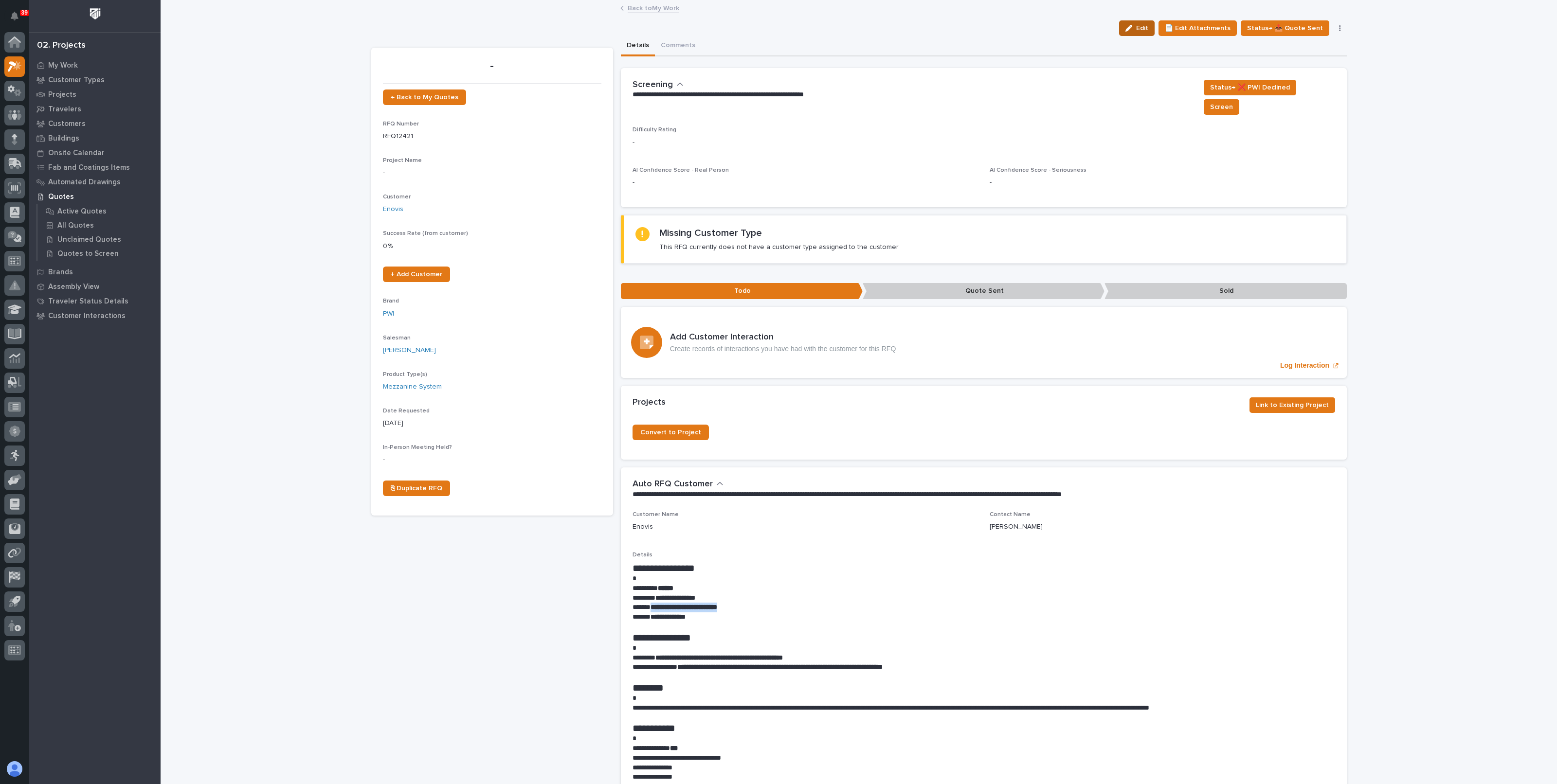
click at [1132, 28] on icon "button" at bounding box center [1129, 28] width 7 height 7
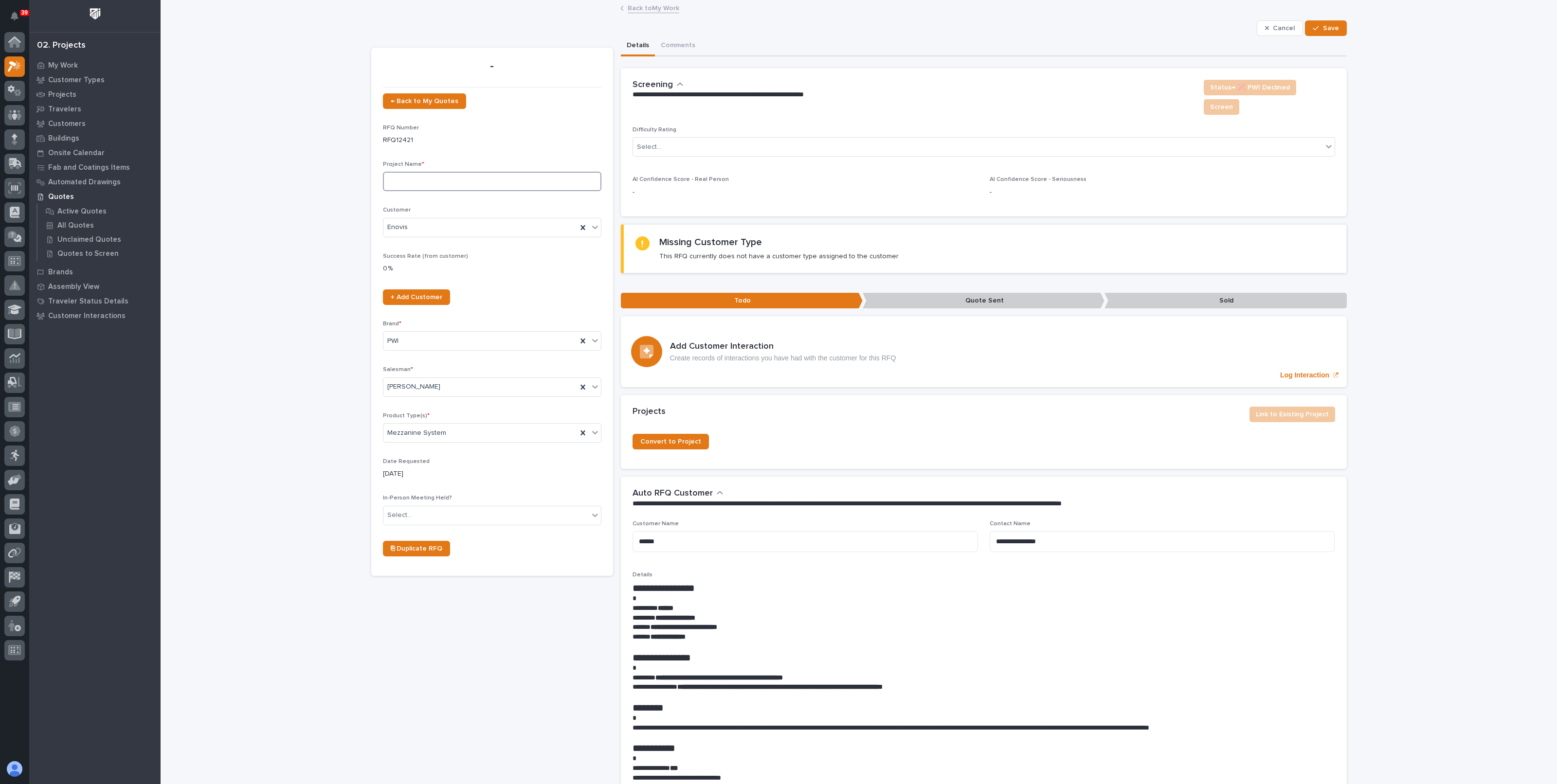
click at [437, 176] on input at bounding box center [492, 181] width 219 height 19
type input "Storage Mezzanine"
click at [1337, 28] on button "Save" at bounding box center [1325, 28] width 41 height 16
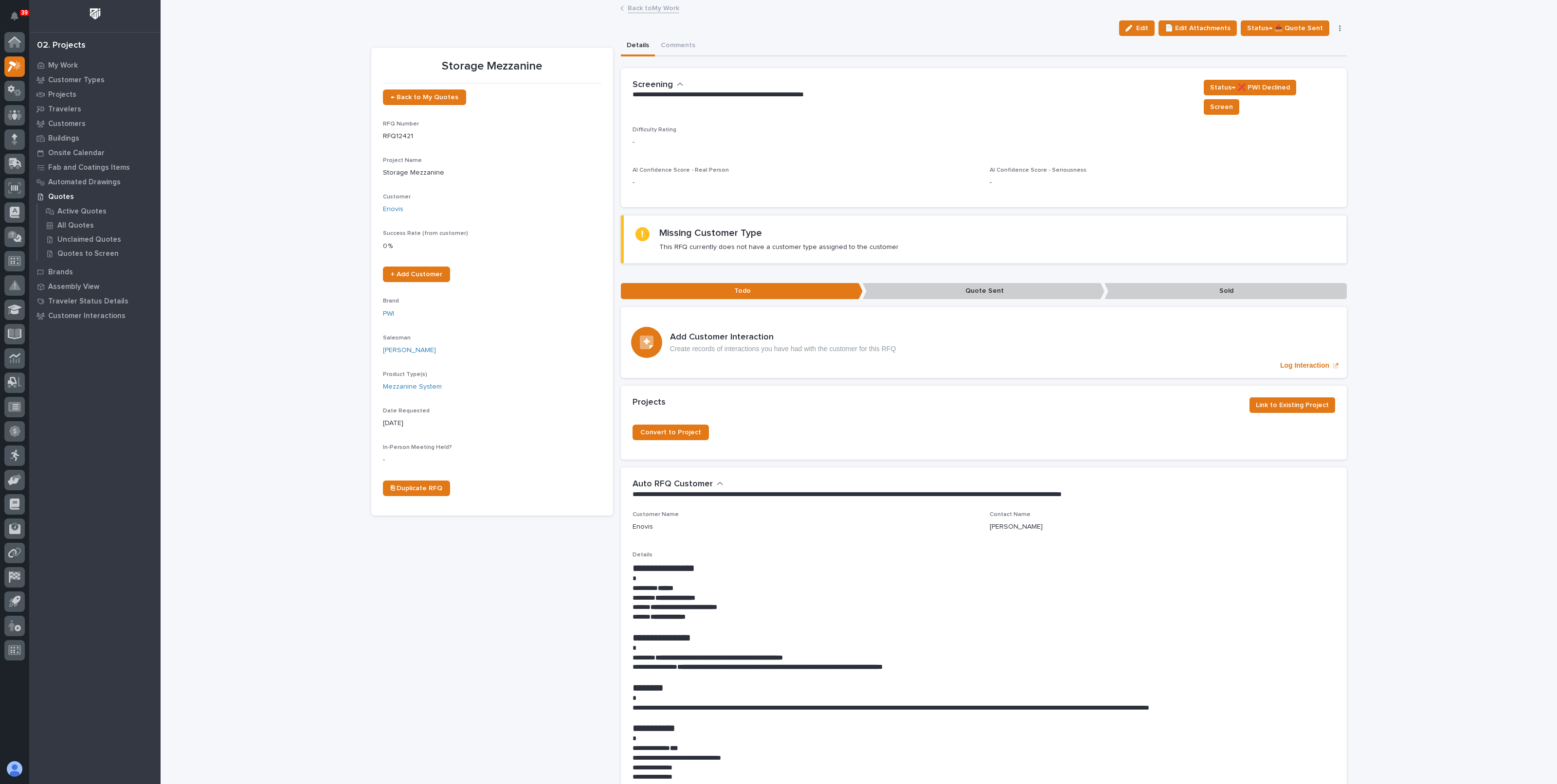
click at [657, 13] on div "Back to My Work" at bounding box center [858, 8] width 487 height 13
click at [638, 8] on link "Back to My Work" at bounding box center [654, 7] width 52 height 11
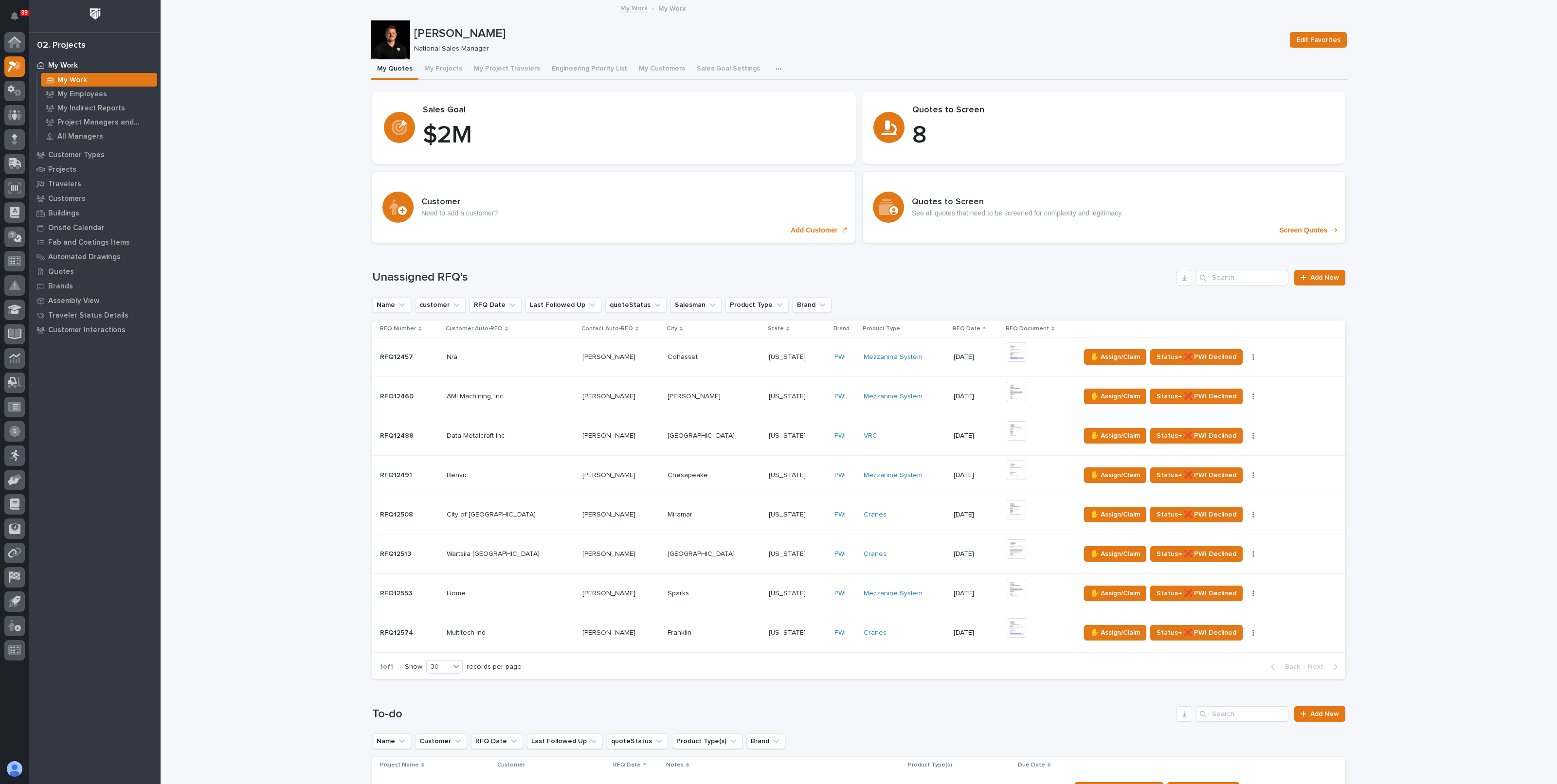
scroll to position [486, 0]
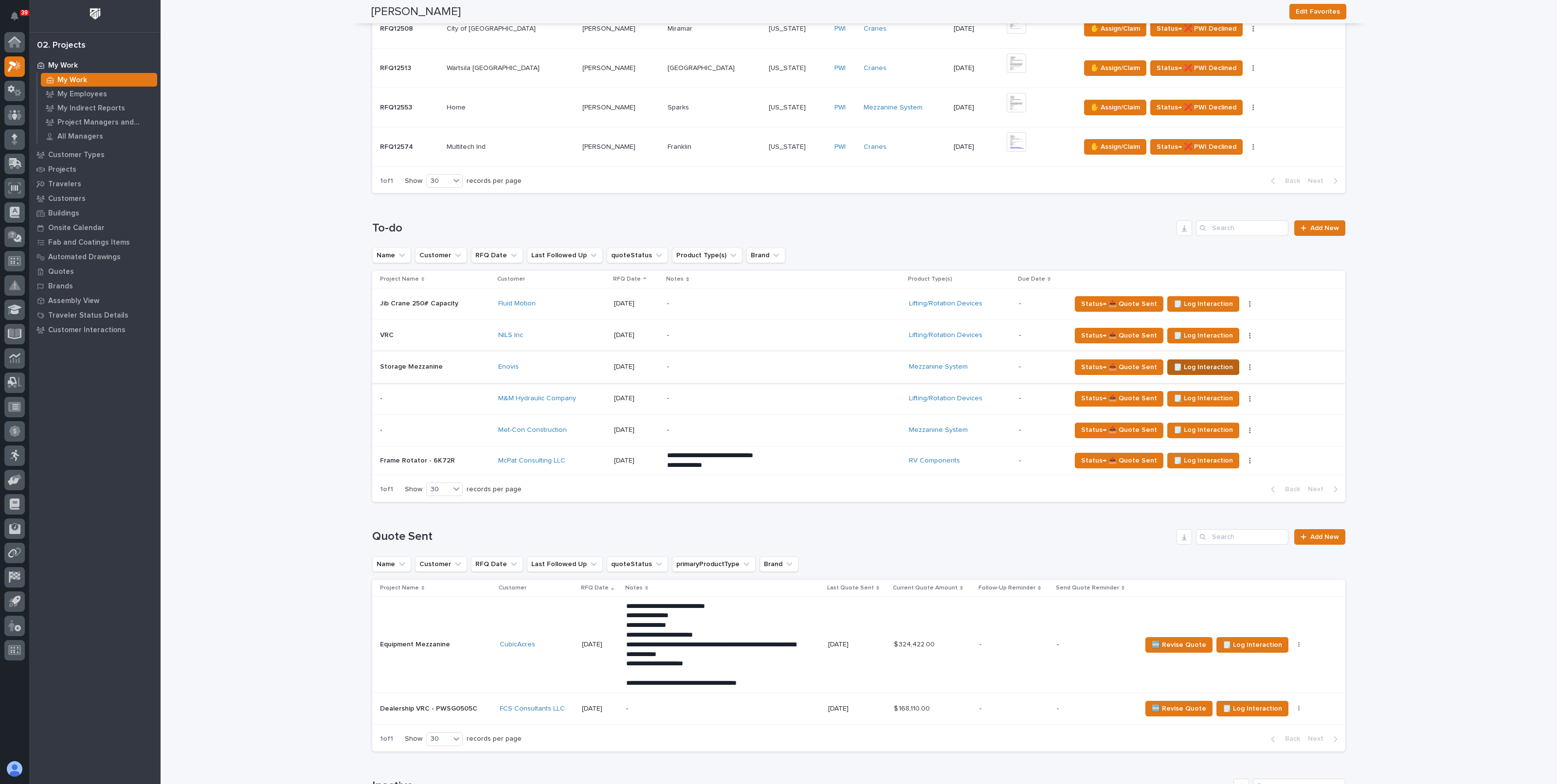
click at [1176, 363] on span "🗒️ Log Interaction" at bounding box center [1203, 367] width 59 height 12
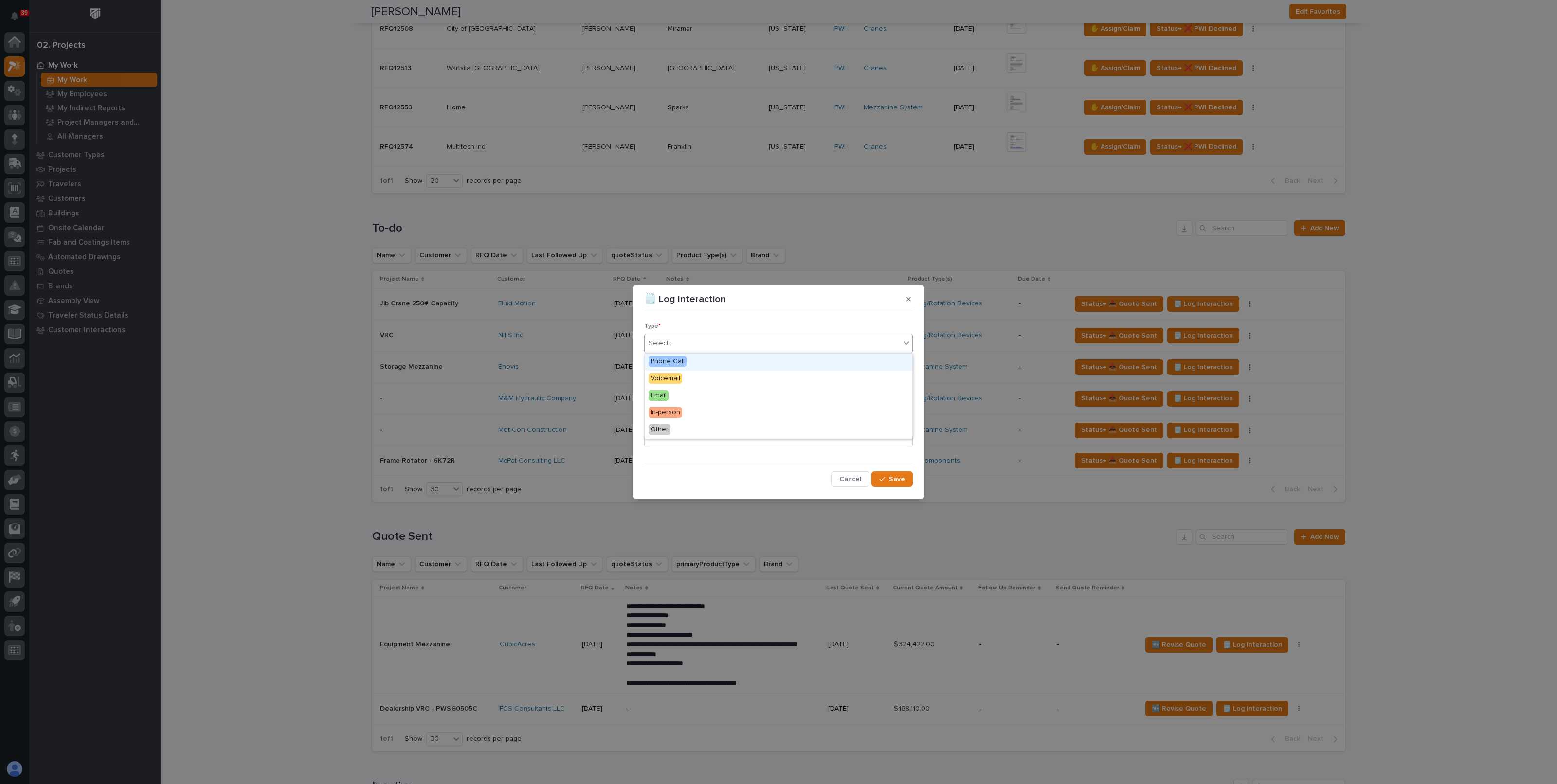
click at [692, 346] on div "Select..." at bounding box center [772, 343] width 256 height 16
click at [669, 393] on div "Email" at bounding box center [778, 396] width 267 height 17
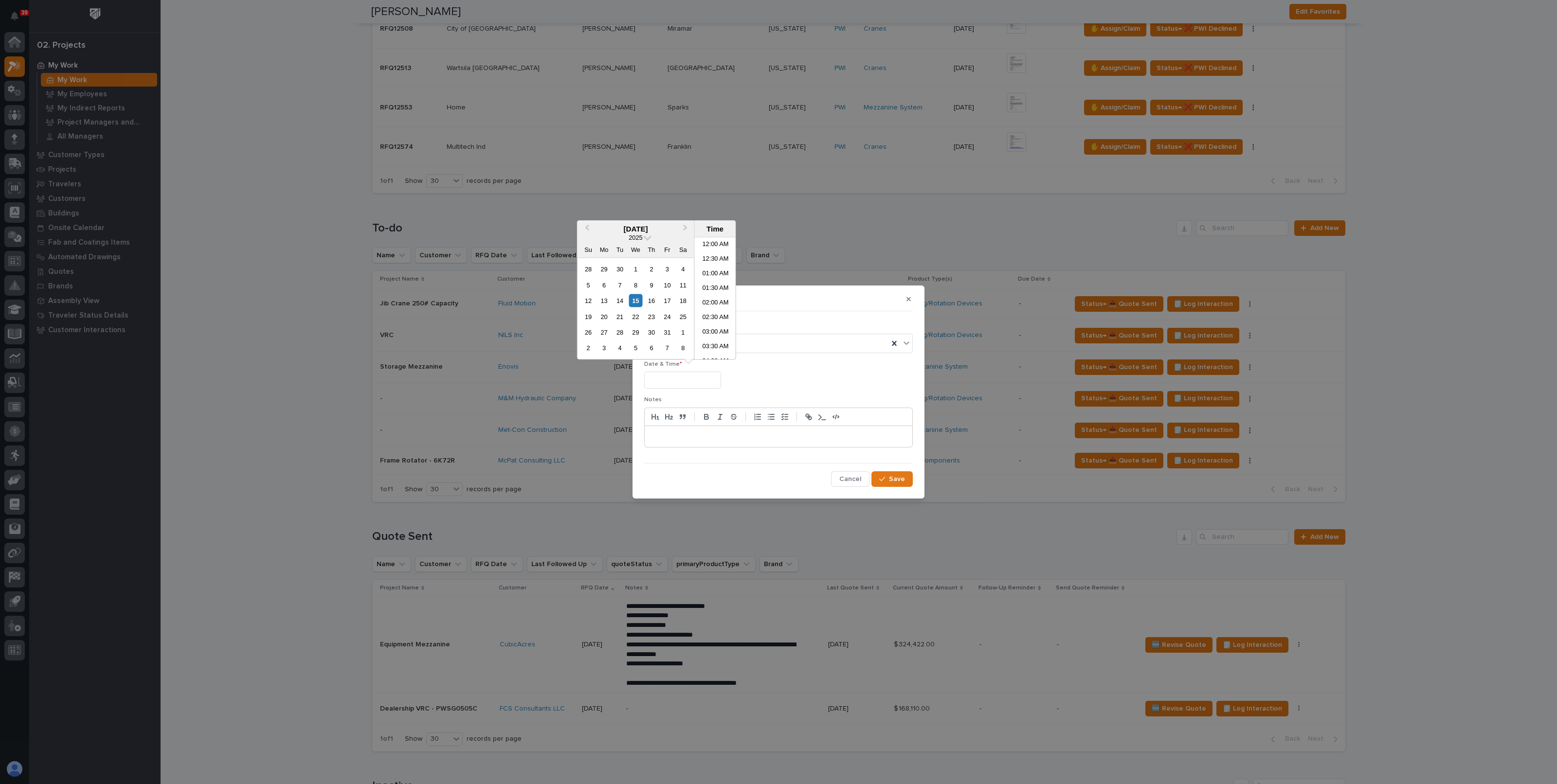
click at [668, 381] on input "text" at bounding box center [683, 380] width 77 height 17
click at [633, 297] on div "15" at bounding box center [636, 301] width 13 height 13
type input "**********"
click at [893, 477] on span "Save" at bounding box center [897, 479] width 16 height 8
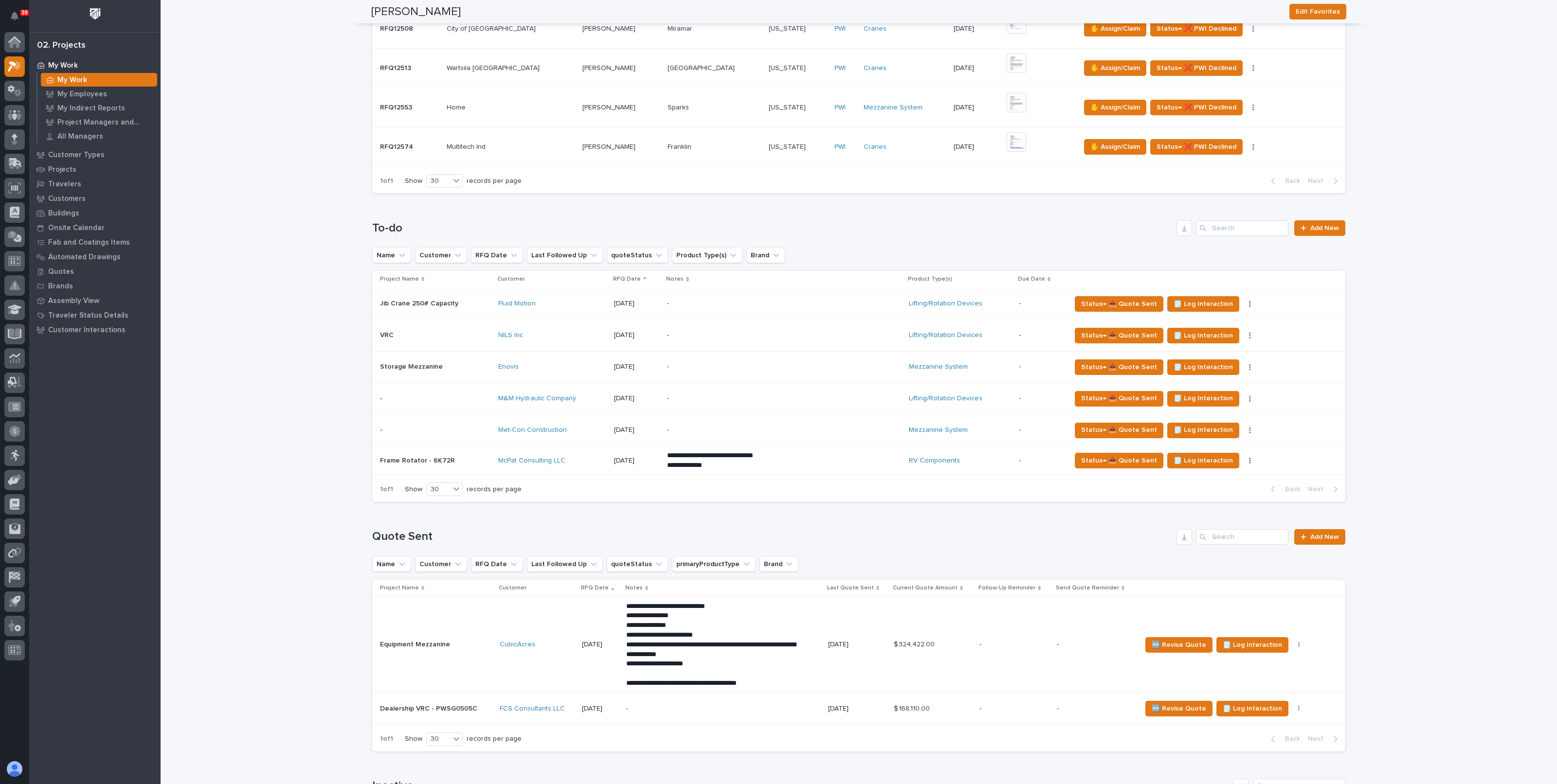
click at [887, 399] on td "-" at bounding box center [784, 399] width 241 height 32
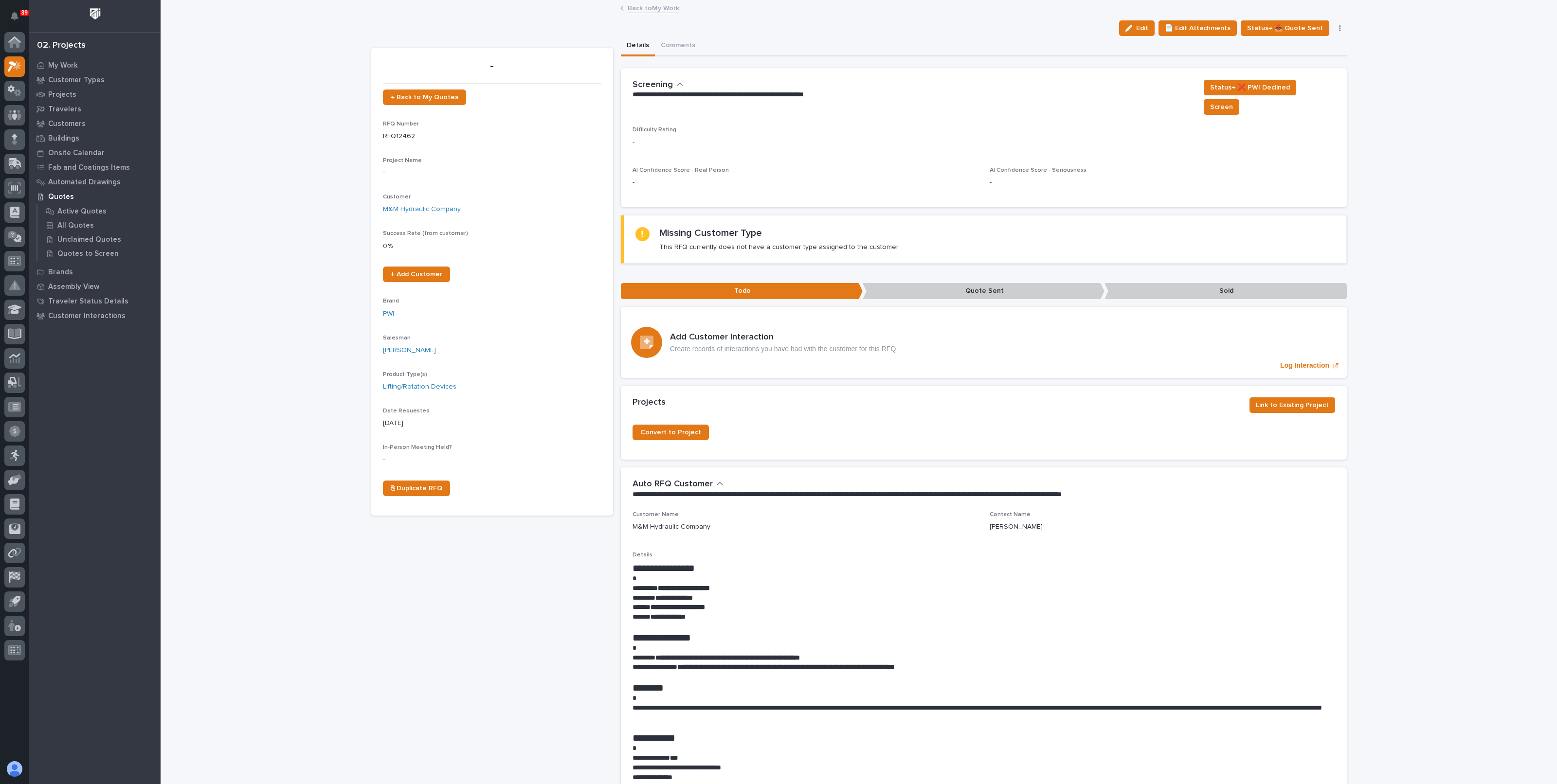
scroll to position [304, 0]
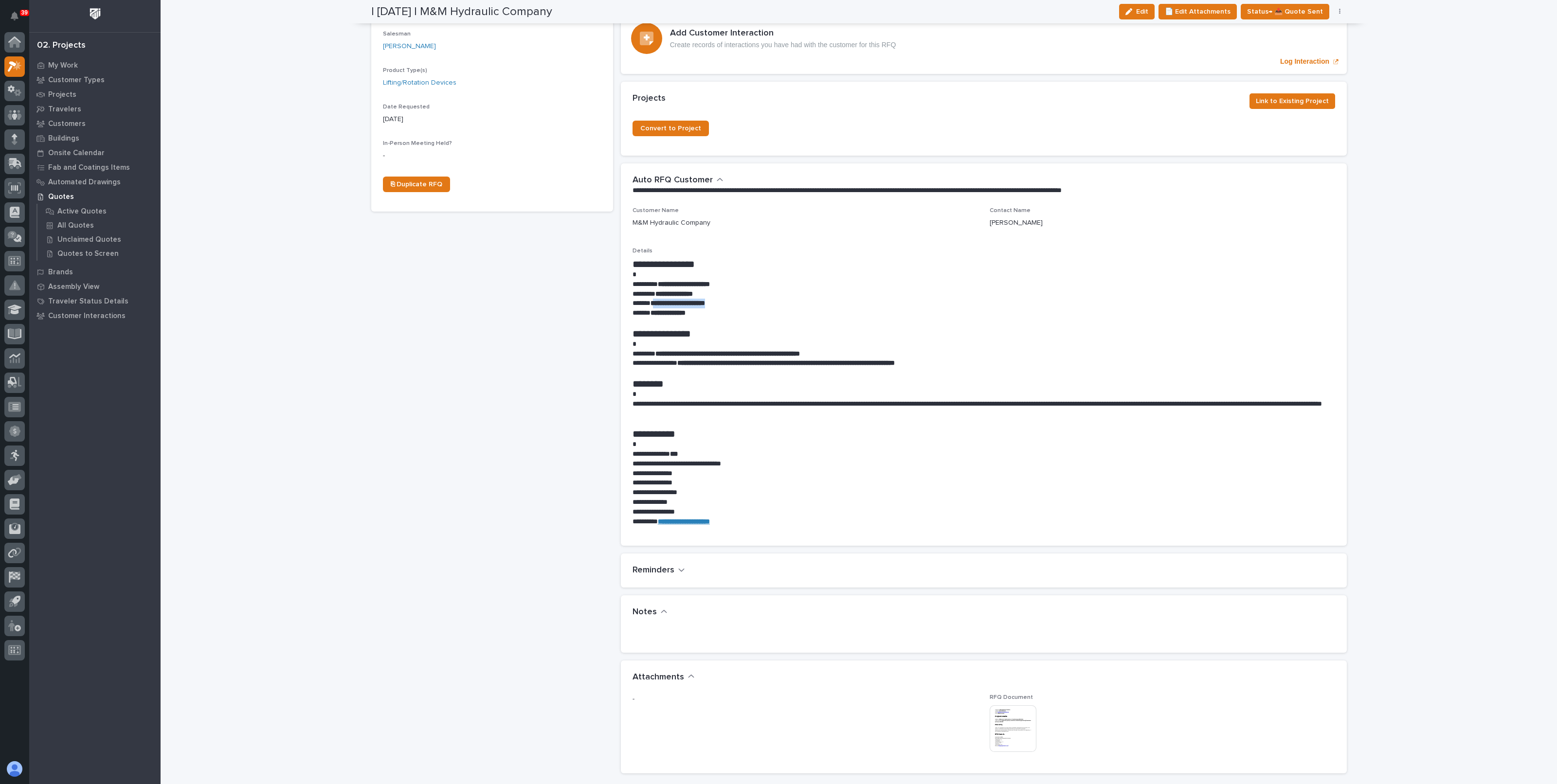
drag, startPoint x: 649, startPoint y: 290, endPoint x: 725, endPoint y: 286, distance: 76.1
click at [725, 298] on p "**********" at bounding box center [984, 303] width 702 height 10
drag, startPoint x: 712, startPoint y: 286, endPoint x: 668, endPoint y: 291, distance: 44.3
click at [668, 298] on p "**********" at bounding box center [984, 303] width 702 height 10
drag, startPoint x: 647, startPoint y: 287, endPoint x: 747, endPoint y: 288, distance: 100.0
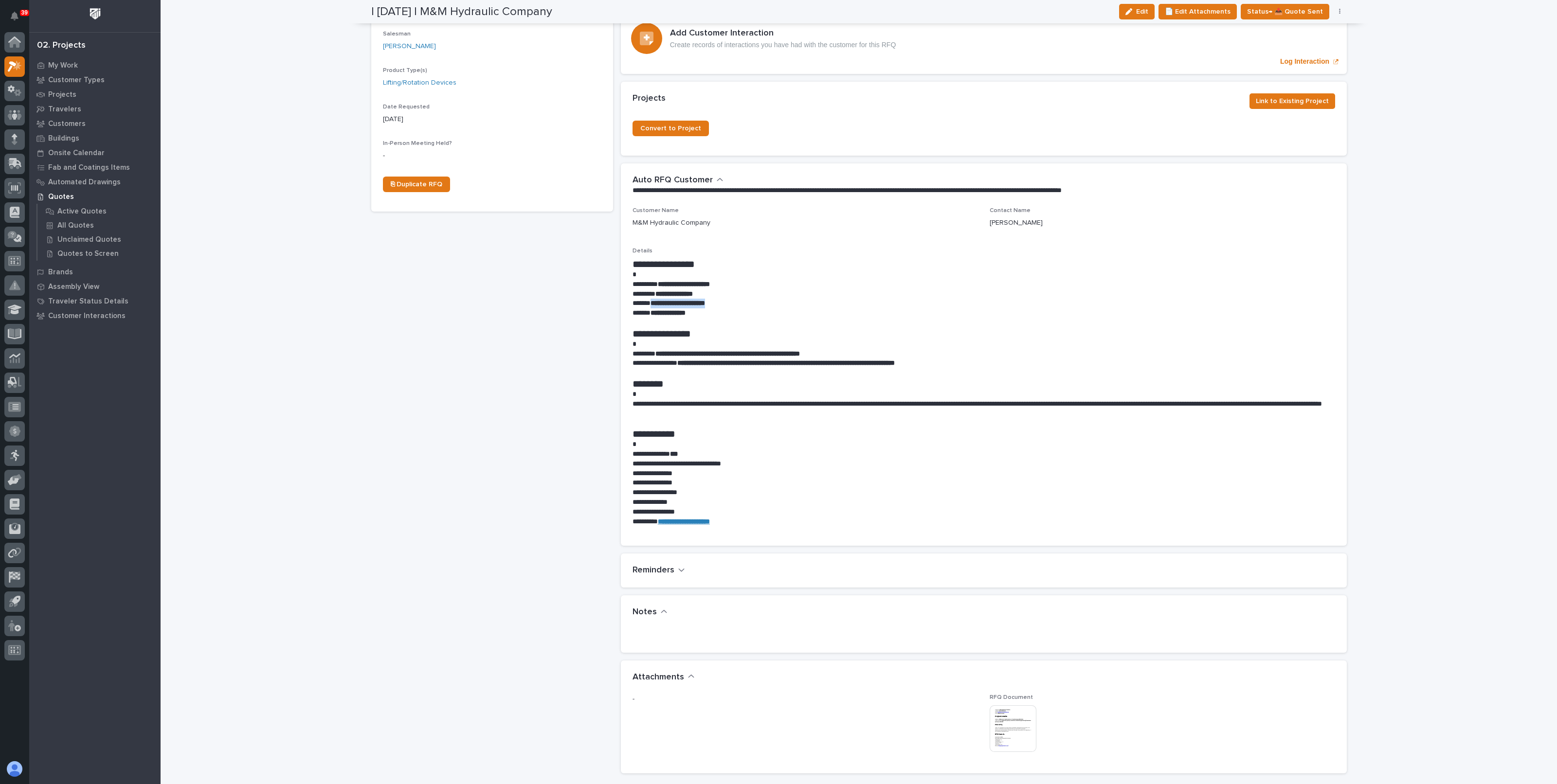
click at [747, 298] on p "**********" at bounding box center [984, 303] width 702 height 10
copy strong "**********"
click at [754, 358] on p "**********" at bounding box center [984, 364] width 702 height 10
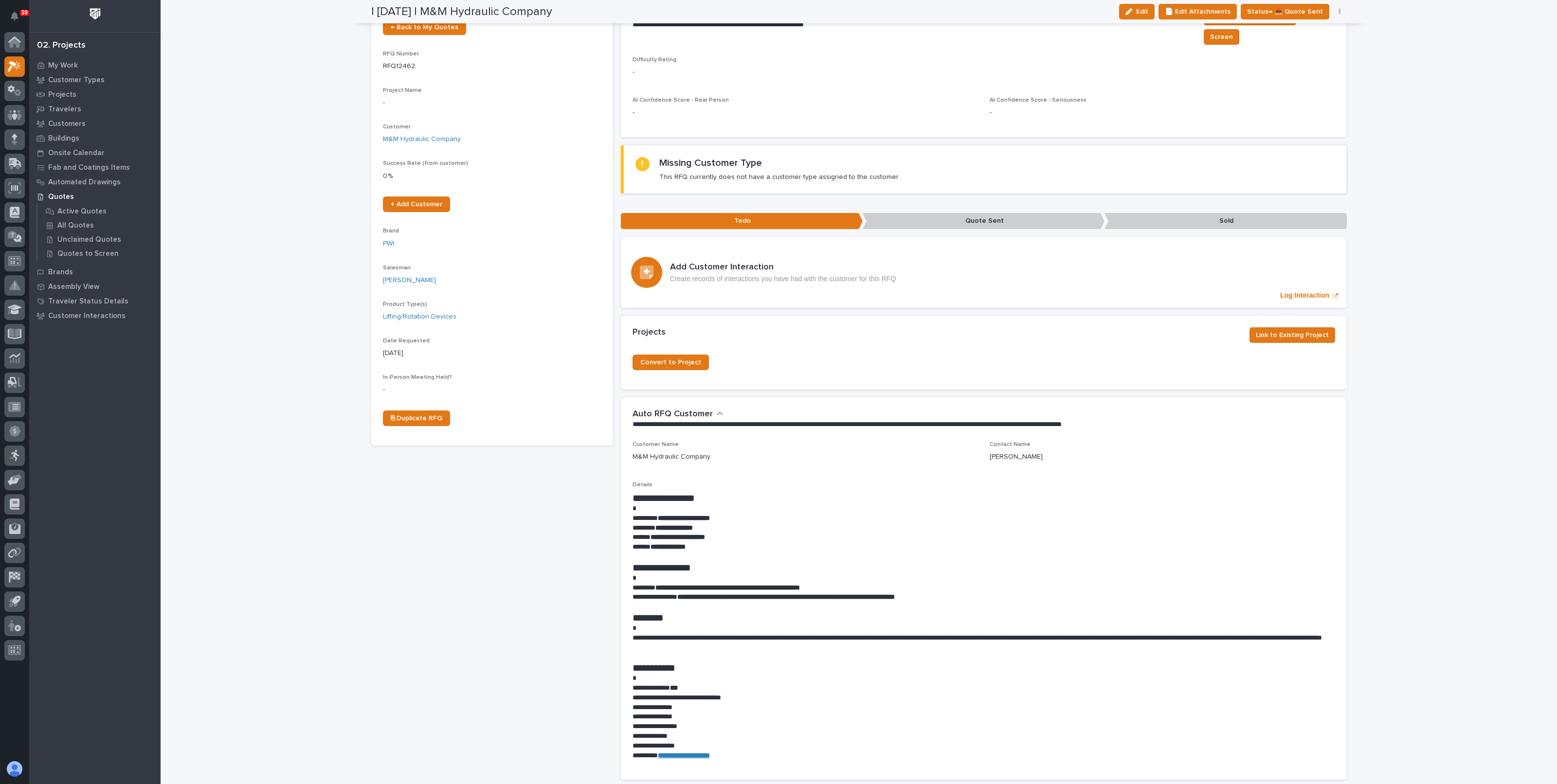
scroll to position [0, 0]
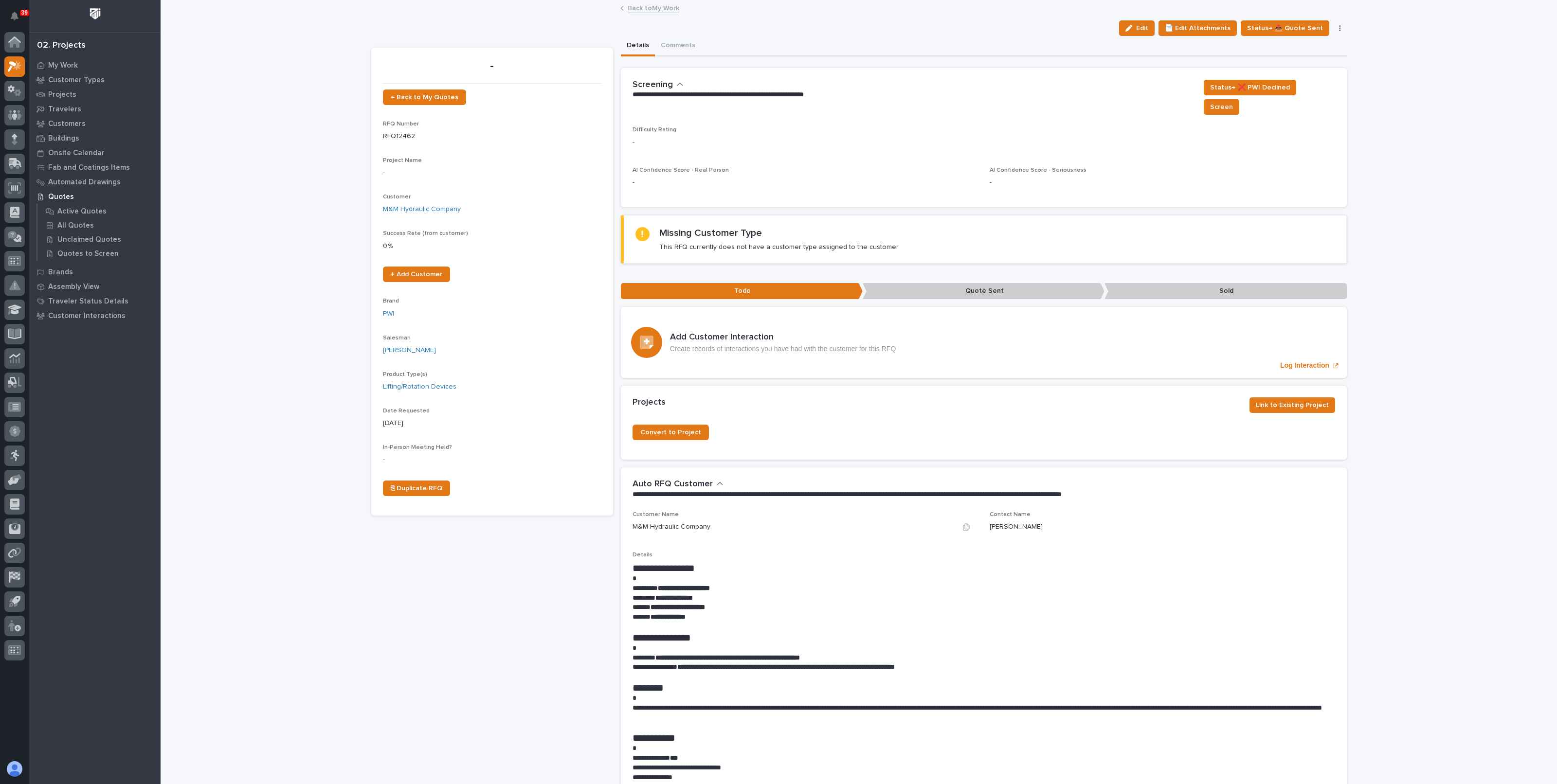
click at [674, 522] on p "M&M Hydraulic Company" at bounding box center [671, 527] width 78 height 10
click at [671, 522] on p "M&M Hydraulic Company" at bounding box center [671, 527] width 78 height 10
copy div "M&M Hydraulic Company"
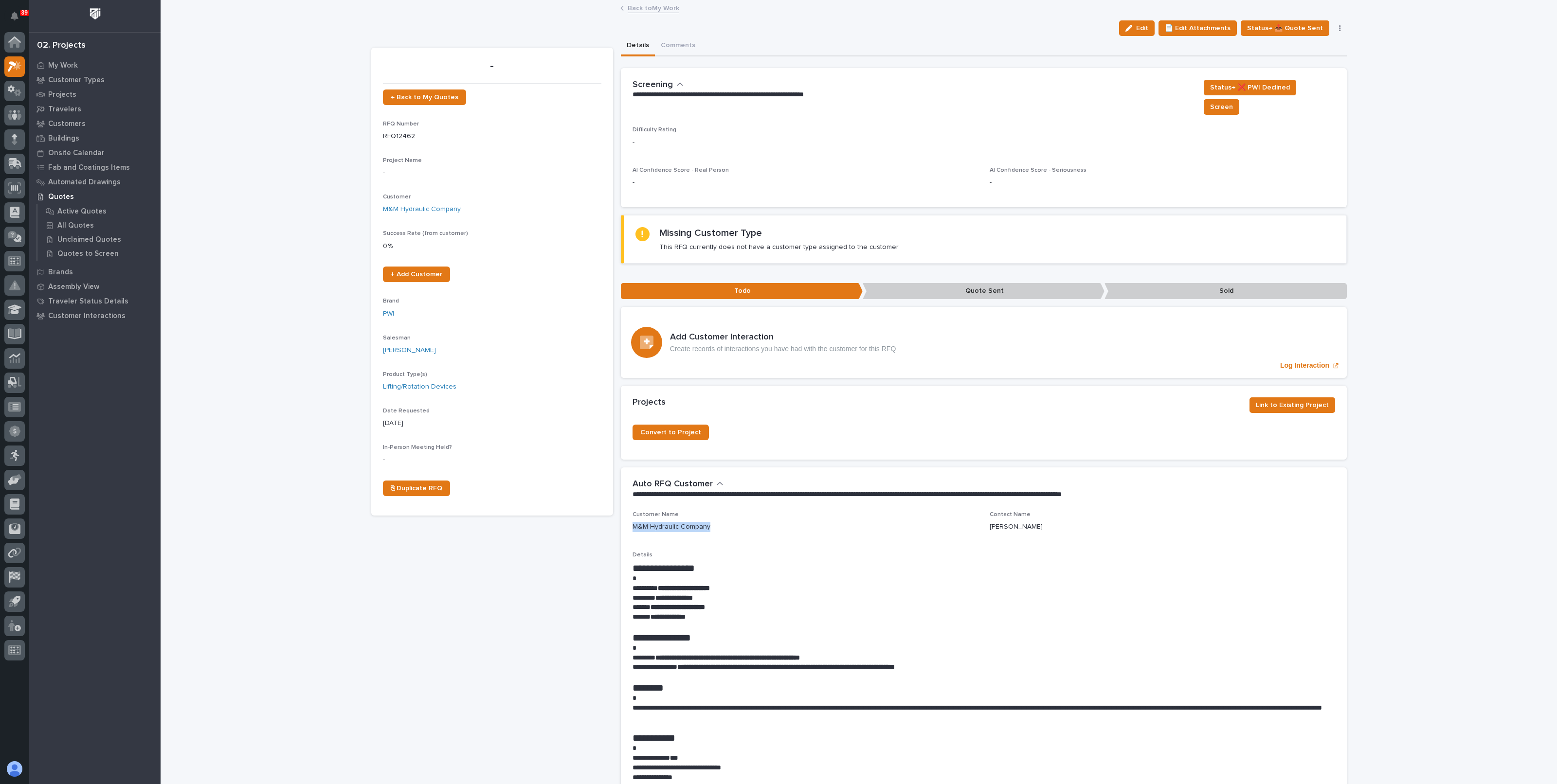
click at [668, 9] on link "Back to My Work" at bounding box center [654, 7] width 52 height 11
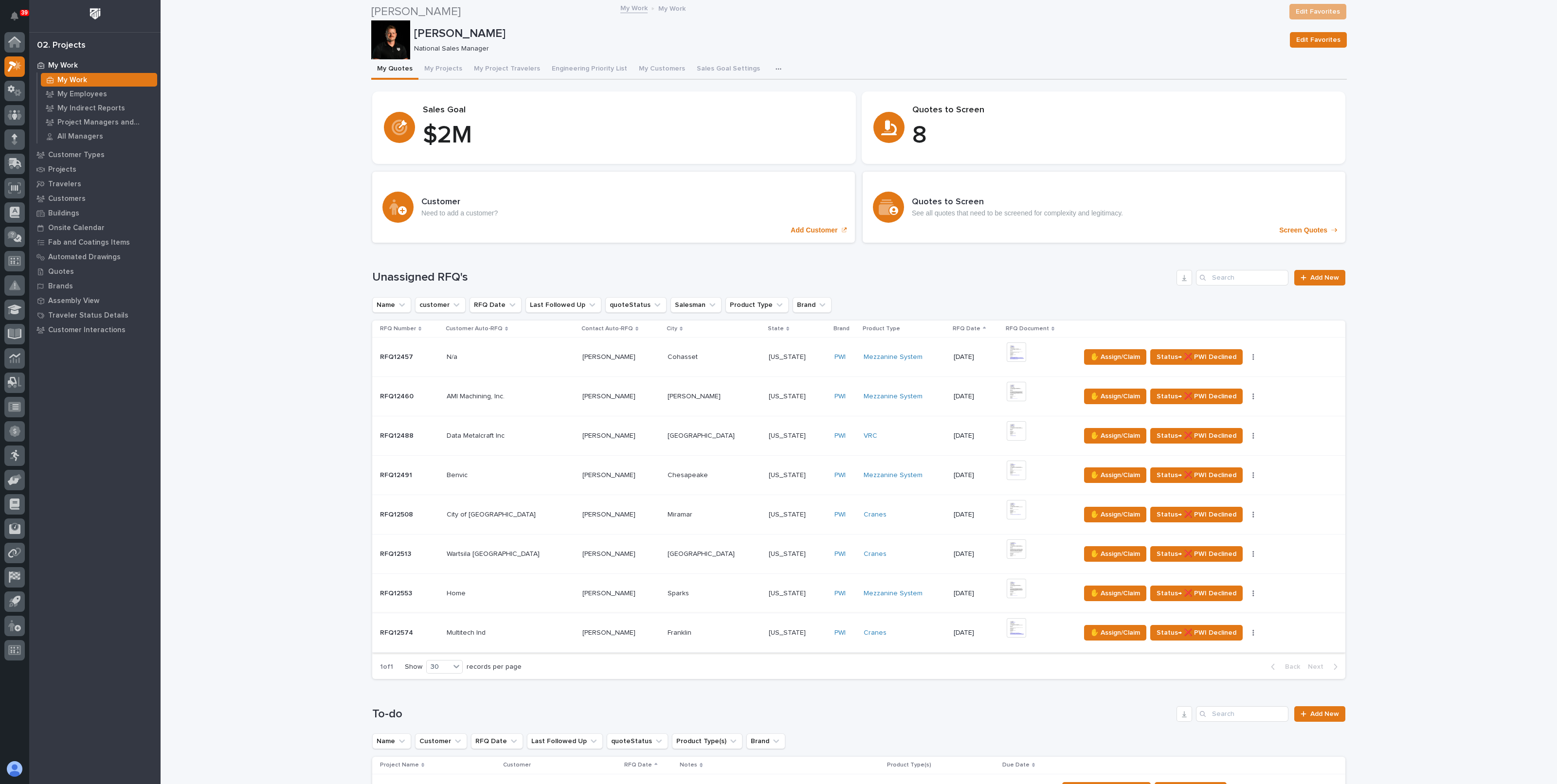
scroll to position [608, 0]
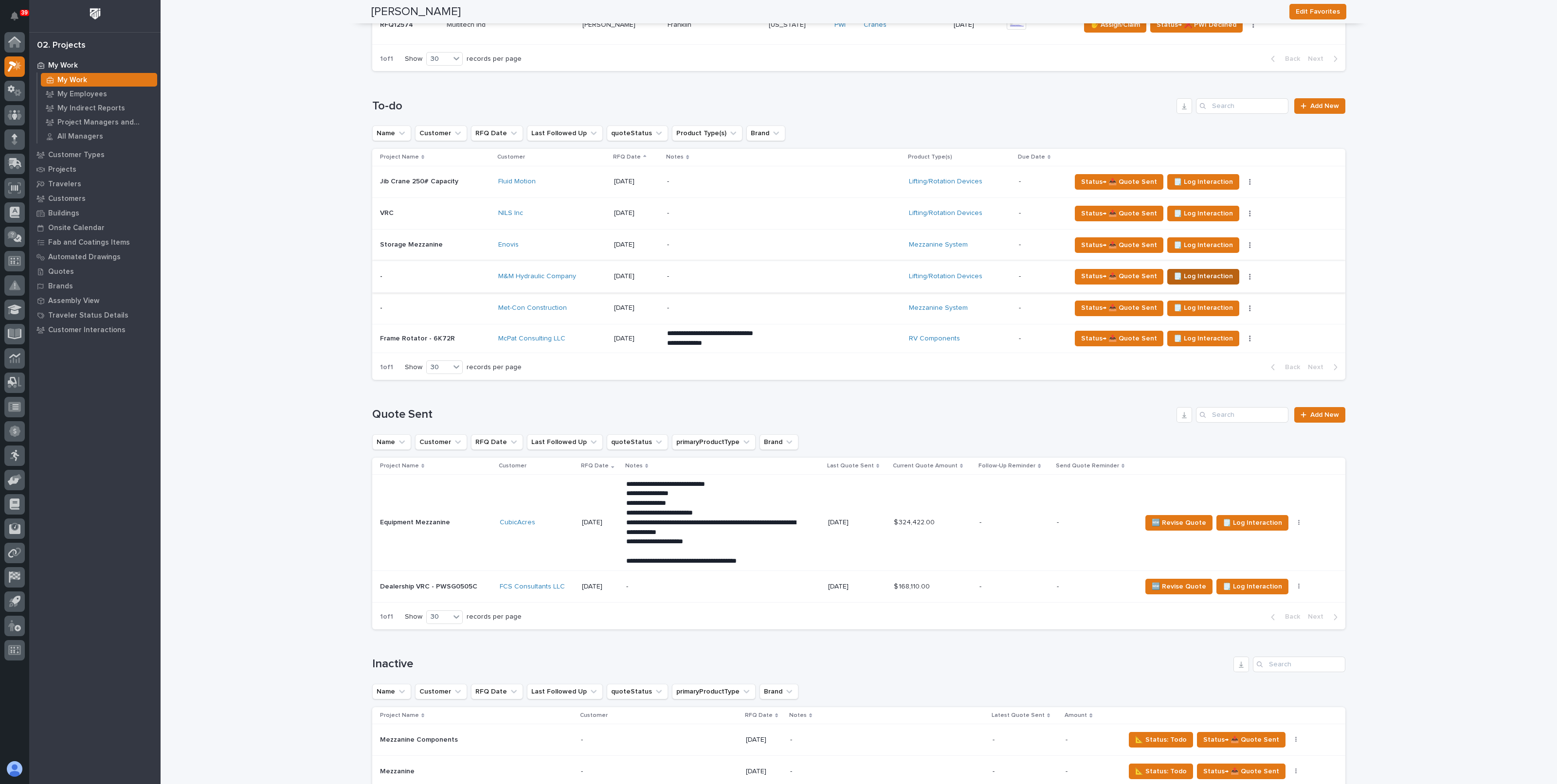
click at [1177, 276] on span "🗒️ Log Interaction" at bounding box center [1203, 276] width 59 height 12
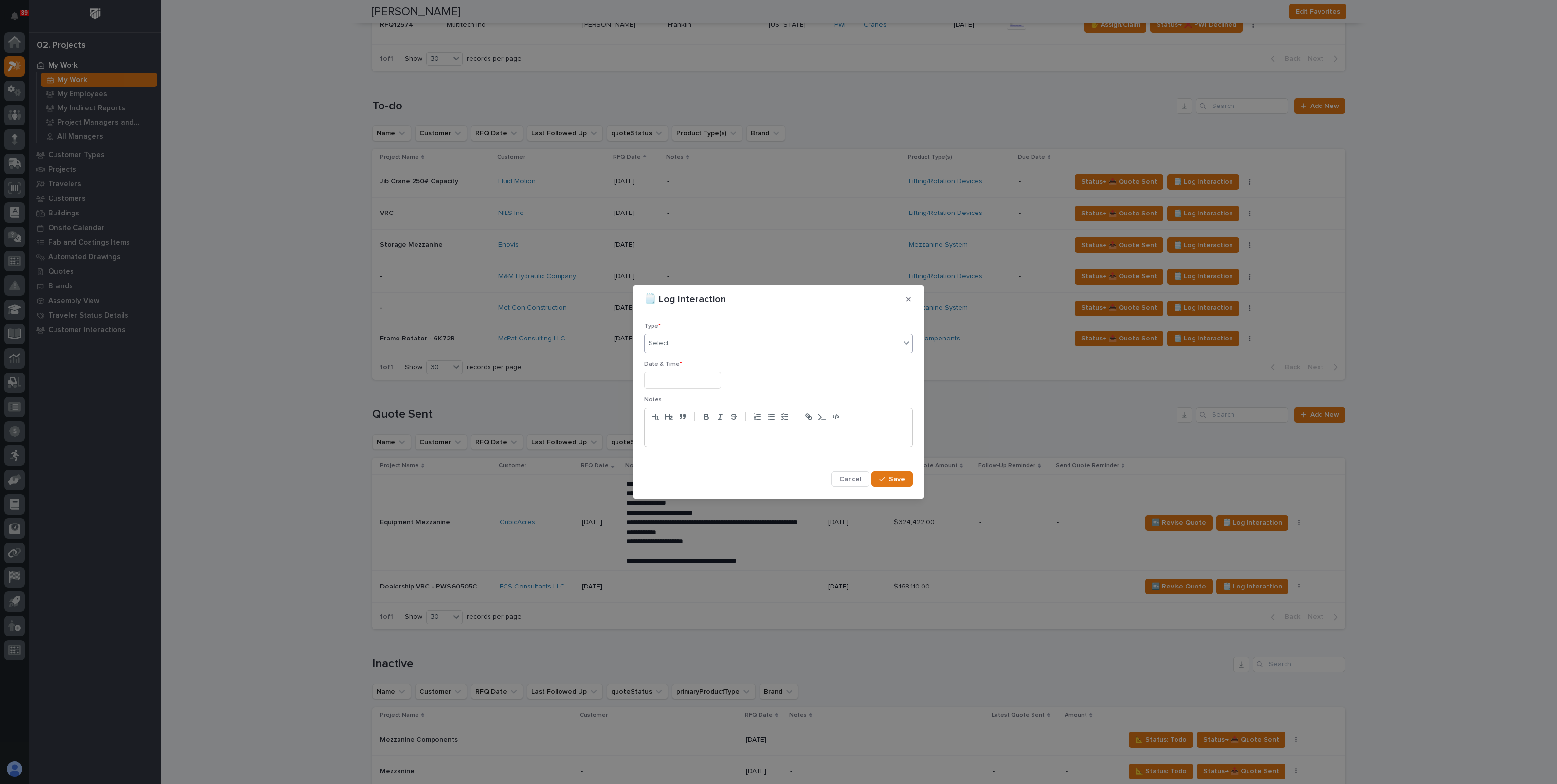
click at [685, 343] on div "Select..." at bounding box center [772, 343] width 256 height 16
click at [721, 386] on input "text" at bounding box center [683, 380] width 77 height 17
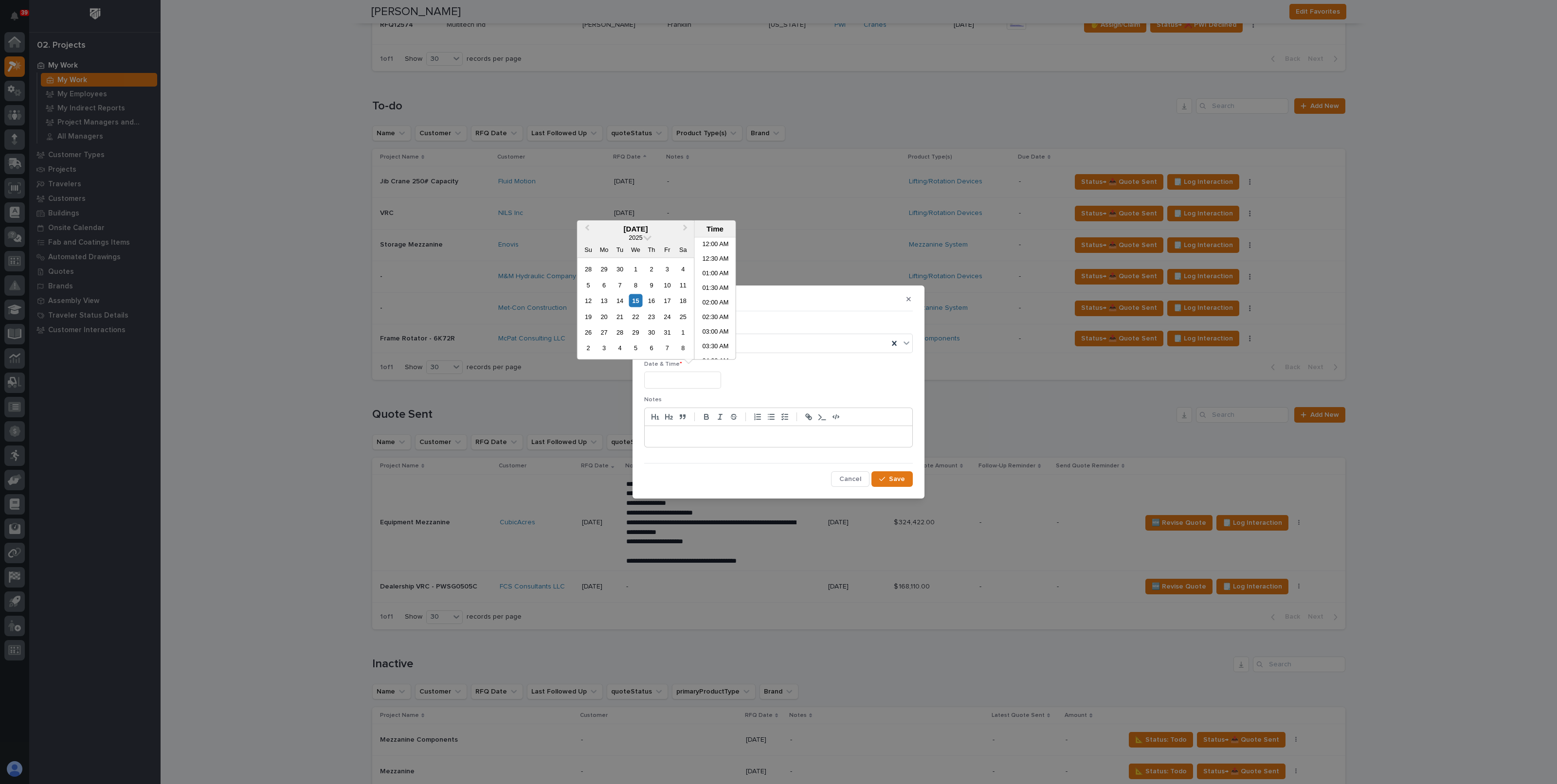
scroll to position [384, 0]
click at [637, 305] on div "15" at bounding box center [636, 301] width 13 height 13
type input "**********"
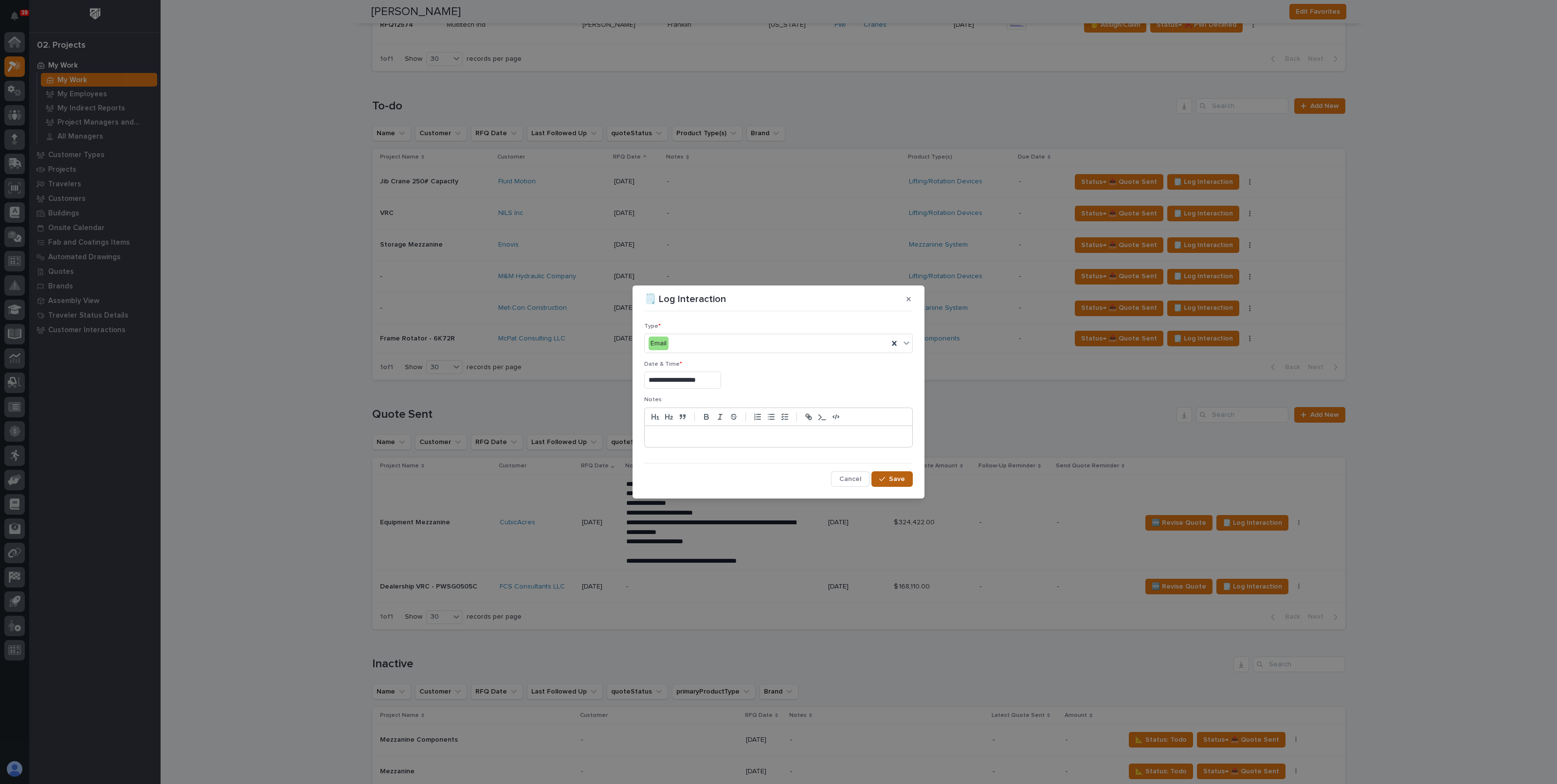
click at [907, 478] on button "Save" at bounding box center [892, 479] width 41 height 16
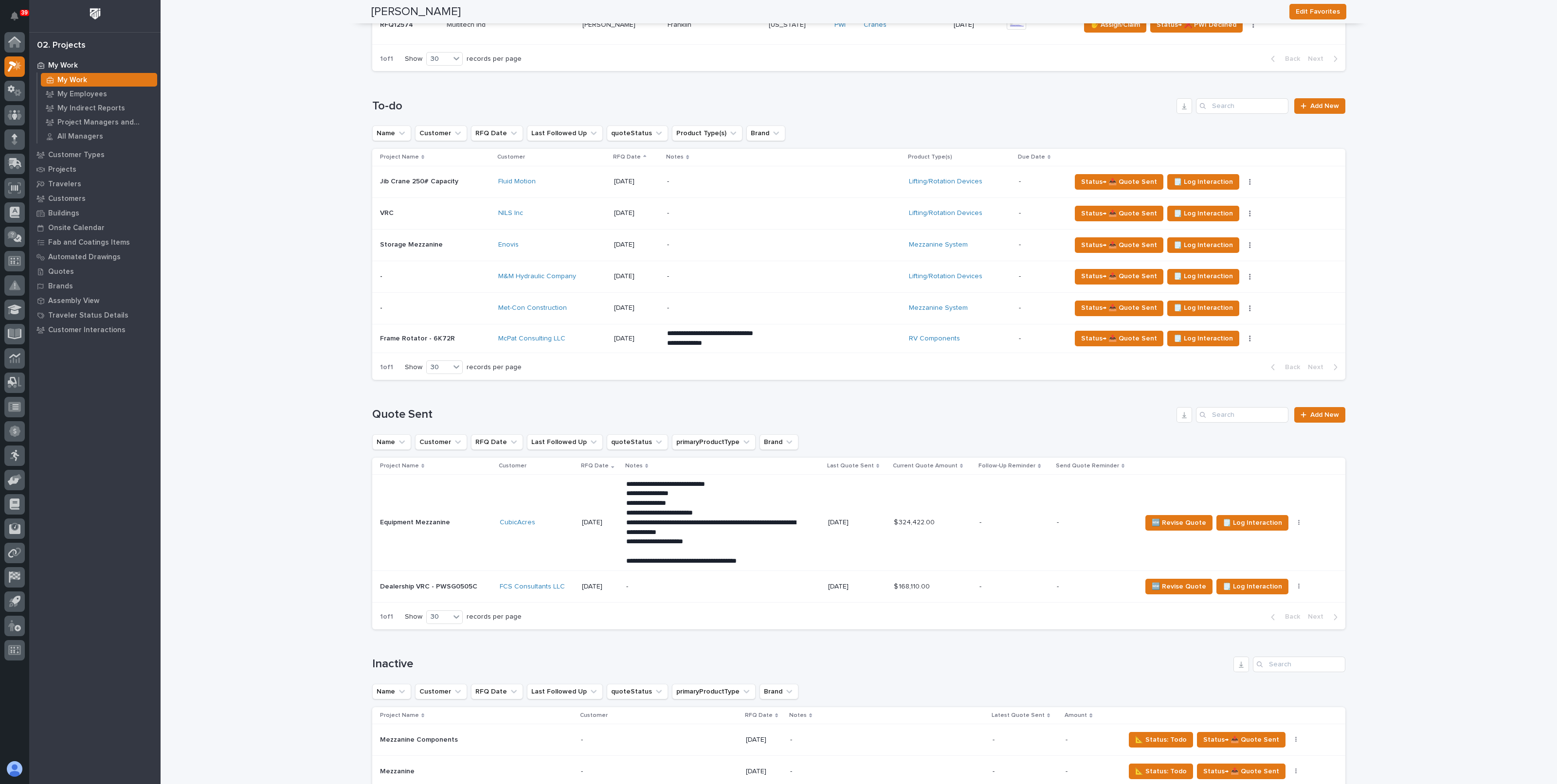
click at [783, 310] on div "-" at bounding box center [752, 308] width 170 height 22
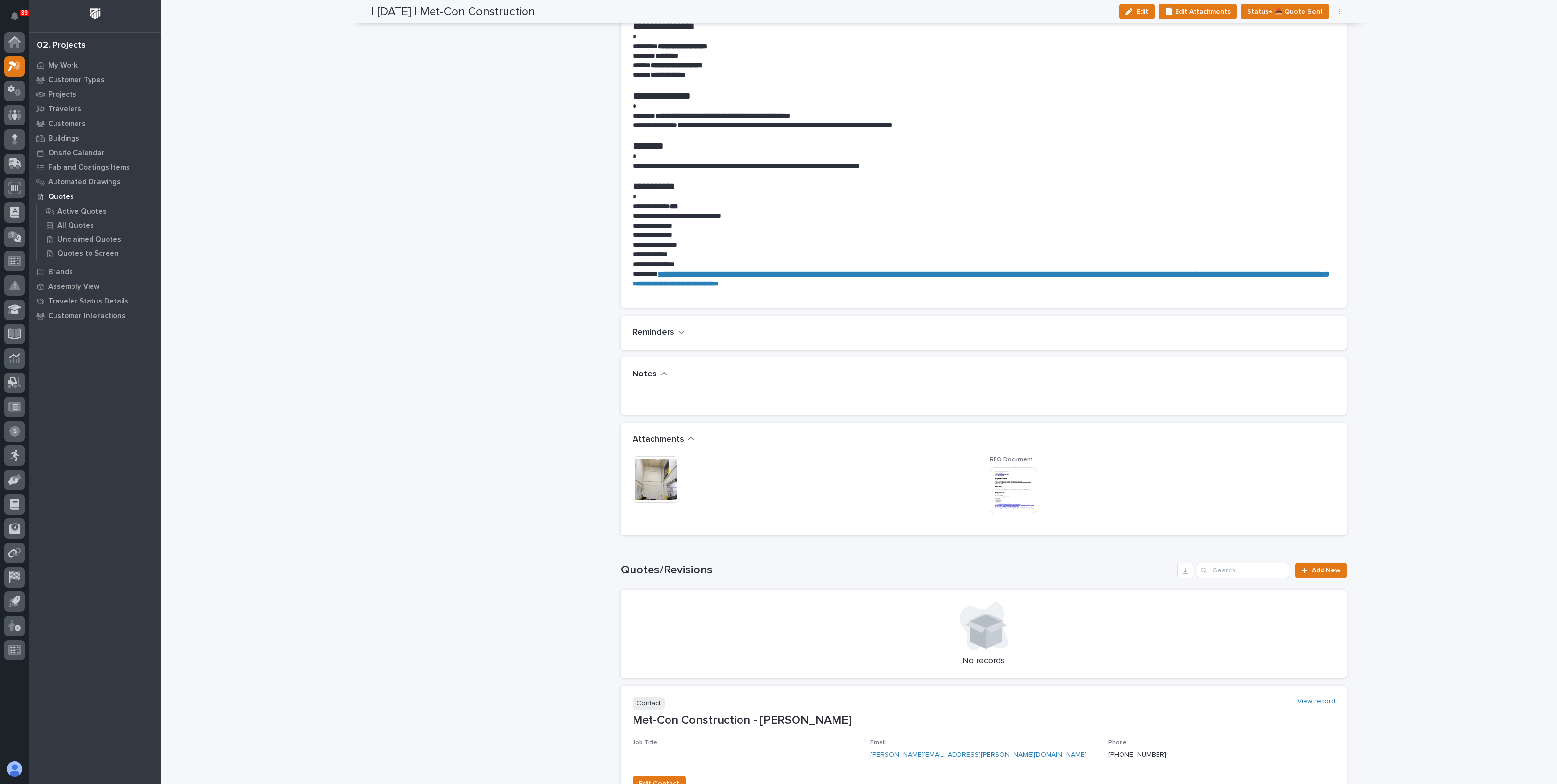
scroll to position [547, 0]
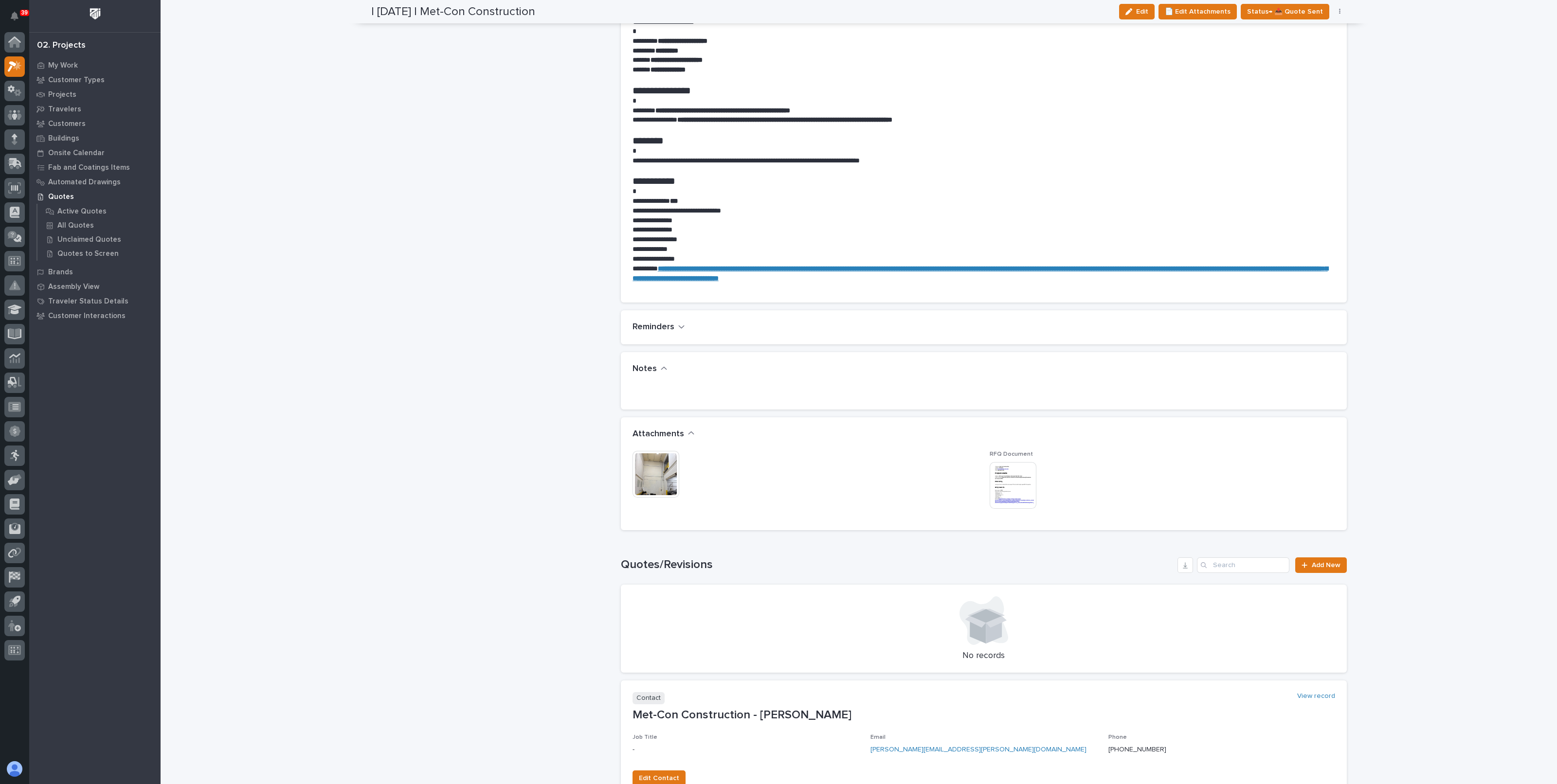
click at [666, 451] on img at bounding box center [656, 474] width 47 height 47
click at [458, 198] on div "- ← Back to My Quotes RFQ Number RFQ12474 Project Name - Customer Met-Con Const…" at bounding box center [492, 153] width 242 height 1305
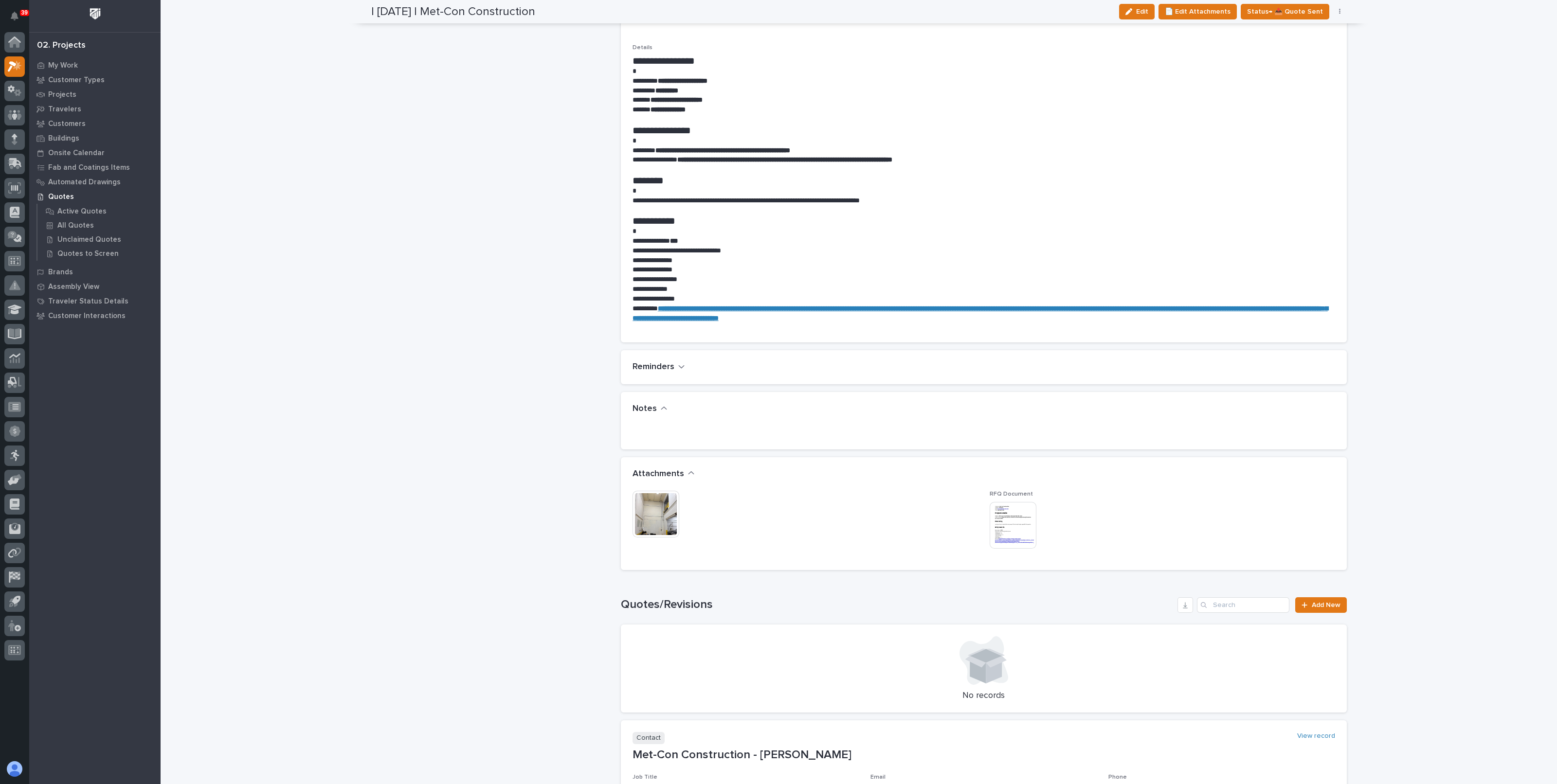
scroll to position [447, 0]
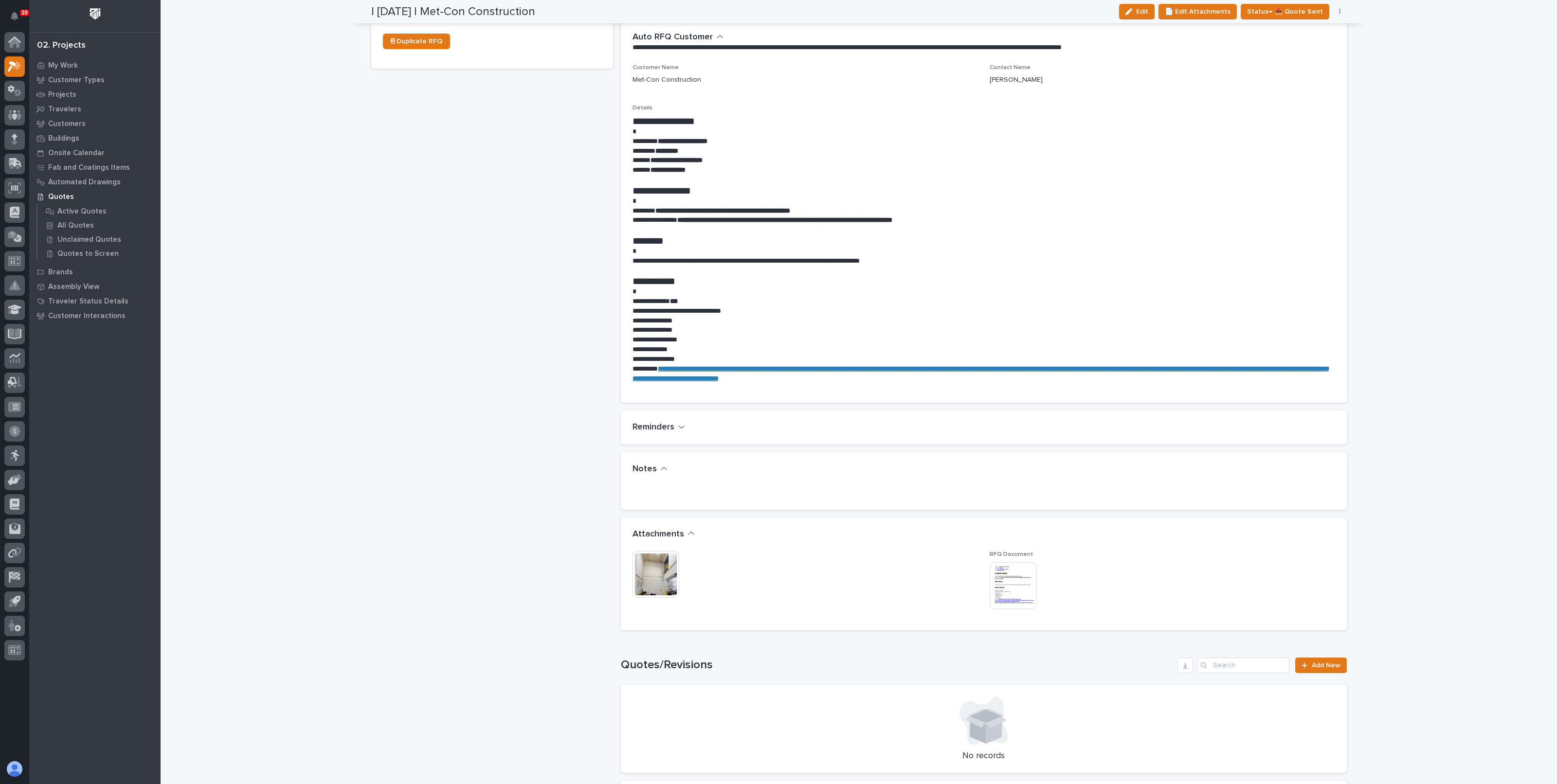
click at [657, 551] on img at bounding box center [656, 575] width 47 height 47
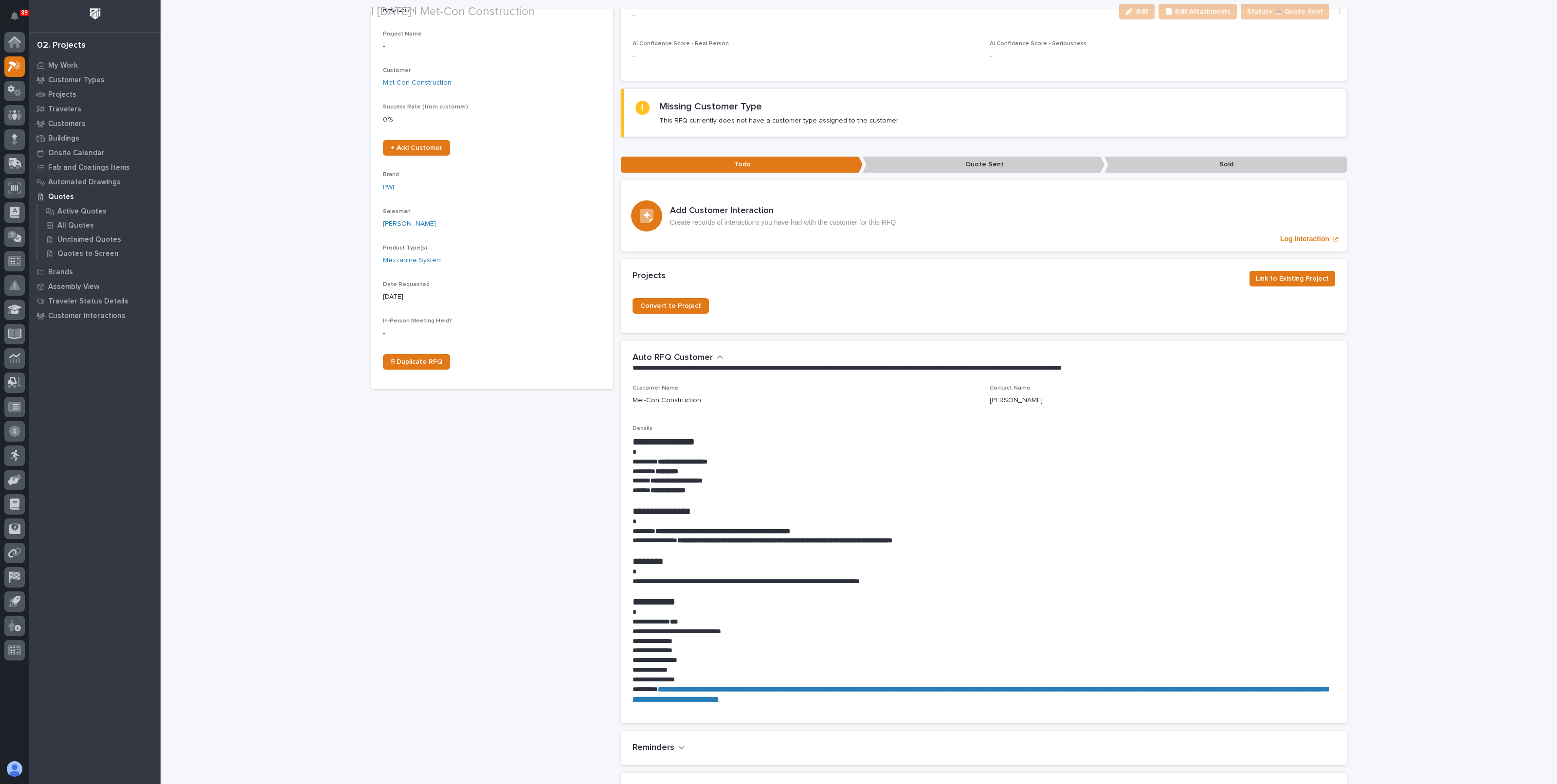
scroll to position [243, 0]
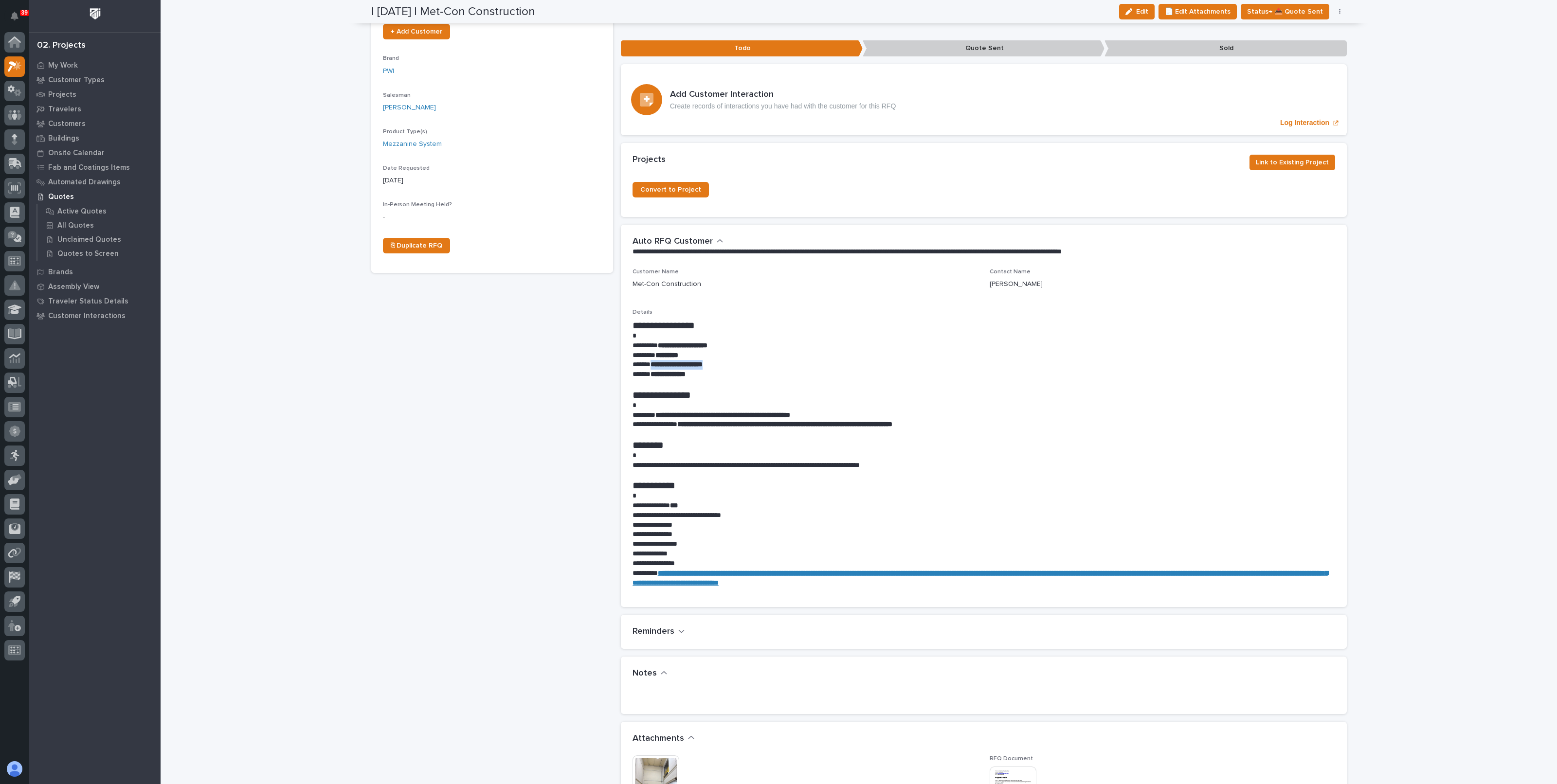
drag, startPoint x: 647, startPoint y: 348, endPoint x: 735, endPoint y: 346, distance: 88.0
click at [735, 360] on p "**********" at bounding box center [984, 365] width 702 height 10
copy strong "**********"
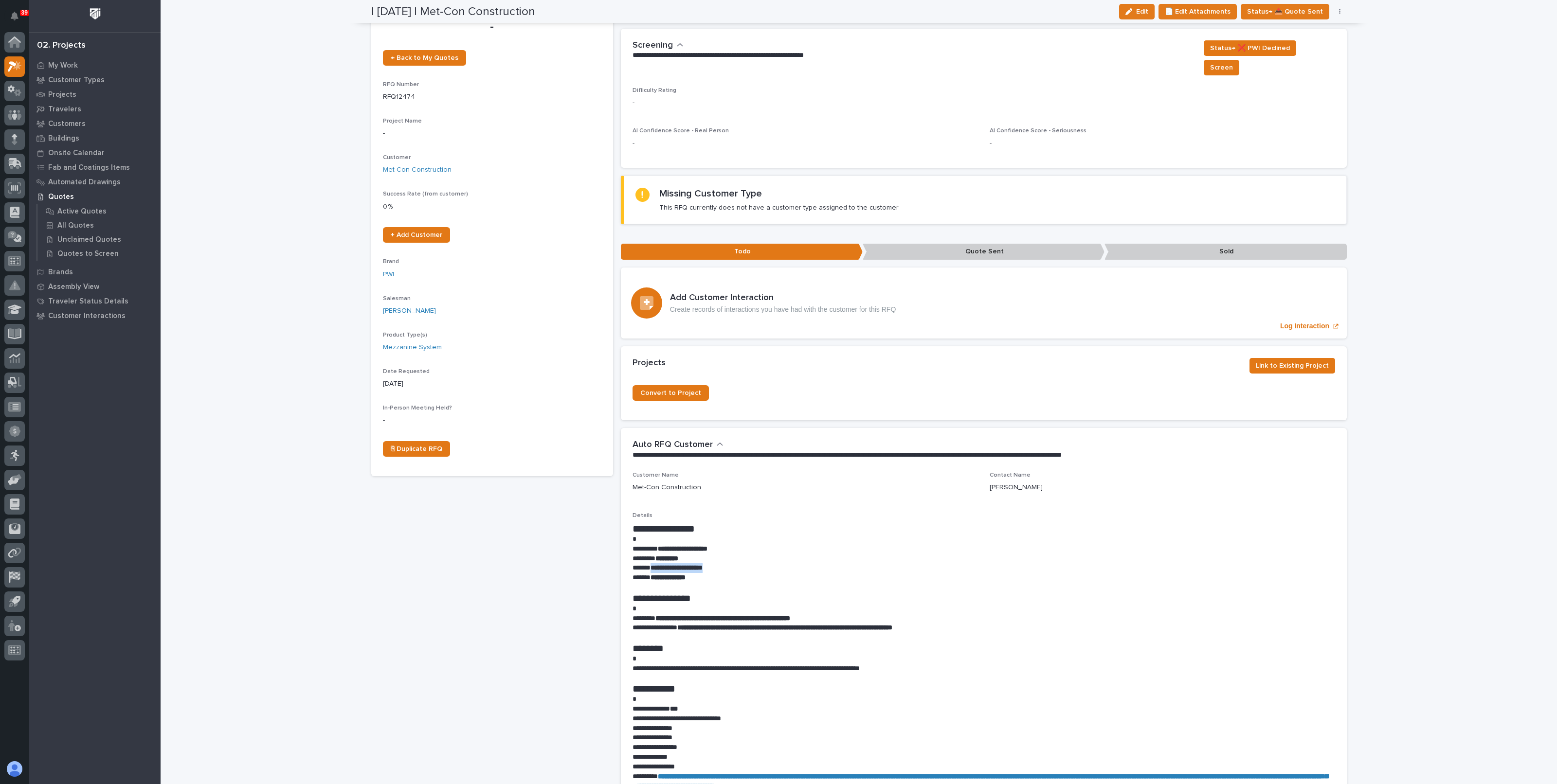
scroll to position [0, 0]
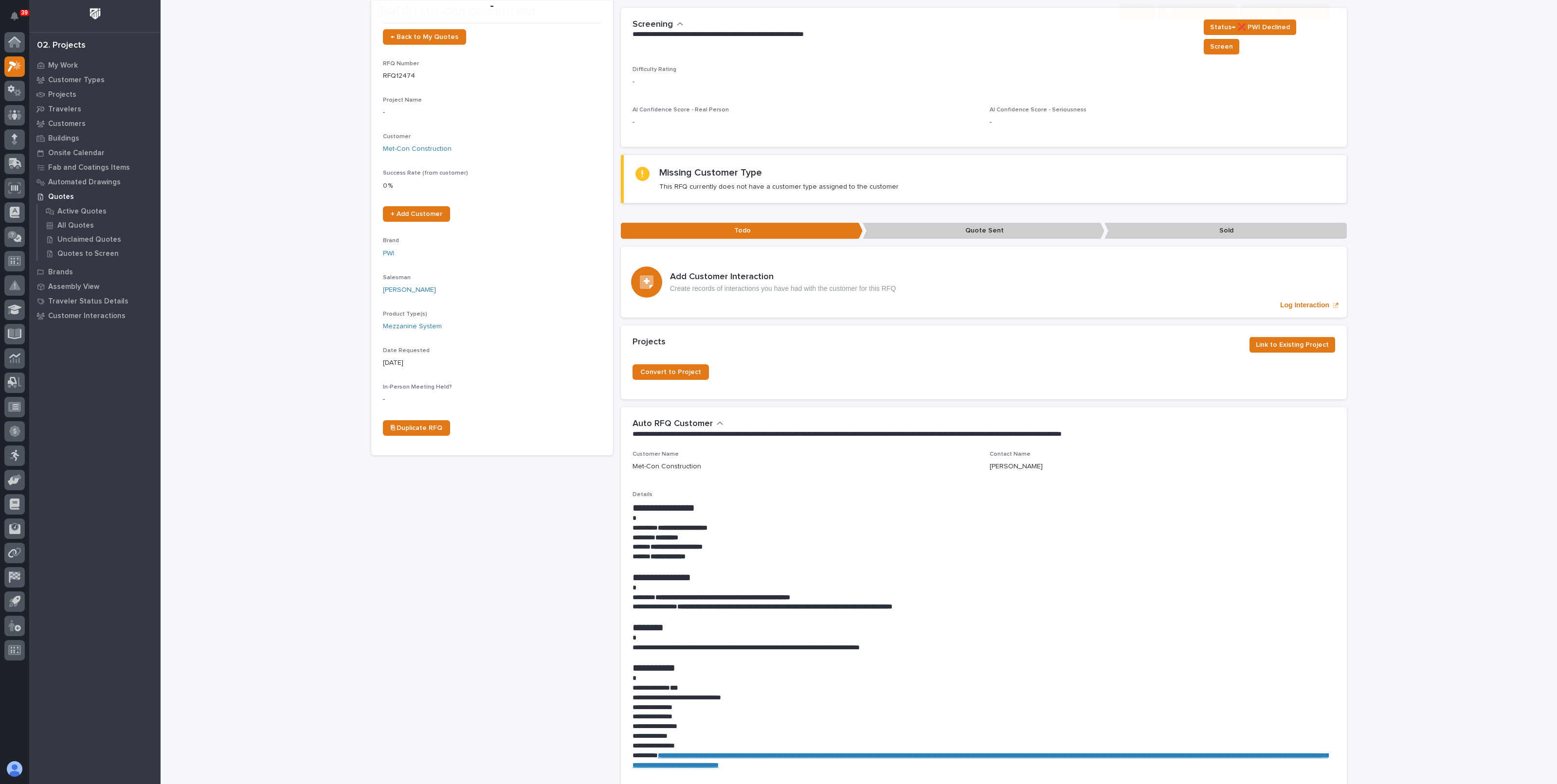
click at [632, 4] on div "| 10/07/2025 | Met-Con Construction Edit 📄 Edit Attachments Status→ 📤 Quote Sen…" at bounding box center [859, 12] width 975 height 23
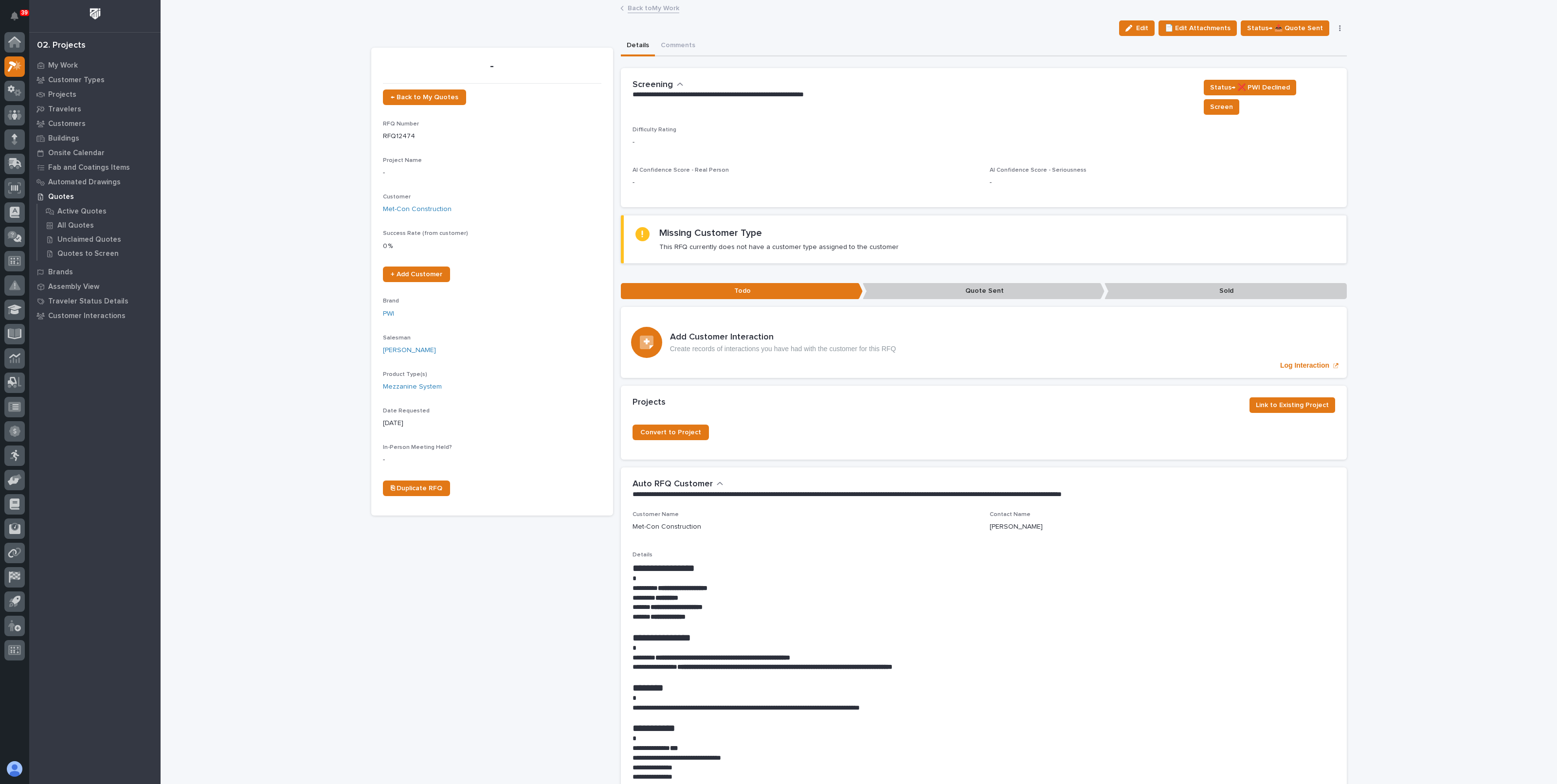
click at [639, 13] on link "Back to My Work" at bounding box center [654, 7] width 52 height 11
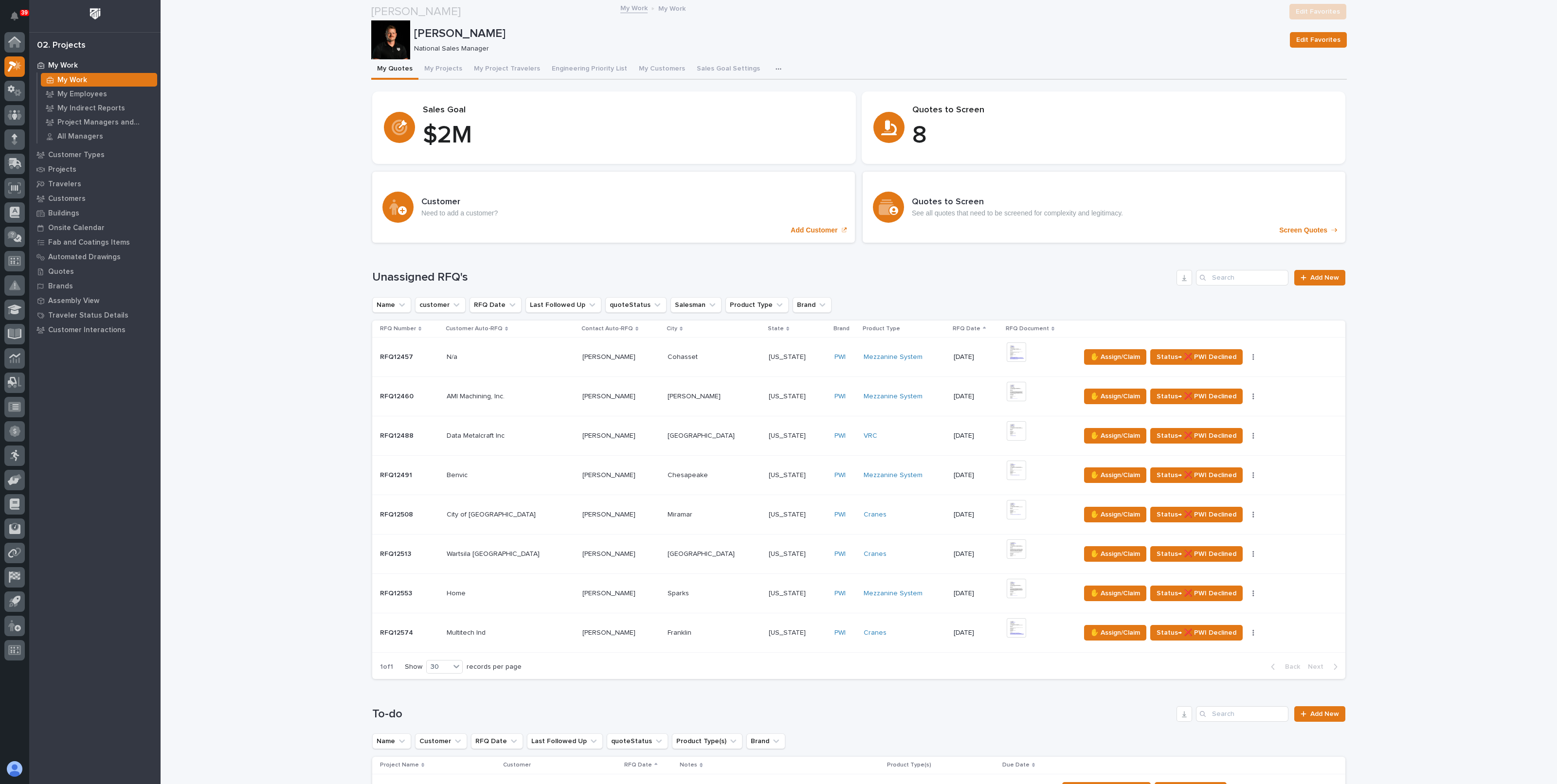
scroll to position [364, 0]
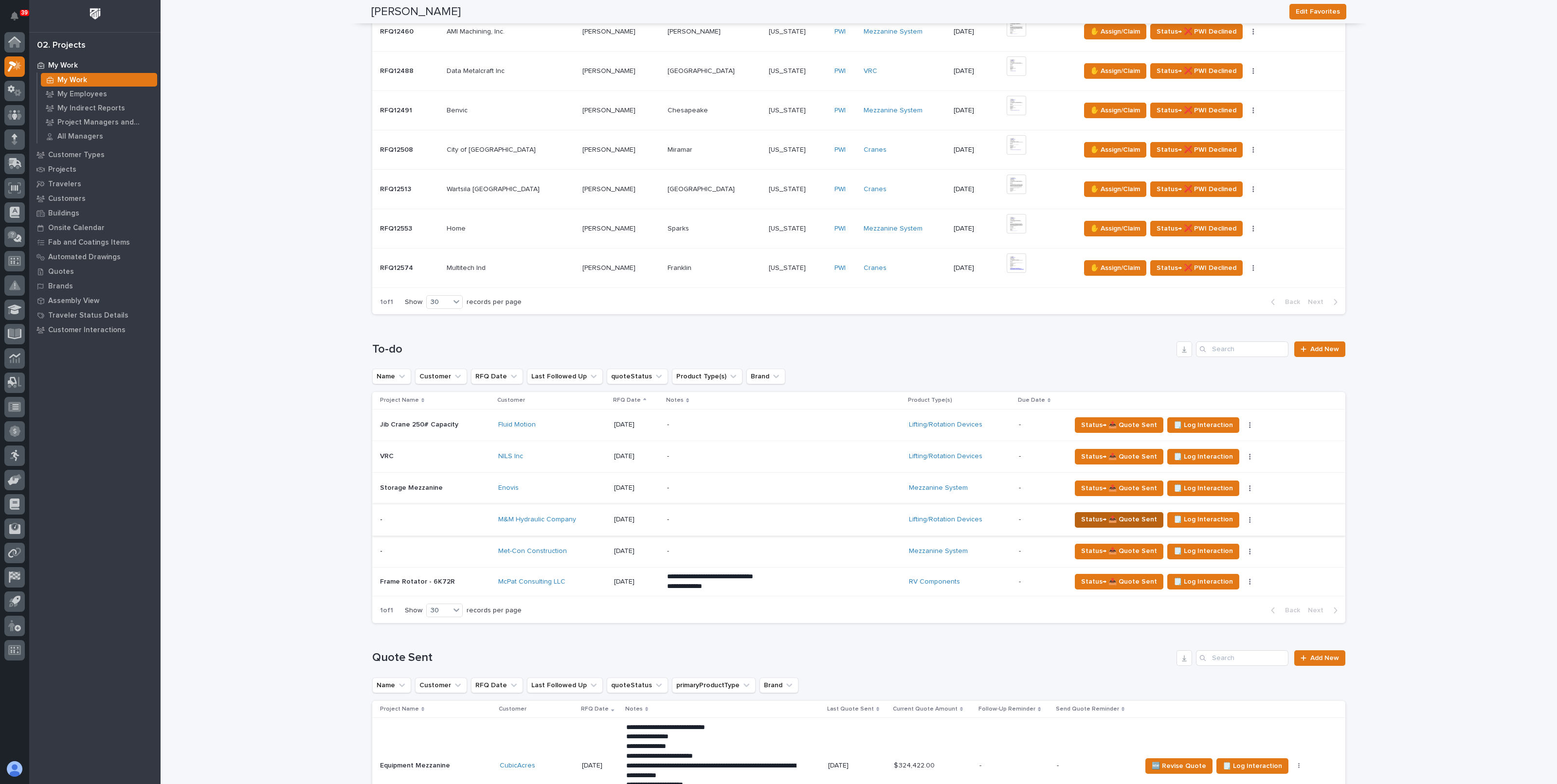
click at [1106, 513] on span "Status→ 📤 Quote Sent" at bounding box center [1119, 519] width 76 height 12
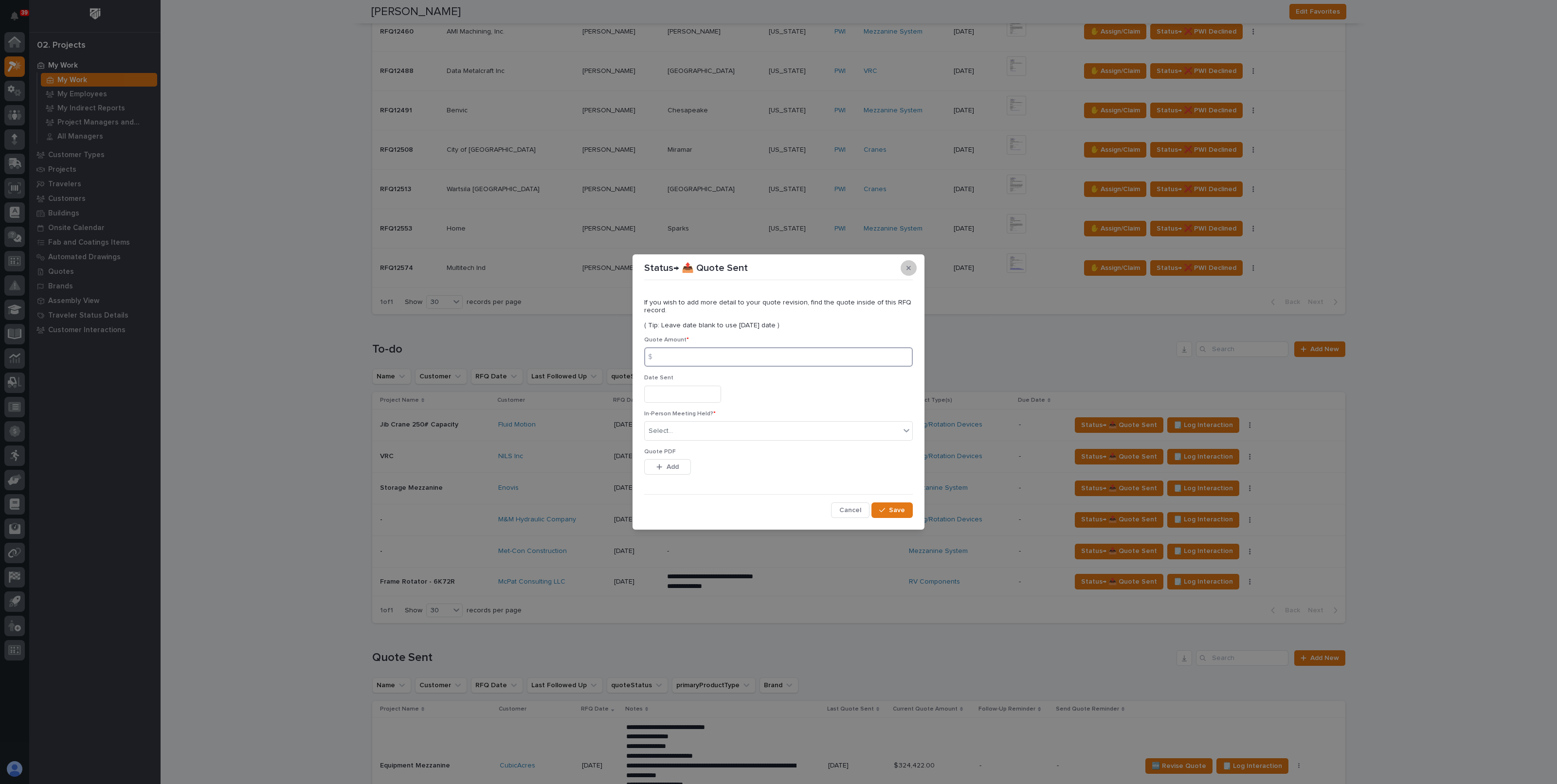
click at [908, 365] on input at bounding box center [778, 357] width 268 height 19
click at [907, 268] on icon "button" at bounding box center [908, 268] width 4 height 7
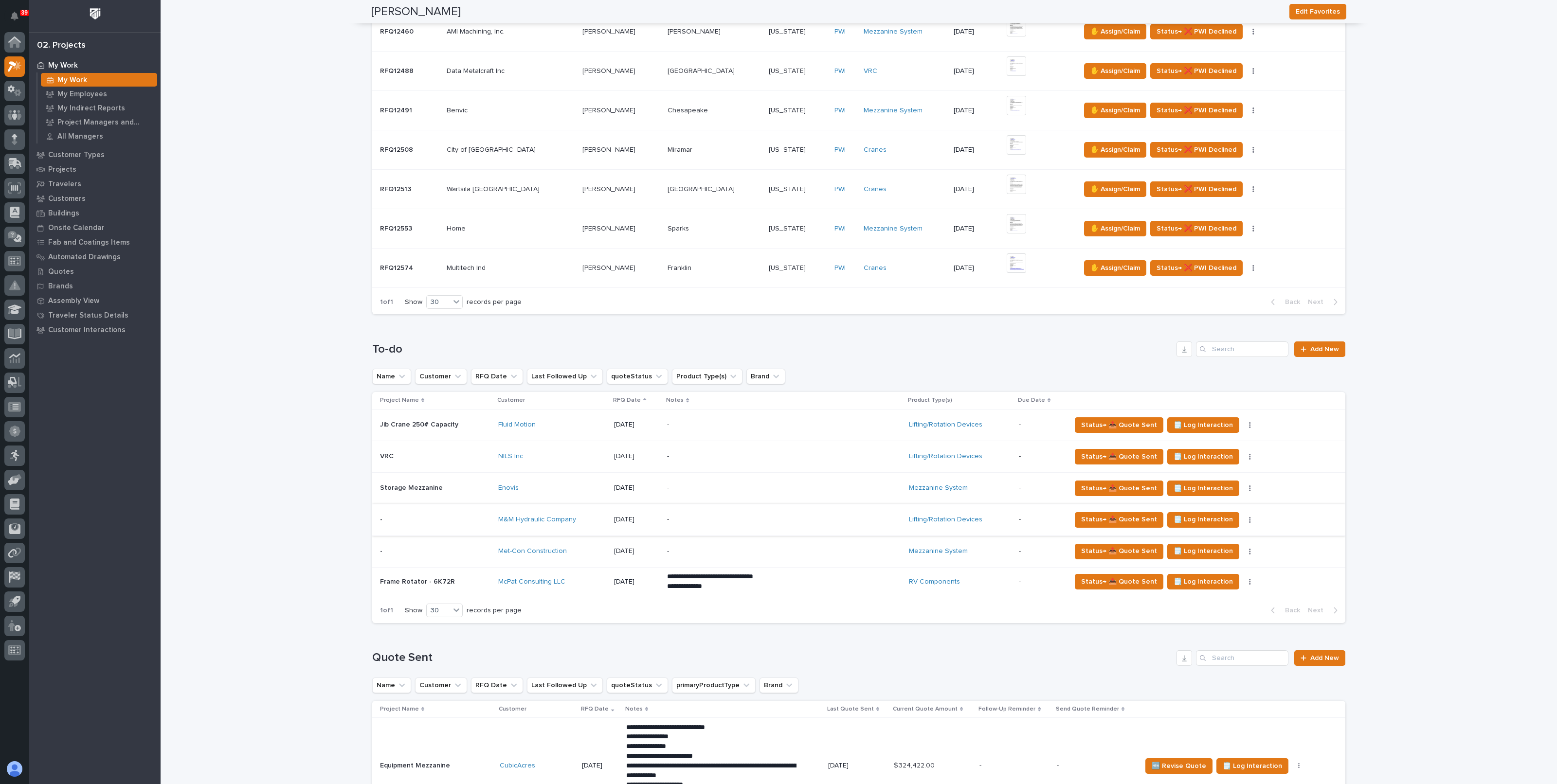
click at [1243, 517] on button "button" at bounding box center [1249, 520] width 13 height 7
click at [1208, 536] on span "Status→ ❌ PWI Declined" at bounding box center [1192, 539] width 76 height 12
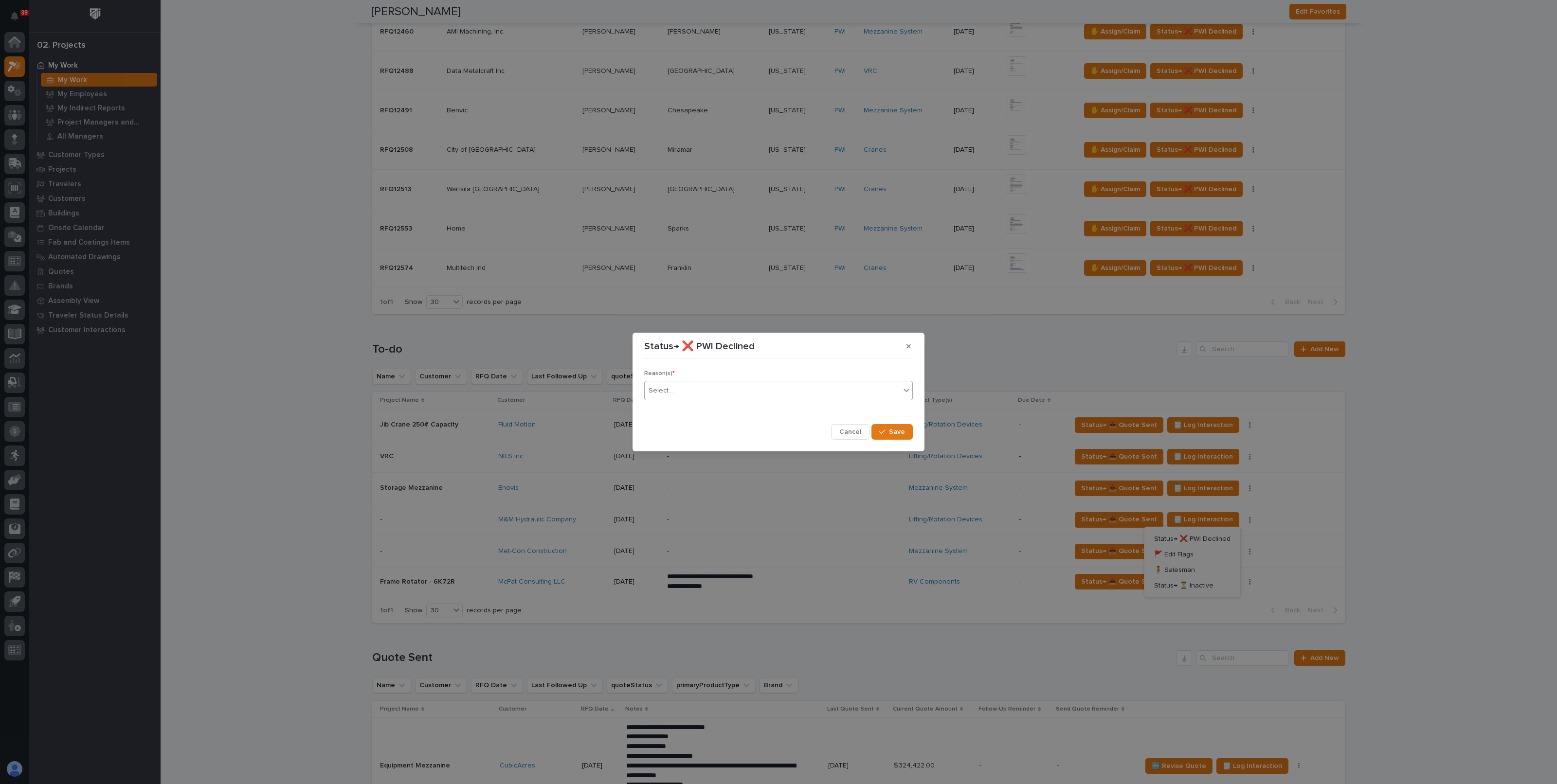
click at [742, 393] on div "Select..." at bounding box center [772, 390] width 256 height 16
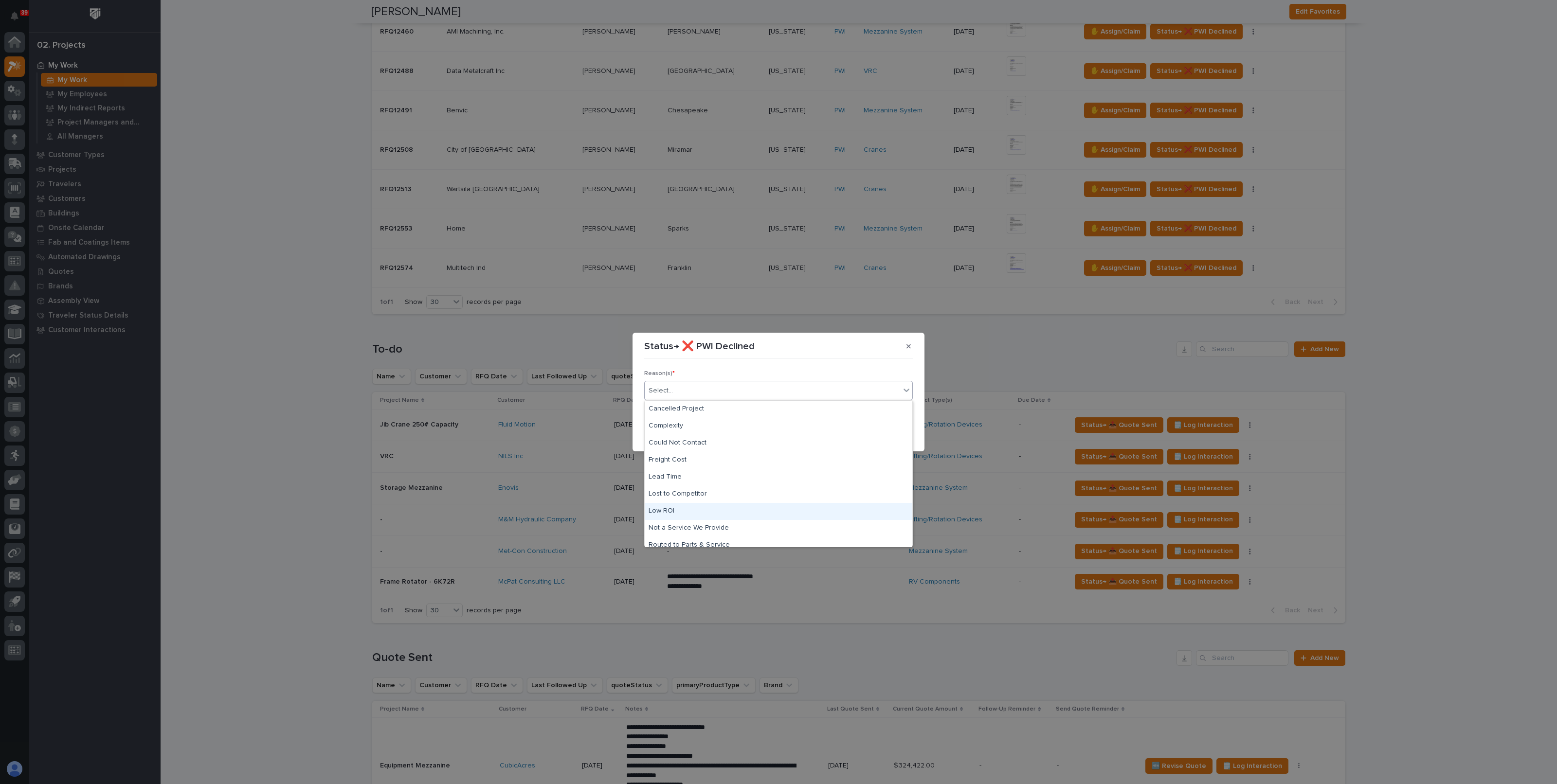
scroll to position [41, 0]
click at [665, 515] on div "Spam" at bounding box center [778, 521] width 267 height 17
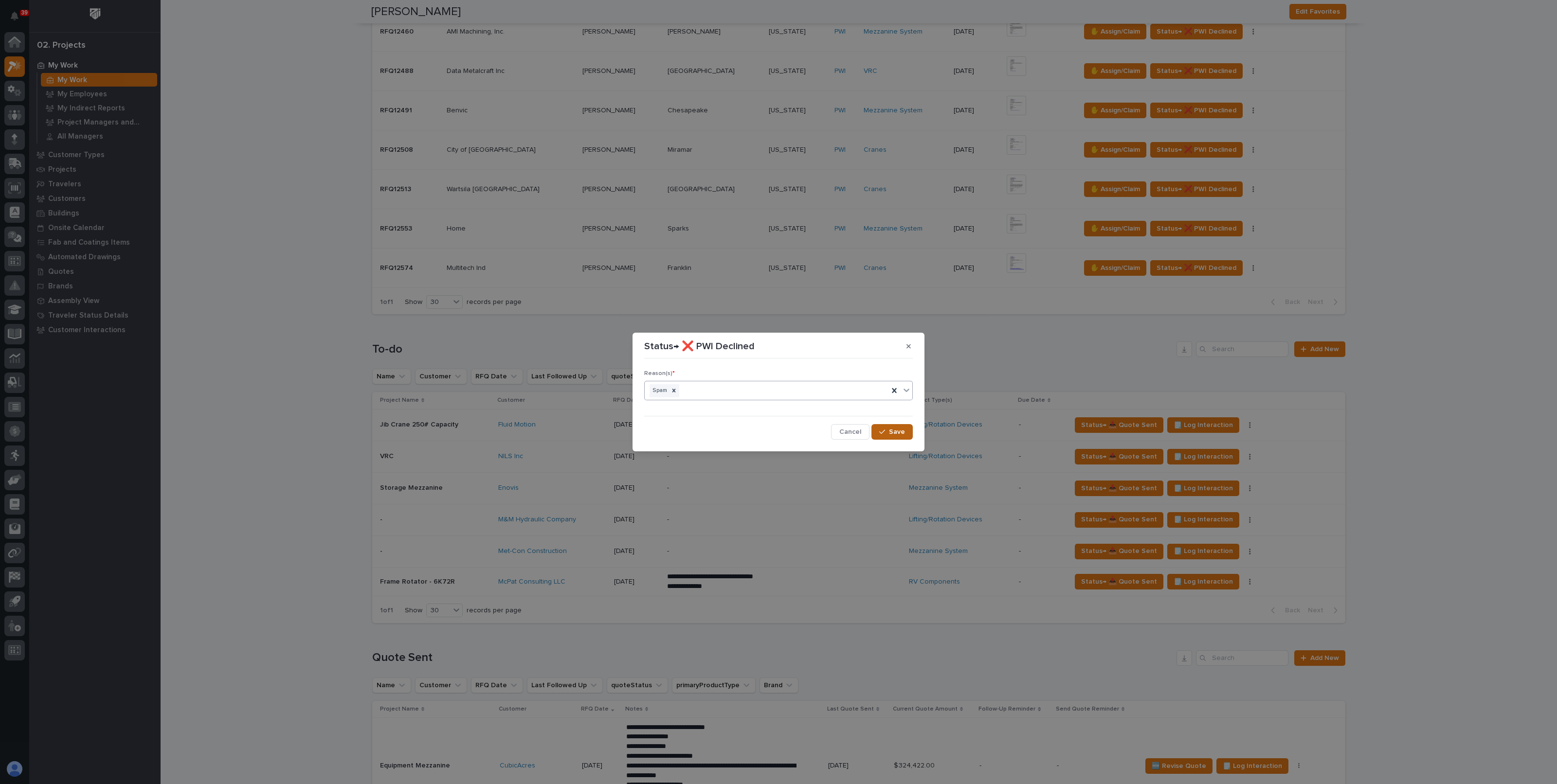
click at [898, 431] on span "Save" at bounding box center [897, 431] width 16 height 8
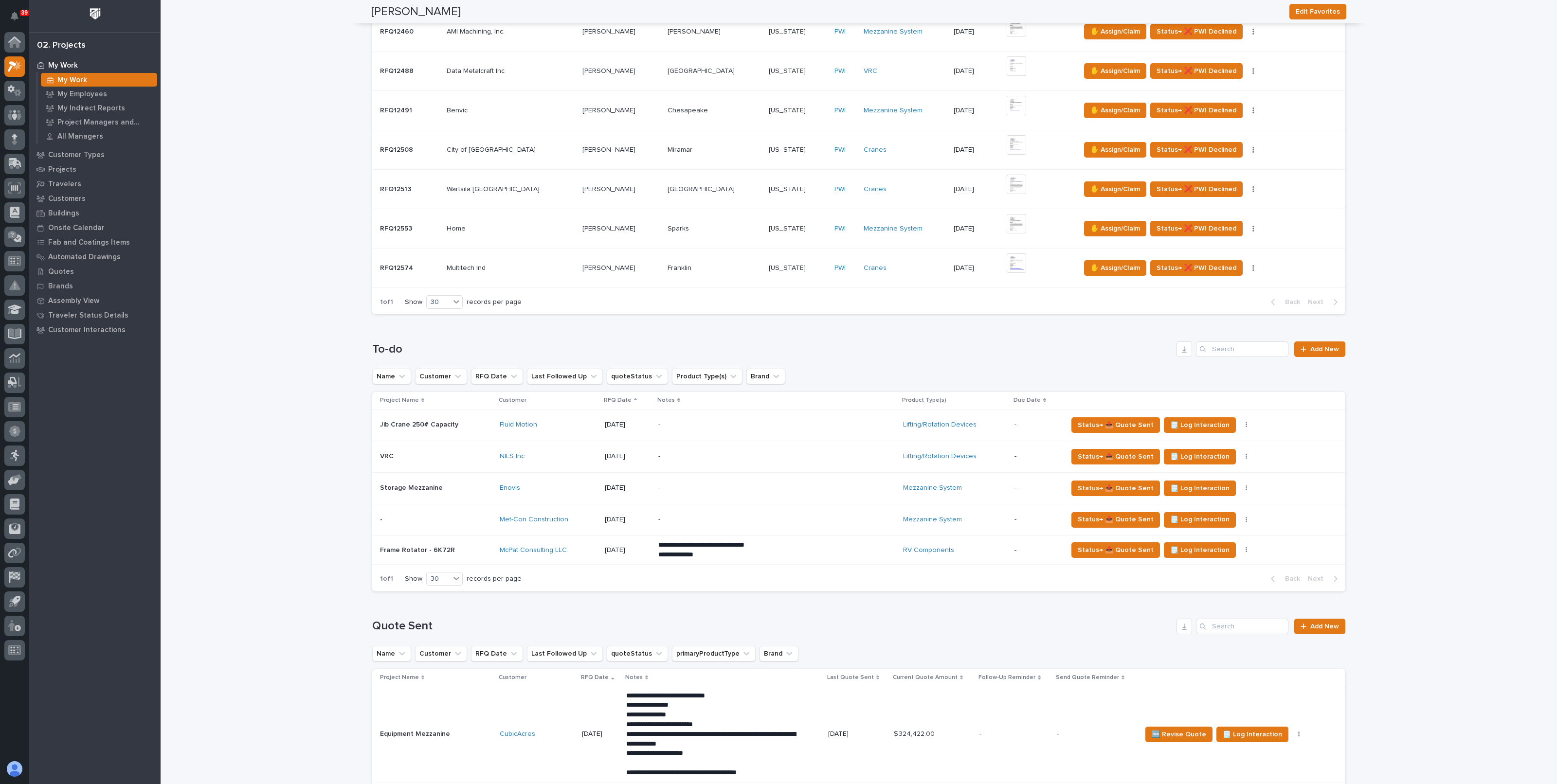
click at [467, 519] on p at bounding box center [436, 519] width 112 height 8
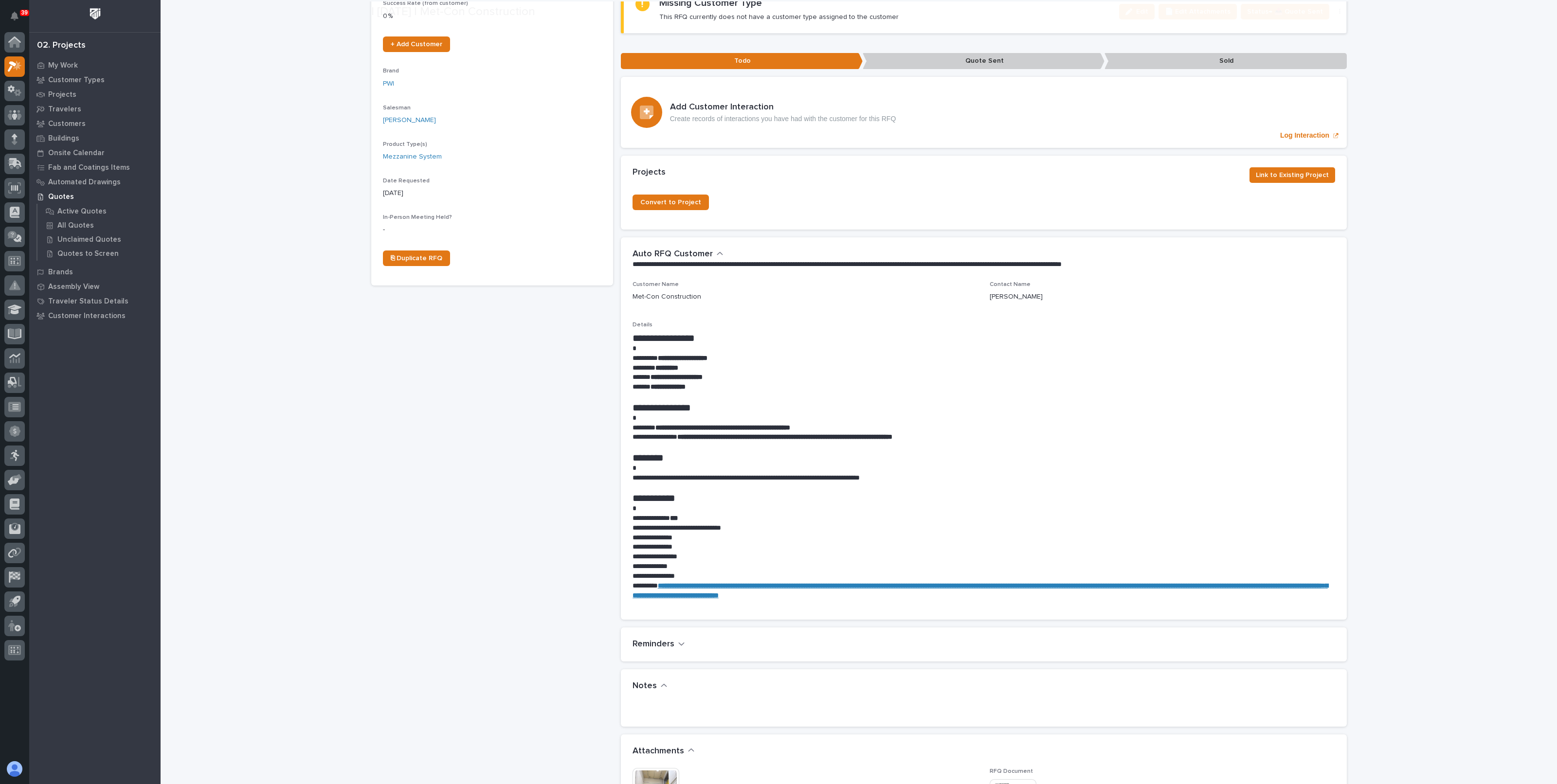
scroll to position [304, 0]
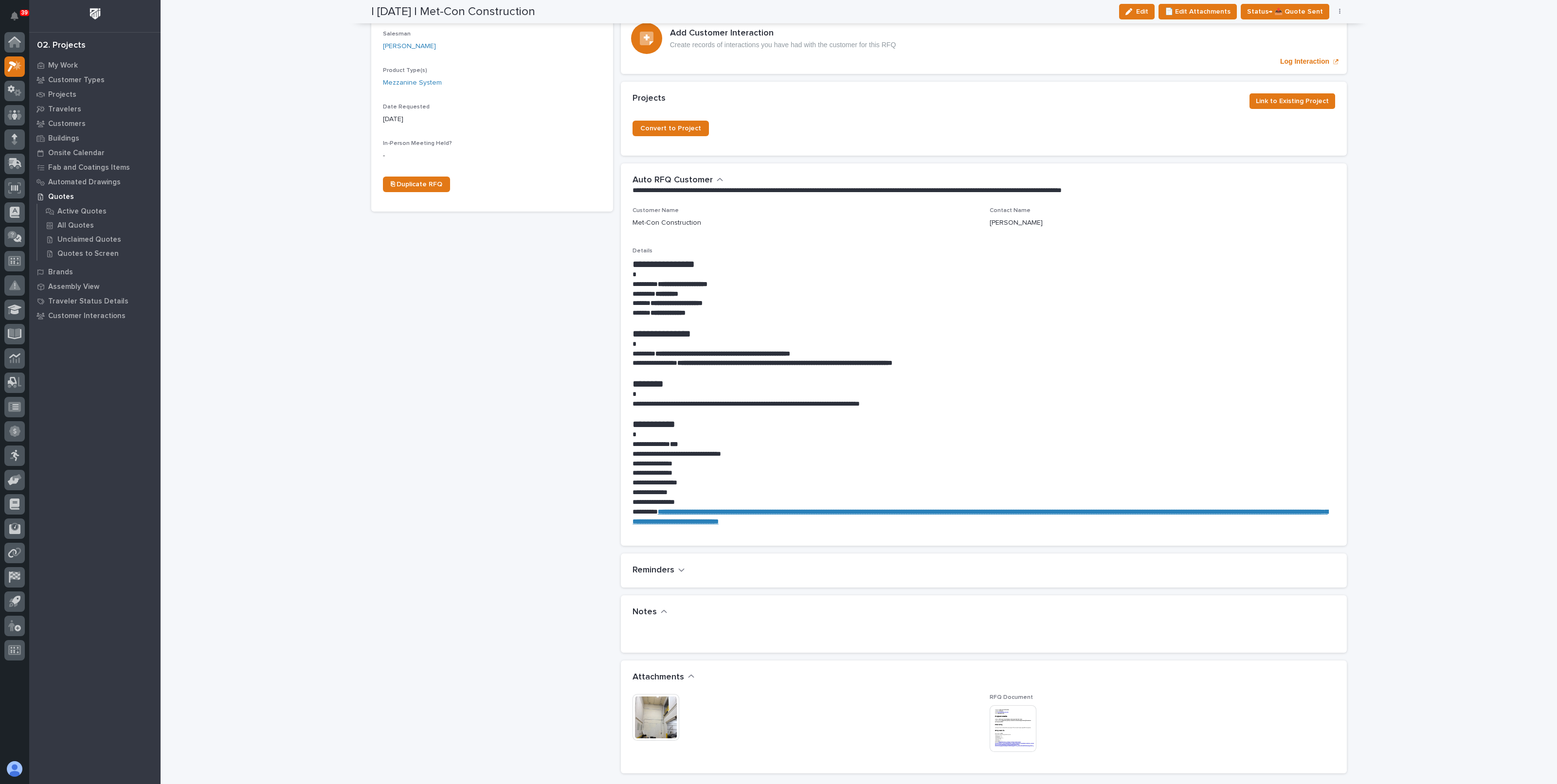
click at [658, 694] on img at bounding box center [656, 718] width 47 height 47
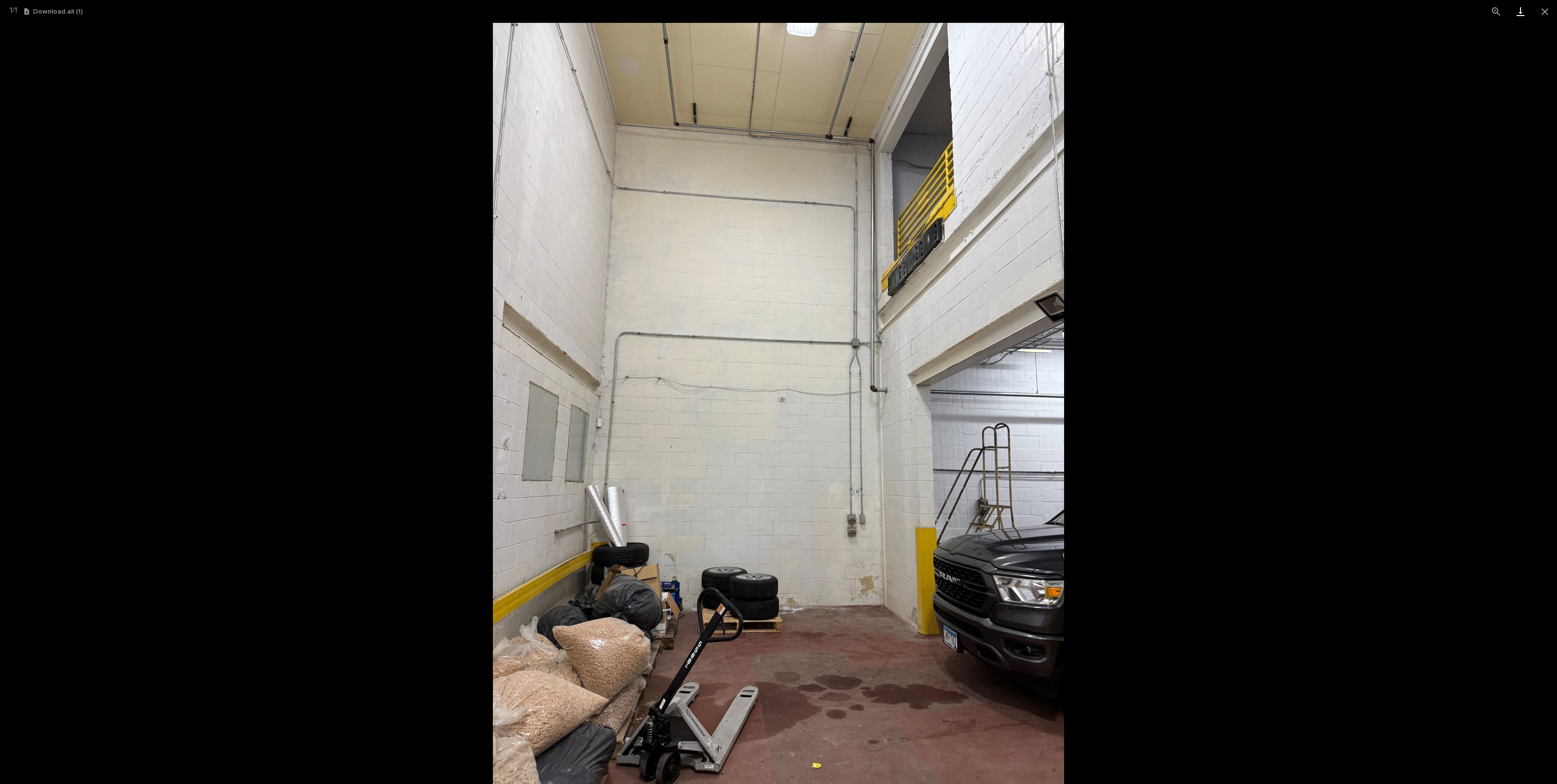
click at [1523, 10] on link "Download" at bounding box center [1520, 11] width 24 height 23
click at [1544, 11] on button "Close gallery" at bounding box center [1544, 11] width 24 height 23
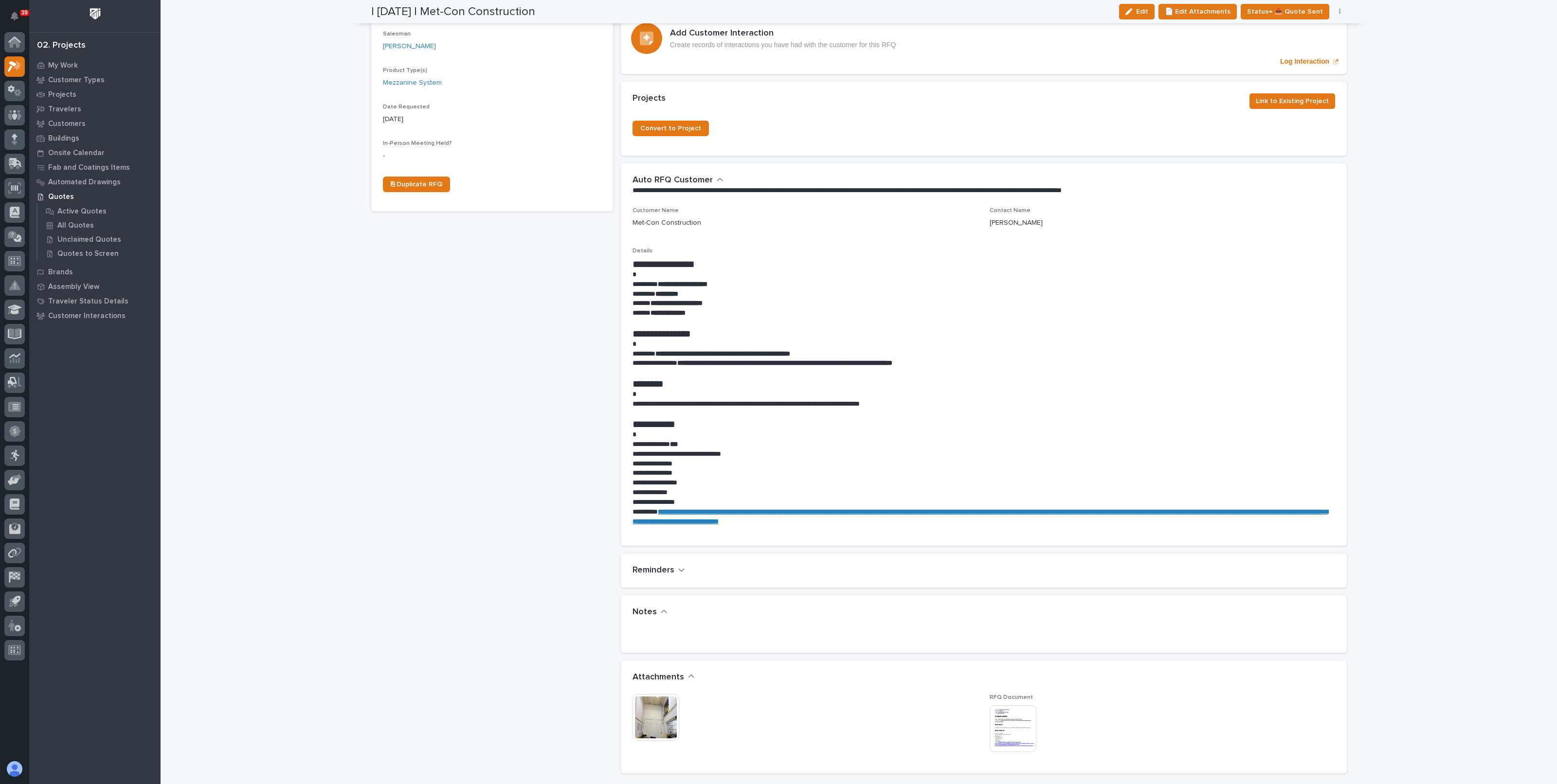
scroll to position [0, 0]
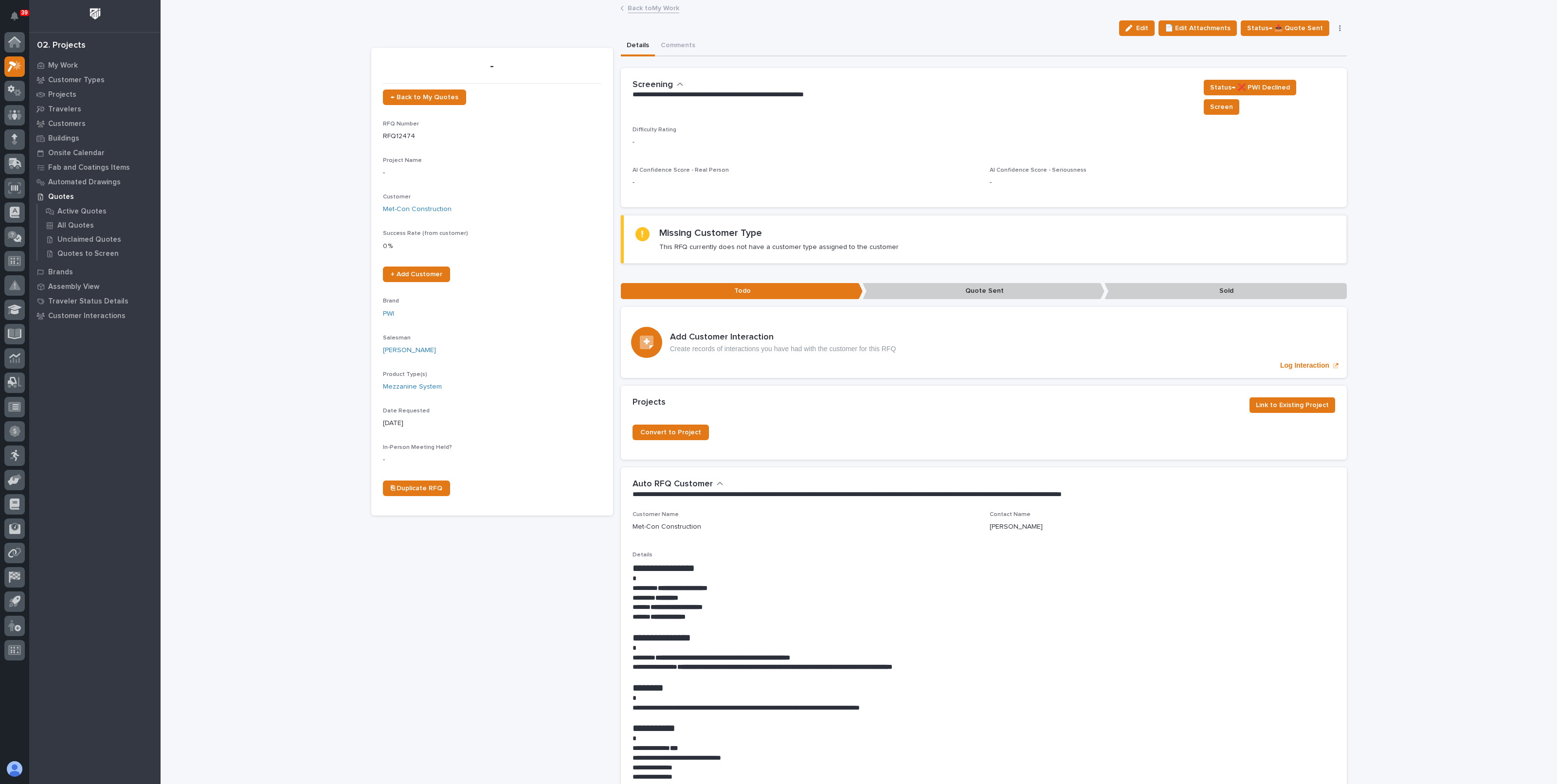
click at [642, 11] on link "Back to My Work" at bounding box center [654, 7] width 52 height 11
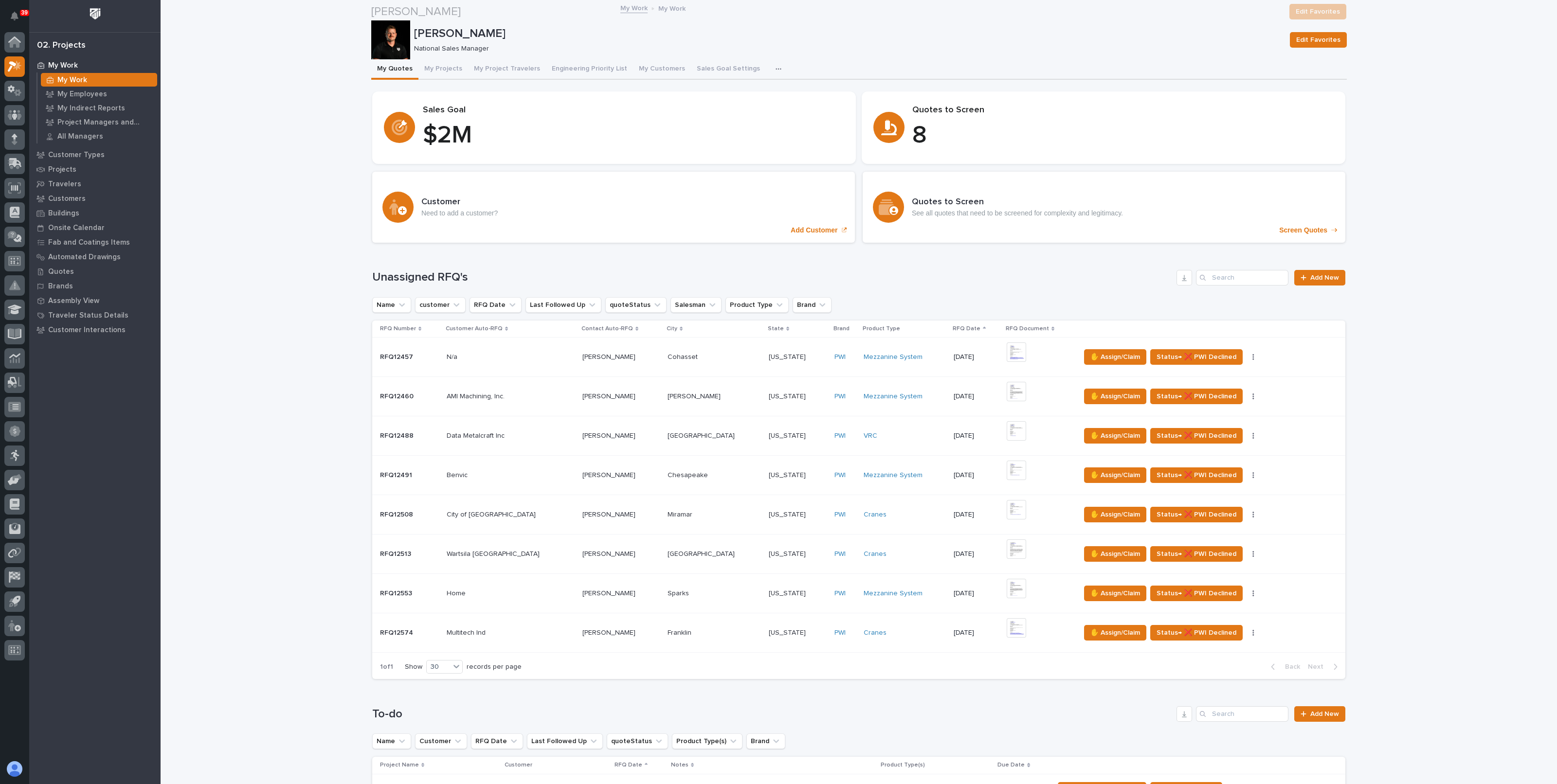
scroll to position [486, 0]
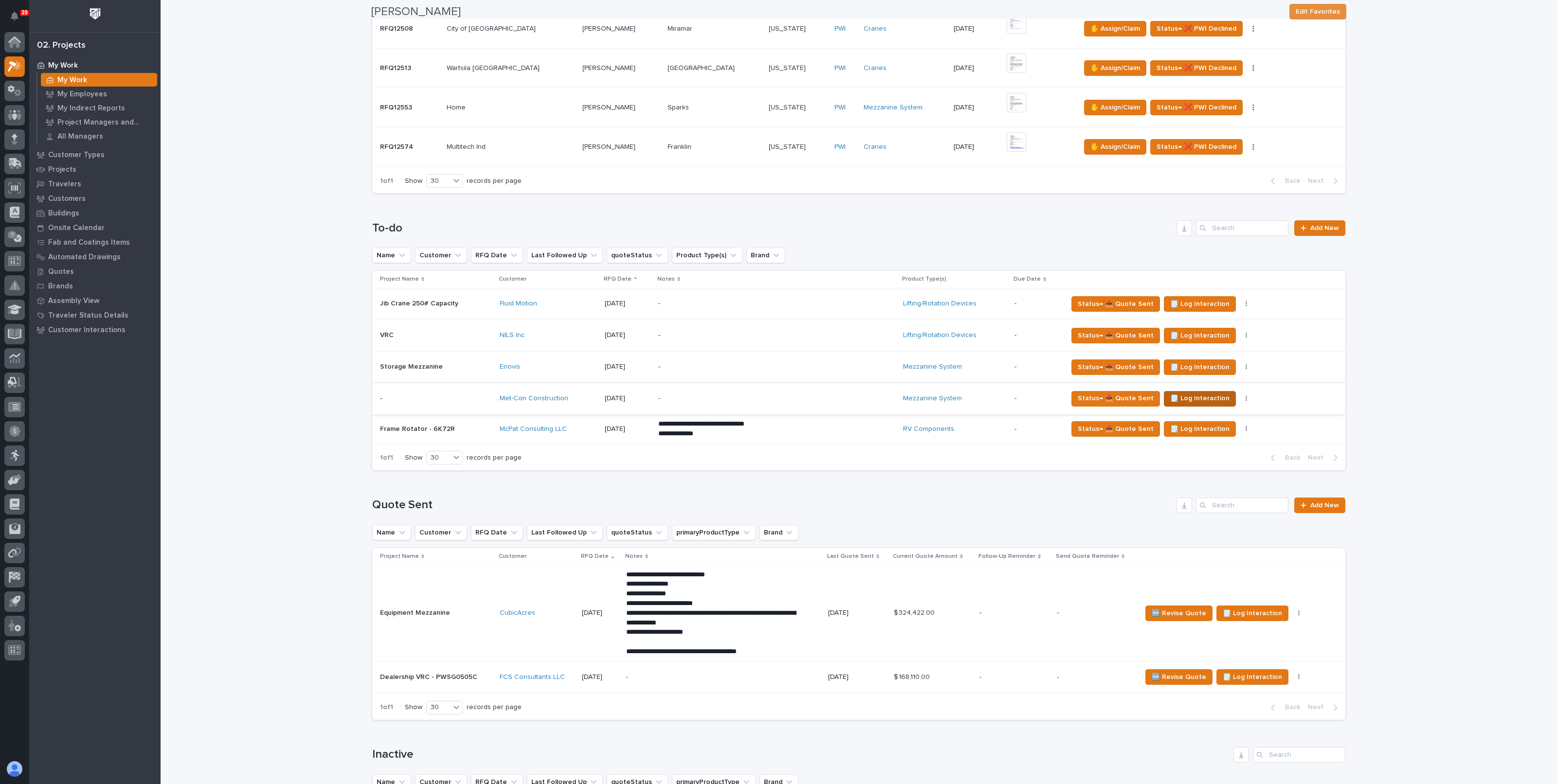
click at [1170, 397] on span "🗒️ Log Interaction" at bounding box center [1199, 399] width 59 height 12
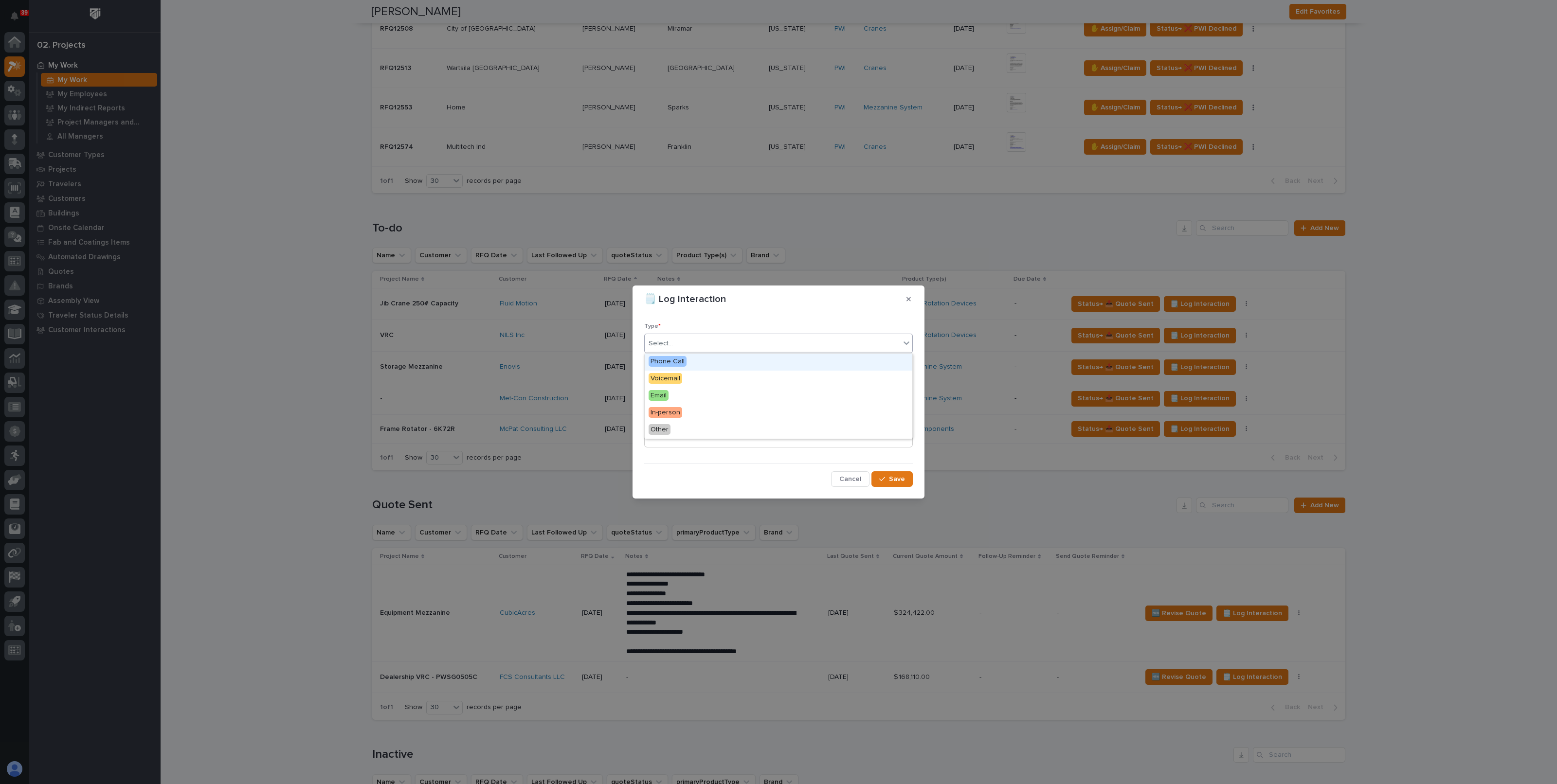
click at [680, 340] on div "Select..." at bounding box center [772, 343] width 256 height 16
click at [667, 400] on div "Email" at bounding box center [778, 396] width 267 height 17
click at [675, 380] on input "text" at bounding box center [683, 380] width 77 height 17
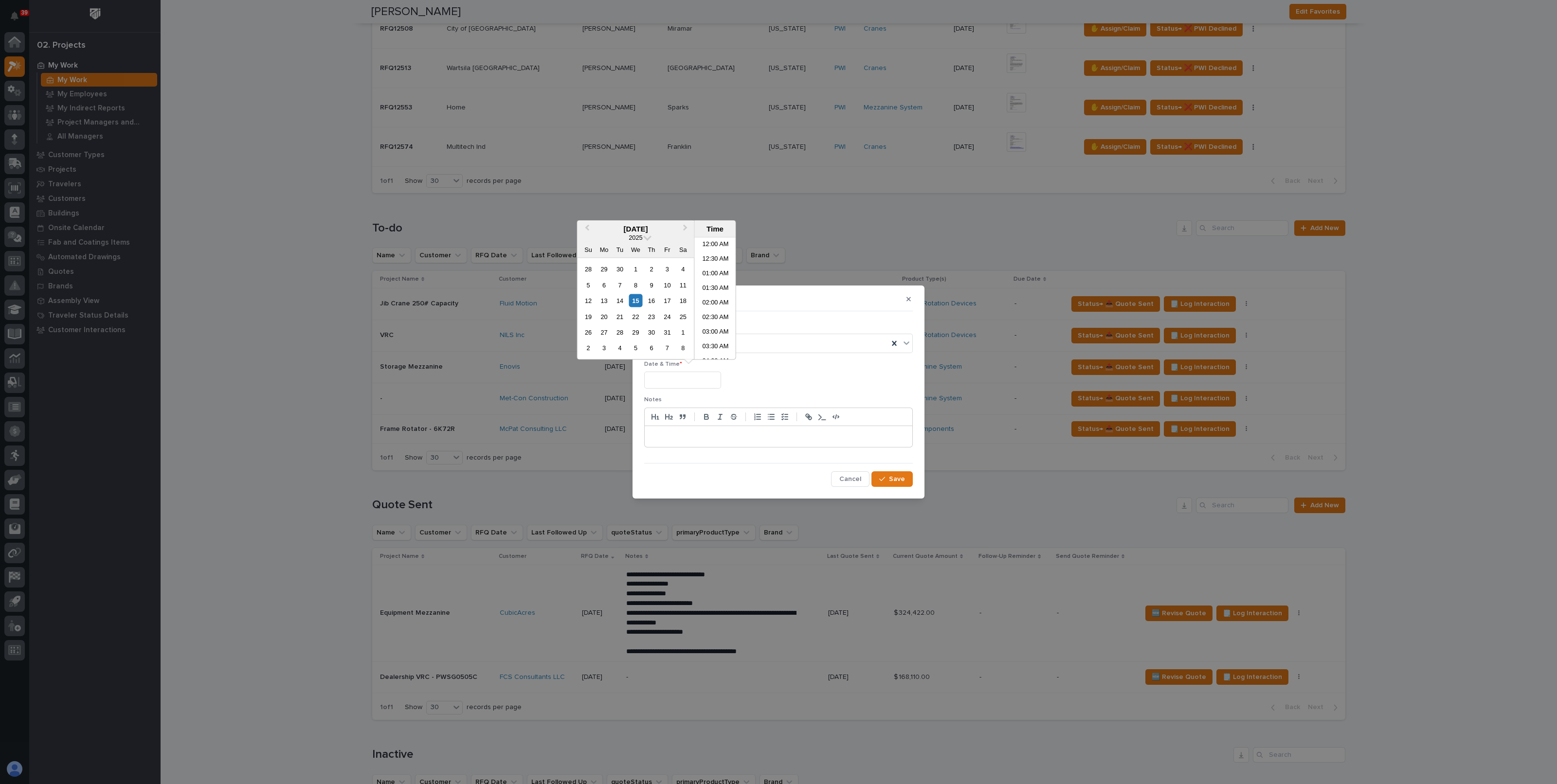
scroll to position [384, 0]
click at [634, 300] on div "15" at bounding box center [636, 301] width 13 height 13
type input "**********"
click at [911, 480] on button "Save" at bounding box center [892, 479] width 41 height 16
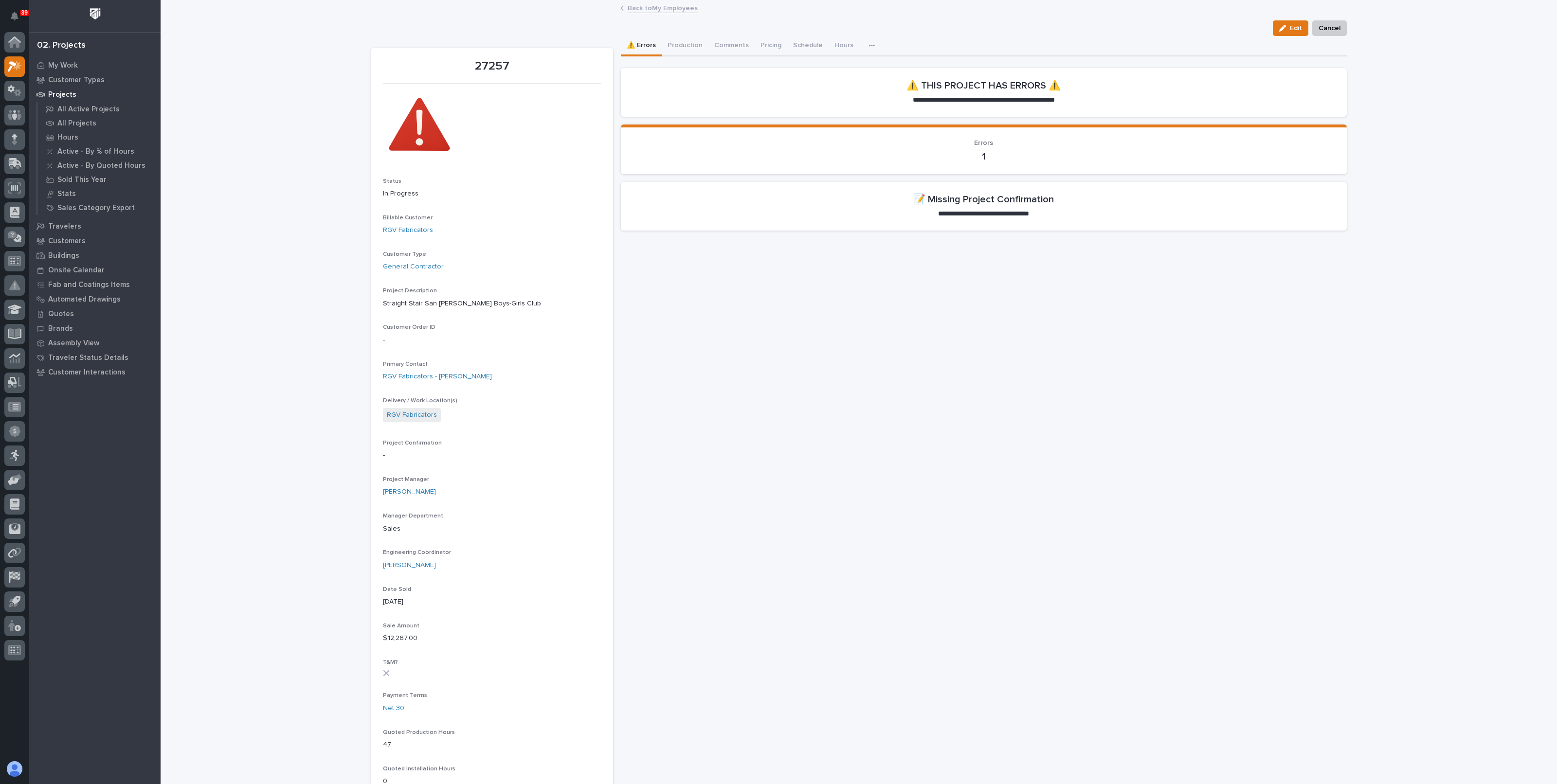
click at [660, 9] on link "Back to My Employees" at bounding box center [663, 7] width 70 height 11
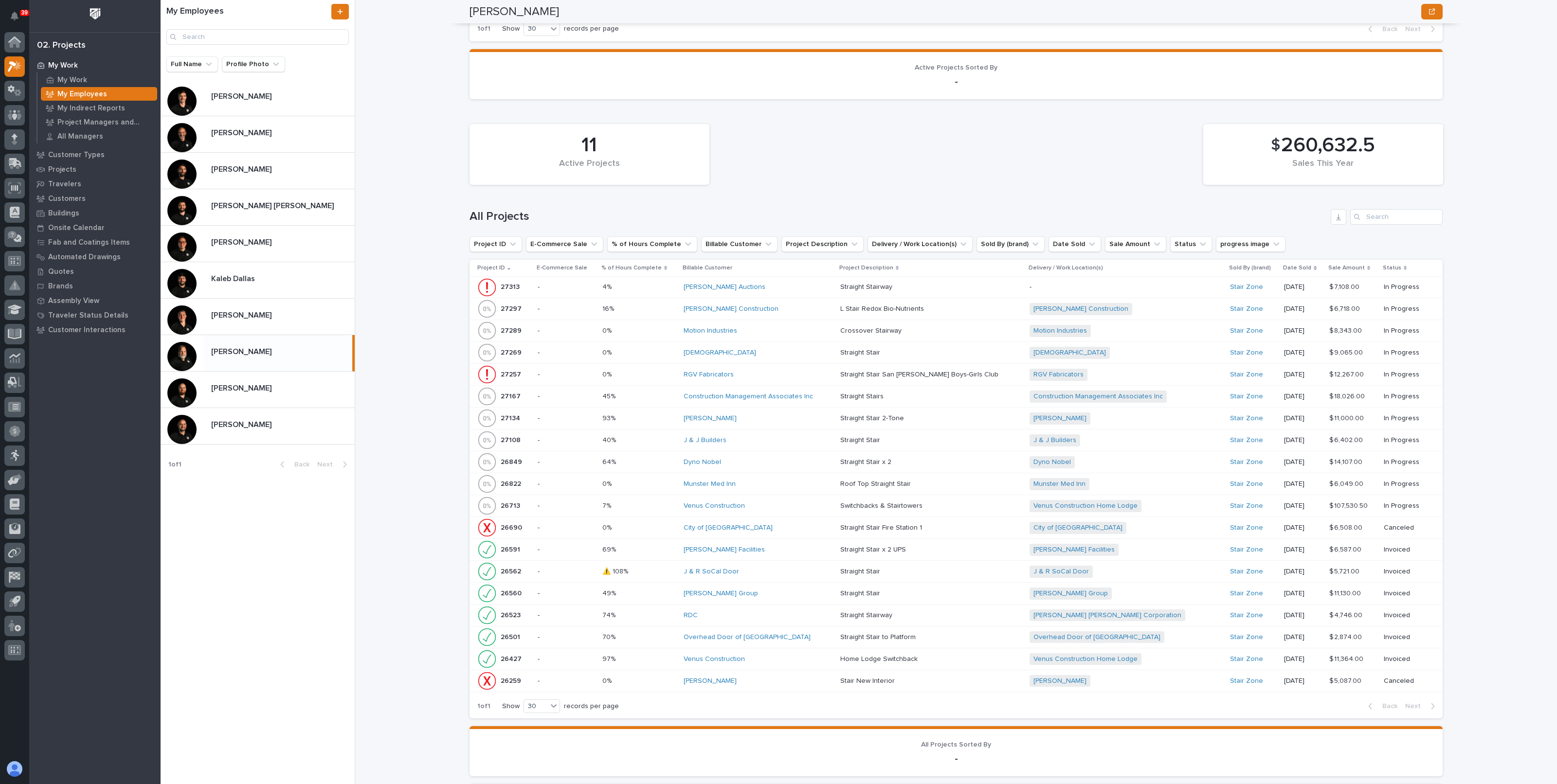
scroll to position [850, 0]
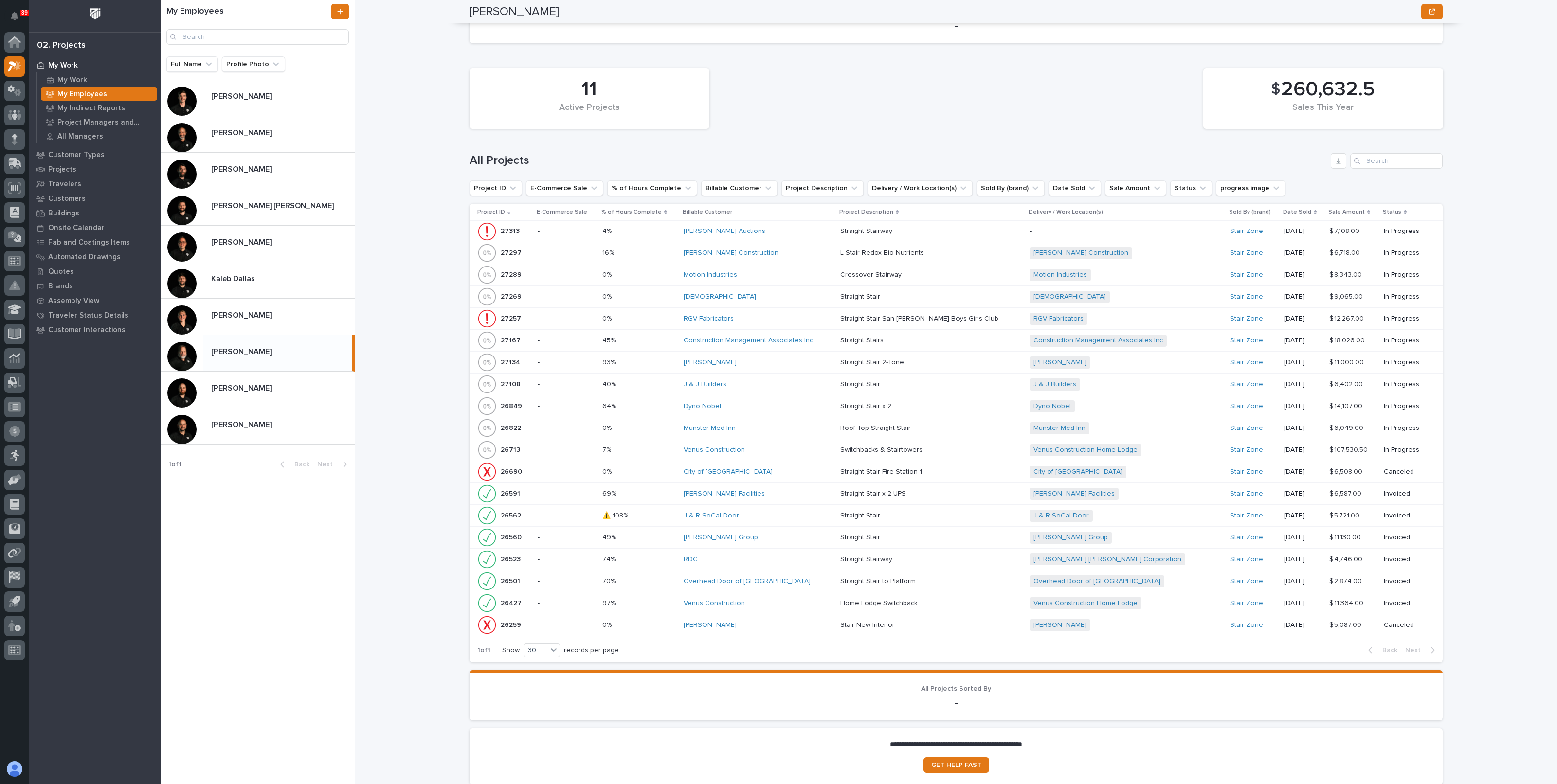
click at [662, 273] on p at bounding box center [639, 275] width 74 height 8
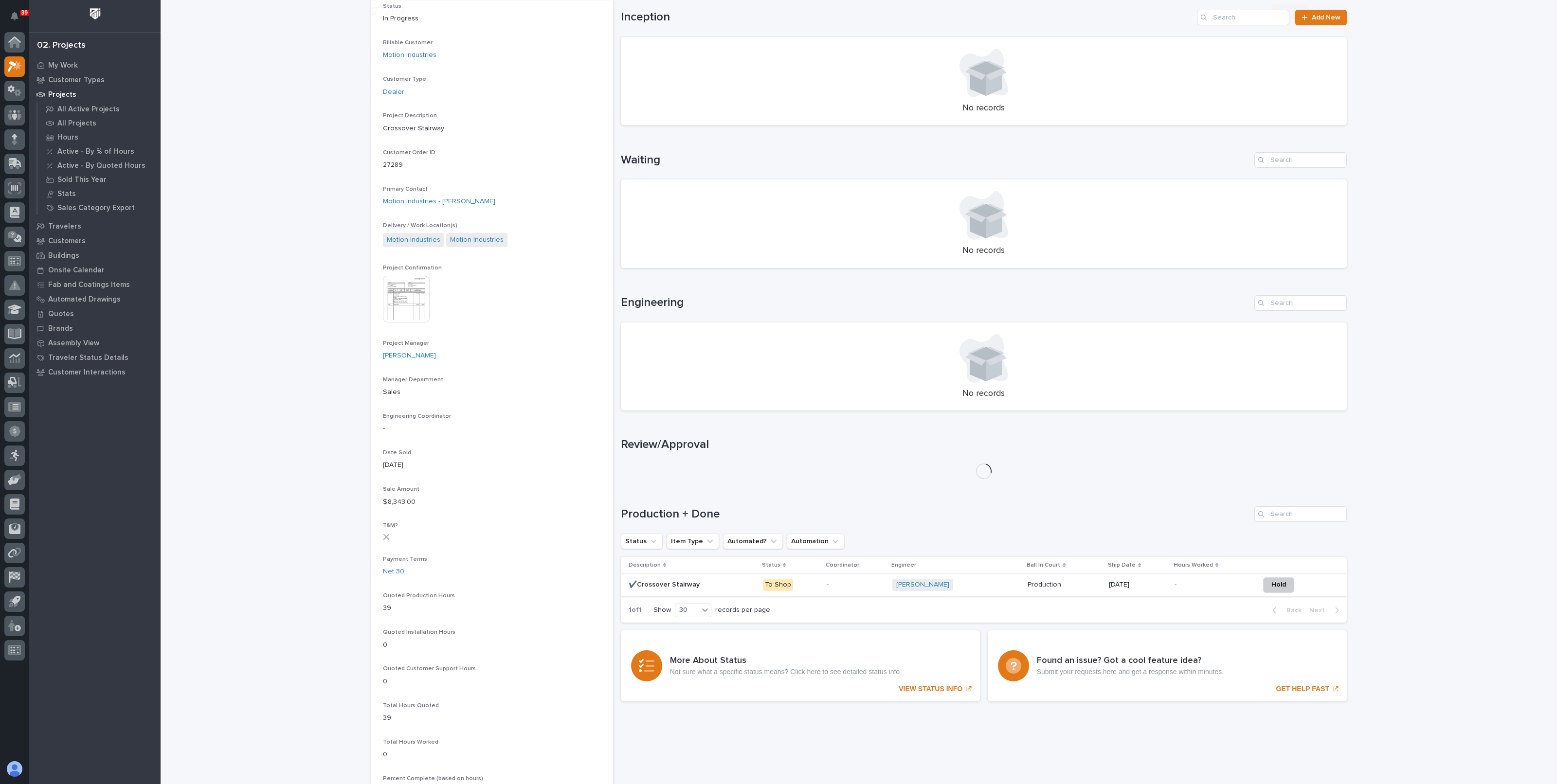
scroll to position [304, 0]
